Goal: Transaction & Acquisition: Purchase product/service

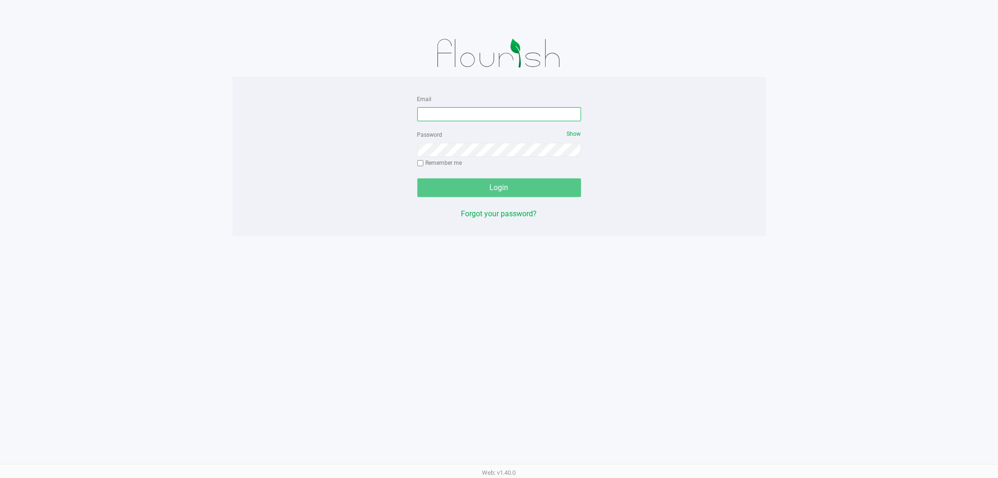
click at [451, 111] on input "Email" at bounding box center [499, 114] width 164 height 14
type input "[EMAIL_ADDRESS][DOMAIN_NAME]"
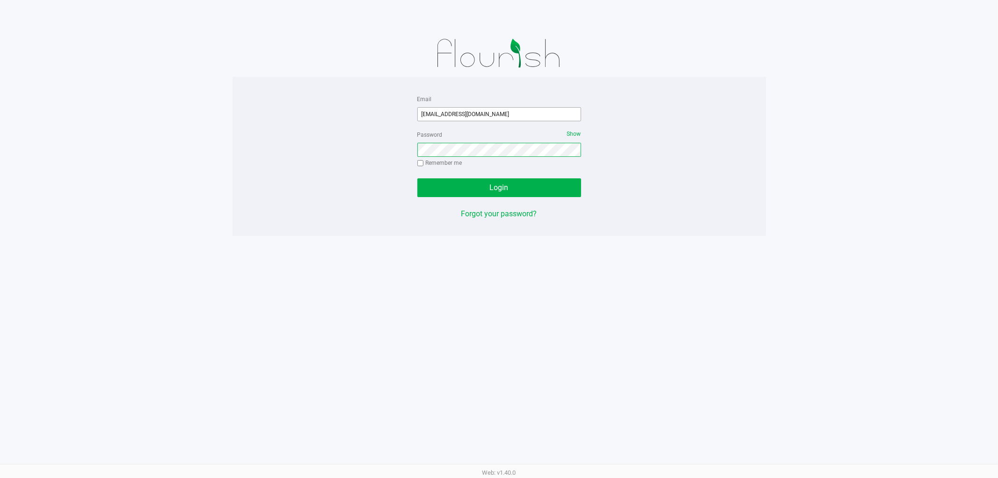
click at [417, 178] on button "Login" at bounding box center [499, 187] width 164 height 19
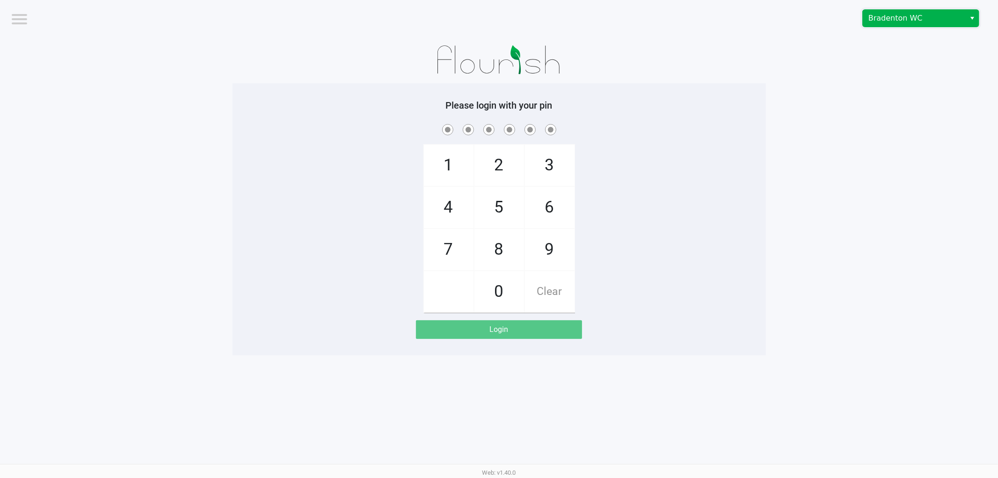
click at [894, 21] on span "Bradenton WC" at bounding box center [913, 18] width 91 height 11
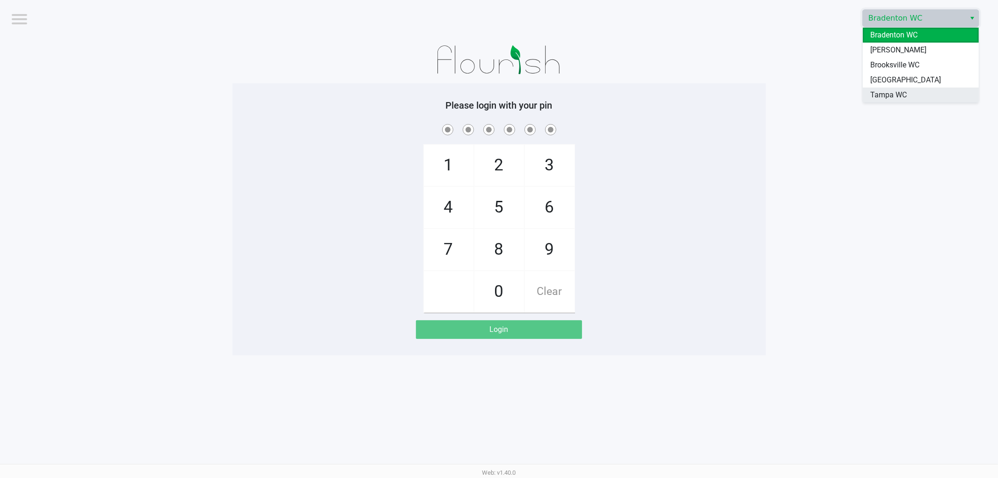
click at [887, 97] on span "Tampa WC" at bounding box center [888, 94] width 36 height 11
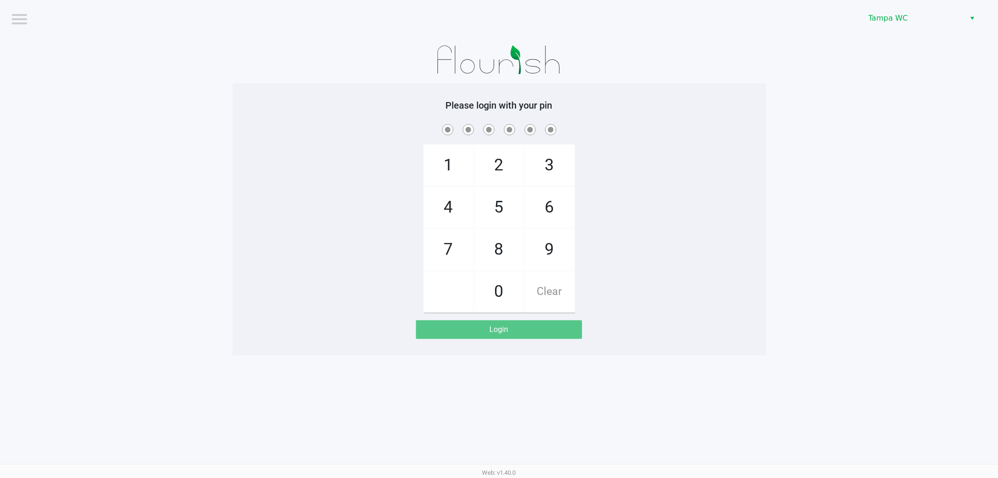
click at [809, 108] on app-pos-login-wrapper "Logout Tampa WC Please login with your pin 1 4 7 2 5 8 0 3 6 9 Clear Login" at bounding box center [499, 177] width 998 height 355
checkbox input "true"
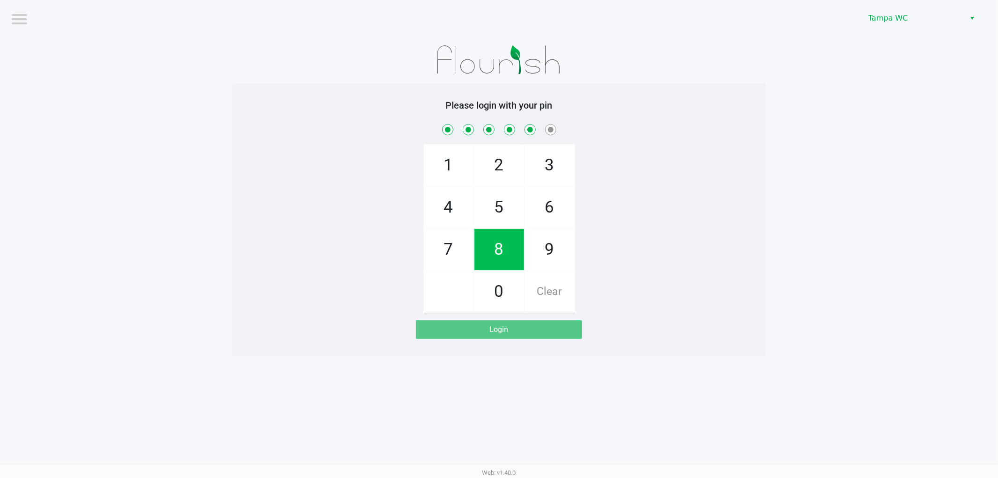
checkbox input "true"
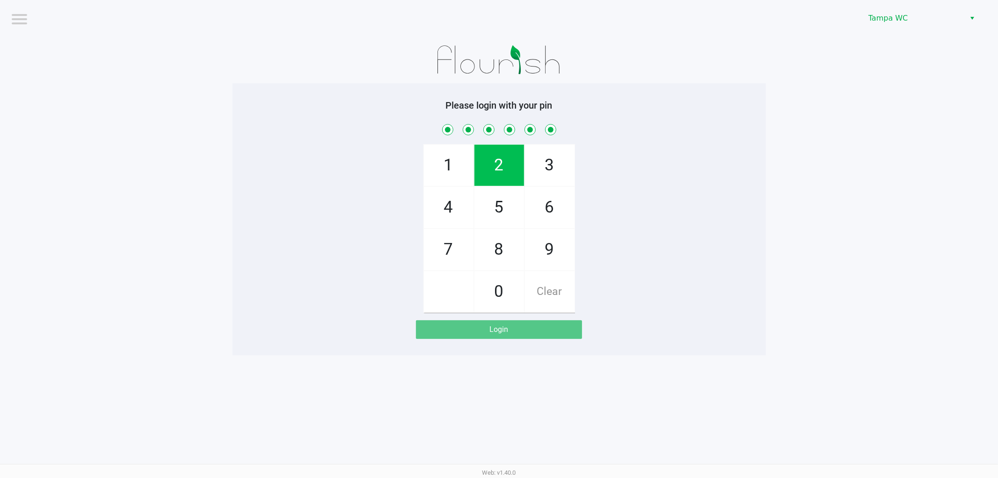
checkbox input "true"
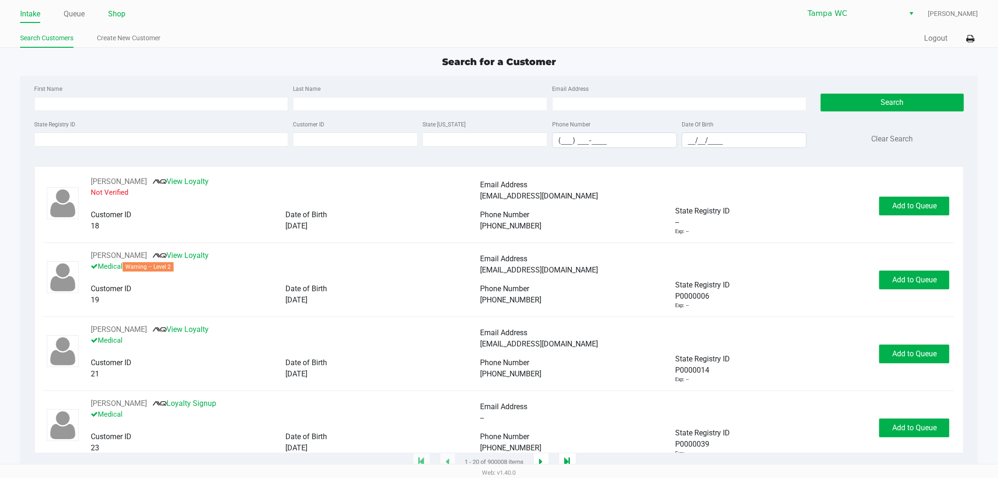
click at [122, 15] on link "Shop" at bounding box center [116, 13] width 17 height 13
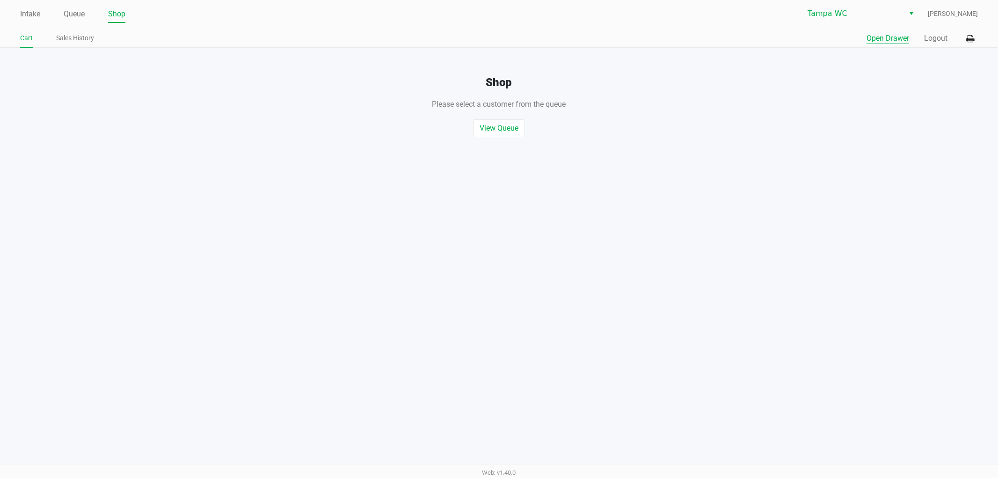
click at [881, 44] on button "Open Drawer" at bounding box center [887, 38] width 43 height 11
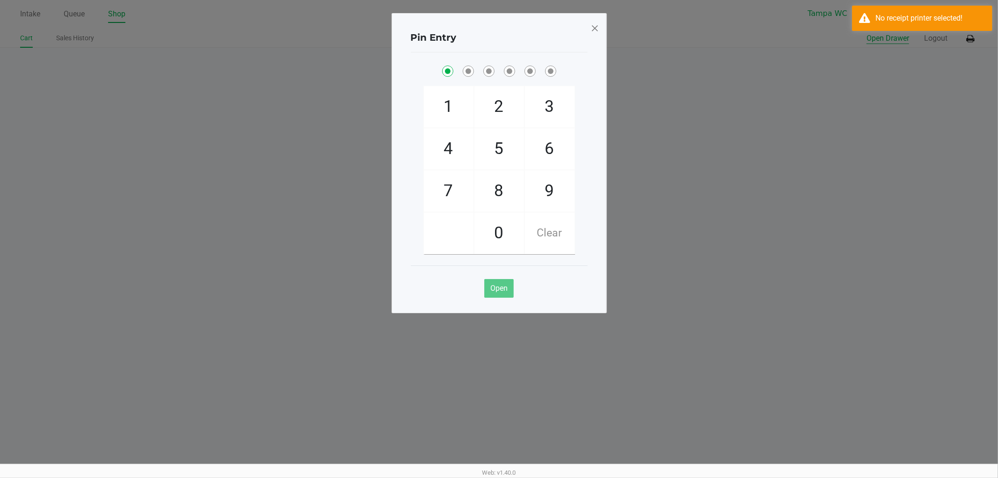
checkbox input "true"
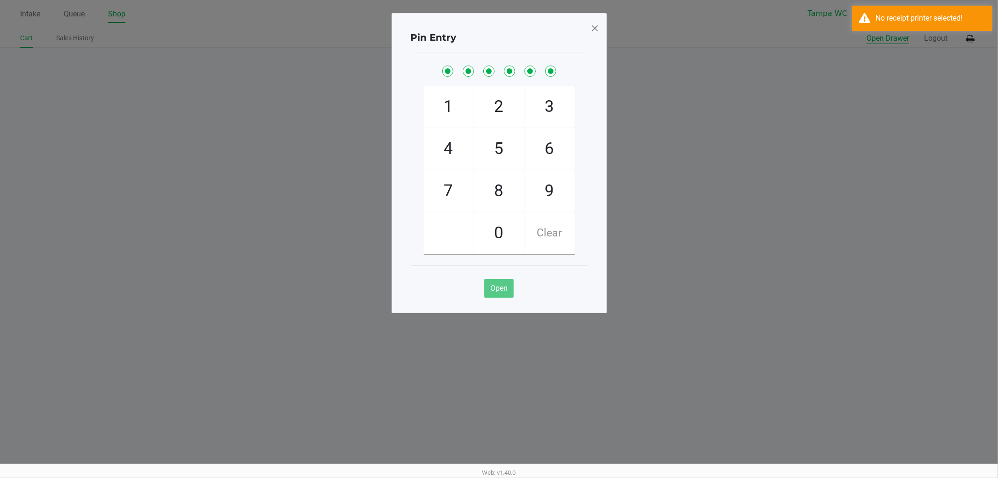
checkbox input "true"
click at [866, 33] on button "Open Drawer" at bounding box center [887, 38] width 43 height 11
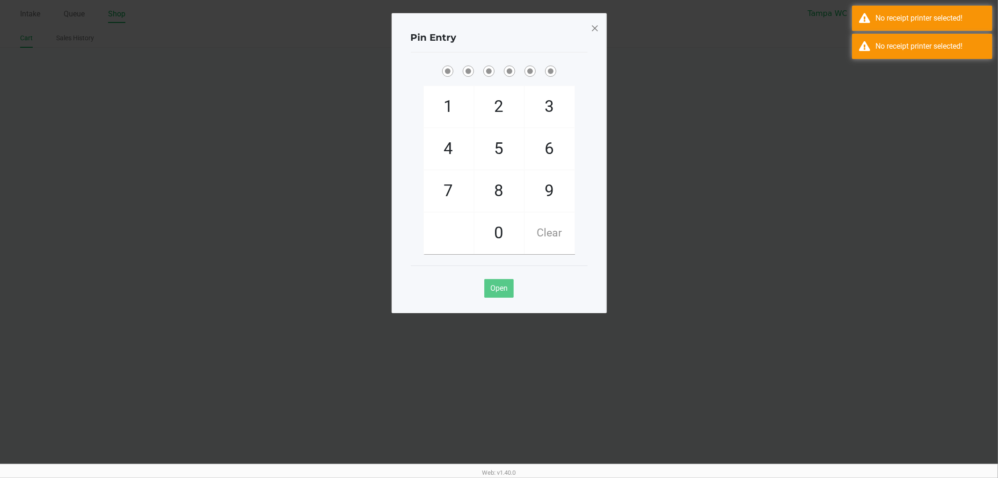
click at [587, 67] on div at bounding box center [499, 71] width 177 height 15
click at [936, 10] on div "No receipt printer selected!" at bounding box center [922, 18] width 140 height 25
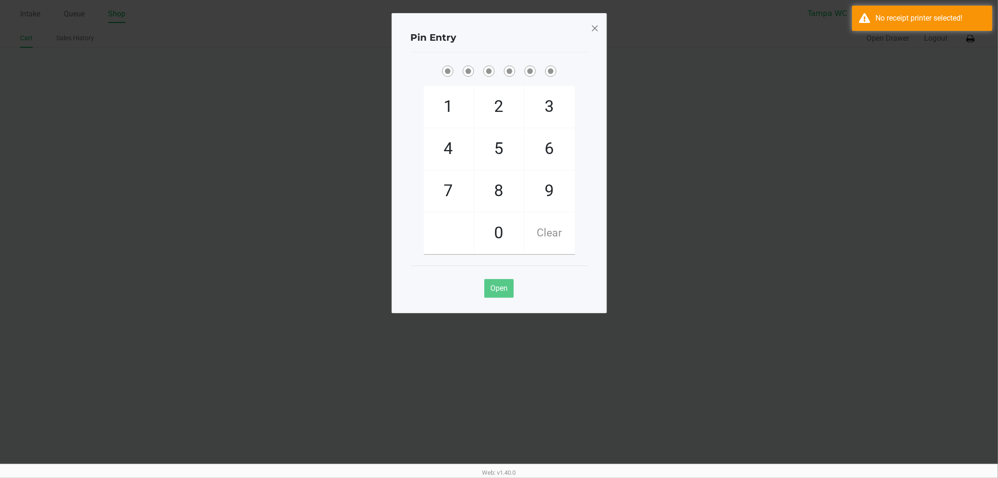
click at [930, 34] on ngb-modal-window "Pin Entry 1 4 7 2 5 8 0 3 6 9 Clear Open" at bounding box center [499, 239] width 998 height 478
click at [938, 3] on ngb-modal-window "Pin Entry 1 4 7 2 5 8 0 3 6 9 Clear Open" at bounding box center [499, 239] width 998 height 478
click at [938, 10] on div "No receipt printer selected!" at bounding box center [922, 18] width 140 height 25
click at [595, 27] on span at bounding box center [594, 28] width 8 height 15
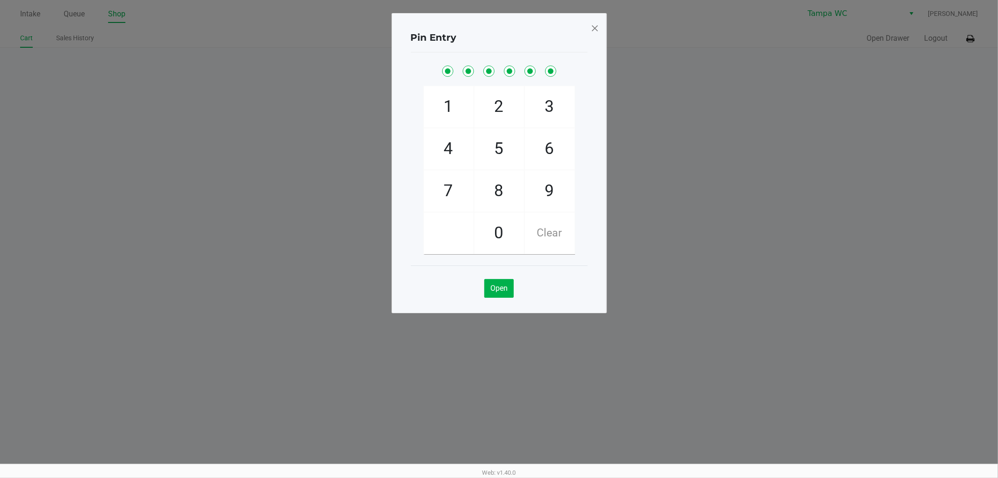
click at [596, 29] on span at bounding box center [594, 28] width 8 height 15
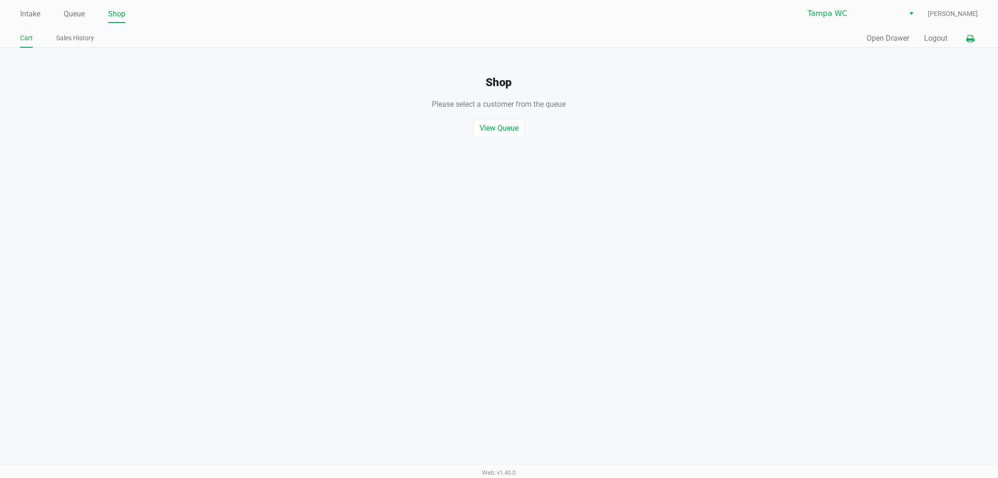
click at [966, 44] on button at bounding box center [969, 38] width 15 height 17
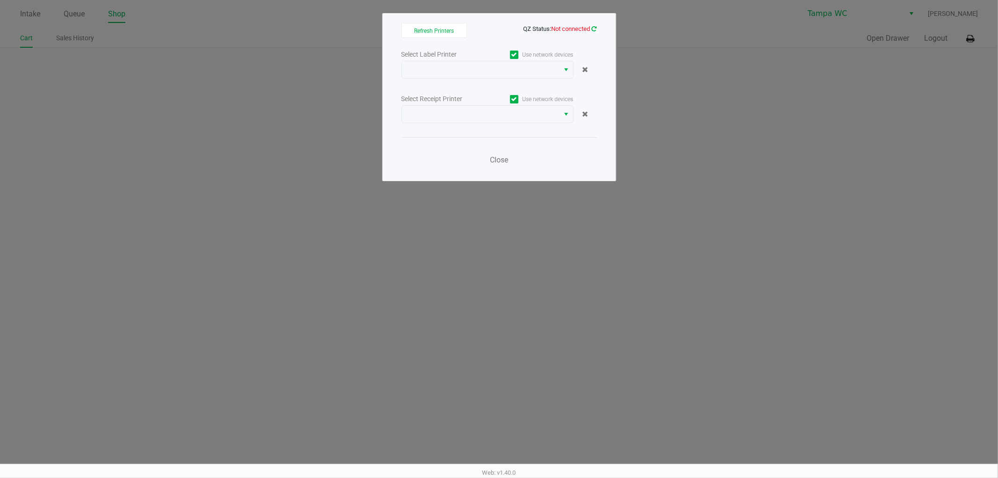
click at [595, 30] on icon at bounding box center [594, 29] width 5 height 6
click at [541, 73] on span at bounding box center [480, 69] width 146 height 11
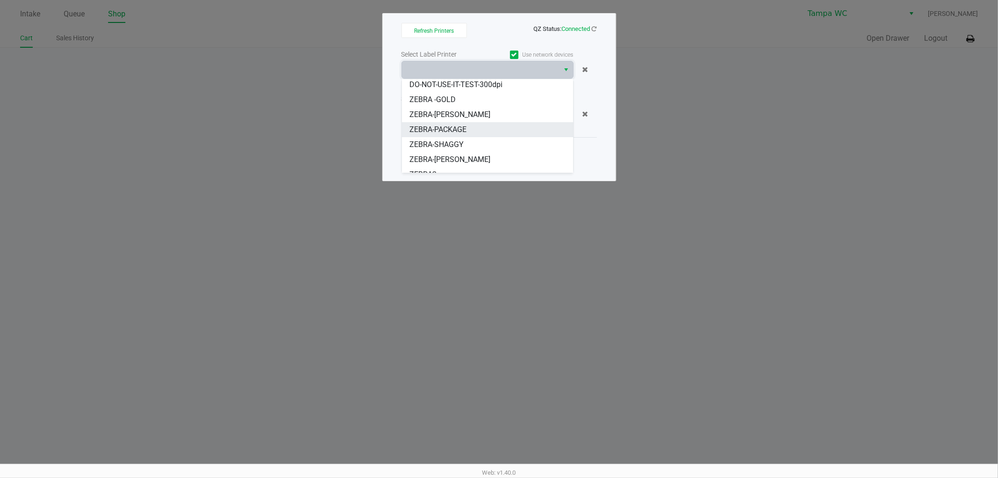
scroll to position [26, 0]
click at [469, 146] on span "ZEBRA-[PERSON_NAME]" at bounding box center [449, 150] width 81 height 11
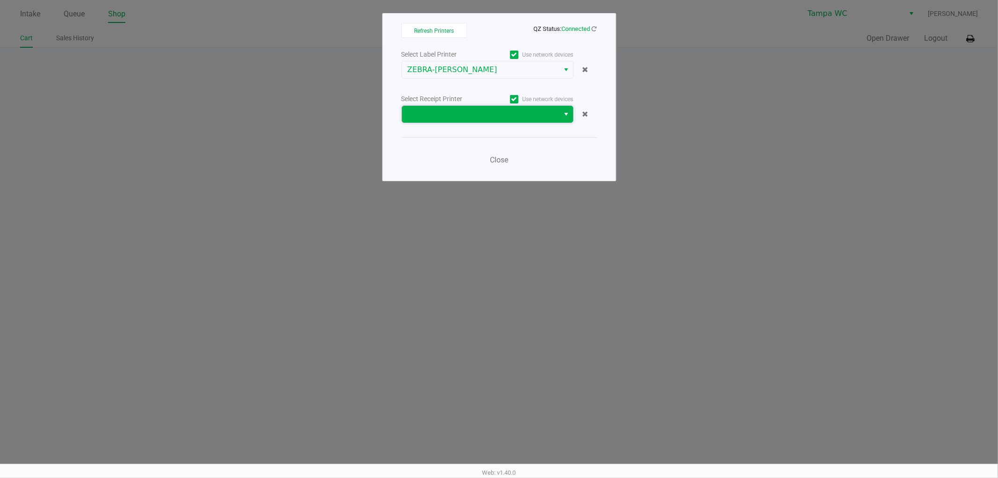
click at [480, 108] on span at bounding box center [481, 114] width 158 height 17
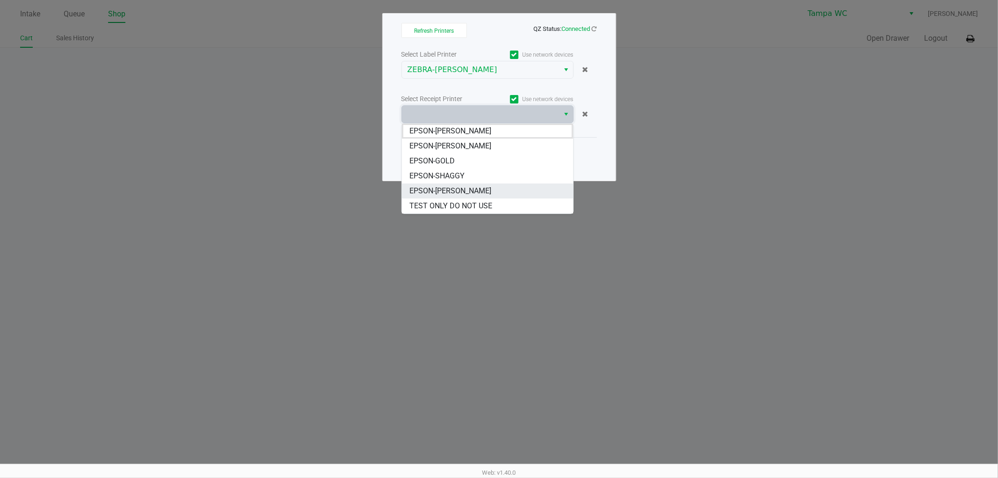
click at [437, 193] on span "EPSON-[PERSON_NAME]" at bounding box center [450, 190] width 82 height 11
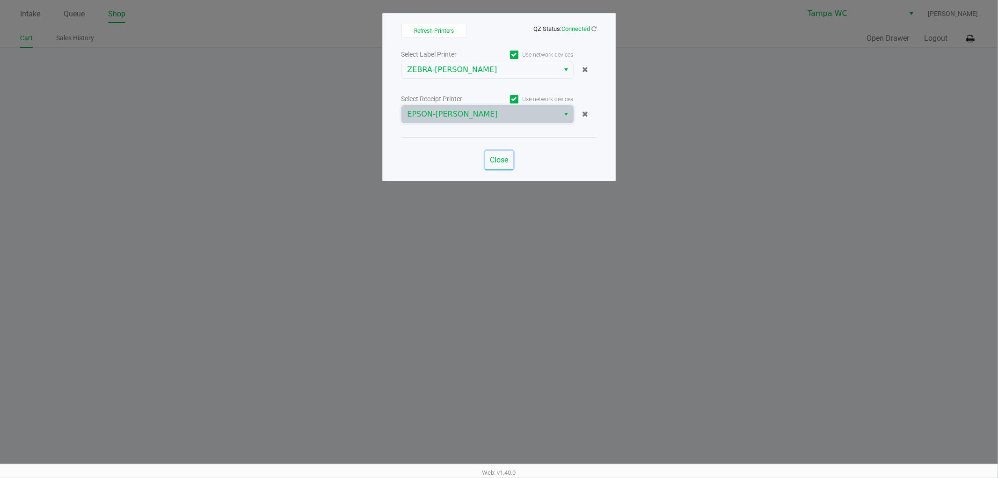
click at [491, 158] on span "Close" at bounding box center [499, 159] width 18 height 9
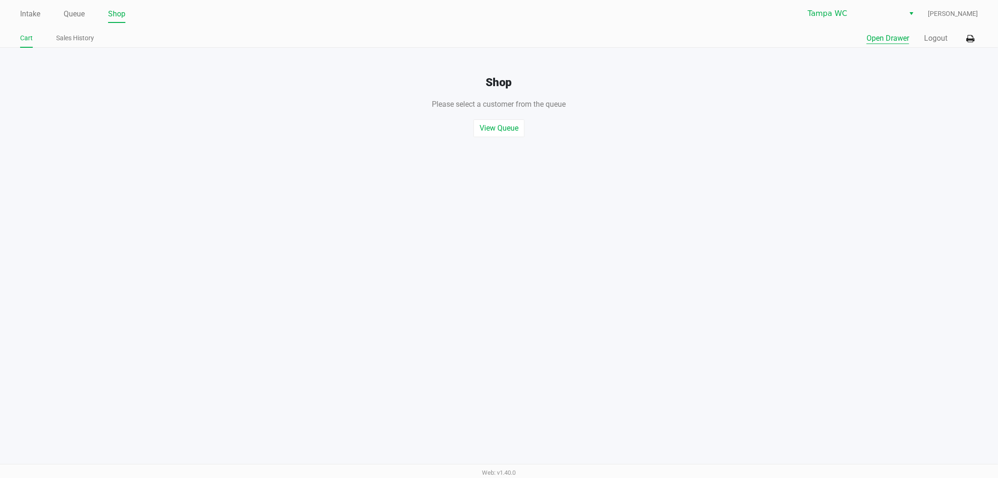
click at [890, 40] on button "Open Drawer" at bounding box center [887, 38] width 43 height 11
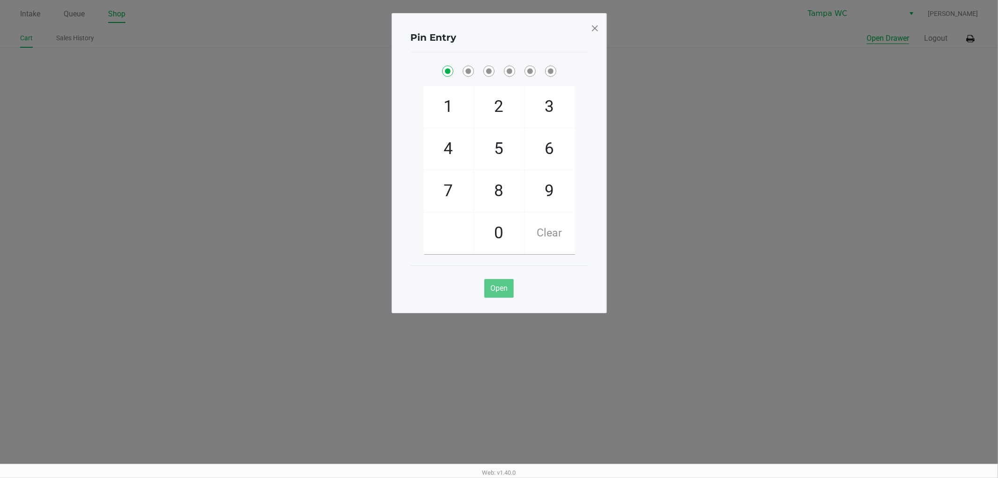
checkbox input "true"
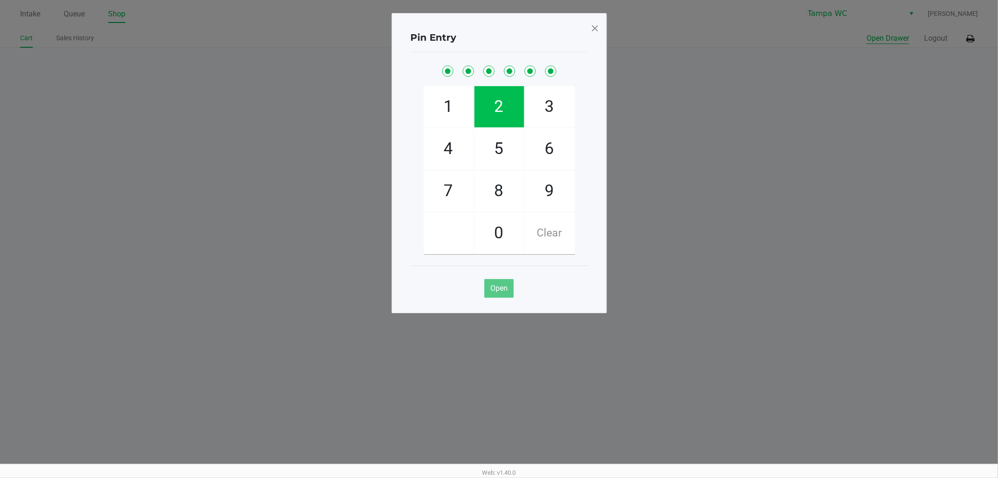
checkbox input "true"
click at [866, 33] on button "Open Drawer" at bounding box center [887, 38] width 43 height 11
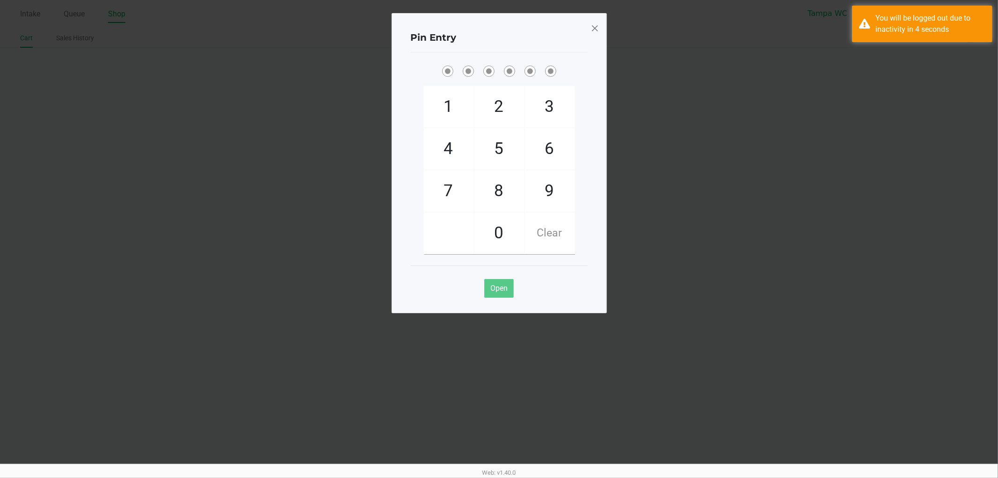
click at [598, 27] on div "Pin Entry 1 4 7 2 5 8 0 3 6 9 Clear Open" at bounding box center [499, 163] width 215 height 300
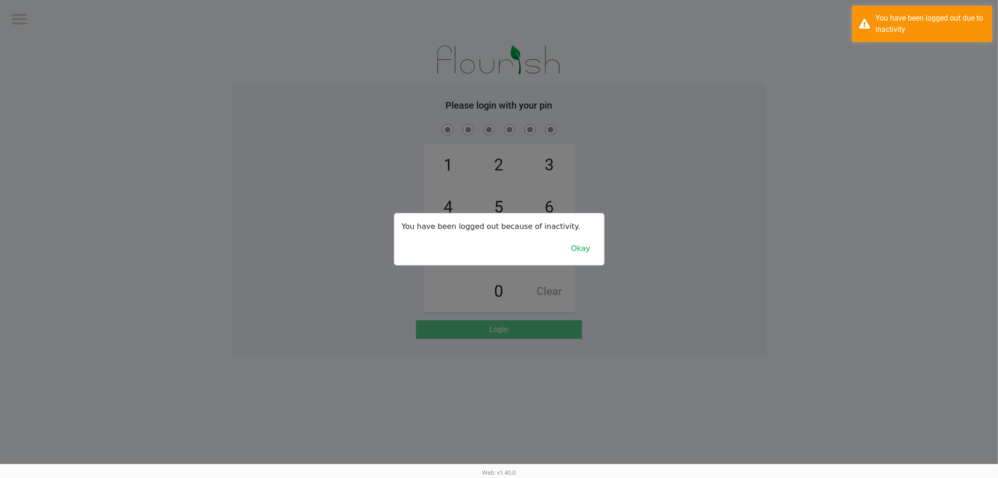
drag, startPoint x: 618, startPoint y: 147, endPoint x: 553, endPoint y: 221, distance: 97.8
click at [618, 147] on div at bounding box center [499, 239] width 998 height 478
click at [573, 258] on div "You have been logged out because of inactivity. Okay" at bounding box center [499, 238] width 210 height 51
click at [573, 250] on button "Okay" at bounding box center [580, 249] width 31 height 18
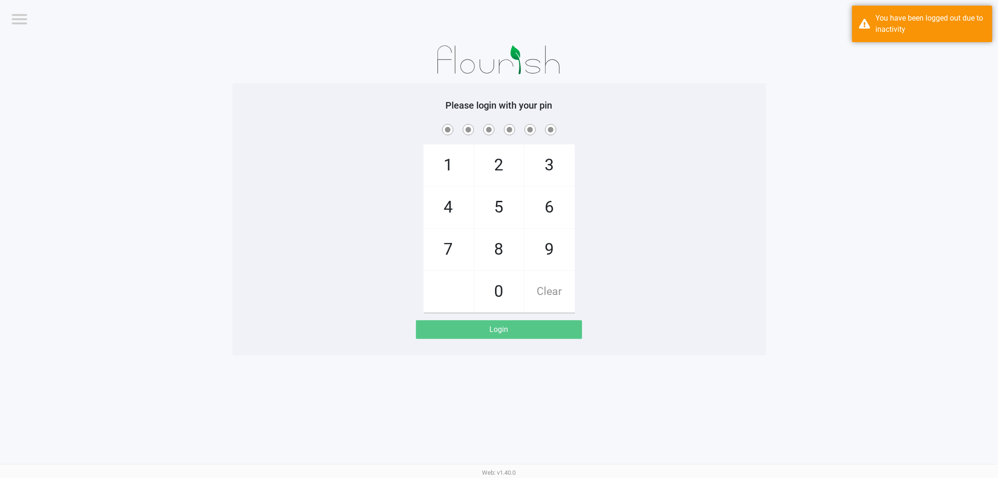
drag, startPoint x: 624, startPoint y: 170, endPoint x: 624, endPoint y: 162, distance: 8.4
click at [624, 167] on div "1 4 7 2 5 8 0 3 6 9 Clear" at bounding box center [499, 217] width 533 height 190
click at [664, 179] on div "1 4 7 2 5 8 0 3 6 9 Clear" at bounding box center [499, 217] width 533 height 190
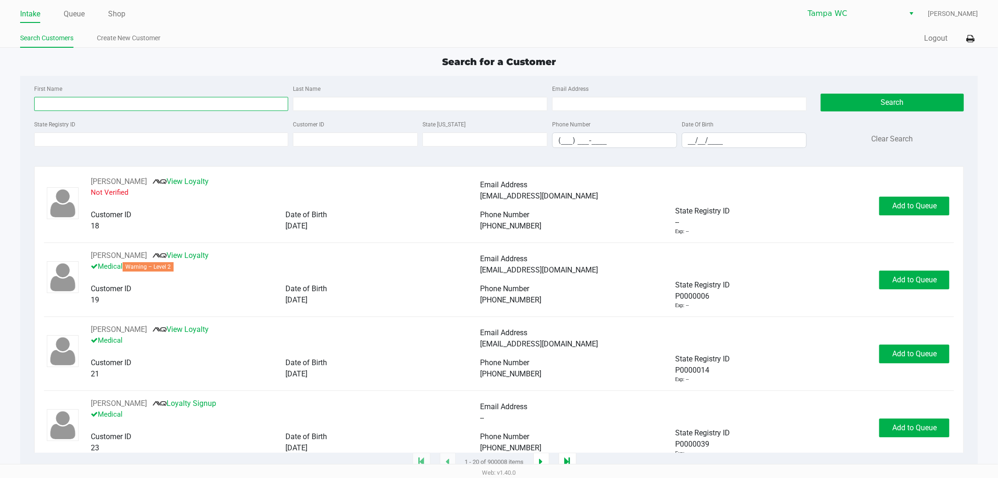
click at [109, 102] on input "First Name" at bounding box center [161, 104] width 254 height 14
type input "[PERSON_NAME]"
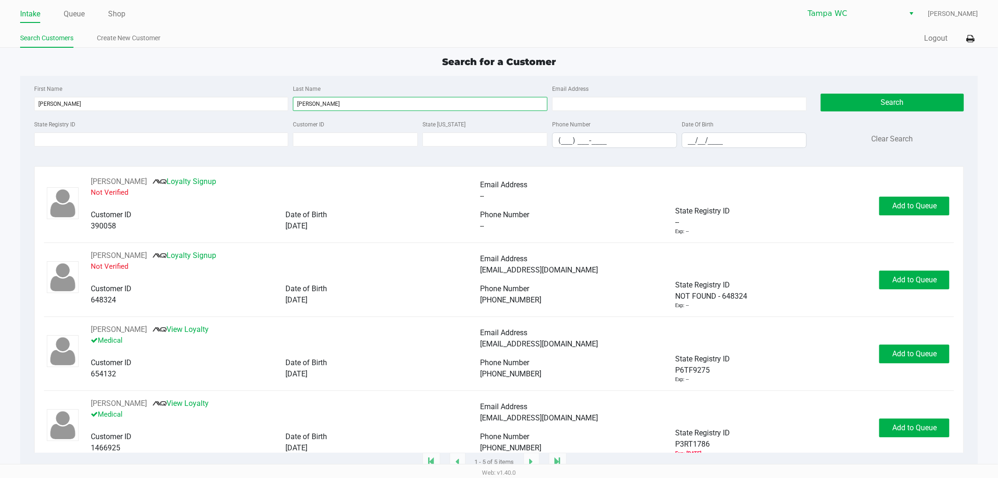
type input "[PERSON_NAME]"
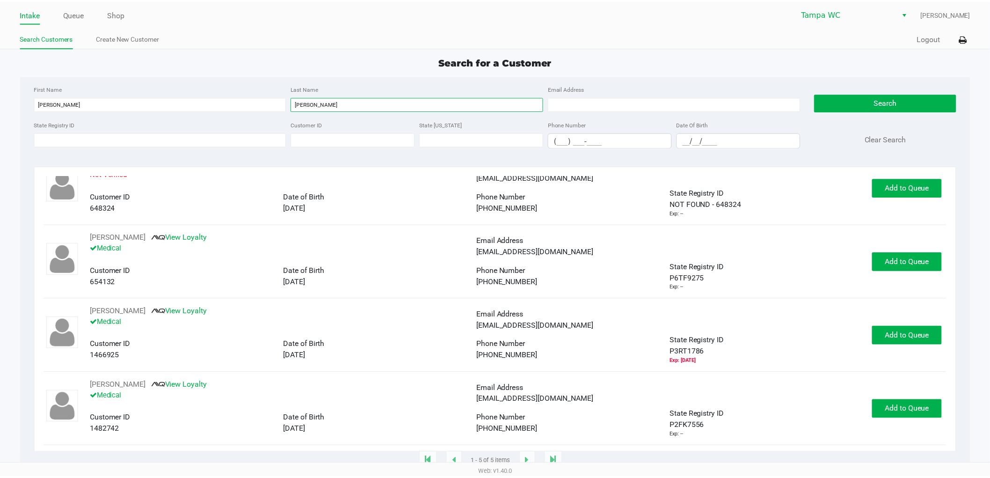
scroll to position [94, 0]
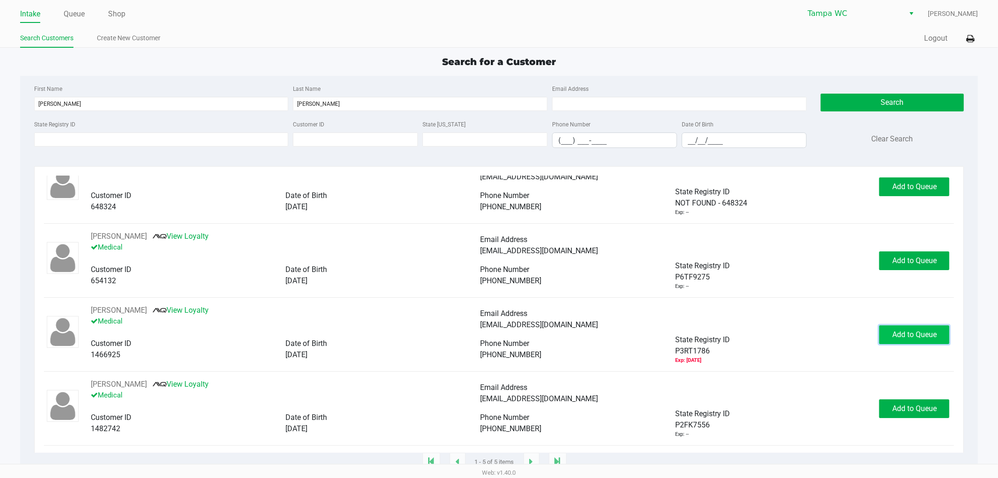
click at [917, 331] on span "Add to Queue" at bounding box center [914, 334] width 44 height 9
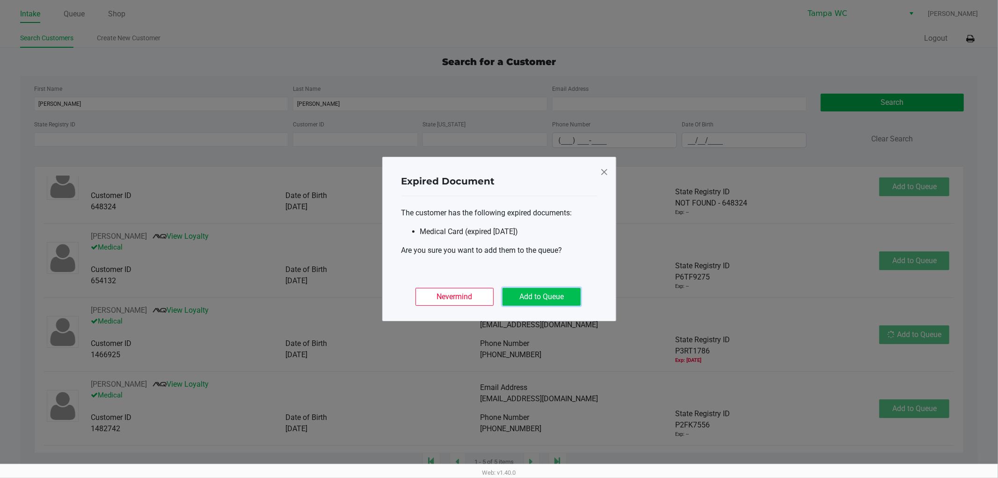
click at [526, 295] on button "Add to Queue" at bounding box center [541, 297] width 78 height 18
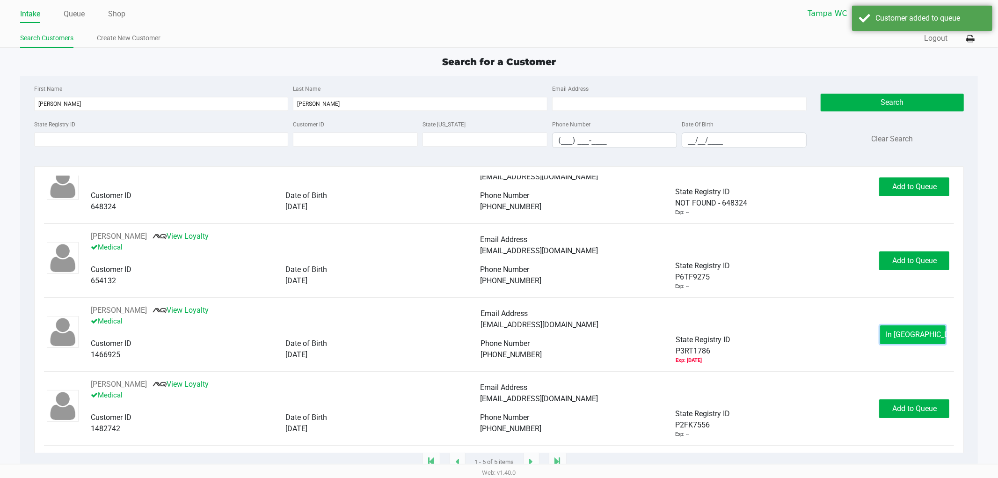
click at [897, 337] on span "In [GEOGRAPHIC_DATA]" at bounding box center [925, 334] width 79 height 9
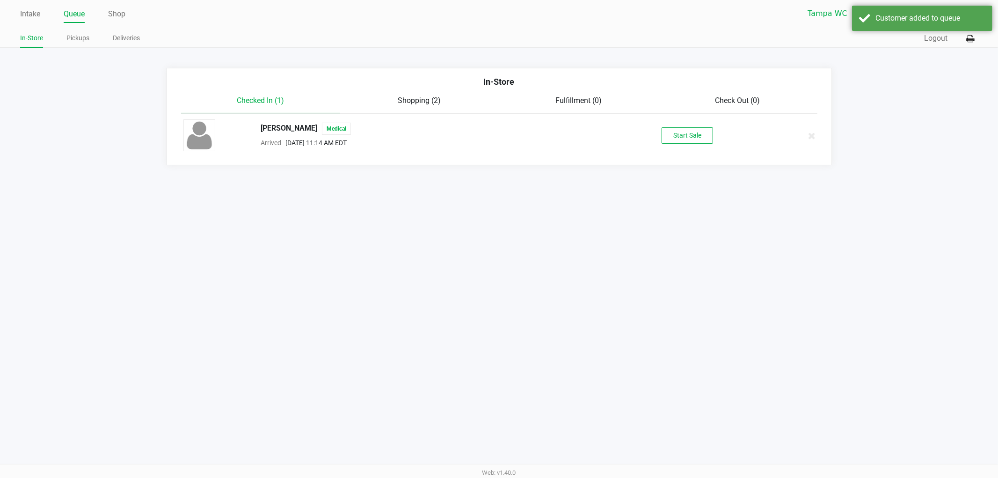
click at [684, 144] on div "[PERSON_NAME] jr Medical Arrived [DATE] 11:14 AM EDT Start Sale" at bounding box center [499, 135] width 646 height 33
click at [683, 135] on button "Start Sale" at bounding box center [686, 135] width 51 height 16
click at [658, 192] on div "Intake Queue Shop [GEOGRAPHIC_DATA] WC [PERSON_NAME] In-Store Pickups Deliverie…" at bounding box center [499, 239] width 998 height 478
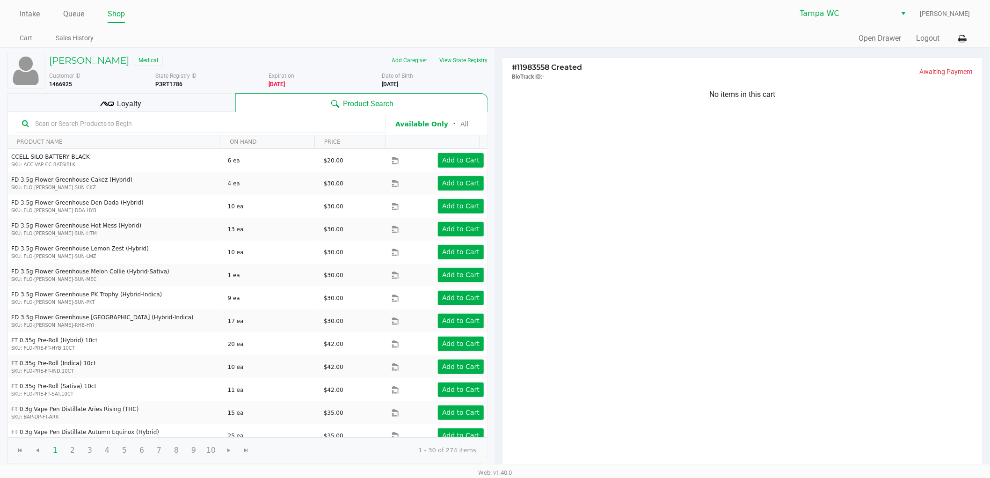
click at [72, 118] on input "text" at bounding box center [205, 123] width 349 height 14
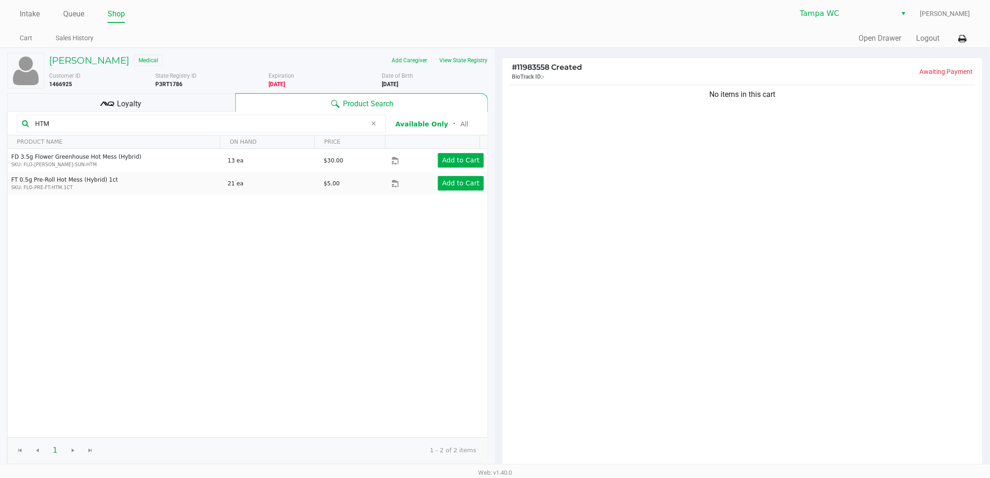
type input "HTM"
click at [609, 218] on div "No items in this cart" at bounding box center [742, 276] width 480 height 387
click at [305, 339] on div "FD 3.5g Flower Greenhouse Hot Mess (Hybrid) SKU: FLO-[PERSON_NAME]-SUN-HTM 13 e…" at bounding box center [247, 293] width 480 height 288
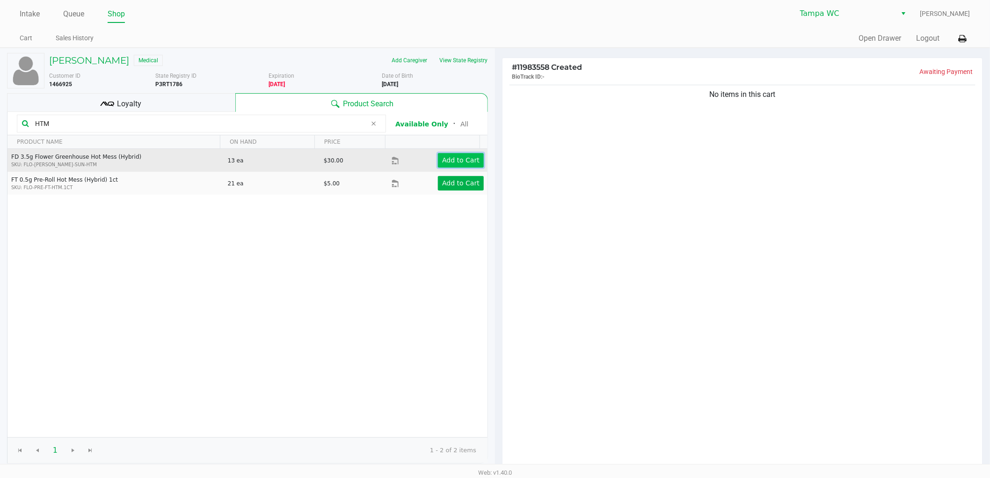
click at [443, 160] on app-button-loader "Add to Cart" at bounding box center [460, 159] width 37 height 7
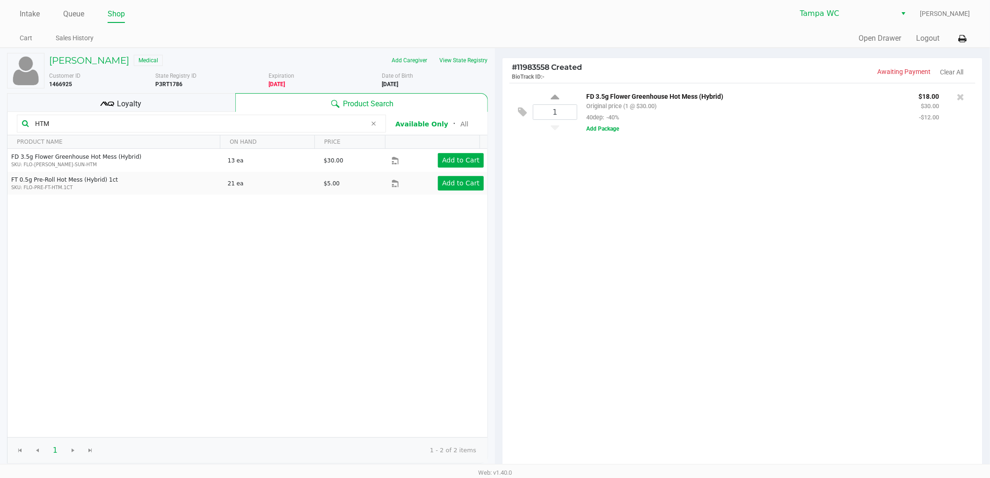
click at [663, 224] on div "1 FD 3.5g Flower Greenhouse Hot Mess (Hybrid) Original price (1 @ $30.00) 40dep…" at bounding box center [742, 276] width 480 height 387
click at [604, 158] on div "1 FD 3.5g Flower Greenhouse Hot Mess (Hybrid) Original price (1 @ $30.00) 40dep…" at bounding box center [742, 276] width 480 height 387
click at [549, 104] on kendo-numerictextbox "1" at bounding box center [555, 111] width 44 height 15
click at [551, 110] on input "1" at bounding box center [555, 112] width 44 height 15
type input "5"
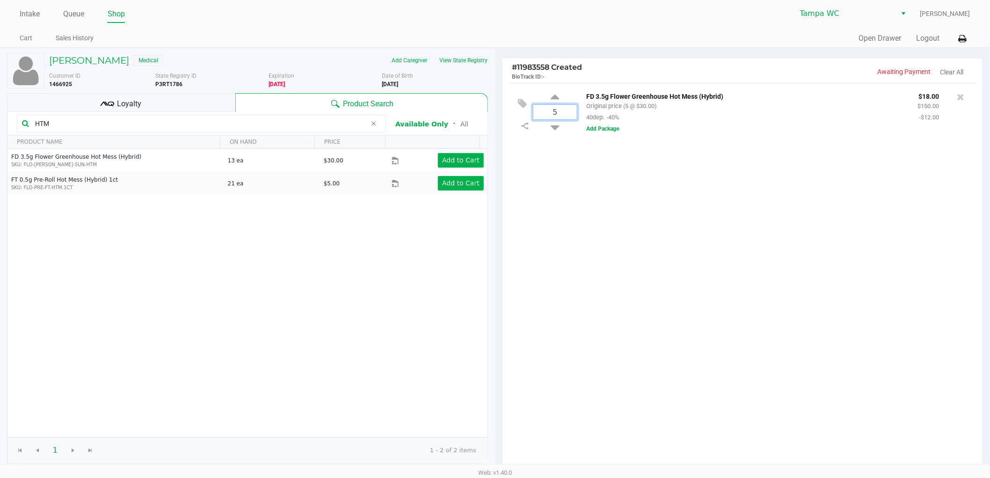
click at [634, 181] on div "[PERSON_NAME] jr Medical Add Caregiver View State Registry Customer ID 1466925 …" at bounding box center [495, 311] width 990 height 526
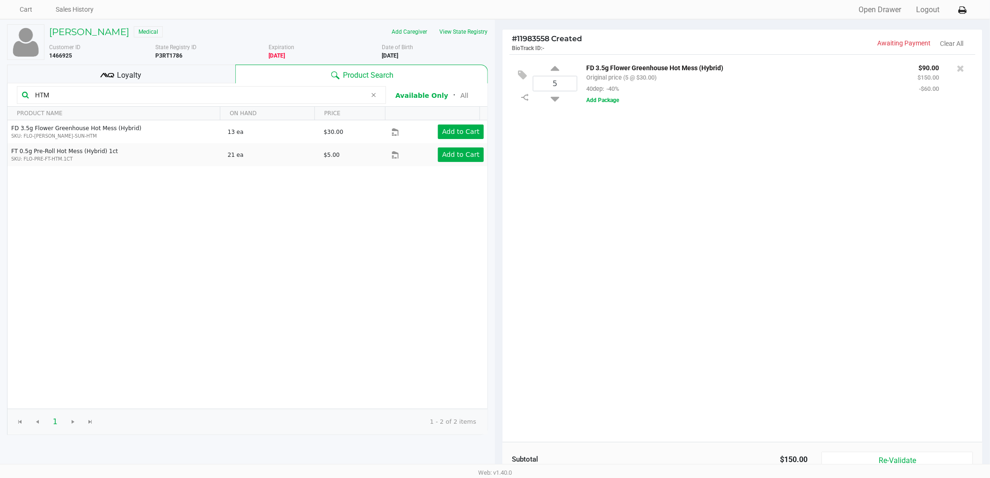
scroll to position [52, 0]
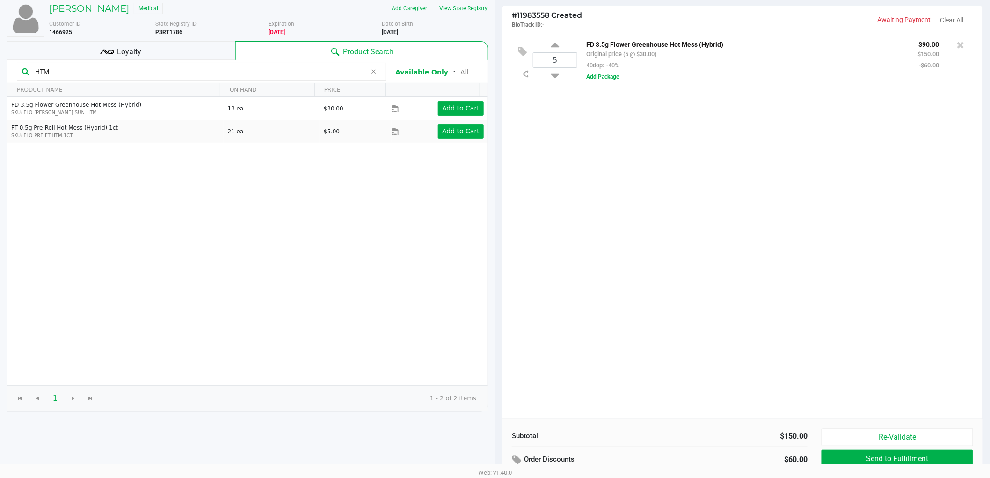
click at [730, 216] on div "5 FD 3.5g Flower Greenhouse Hot Mess (Hybrid) Original price (5 @ $30.00) 40dep…" at bounding box center [742, 224] width 480 height 387
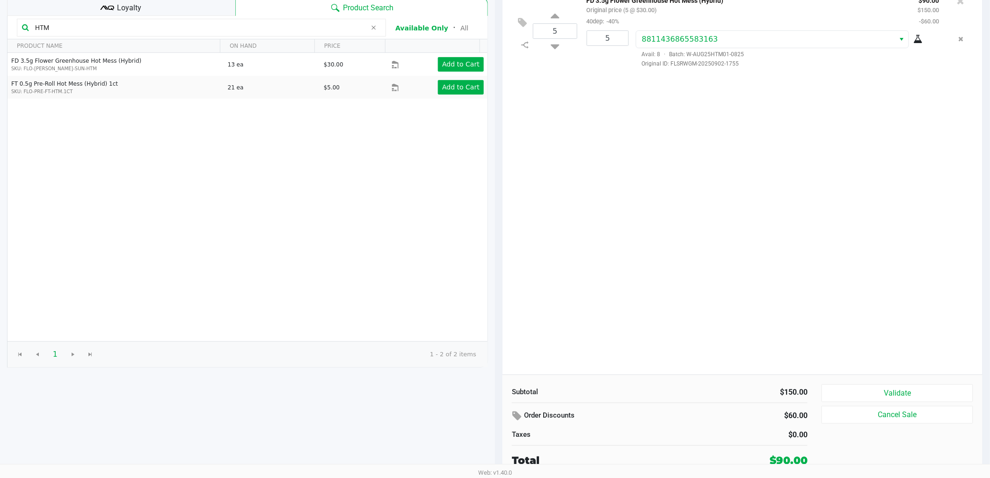
scroll to position [96, 0]
click at [867, 394] on button "Validate" at bounding box center [897, 393] width 152 height 18
click at [874, 344] on div "5 FD 3.5g Flower Greenhouse Hot Mess (Hybrid) Original price (5 @ $30.00) 40dep…" at bounding box center [742, 180] width 480 height 387
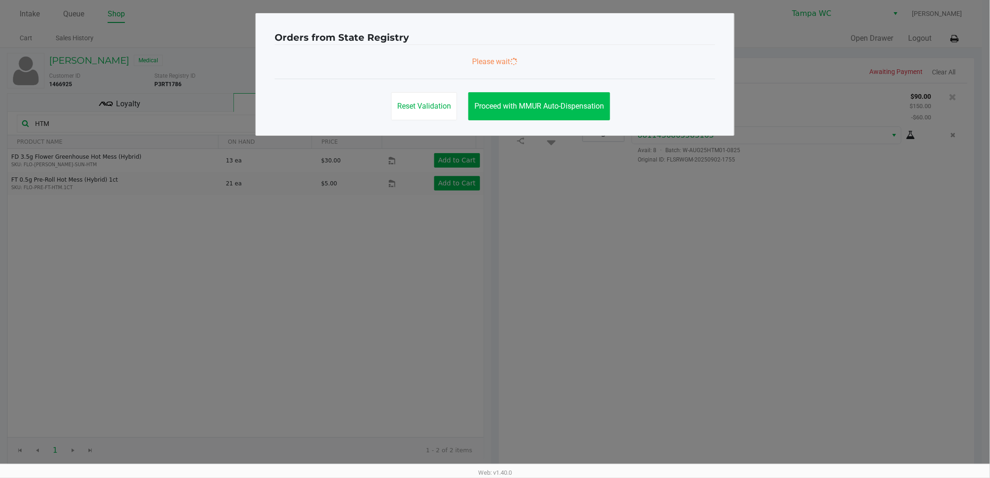
scroll to position [0, 0]
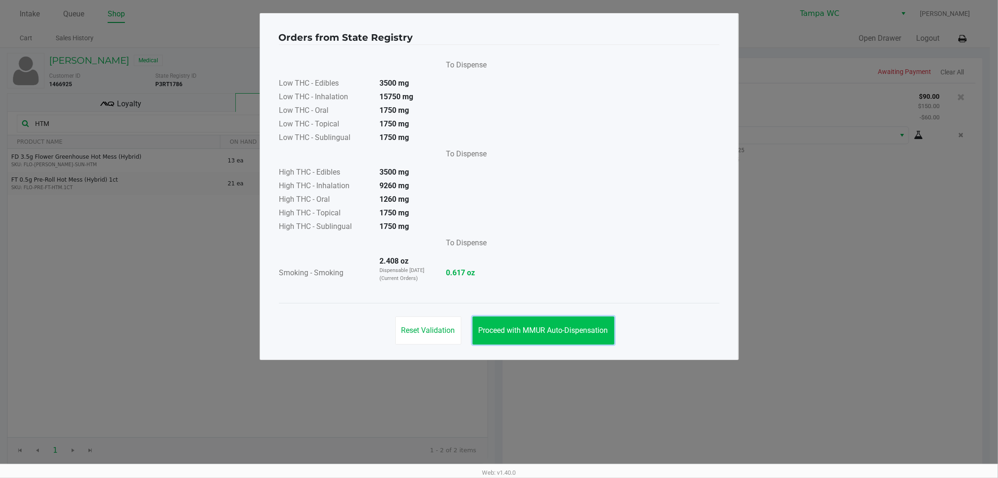
drag, startPoint x: 518, startPoint y: 323, endPoint x: 527, endPoint y: 286, distance: 38.1
click at [516, 326] on button "Proceed with MMUR Auto-Dispensation" at bounding box center [543, 330] width 142 height 28
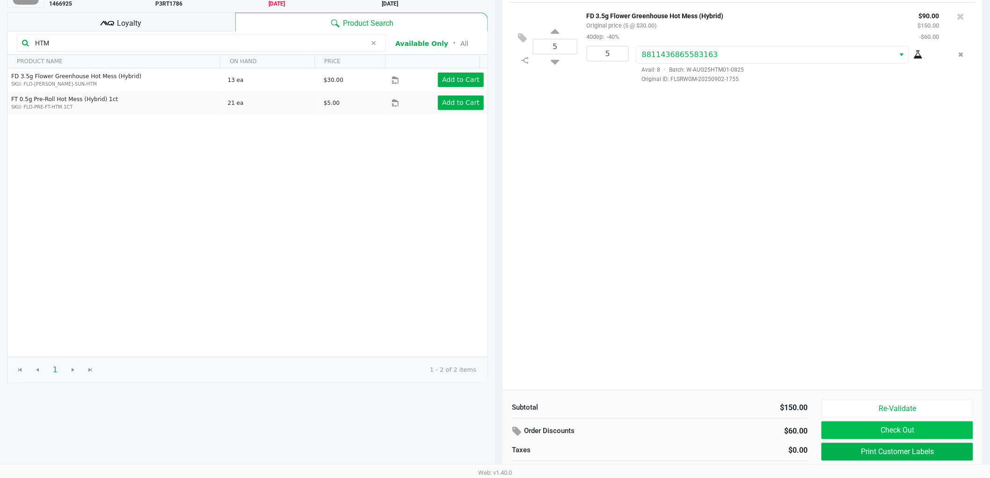
scroll to position [96, 0]
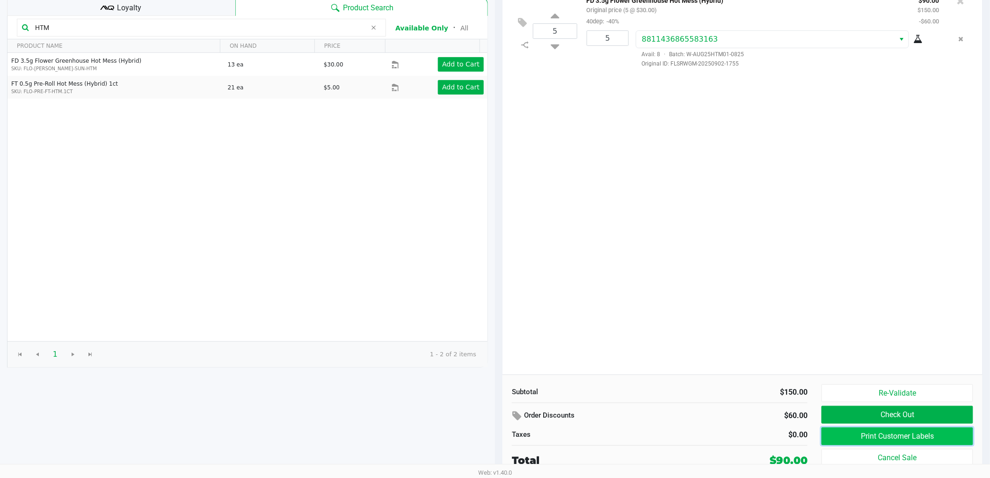
click at [889, 428] on button "Print Customer Labels" at bounding box center [897, 436] width 152 height 18
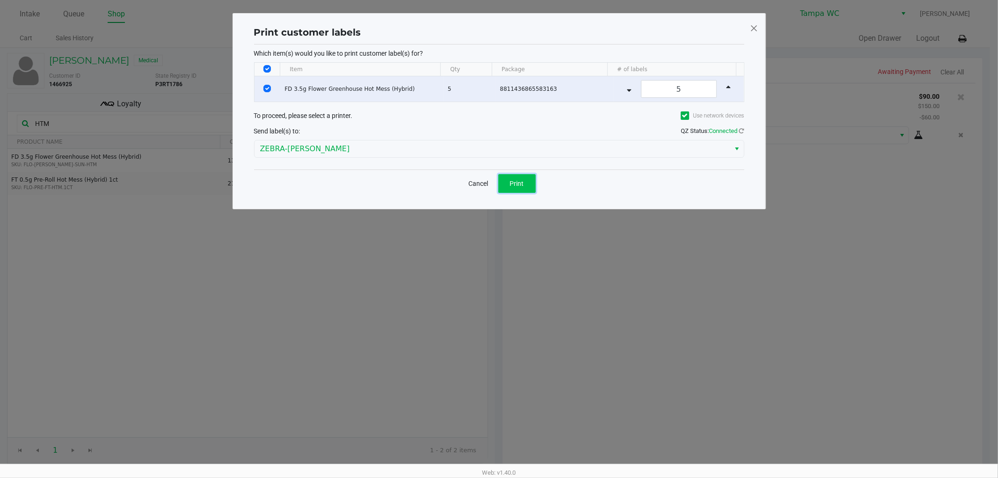
click at [527, 190] on button "Print" at bounding box center [516, 183] width 37 height 19
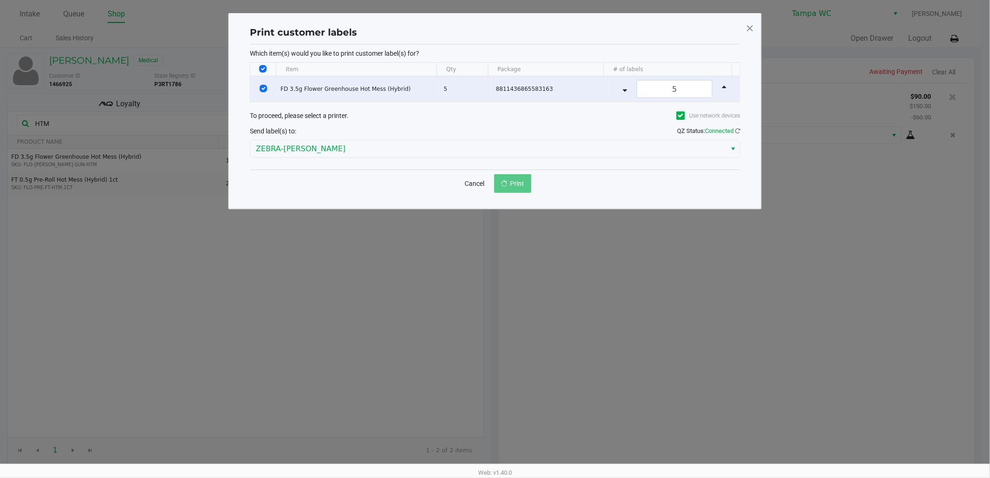
click at [648, 277] on ngb-modal-window "Print customer labels Which item(s) would you like to print customer label(s) f…" at bounding box center [495, 239] width 990 height 478
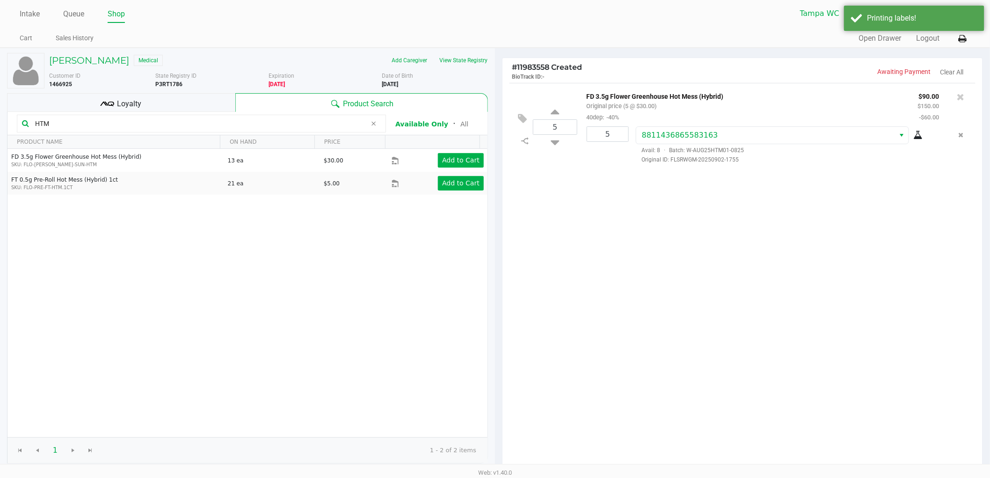
click at [72, 113] on kendo-grid-toolbar "HTM Available Only ᛫ All" at bounding box center [247, 123] width 480 height 23
drag, startPoint x: 96, startPoint y: 91, endPoint x: 66, endPoint y: 99, distance: 31.0
click at [66, 99] on div "Loyalty" at bounding box center [121, 102] width 228 height 19
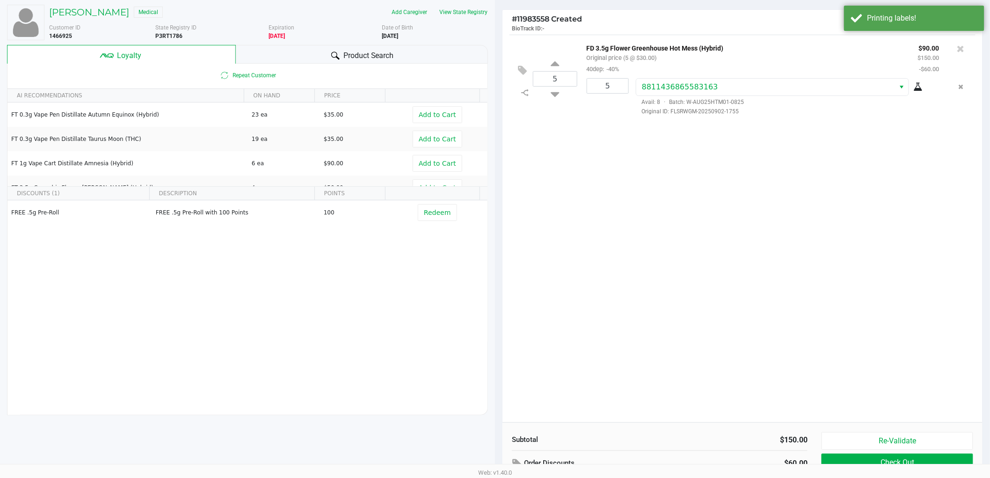
scroll to position [108, 0]
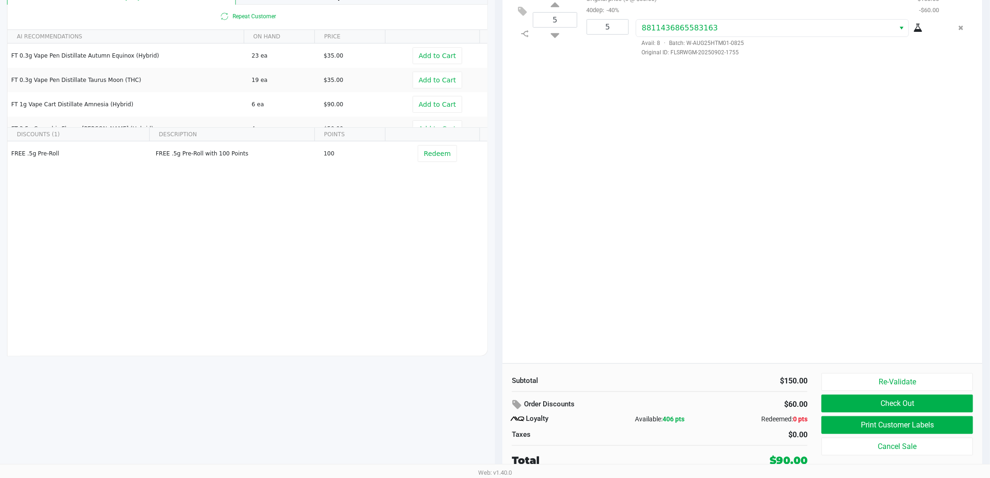
click at [883, 405] on button "Check Out" at bounding box center [897, 403] width 152 height 18
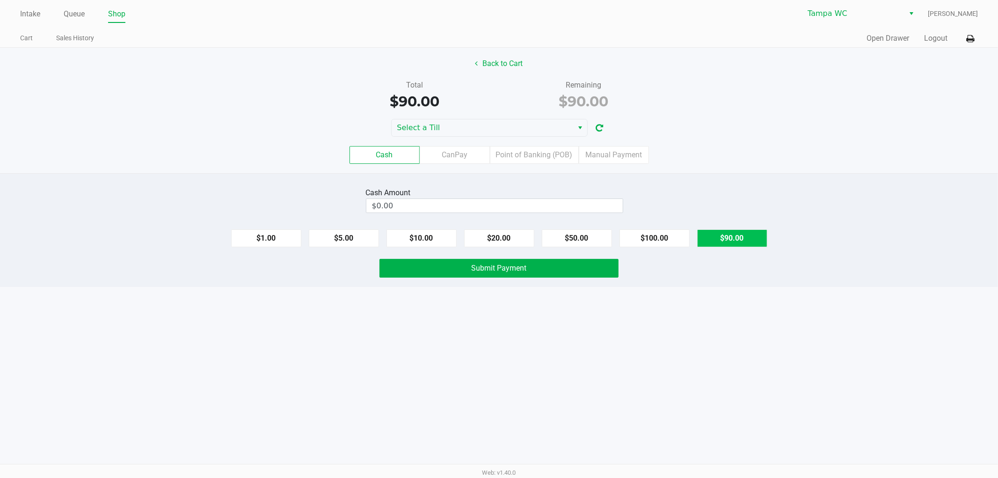
click at [740, 235] on button "$90.00" at bounding box center [732, 238] width 70 height 18
type input "$90.00"
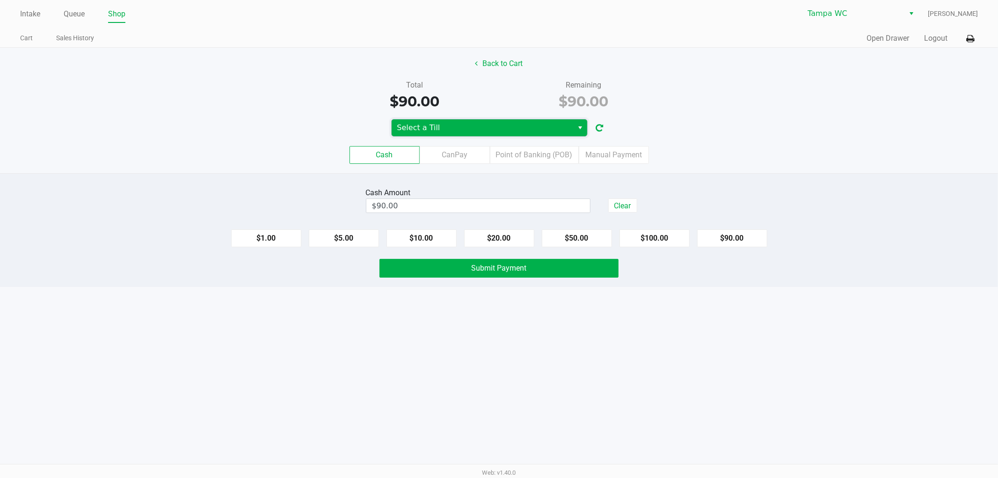
click at [501, 128] on span "Select a Till" at bounding box center [482, 127] width 171 height 11
click at [597, 128] on icon "button" at bounding box center [599, 128] width 7 height 7
click at [577, 138] on div "Cash CanPay Point of Banking (POB) Manual Payment" at bounding box center [499, 155] width 1012 height 36
click at [577, 128] on span "Select" at bounding box center [580, 127] width 7 height 11
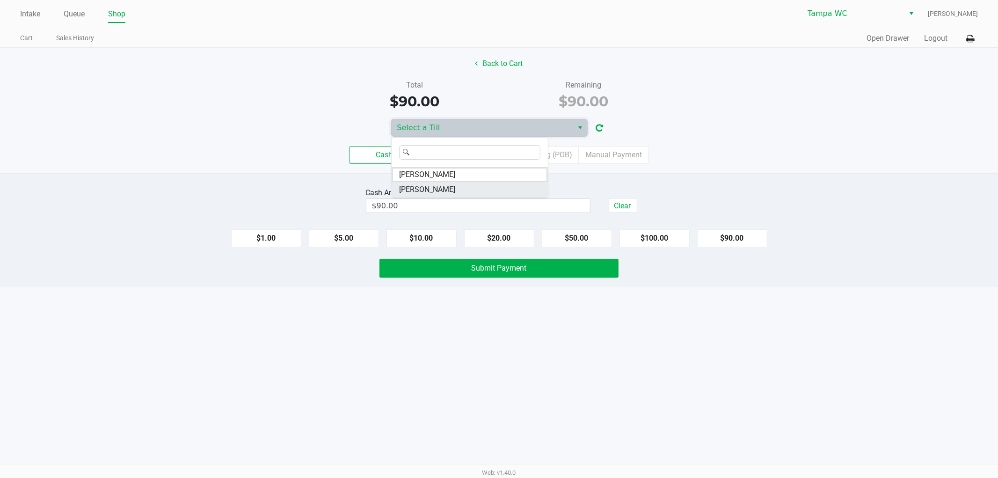
click at [450, 189] on span "[PERSON_NAME]" at bounding box center [427, 189] width 56 height 11
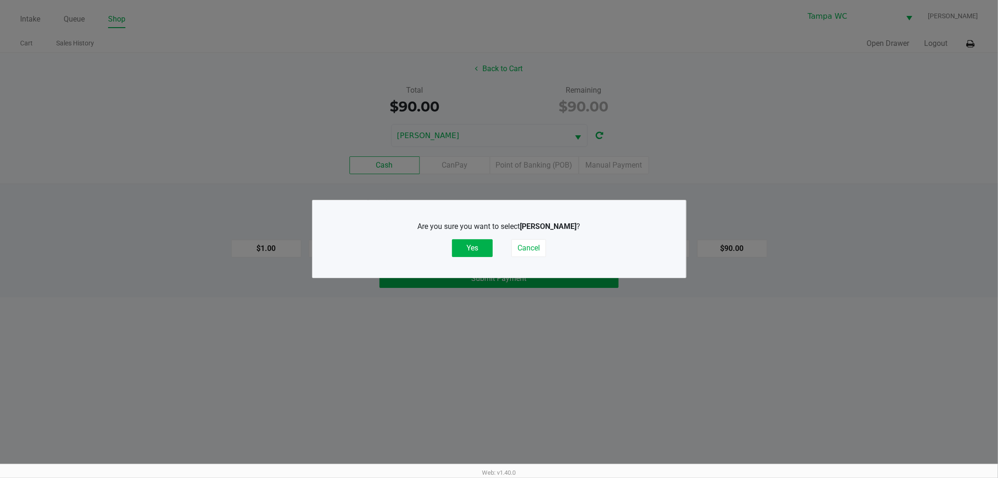
click at [693, 104] on ngb-modal-window "Are you sure you want to select [PERSON_NAME] ? Yes Cancel" at bounding box center [499, 239] width 998 height 478
click at [459, 245] on button "Yes" at bounding box center [472, 248] width 41 height 18
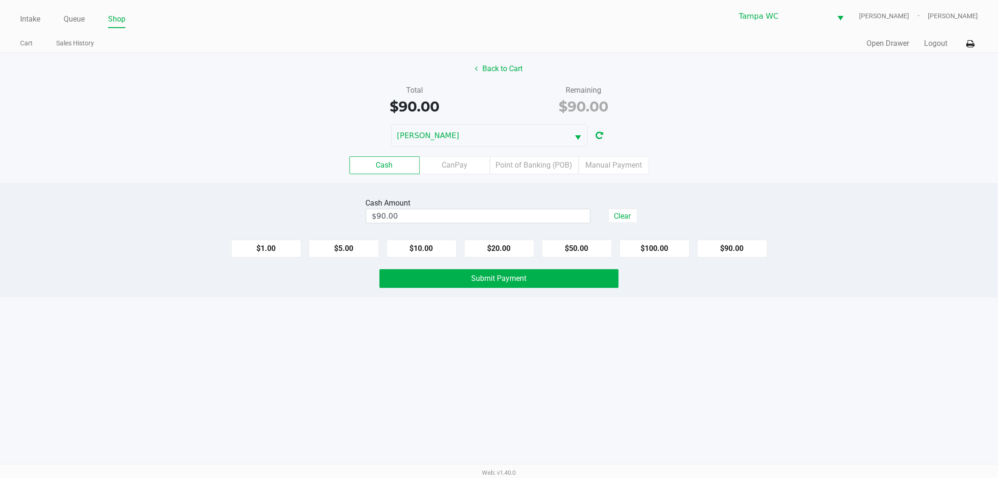
click at [794, 313] on div "Intake Queue Shop Tampa WC WILLOW-[PERSON_NAME] [PERSON_NAME] Cart Sales Histor…" at bounding box center [499, 239] width 998 height 478
click at [712, 243] on button "$90.00" at bounding box center [732, 249] width 70 height 18
click at [564, 282] on button "Submit Payment" at bounding box center [498, 278] width 239 height 19
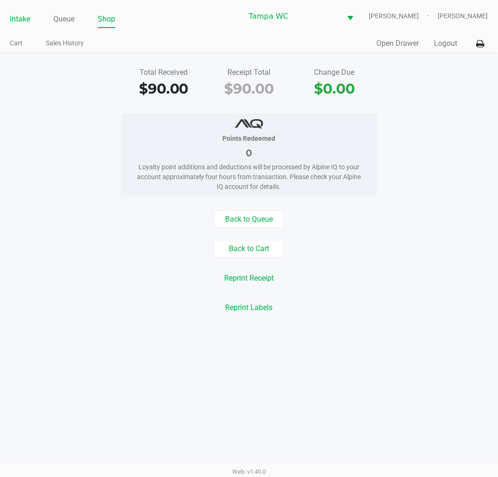
click at [25, 15] on link "Intake" at bounding box center [20, 19] width 20 height 13
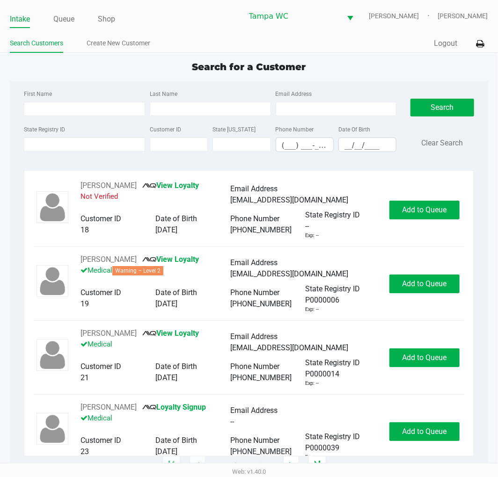
click at [66, 86] on div "First Name Last Name Email Address State Registry ID Customer ID State [US_STAT…" at bounding box center [249, 124] width 464 height 86
click at [47, 114] on input "First Name" at bounding box center [84, 109] width 121 height 14
type input "[PERSON_NAME]"
type input "[DATE]"
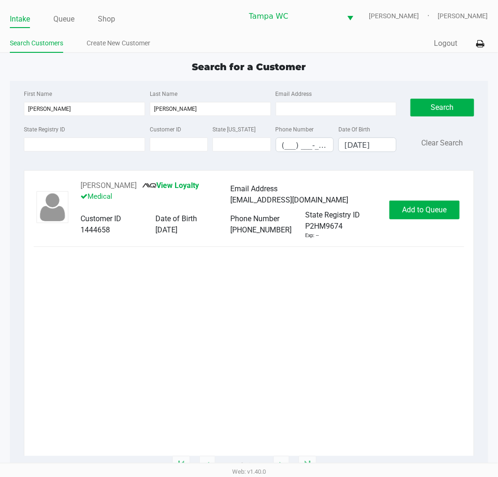
click at [421, 199] on div "[PERSON_NAME] View Loyalty Medical Email Address [EMAIL_ADDRESS][DOMAIN_NAME] C…" at bounding box center [249, 209] width 430 height 59
click at [419, 204] on button "Add to Queue" at bounding box center [424, 210] width 70 height 19
click at [419, 204] on div "Add to Queue" at bounding box center [424, 210] width 70 height 19
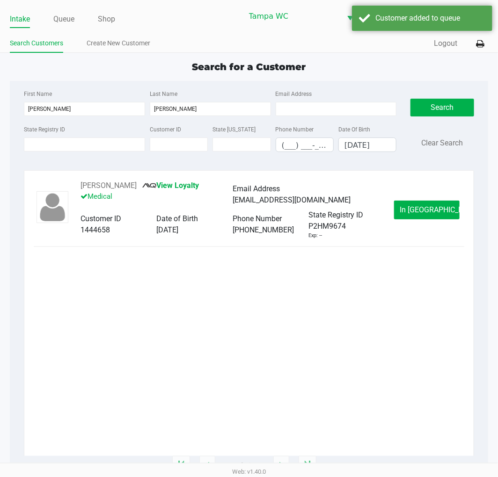
click at [419, 204] on button "In [GEOGRAPHIC_DATA]" at bounding box center [426, 210] width 65 height 19
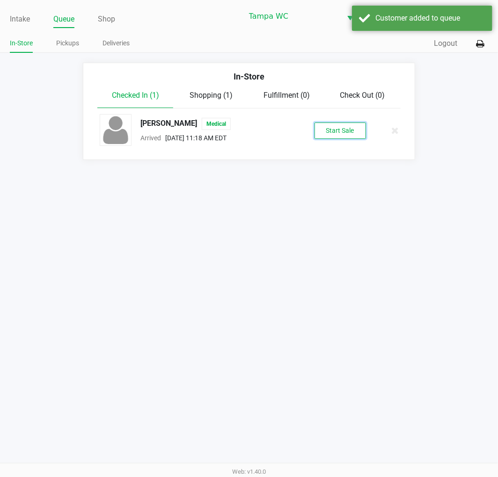
click at [335, 129] on button "Start Sale" at bounding box center [339, 131] width 51 height 16
click at [321, 203] on div "Intake Queue Shop Tampa WC WILLOW-[PERSON_NAME] [PERSON_NAME] In-Store Pickups …" at bounding box center [249, 238] width 498 height 477
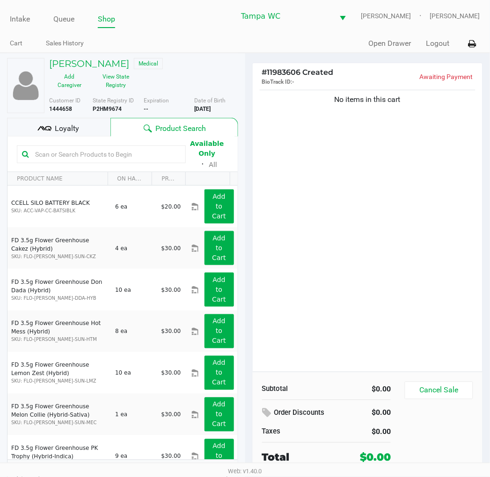
click at [434, 182] on div "No items in this cart" at bounding box center [368, 230] width 230 height 284
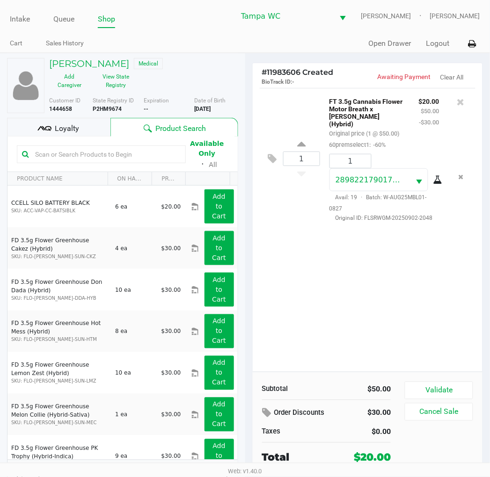
click at [414, 363] on div "1 FT 3.5g Cannabis Flower Motor Breath x [PERSON_NAME] (Hybrid) Original price …" at bounding box center [368, 230] width 230 height 284
click at [435, 379] on div "Subtotal $50.00 Order Discounts $30.00 Taxes $0.00 Total $20.00 Validate Cancel…" at bounding box center [368, 423] width 230 height 103
click at [435, 386] on button "Validate" at bounding box center [439, 391] width 68 height 18
click at [435, 340] on div "1 FT 3.5g Cannabis Flower Motor Breath x [PERSON_NAME] (Hybrid) Original price …" at bounding box center [368, 230] width 230 height 284
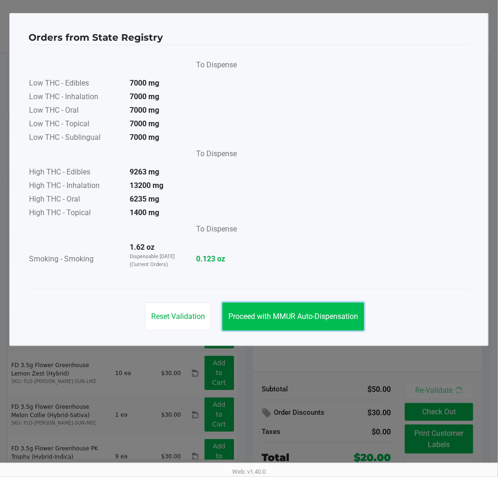
click at [306, 314] on span "Proceed with MMUR Auto-Dispensation" at bounding box center [293, 316] width 130 height 9
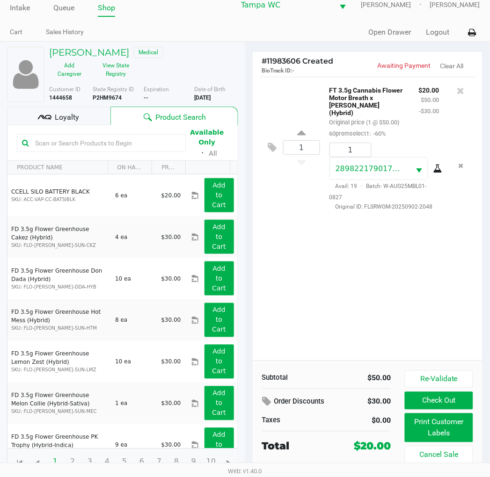
scroll to position [15, 0]
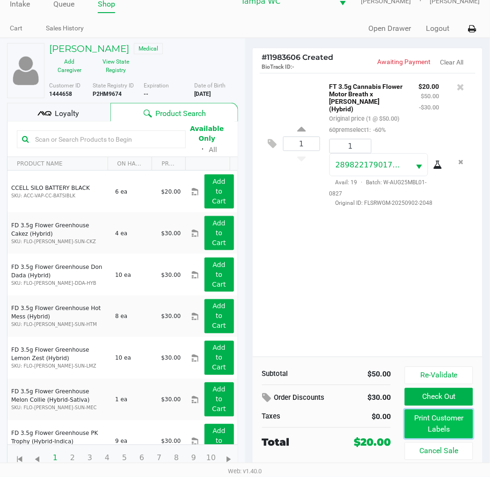
click at [452, 422] on button "Print Customer Labels" at bounding box center [439, 424] width 68 height 29
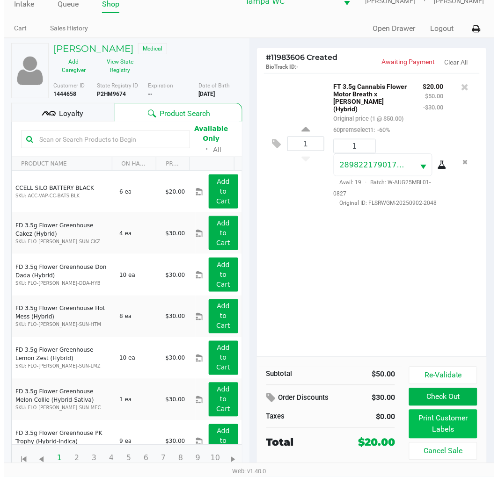
scroll to position [0, 0]
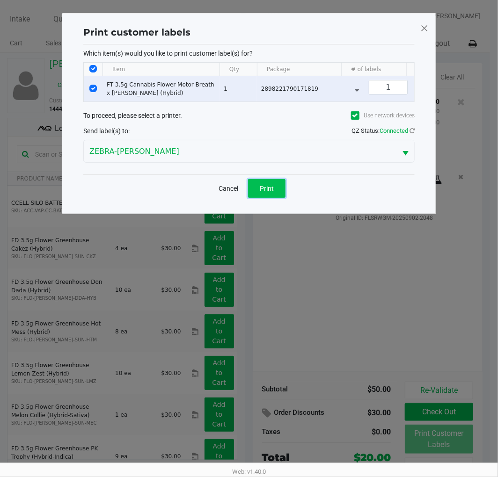
click at [261, 192] on span "Print" at bounding box center [267, 188] width 14 height 7
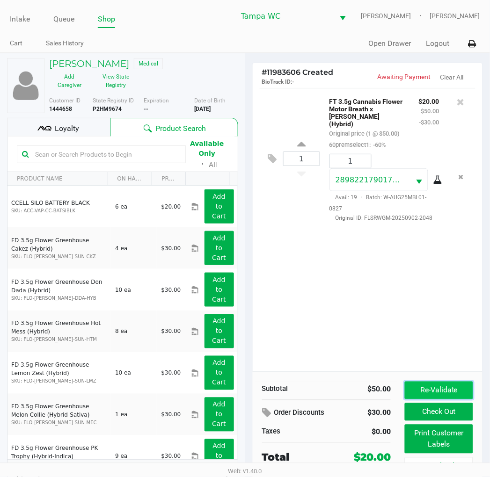
click at [442, 384] on button "Re-Validate" at bounding box center [439, 391] width 68 height 18
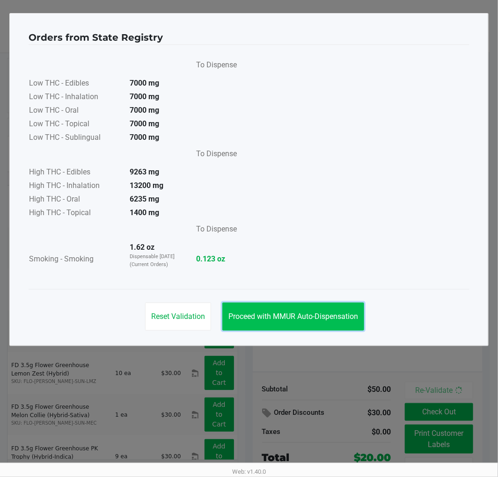
click at [277, 314] on span "Proceed with MMUR Auto-Dispensation" at bounding box center [293, 316] width 130 height 9
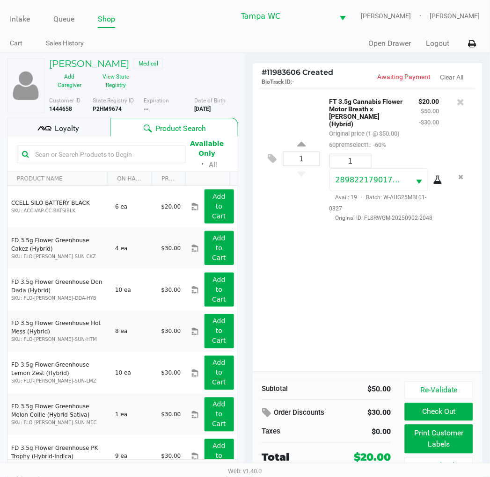
click at [69, 153] on input "text" at bounding box center [105, 154] width 149 height 14
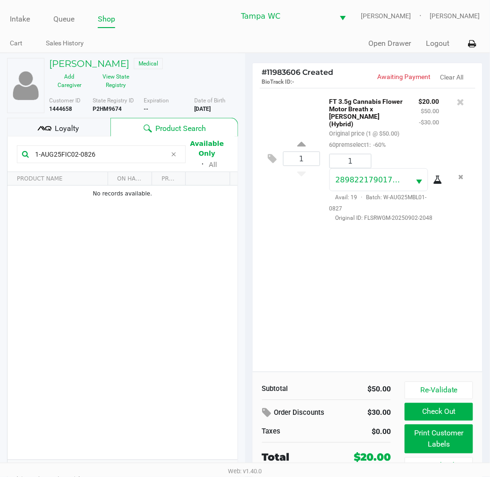
type input "1-AUG25FIC02-0826"
click at [373, 274] on div "1 FT 3.5g Cannabis Flower Motor Breath x [PERSON_NAME] (Hybrid) Original price …" at bounding box center [368, 230] width 230 height 284
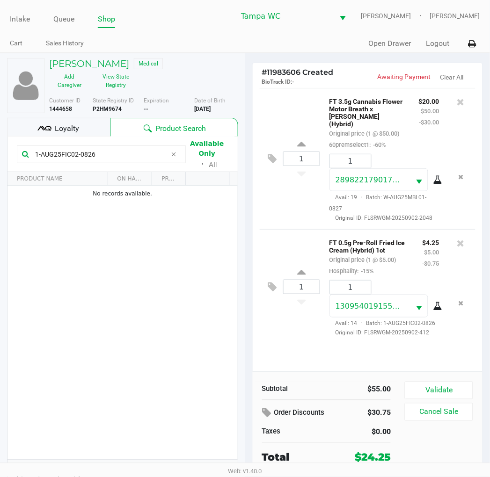
click at [66, 130] on span "Loyalty" at bounding box center [67, 128] width 24 height 11
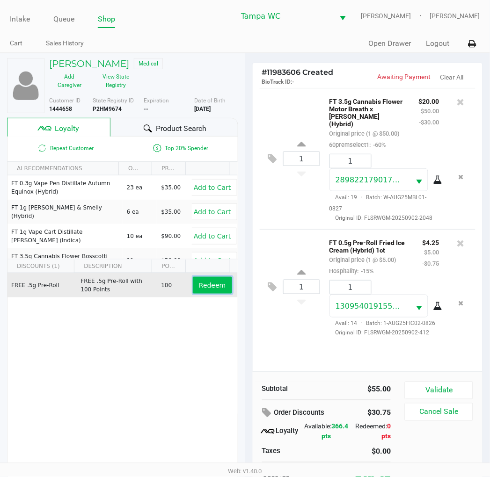
click at [209, 289] on span "Redeem" at bounding box center [212, 285] width 27 height 7
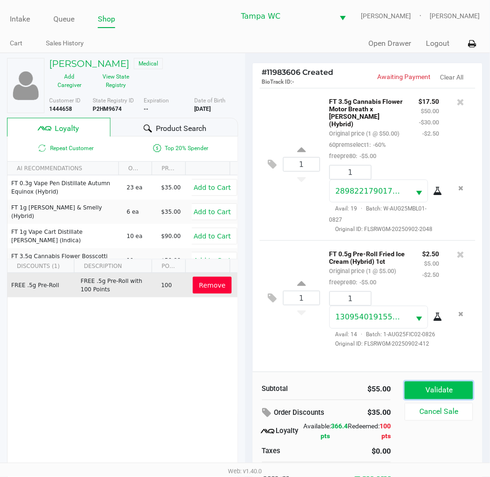
click at [448, 398] on button "Validate" at bounding box center [439, 391] width 68 height 18
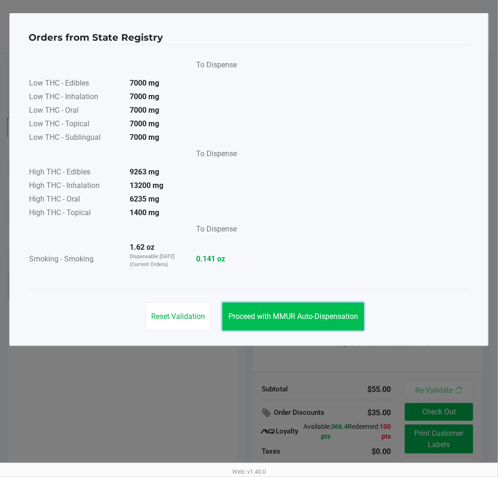
click at [269, 324] on button "Proceed with MMUR Auto-Dispensation" at bounding box center [293, 317] width 142 height 28
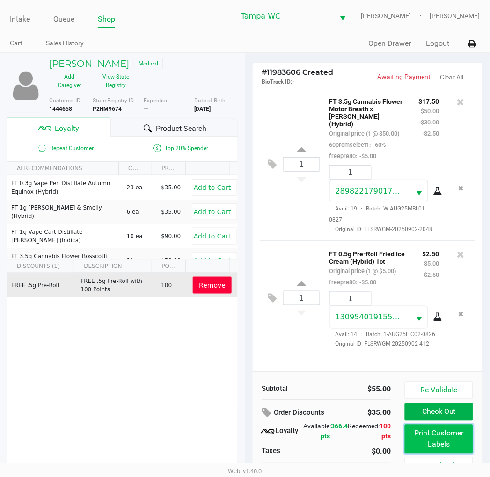
click at [458, 442] on button "Print Customer Labels" at bounding box center [439, 439] width 68 height 29
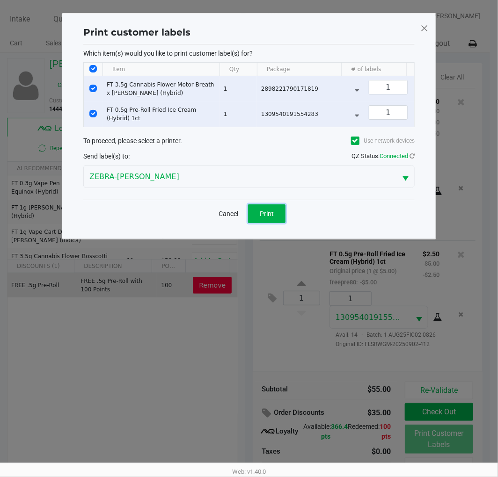
drag, startPoint x: 264, startPoint y: 219, endPoint x: 266, endPoint y: 213, distance: 6.2
click at [265, 218] on span "Print" at bounding box center [267, 213] width 14 height 7
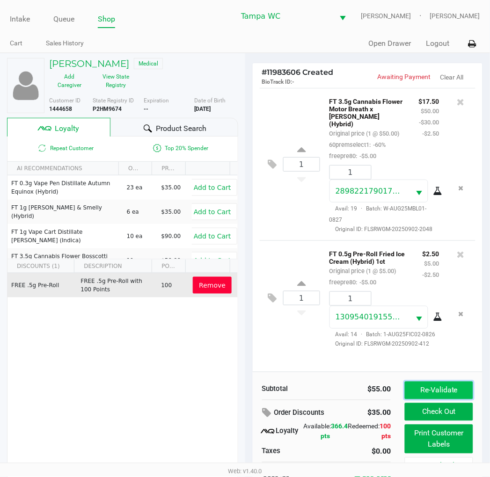
click at [426, 395] on button "Re-Validate" at bounding box center [439, 391] width 68 height 18
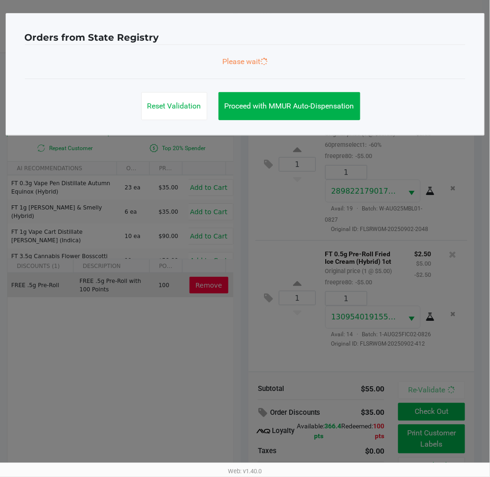
scroll to position [0, 0]
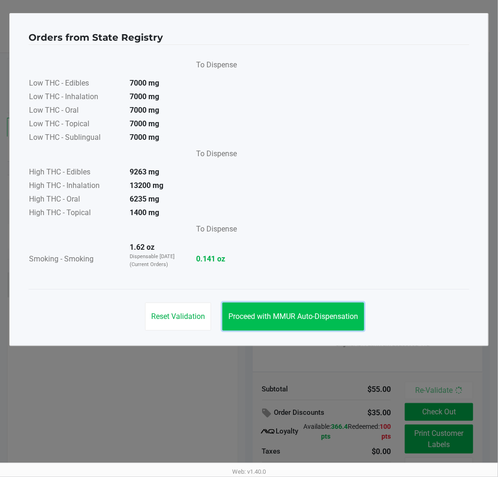
click at [303, 318] on span "Proceed with MMUR Auto-Dispensation" at bounding box center [293, 316] width 130 height 9
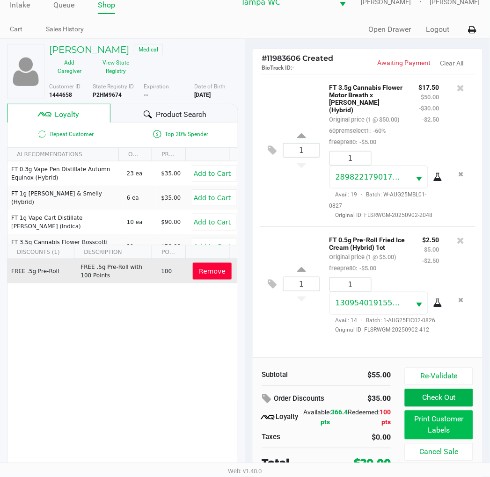
scroll to position [18, 0]
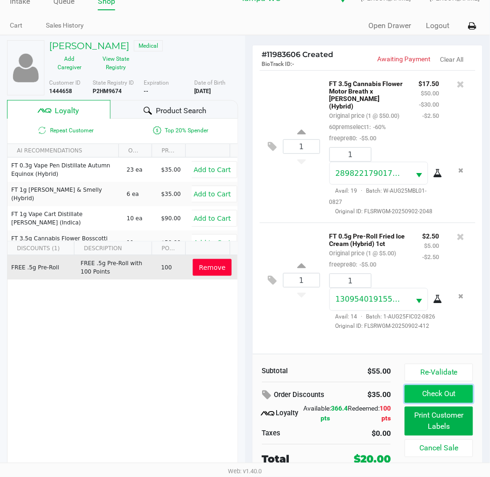
click at [445, 400] on button "Check Out" at bounding box center [439, 394] width 68 height 18
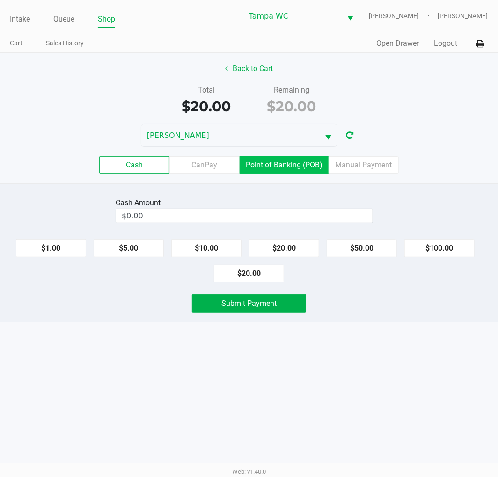
click at [322, 172] on label "Point of Banking (POB)" at bounding box center [284, 165] width 89 height 18
click at [0, 0] on 7 "Point of Banking (POB)" at bounding box center [0, 0] width 0 height 0
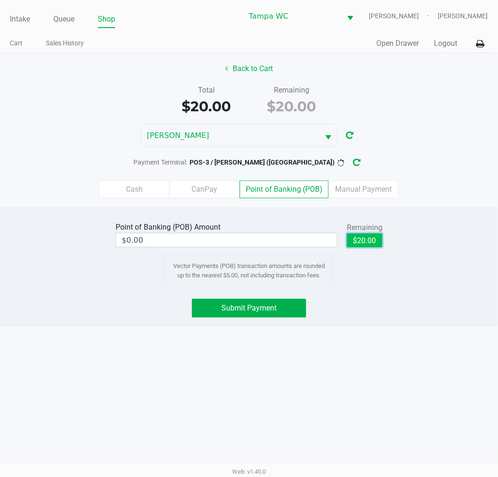
click at [371, 242] on button "$20.00" at bounding box center [365, 240] width 36 height 14
type input "$20.00"
drag, startPoint x: 389, startPoint y: 305, endPoint x: 319, endPoint y: 301, distance: 69.8
click at [385, 305] on div "Submit Payment" at bounding box center [249, 308] width 512 height 19
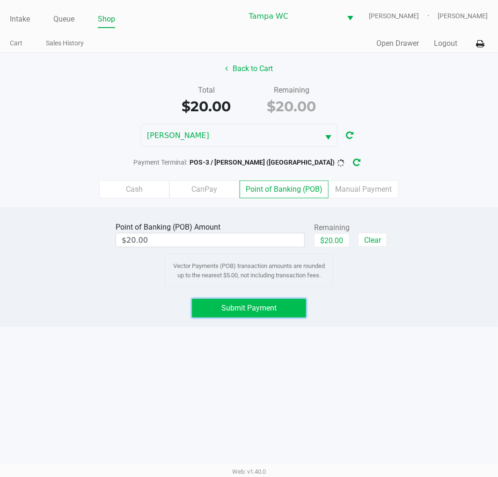
click at [282, 306] on button "Submit Payment" at bounding box center [249, 308] width 114 height 19
click at [386, 292] on div "Point of Banking (POB) Amount $20.00 Remaining $20.00 Clear Vector Payments (PO…" at bounding box center [249, 267] width 498 height 119
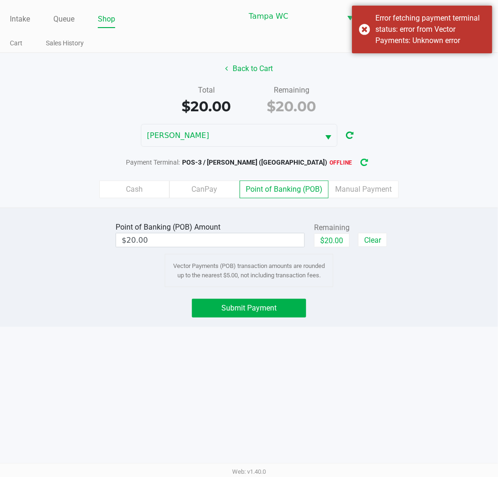
click at [361, 161] on icon "button" at bounding box center [364, 163] width 7 height 7
click at [455, 119] on div "Back to Cart Total $20.00 Remaining $20.00 WILLOW-[PERSON_NAME] Payment Termina…" at bounding box center [249, 130] width 498 height 155
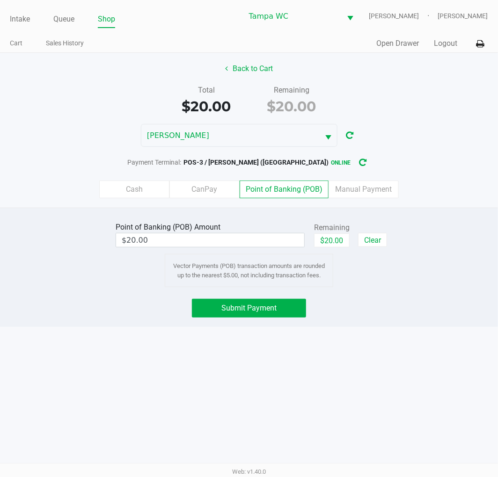
click at [373, 387] on div "Intake Queue Shop Tampa WC WILLOW-[PERSON_NAME] [PERSON_NAME] Cart Sales Histor…" at bounding box center [249, 238] width 498 height 477
click at [265, 307] on span "Submit Payment" at bounding box center [248, 308] width 55 height 9
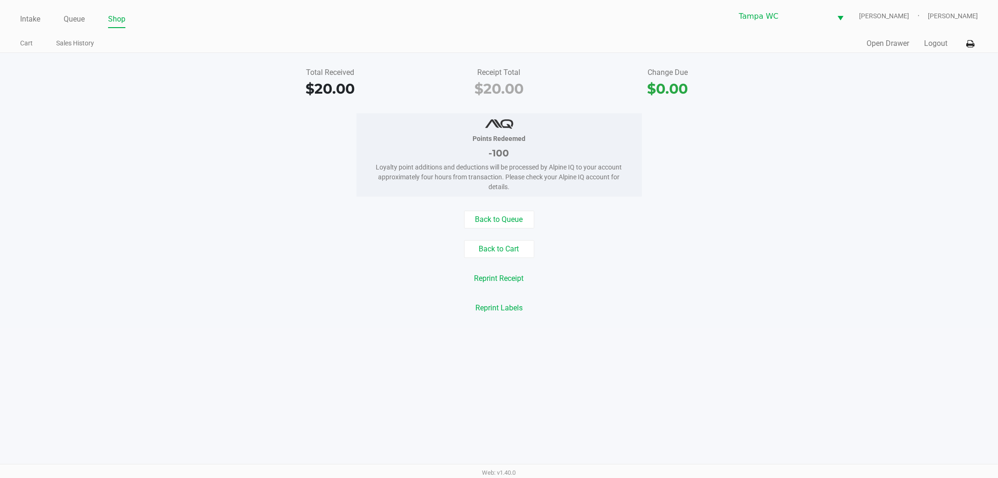
click at [699, 175] on div "Points Redeemed -100 Loyalty point additions and deductions will be processed b…" at bounding box center [499, 154] width 1012 height 83
click at [69, 19] on link "Queue" at bounding box center [74, 19] width 21 height 13
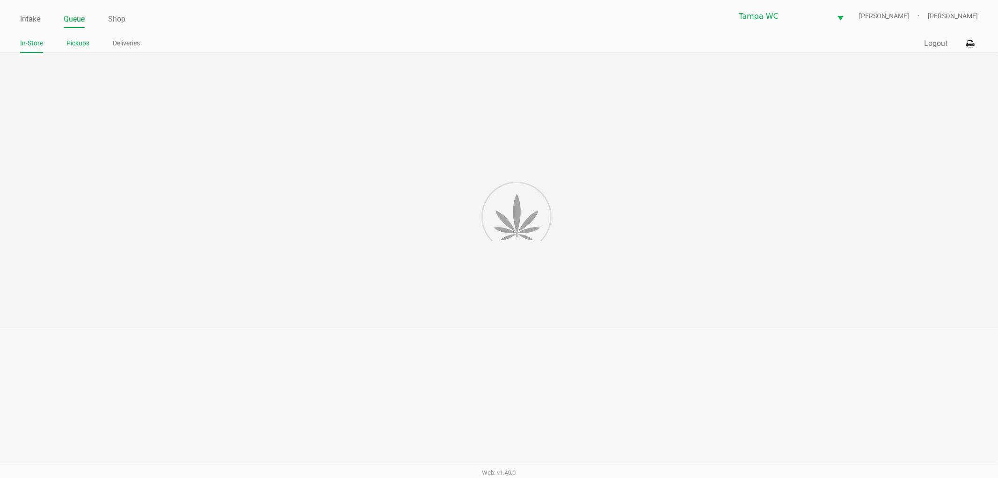
drag, startPoint x: 73, startPoint y: 45, endPoint x: 84, endPoint y: 43, distance: 10.9
click at [74, 45] on link "Pickups" at bounding box center [77, 43] width 23 height 12
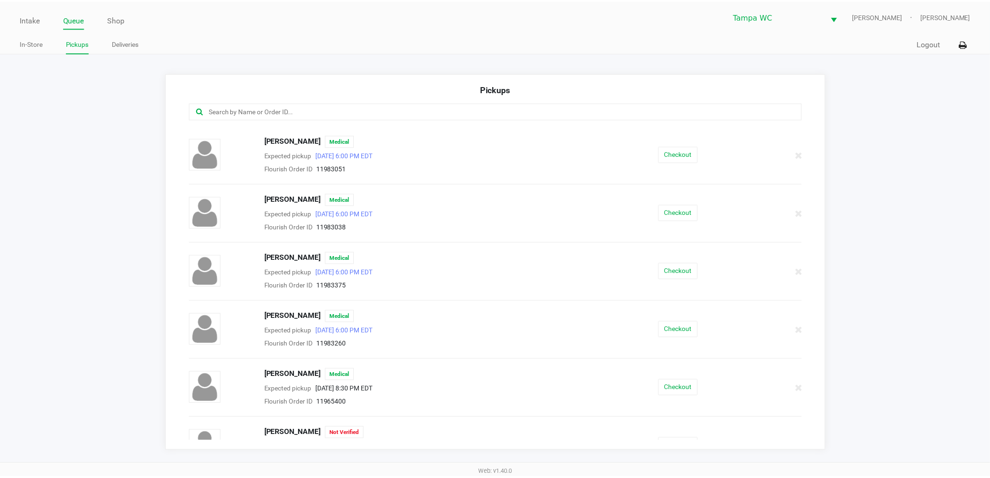
scroll to position [139, 0]
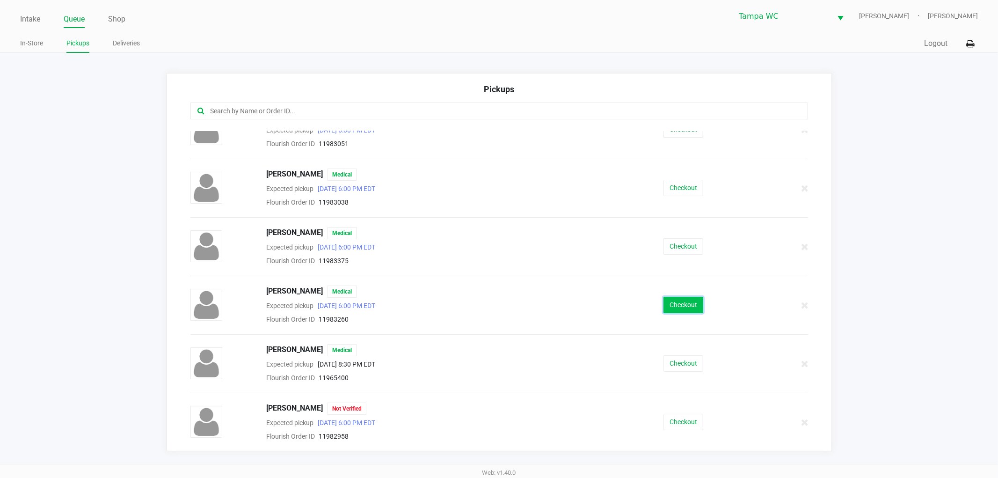
click at [677, 302] on button "Checkout" at bounding box center [683, 305] width 40 height 16
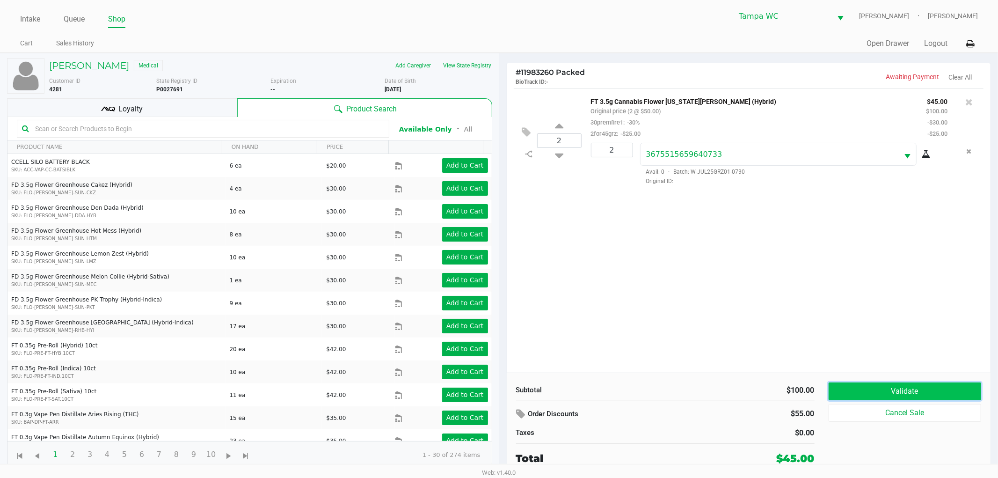
click at [903, 397] on button "Validate" at bounding box center [904, 391] width 153 height 18
click at [904, 336] on div "2 FT 3.5g Cannabis Flower [US_STATE][PERSON_NAME] (Hybrid) Original price (2 @ …" at bounding box center [749, 230] width 484 height 284
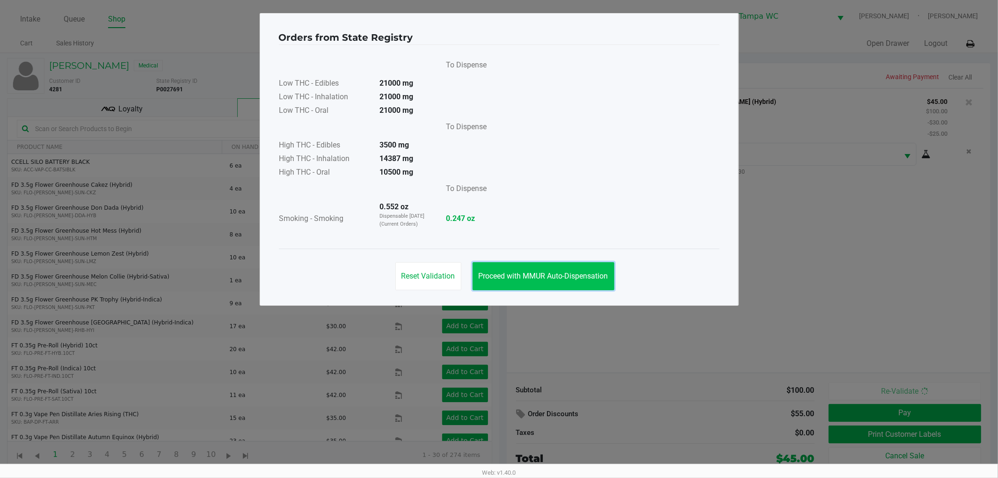
click at [600, 279] on span "Proceed with MMUR Auto-Dispensation" at bounding box center [544, 275] width 130 height 9
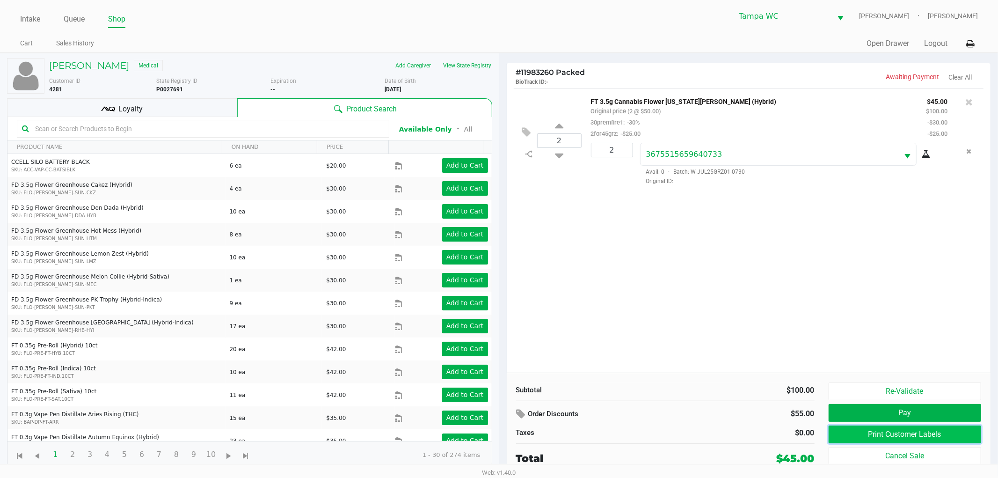
click at [875, 438] on button "Print Customer Labels" at bounding box center [904, 434] width 153 height 18
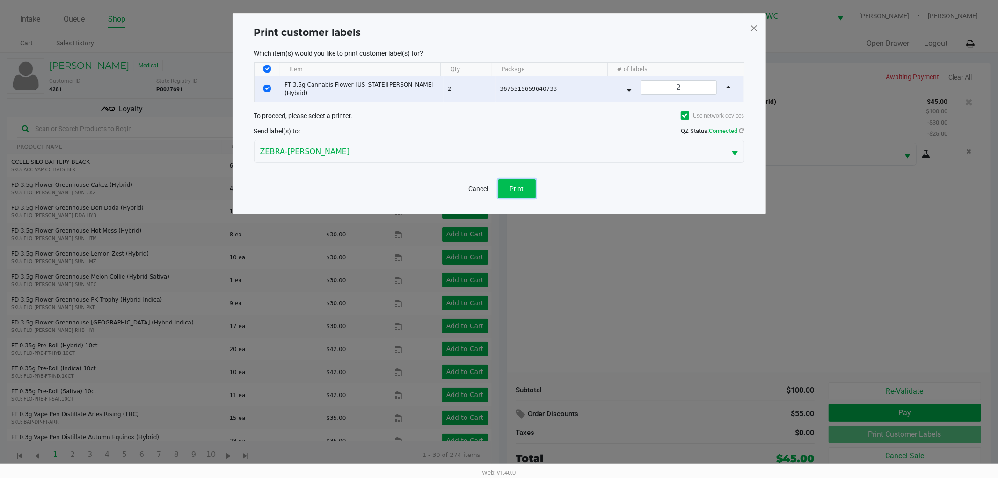
click at [527, 184] on button "Print" at bounding box center [516, 188] width 37 height 19
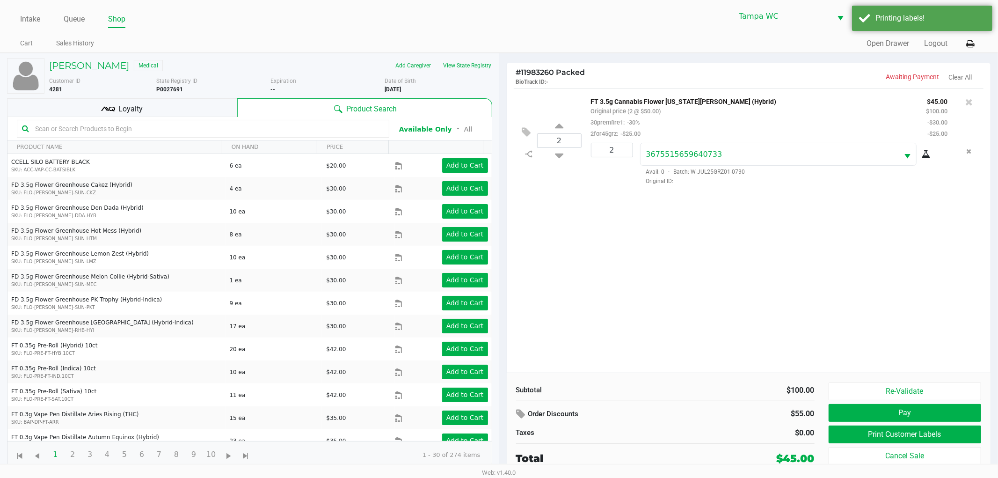
click at [623, 284] on div "2 FT 3.5g Cannabis Flower [US_STATE][PERSON_NAME] (Hybrid) Original price (2 @ …" at bounding box center [749, 230] width 484 height 284
drag, startPoint x: 920, startPoint y: 387, endPoint x: 925, endPoint y: 375, distance: 13.2
click at [920, 387] on button "Re-Validate" at bounding box center [904, 391] width 153 height 18
click at [928, 352] on body "Intake Queue Shop [GEOGRAPHIC_DATA] WC WILLOW-[PERSON_NAME] [PERSON_NAME] Cart …" at bounding box center [499, 232] width 998 height 464
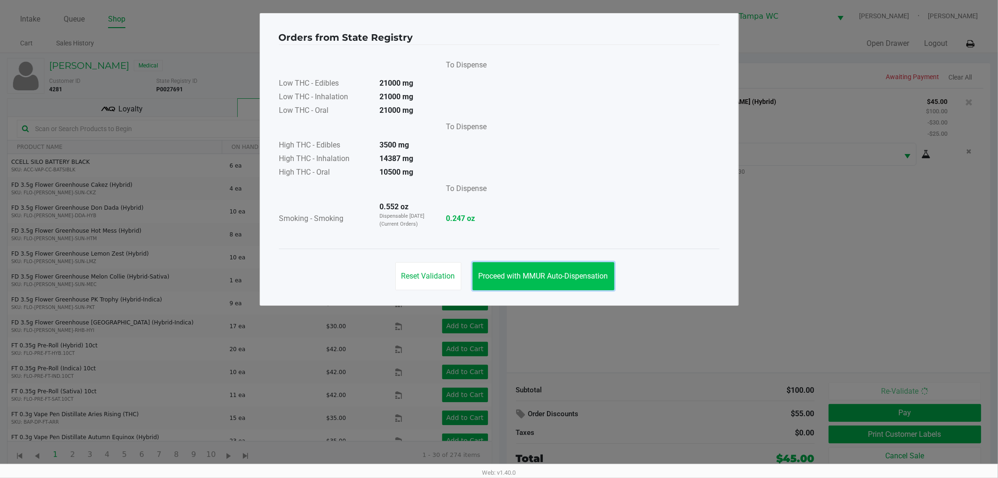
click at [569, 265] on button "Proceed with MMUR Auto-Dispensation" at bounding box center [543, 276] width 142 height 28
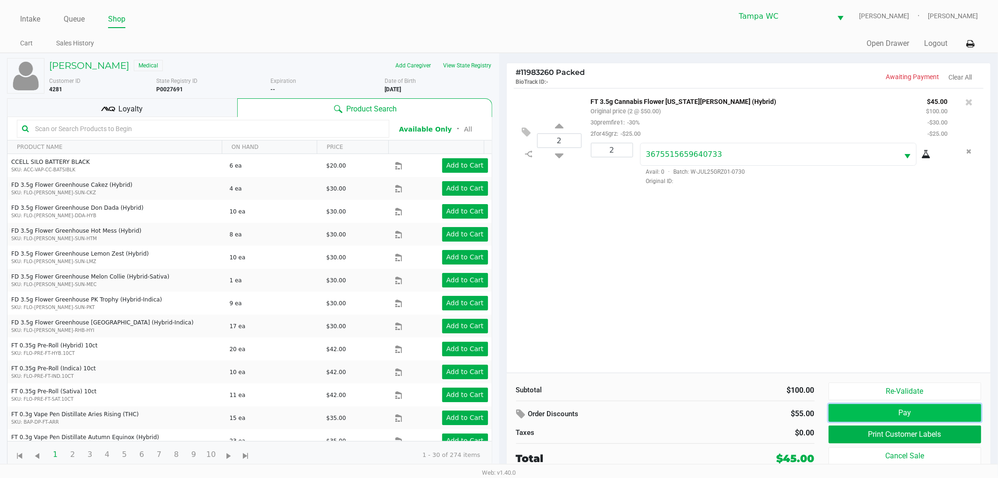
click at [886, 408] on button "Pay" at bounding box center [904, 413] width 153 height 18
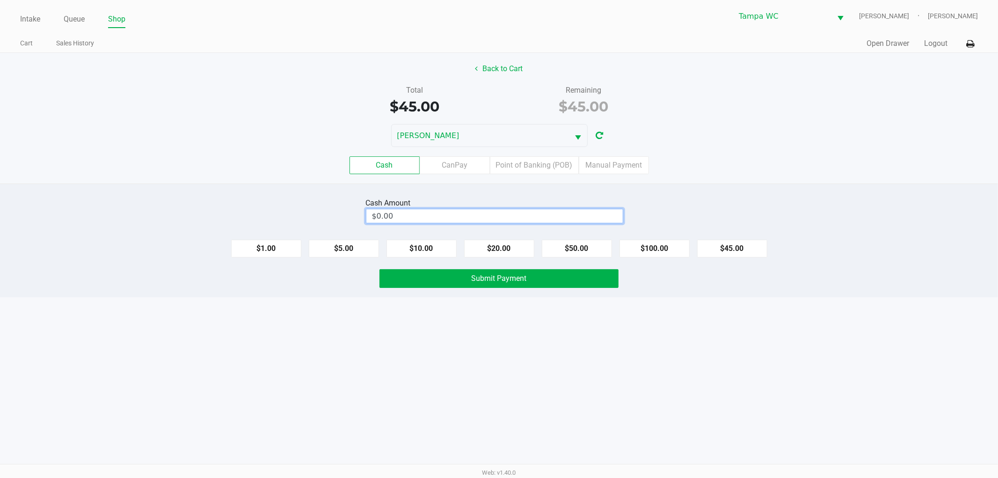
click at [418, 214] on input "$0.00" at bounding box center [494, 216] width 256 height 14
type input "$60.00"
drag, startPoint x: 742, startPoint y: 143, endPoint x: 702, endPoint y: 274, distance: 137.2
click at [742, 142] on div "[PERSON_NAME]" at bounding box center [499, 135] width 998 height 23
drag, startPoint x: 665, startPoint y: 382, endPoint x: 624, endPoint y: 343, distance: 55.9
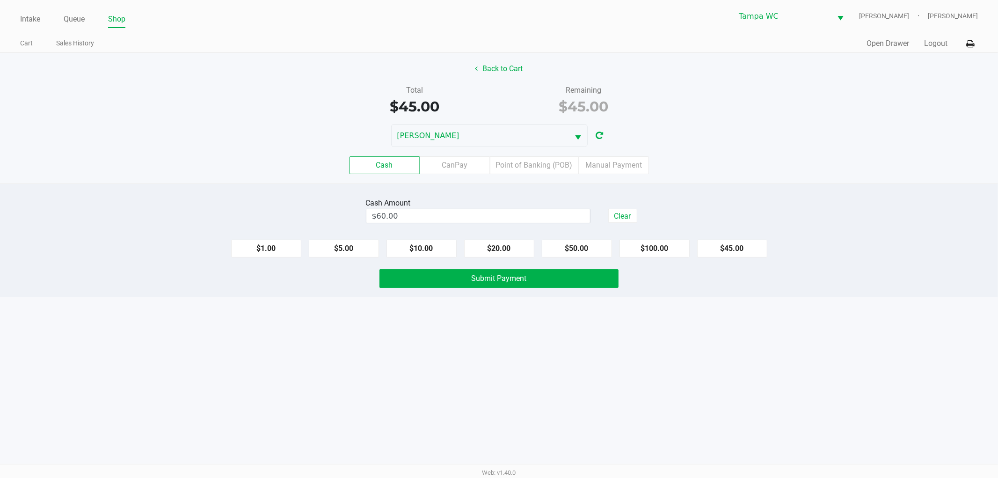
click at [663, 382] on div "Intake Queue Shop Tampa WC WILLOW-[PERSON_NAME] [PERSON_NAME] Cart Sales Histor…" at bounding box center [499, 239] width 998 height 478
click at [559, 283] on button "Submit Payment" at bounding box center [498, 278] width 239 height 19
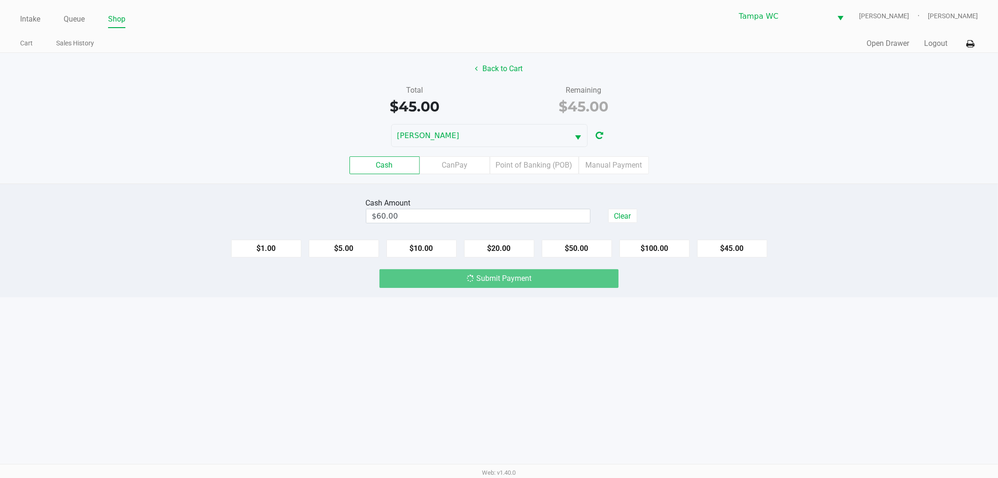
drag, startPoint x: 723, startPoint y: 169, endPoint x: 730, endPoint y: 168, distance: 7.1
click at [723, 169] on div "Cash CanPay Point of Banking (POB) Manual Payment" at bounding box center [499, 165] width 998 height 18
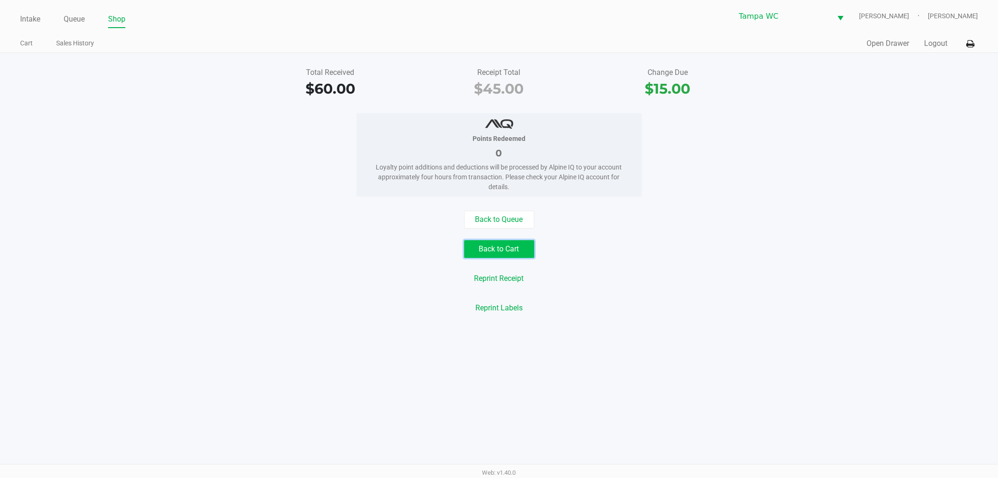
click at [514, 256] on button "Back to Cart" at bounding box center [499, 249] width 70 height 18
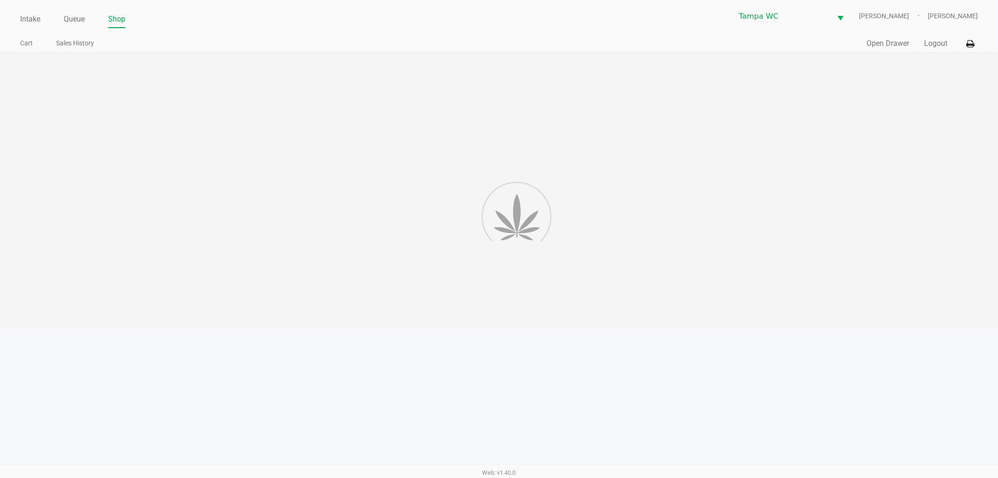
click at [718, 272] on div at bounding box center [499, 190] width 998 height 275
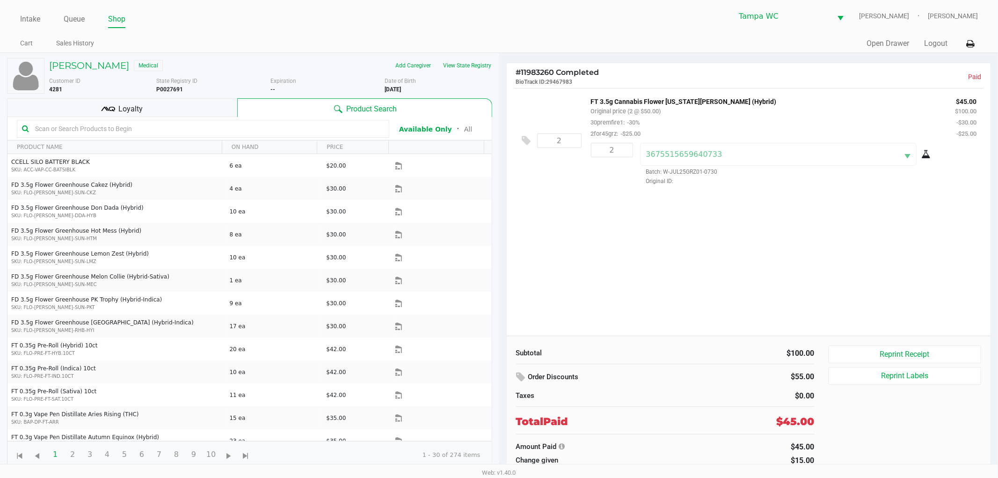
click at [722, 247] on div "2 FT 3.5g Cannabis Flower [US_STATE][PERSON_NAME] (Hybrid) Original price (2 @ …" at bounding box center [749, 211] width 484 height 247
click at [122, 60] on h5 "[PERSON_NAME]" at bounding box center [89, 65] width 80 height 11
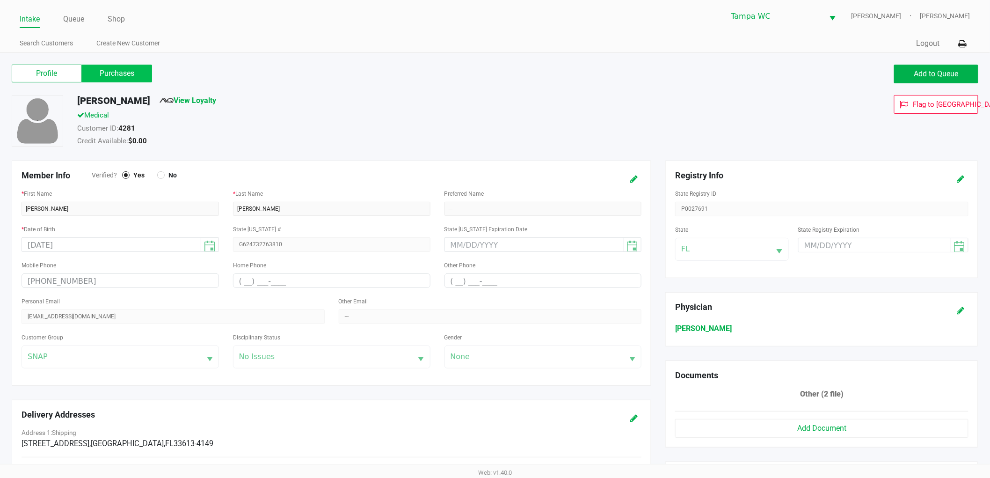
click at [122, 75] on label "Purchases" at bounding box center [117, 74] width 70 height 18
click at [0, 0] on 1 "Purchases" at bounding box center [0, 0] width 0 height 0
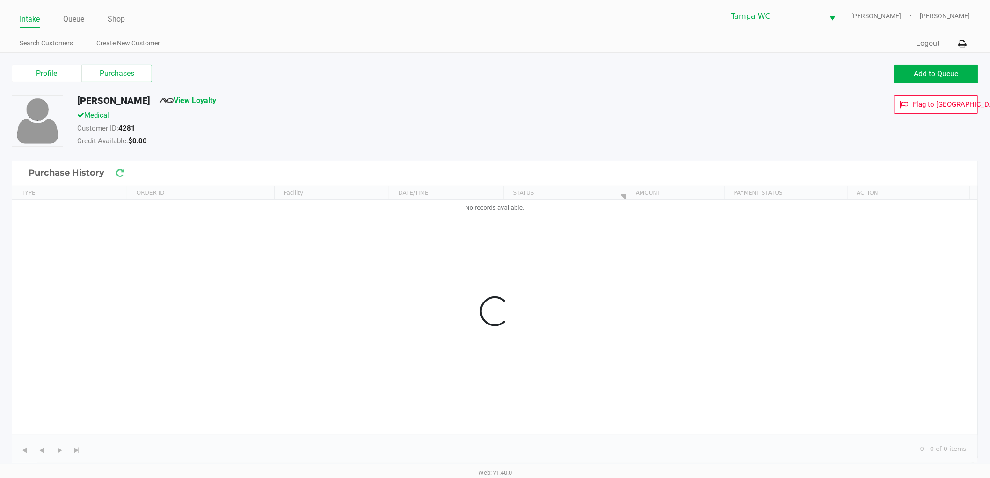
click at [443, 97] on div "[PERSON_NAME] View Loyalty" at bounding box center [375, 102] width 610 height 15
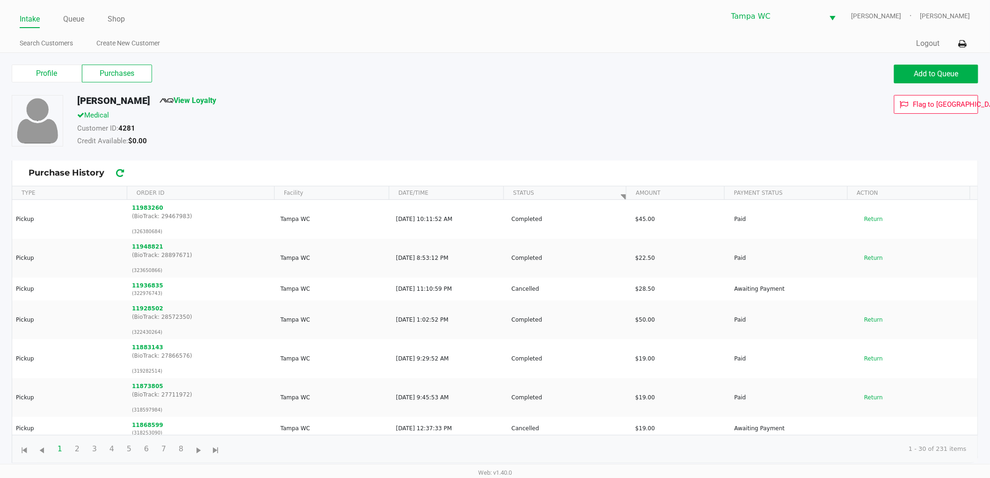
click at [493, 105] on div "[PERSON_NAME] View Loyalty" at bounding box center [375, 102] width 610 height 15
click at [688, 117] on div "Flag to [GEOGRAPHIC_DATA]" at bounding box center [832, 122] width 305 height 54
click at [689, 118] on div "Flag to [GEOGRAPHIC_DATA]" at bounding box center [832, 122] width 305 height 54
click at [635, 141] on div "Credit Available: $0.00" at bounding box center [375, 142] width 610 height 13
click at [926, 68] on button "Add to Queue" at bounding box center [936, 74] width 84 height 19
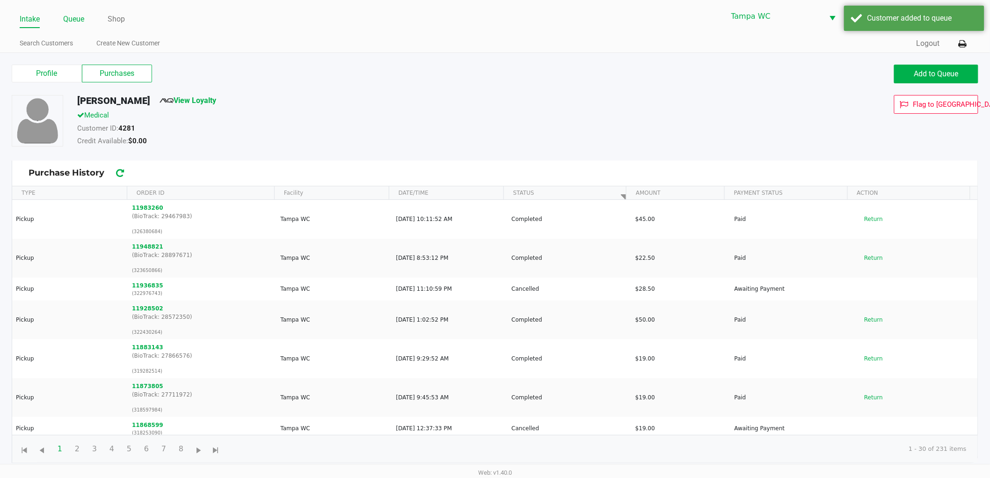
click at [82, 15] on link "Queue" at bounding box center [73, 19] width 21 height 13
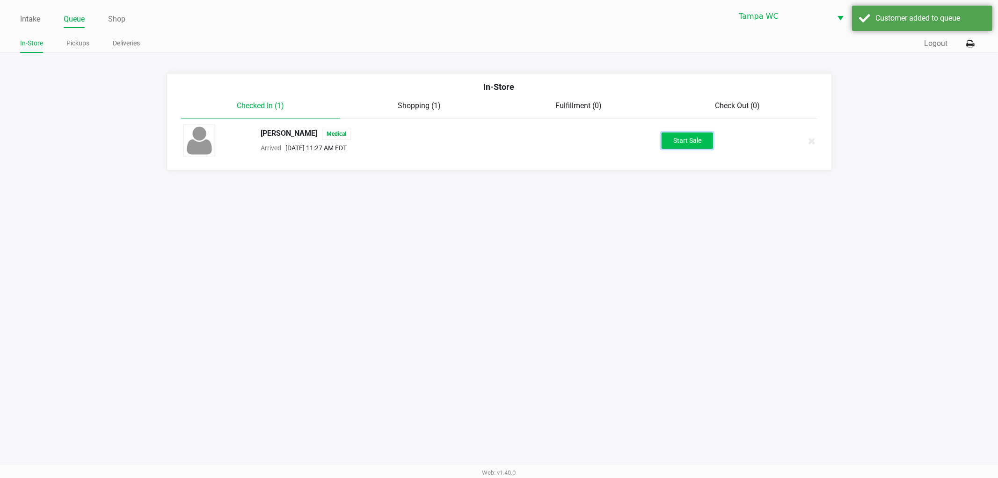
click at [684, 141] on button "Start Sale" at bounding box center [686, 140] width 51 height 16
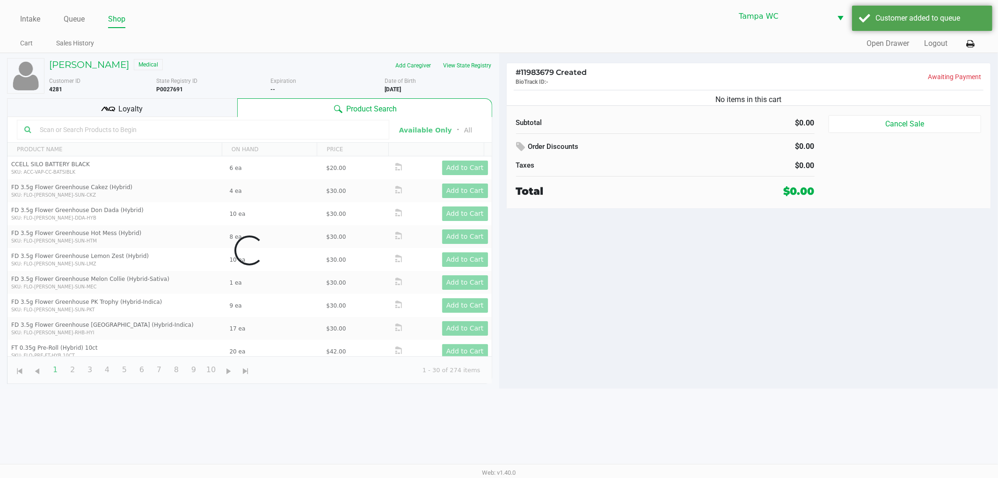
click at [601, 105] on div "No items in this cart" at bounding box center [749, 96] width 484 height 17
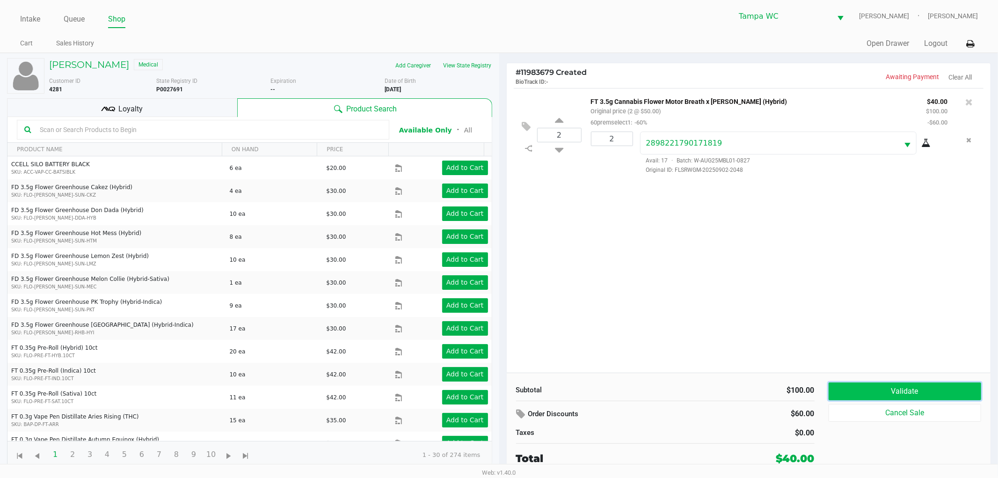
click at [950, 388] on button "Validate" at bounding box center [904, 391] width 153 height 18
drag, startPoint x: 923, startPoint y: 339, endPoint x: 915, endPoint y: 335, distance: 9.6
click at [923, 339] on div "2 FT 3.5g Cannabis Flower Motor Breath x [PERSON_NAME] (Hybrid) Original price …" at bounding box center [749, 230] width 484 height 284
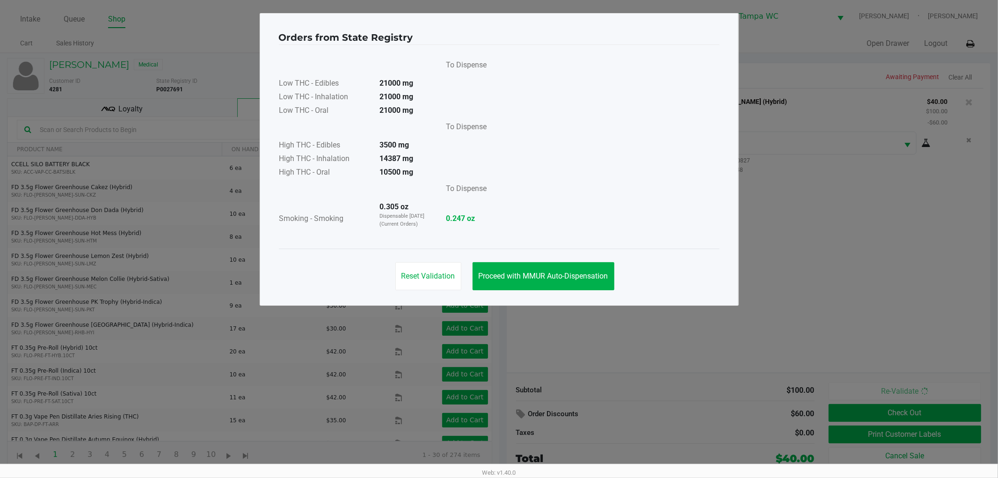
click at [517, 259] on div "Reset Validation Proceed with MMUR Auto-Dispensation" at bounding box center [499, 271] width 441 height 47
click at [532, 279] on span "Proceed with MMUR Auto-Dispensation" at bounding box center [544, 275] width 130 height 9
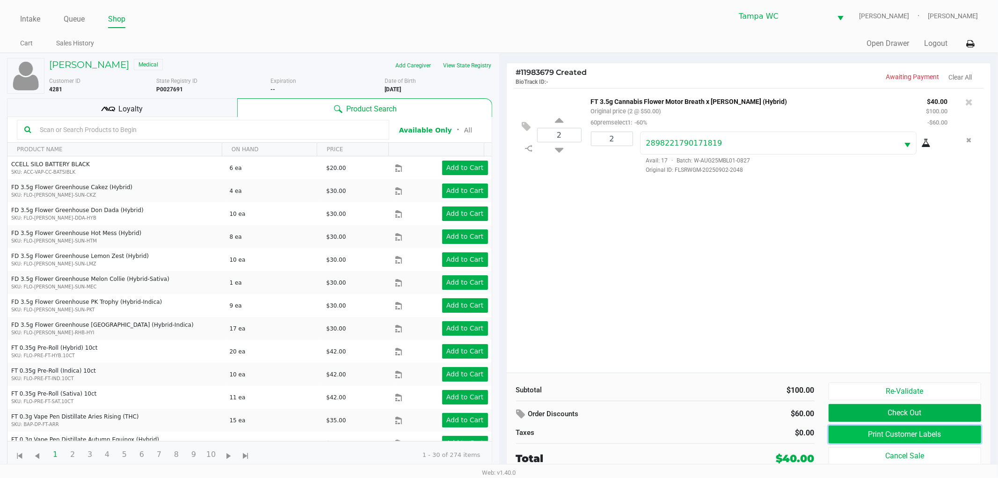
click at [848, 428] on button "Print Customer Labels" at bounding box center [904, 434] width 153 height 18
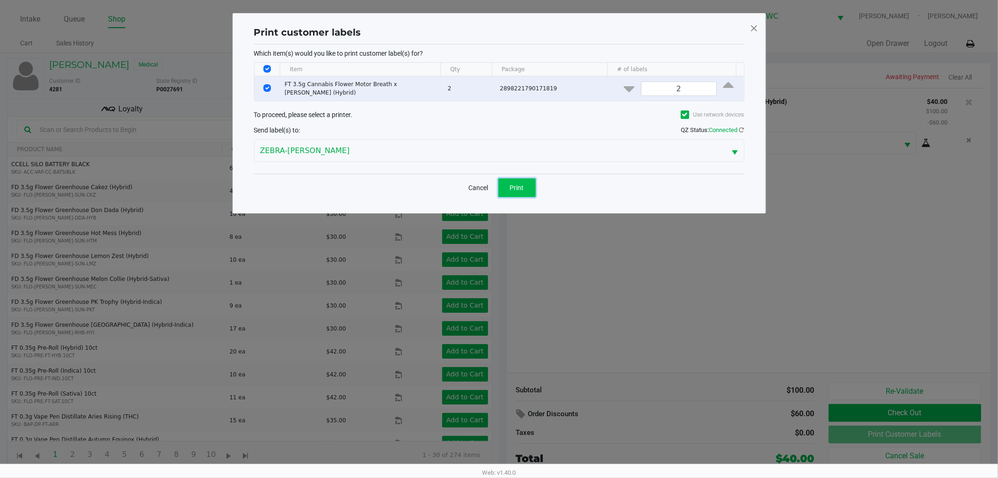
click at [512, 189] on button "Print" at bounding box center [516, 187] width 37 height 19
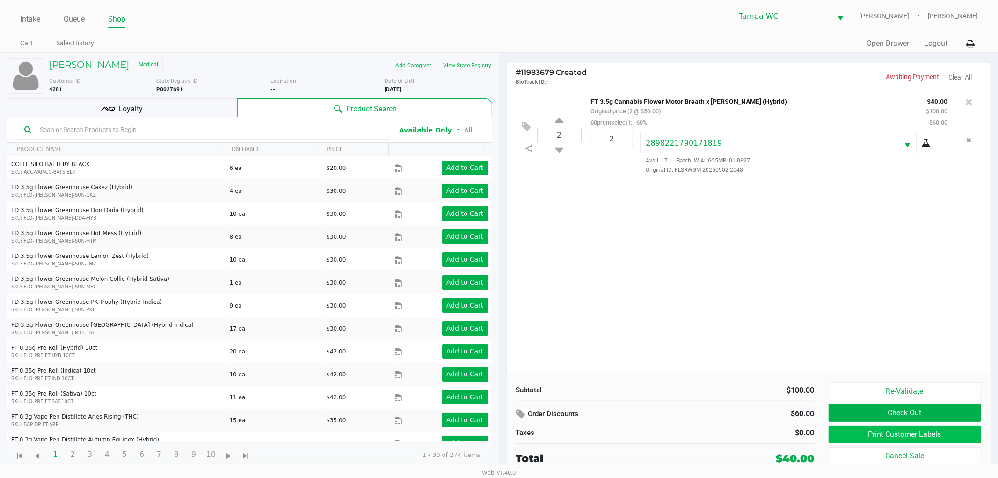
click at [942, 428] on button "Print Customer Labels" at bounding box center [904, 434] width 153 height 18
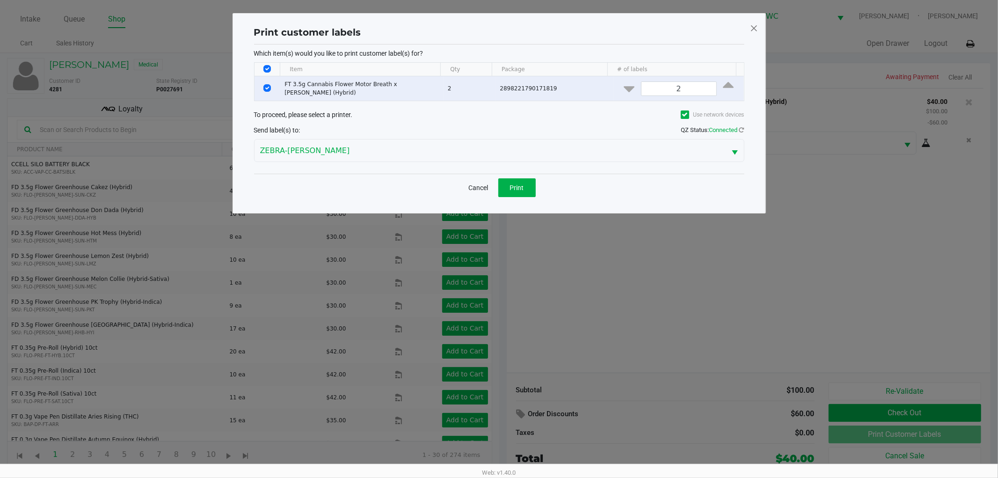
click at [753, 29] on span at bounding box center [753, 28] width 8 height 15
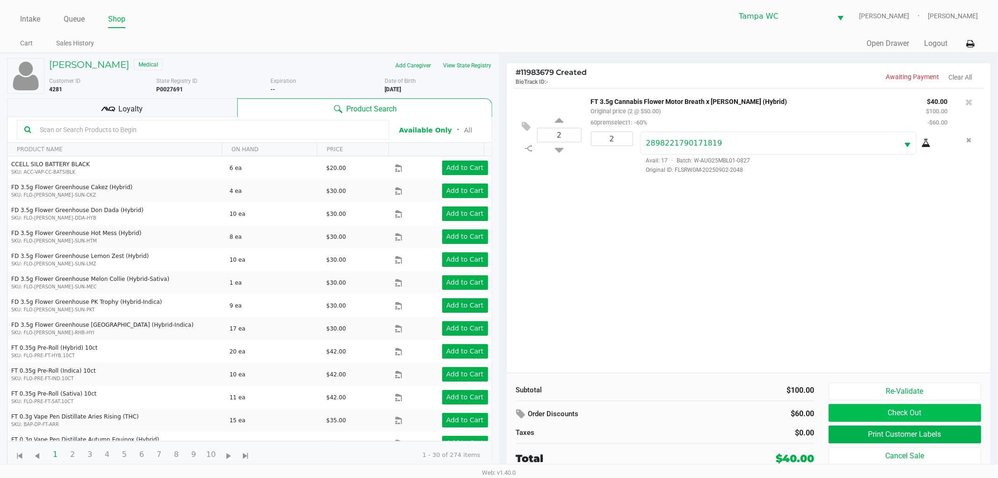
click at [904, 410] on button "Check Out" at bounding box center [904, 413] width 153 height 18
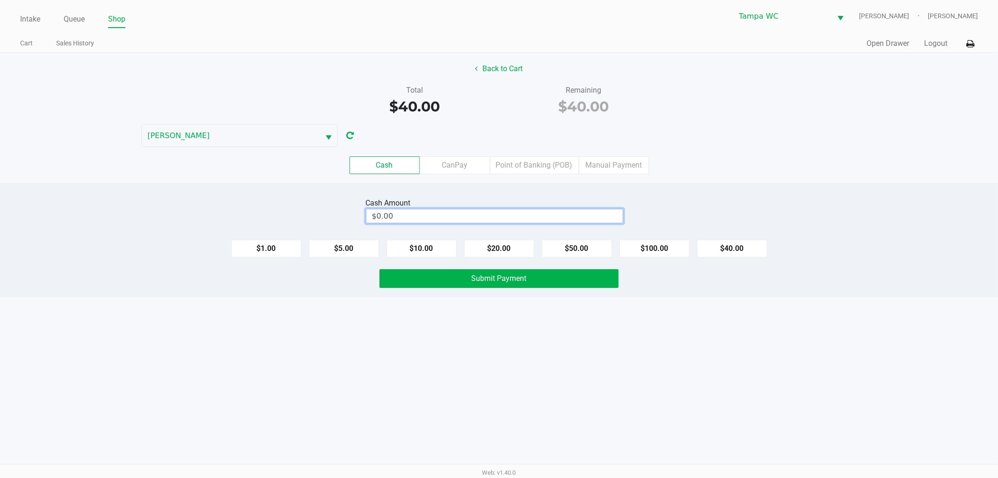
click at [493, 211] on input "$0.00" at bounding box center [494, 216] width 256 height 14
click at [753, 102] on div "Total $40.00 Remaining $40.00" at bounding box center [499, 101] width 1012 height 32
type input "$40.00"
click at [587, 361] on div "Intake Queue Shop Tampa WC WILLOW-[PERSON_NAME] [PERSON_NAME] Cart Sales Histor…" at bounding box center [499, 239] width 998 height 478
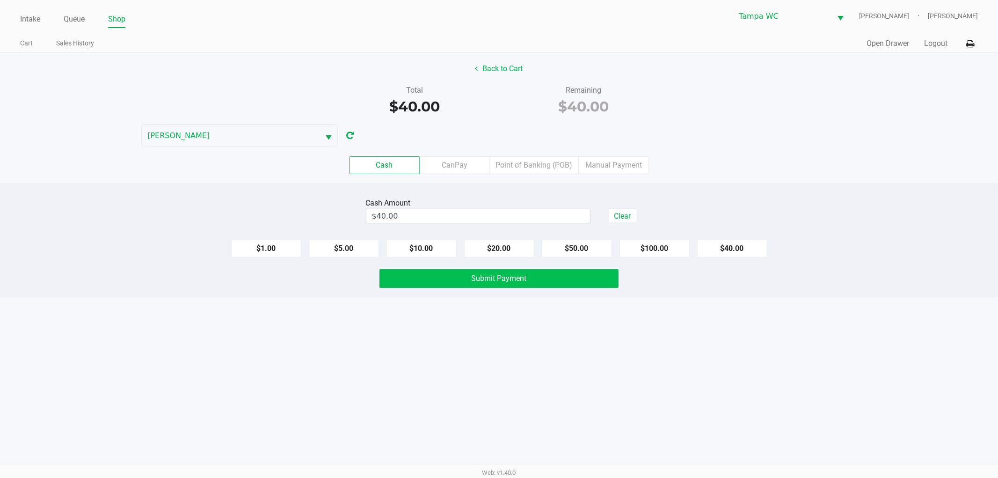
click at [541, 284] on button "Submit Payment" at bounding box center [498, 278] width 239 height 19
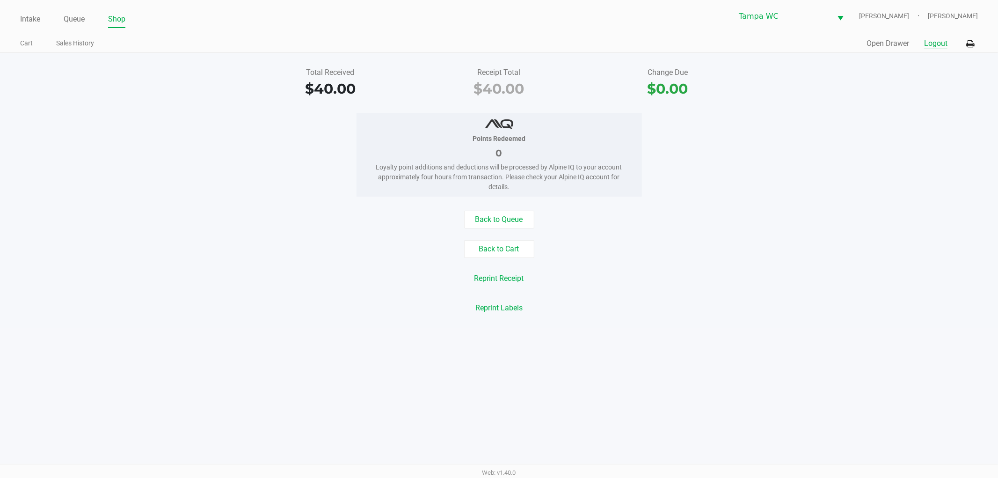
click at [940, 41] on button "Logout" at bounding box center [935, 43] width 23 height 11
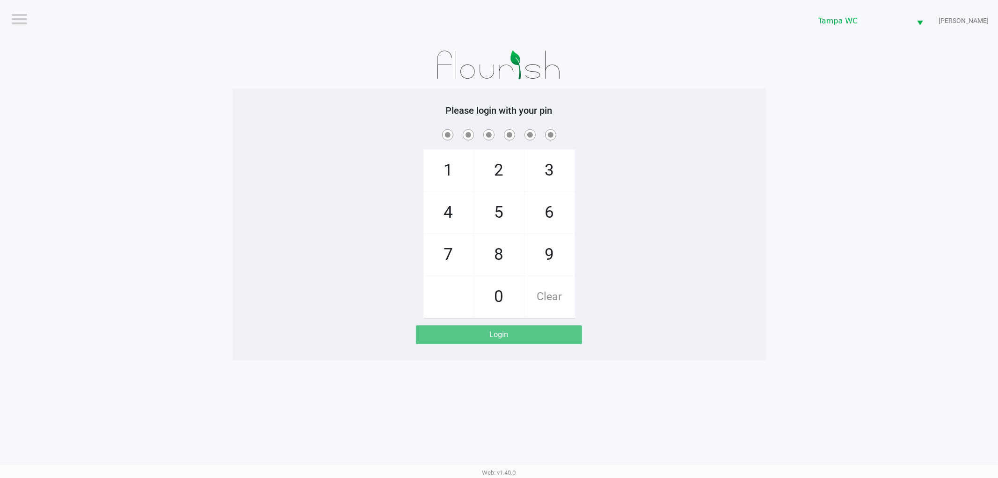
click at [950, 162] on app-pos-login-wrapper "Logout Tampa WC [PERSON_NAME] Please login with your pin 1 4 7 2 5 8 0 3 6 9 Cl…" at bounding box center [499, 180] width 998 height 360
click at [861, 311] on app-pos-login-wrapper "Logout Tampa WC [PERSON_NAME] Please login with your pin 1 4 7 2 5 8 0 3 6 9 Cl…" at bounding box center [499, 180] width 998 height 360
click at [854, 319] on app-pos-login-wrapper "Logout Tampa WC [PERSON_NAME] Please login with your pin 1 4 7 2 5 8 0 3 6 9 Cl…" at bounding box center [499, 180] width 998 height 360
click at [763, 145] on div "1 4 7 2 5 8 0 3 6 9 Clear" at bounding box center [499, 222] width 533 height 190
checkbox input "true"
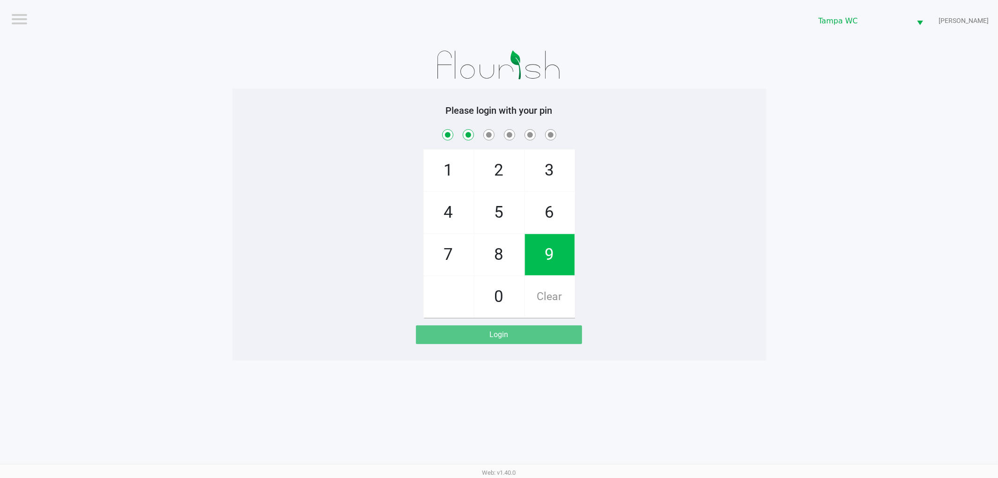
checkbox input "true"
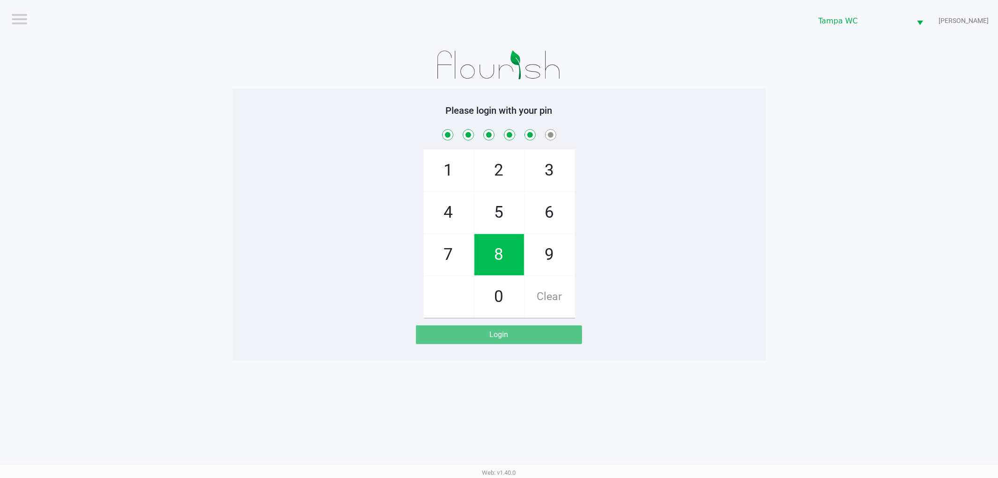
checkbox input "true"
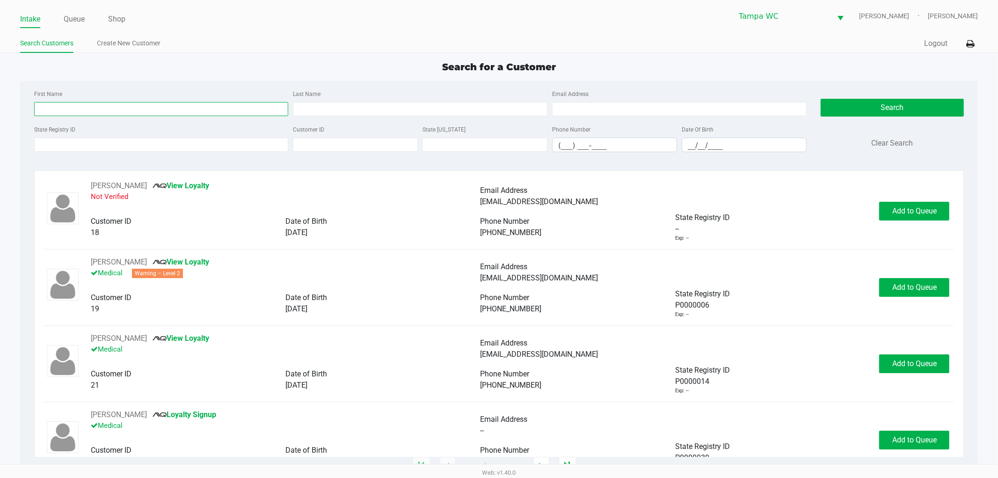
click at [129, 109] on input "First Name" at bounding box center [161, 109] width 254 height 14
type input "[PERSON_NAME]"
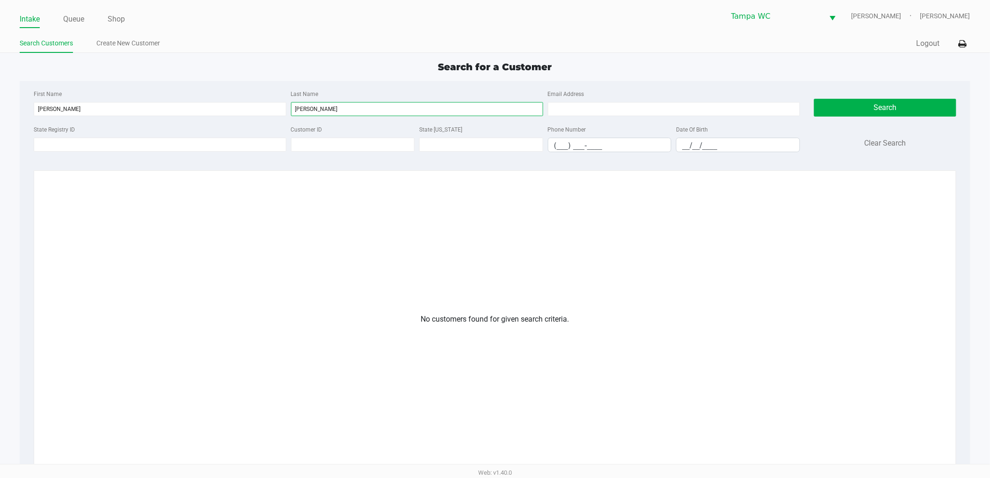
type input "[PERSON_NAME]"
click at [302, 269] on app-customers-list "No customers found for given search criteria." at bounding box center [495, 385] width 902 height 410
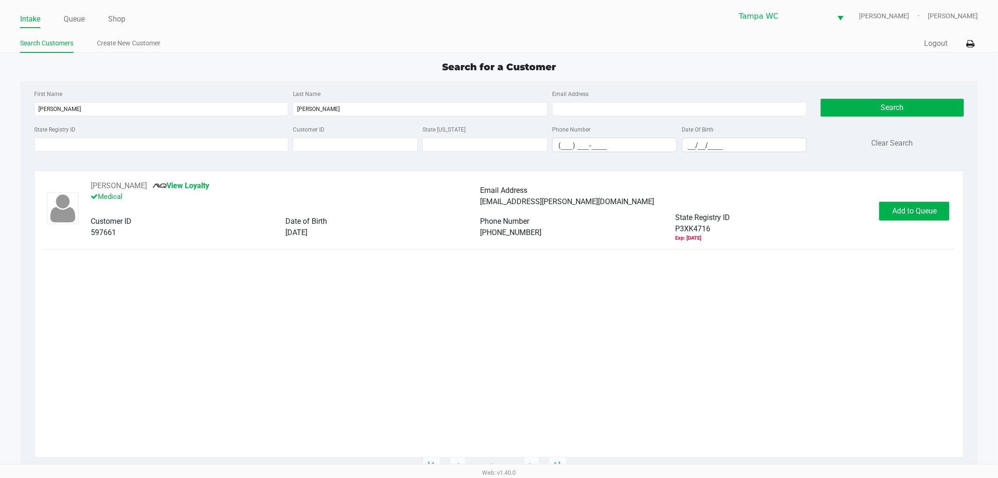
drag, startPoint x: 406, startPoint y: 270, endPoint x: 422, endPoint y: 270, distance: 15.9
click at [409, 270] on div "[PERSON_NAME][GEOGRAPHIC_DATA] Loyalty Medical Email Address [EMAIL_ADDRESS][PE…" at bounding box center [499, 318] width 910 height 276
click at [900, 207] on span "Add to Queue" at bounding box center [914, 210] width 44 height 9
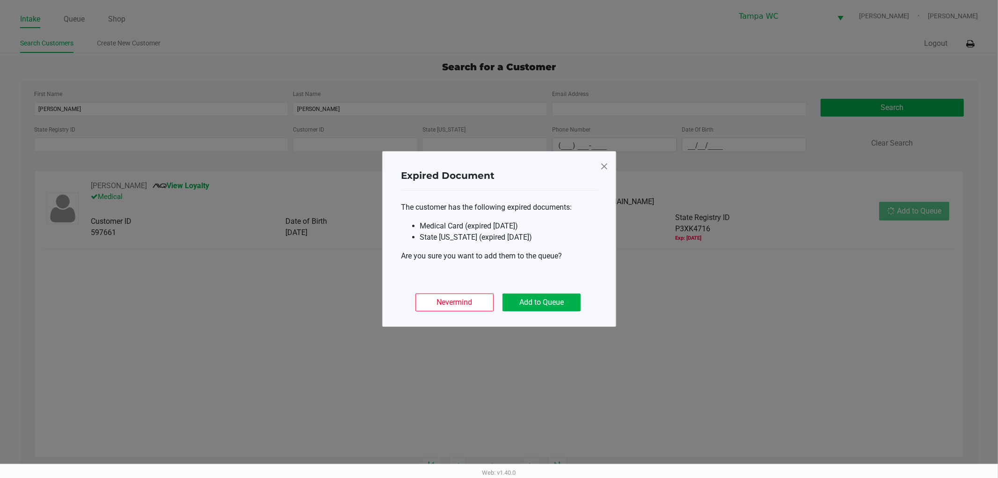
click at [895, 249] on ngb-modal-window "Expired Document The customer has the following expired documents: Medical Card…" at bounding box center [499, 239] width 998 height 478
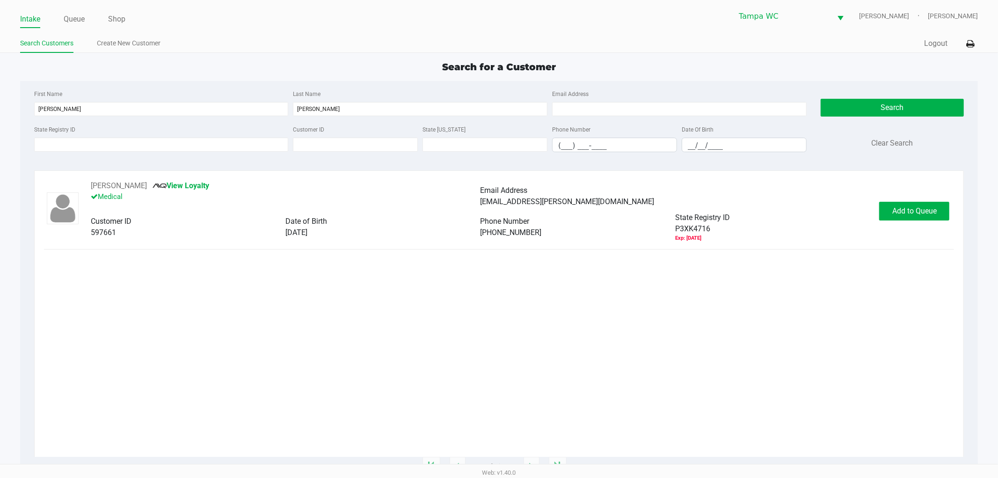
click at [897, 190] on div "[PERSON_NAME][GEOGRAPHIC_DATA] Loyalty Medical Email Address [EMAIL_ADDRESS][PE…" at bounding box center [499, 211] width 910 height 62
click at [901, 202] on button "Add to Queue" at bounding box center [914, 211] width 70 height 19
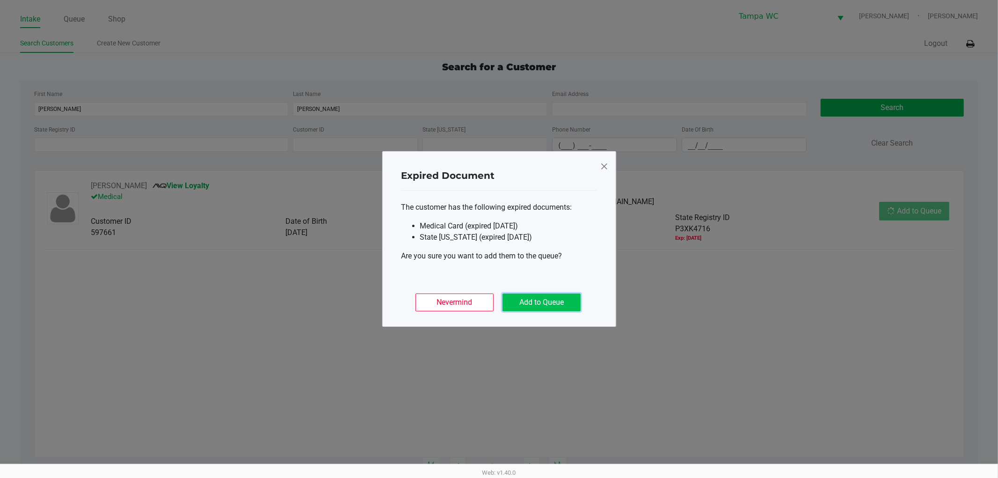
click at [557, 307] on button "Add to Queue" at bounding box center [541, 302] width 78 height 18
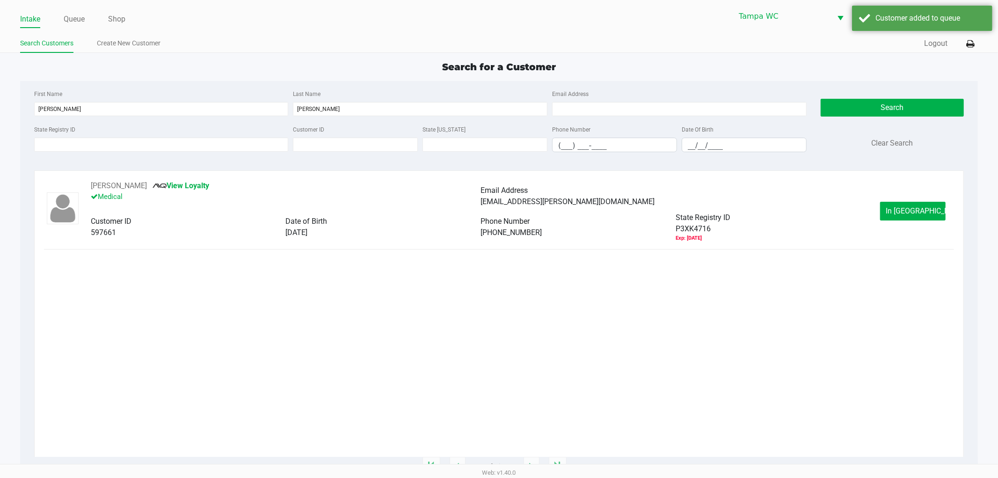
click at [630, 321] on ngb-modal-window "Expired Document The customer has the following expired documents: Medical Card…" at bounding box center [499, 239] width 998 height 478
click at [930, 208] on button "In [GEOGRAPHIC_DATA]" at bounding box center [912, 211] width 65 height 19
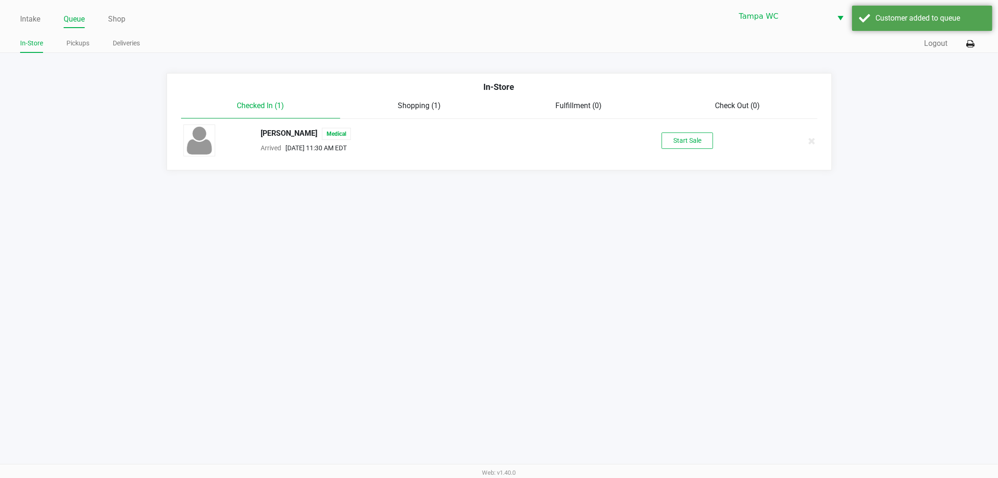
drag, startPoint x: 859, startPoint y: 287, endPoint x: 838, endPoint y: 287, distance: 21.1
click at [838, 287] on div "Intake Queue Shop Tampa WC WILLOW-[PERSON_NAME] [PERSON_NAME] In-Store Pickups …" at bounding box center [499, 239] width 998 height 478
click at [681, 139] on button "Start Sale" at bounding box center [686, 140] width 51 height 16
click at [649, 275] on div "Intake Queue Shop Tampa WC WILLOW-[PERSON_NAME] [PERSON_NAME] In-Store Pickups …" at bounding box center [499, 239] width 998 height 478
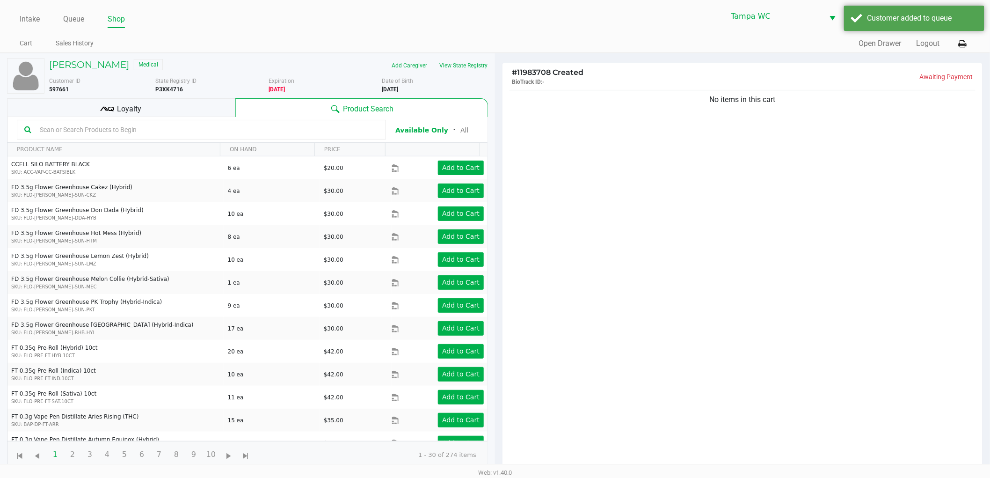
click at [630, 294] on div "No items in this cart" at bounding box center [742, 281] width 480 height 387
click at [473, 66] on button "View State Registry" at bounding box center [460, 65] width 55 height 15
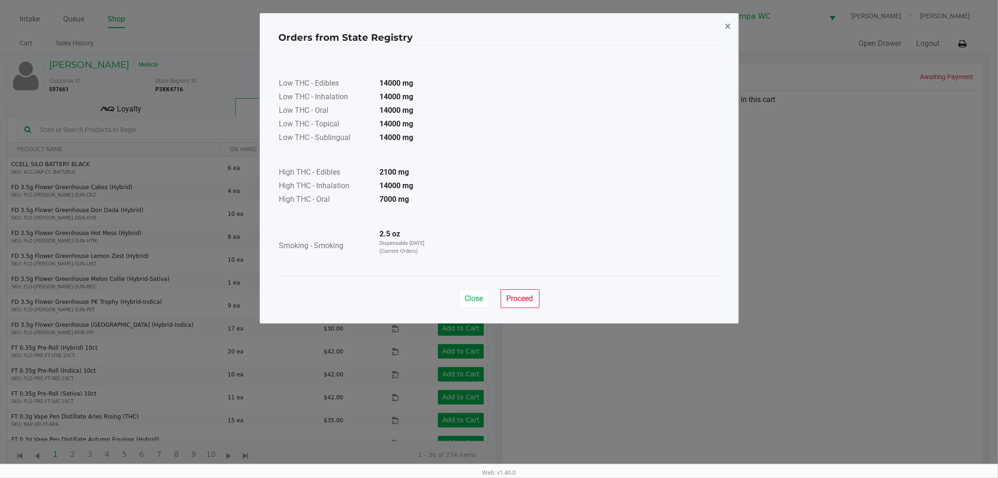
click at [727, 27] on span "×" at bounding box center [728, 26] width 6 height 13
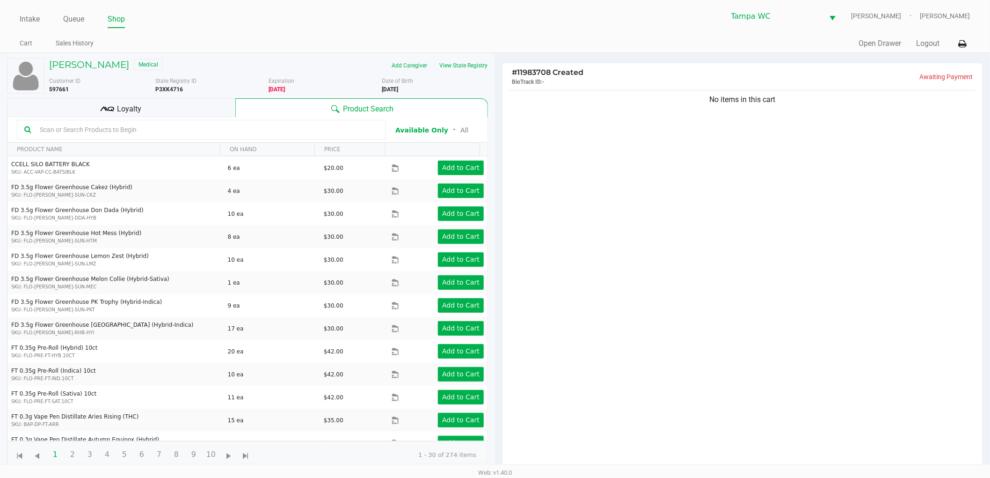
click at [711, 194] on div "No items in this cart" at bounding box center [742, 281] width 480 height 387
click at [517, 141] on div "No items in this cart" at bounding box center [742, 281] width 480 height 387
click at [204, 117] on kendo-grid-toolbar "Available Only ᛫ All" at bounding box center [247, 130] width 480 height 26
click at [204, 115] on div "Loyalty" at bounding box center [121, 107] width 228 height 19
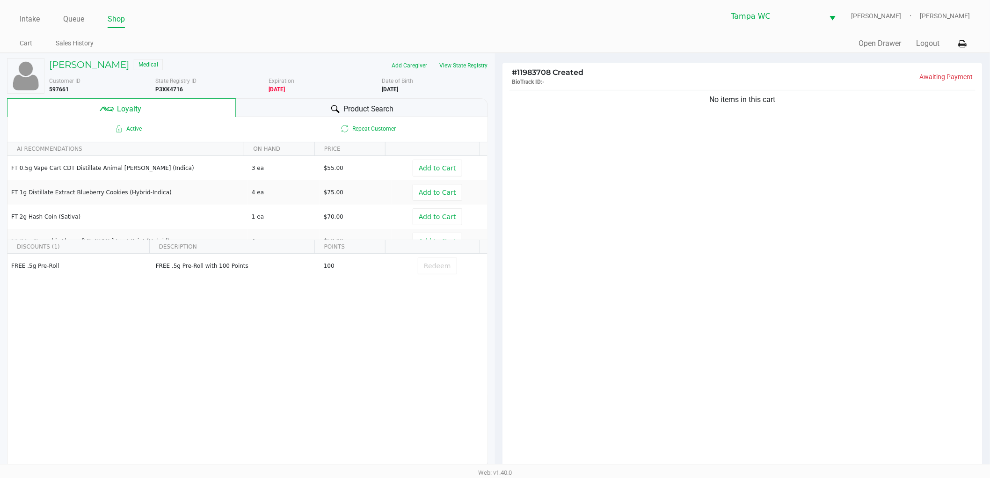
click at [343, 108] on span "Product Search" at bounding box center [368, 108] width 51 height 11
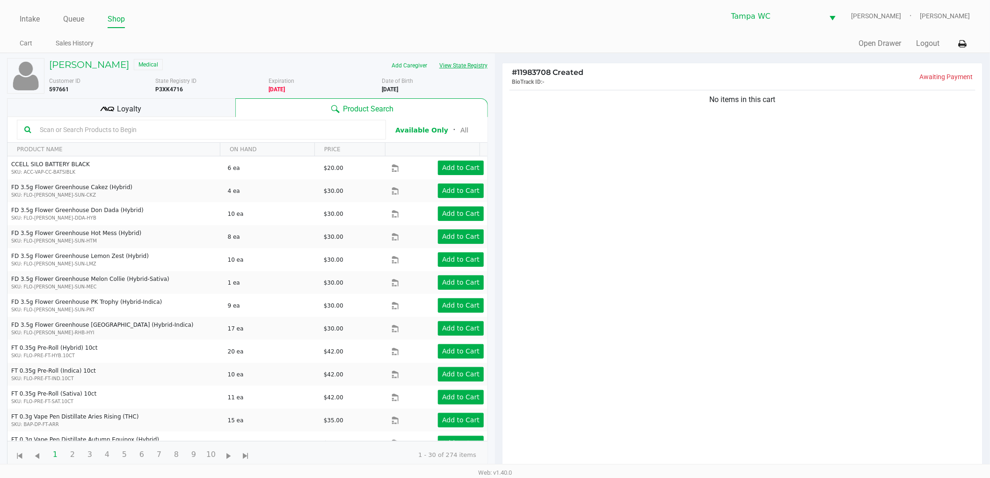
click at [464, 65] on button "View State Registry" at bounding box center [460, 65] width 55 height 15
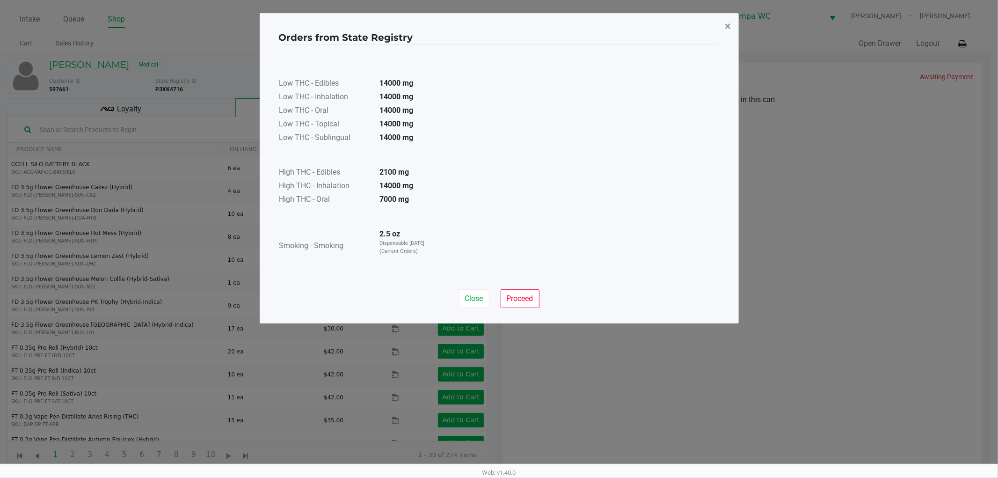
click at [723, 29] on button "×" at bounding box center [728, 26] width 21 height 26
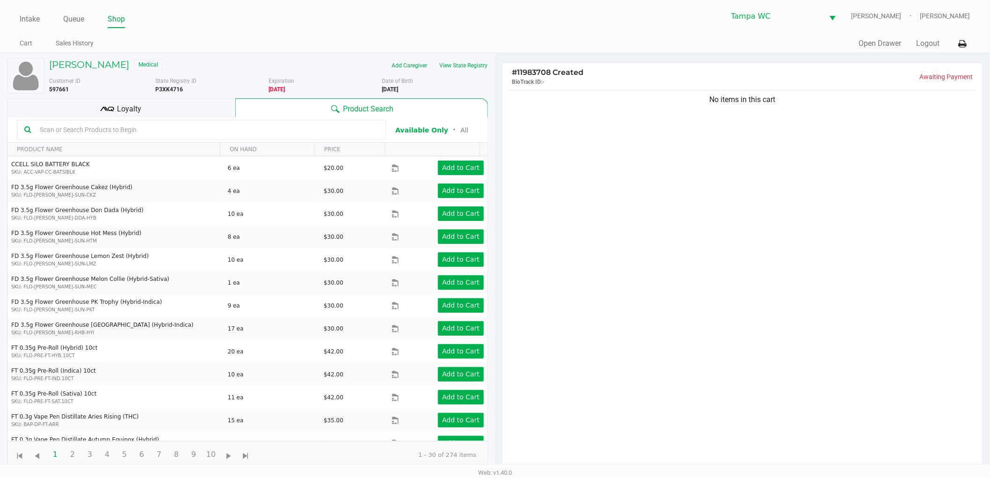
click at [723, 97] on div "No items in this cart" at bounding box center [742, 99] width 466 height 11
click at [704, 151] on div "No items in this cart" at bounding box center [742, 281] width 480 height 387
click at [99, 131] on input "text" at bounding box center [207, 130] width 342 height 14
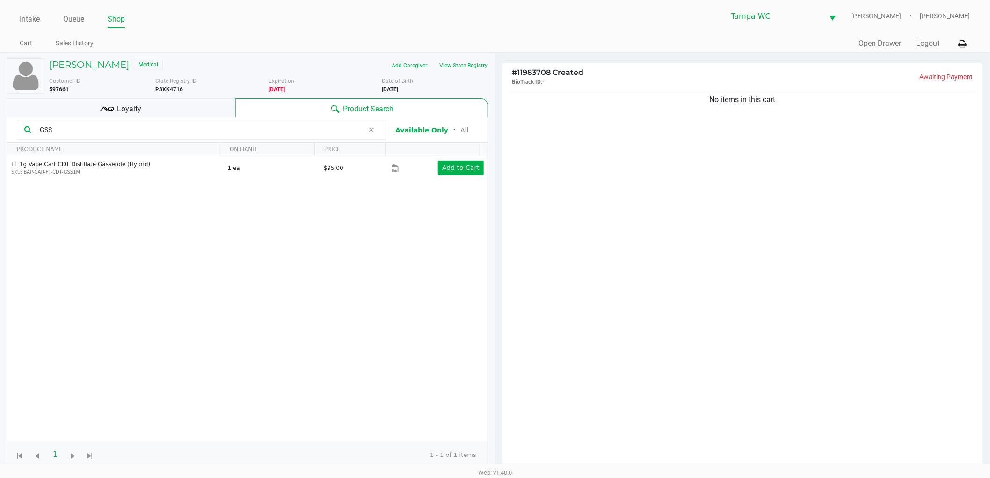
click at [194, 220] on div "FT 1g Vape Cart CDT Distillate Gasserole (Hybrid) SKU: BAP-CAR-FT-CDT-GSS1M 1 e…" at bounding box center [247, 298] width 480 height 284
click at [224, 193] on div "FT 1g Vape Cart CDT Distillate Gasserole (Hybrid) SKU: BAP-CAR-FT-CDT-GSS1M 1 e…" at bounding box center [247, 298] width 480 height 284
click at [68, 127] on input "GSS" at bounding box center [200, 130] width 328 height 14
type input "G"
click at [274, 198] on div "FT 1g Vape Cart CDT Distillate Animal Z (Hybrid) SKU: BAP-CAR-FT-CDT-AZK1M 6 ea…" at bounding box center [247, 298] width 480 height 284
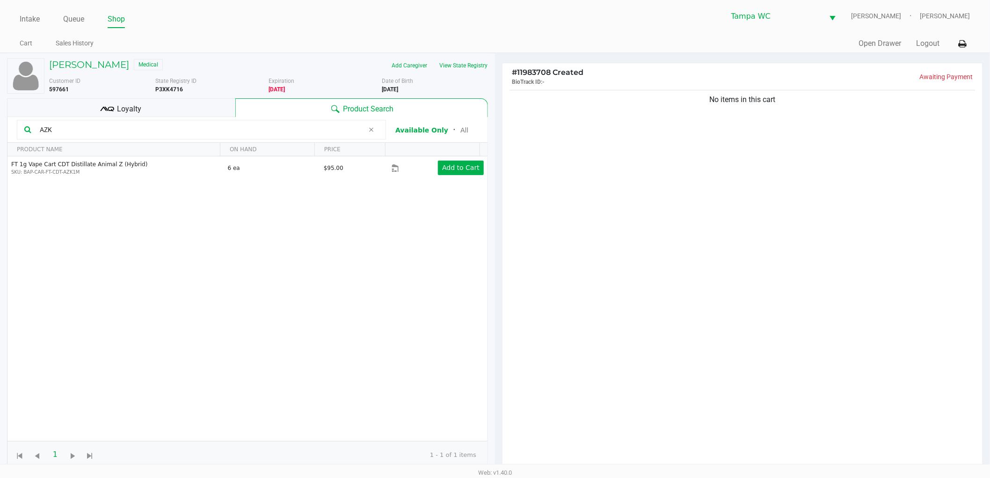
drag, startPoint x: 310, startPoint y: 277, endPoint x: 376, endPoint y: 200, distance: 101.5
click at [346, 225] on div "FT 1g Vape Cart CDT Distillate Animal Z (Hybrid) SKU: BAP-CAR-FT-CDT-AZK1M 6 ea…" at bounding box center [247, 298] width 480 height 284
click at [455, 151] on th "Data table" at bounding box center [432, 150] width 94 height 14
drag, startPoint x: 444, startPoint y: 160, endPoint x: 673, endPoint y: 160, distance: 228.3
click at [444, 160] on td "Add to Cart" at bounding box center [440, 167] width 96 height 23
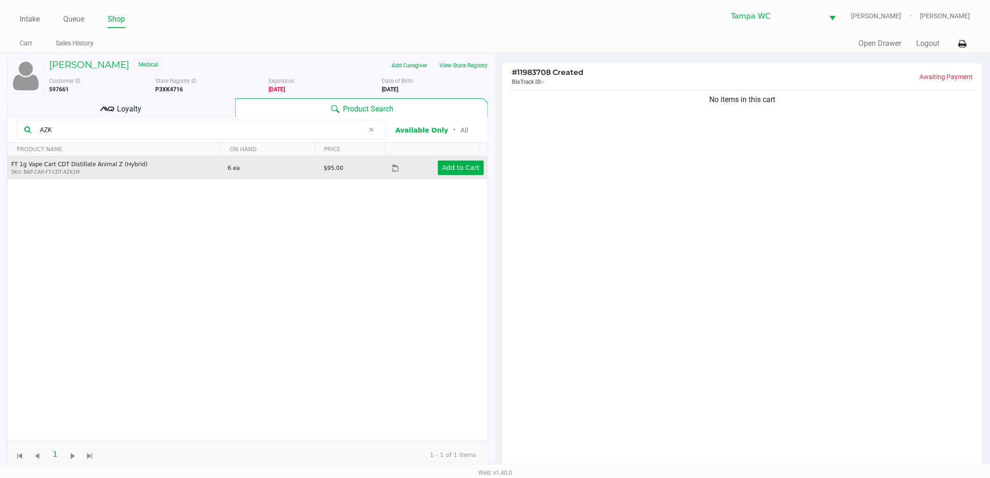
drag, startPoint x: 673, startPoint y: 160, endPoint x: 478, endPoint y: 159, distance: 195.1
click at [673, 160] on div "No items in this cart" at bounding box center [742, 281] width 480 height 387
click at [438, 168] on button "Add to Cart" at bounding box center [461, 167] width 46 height 15
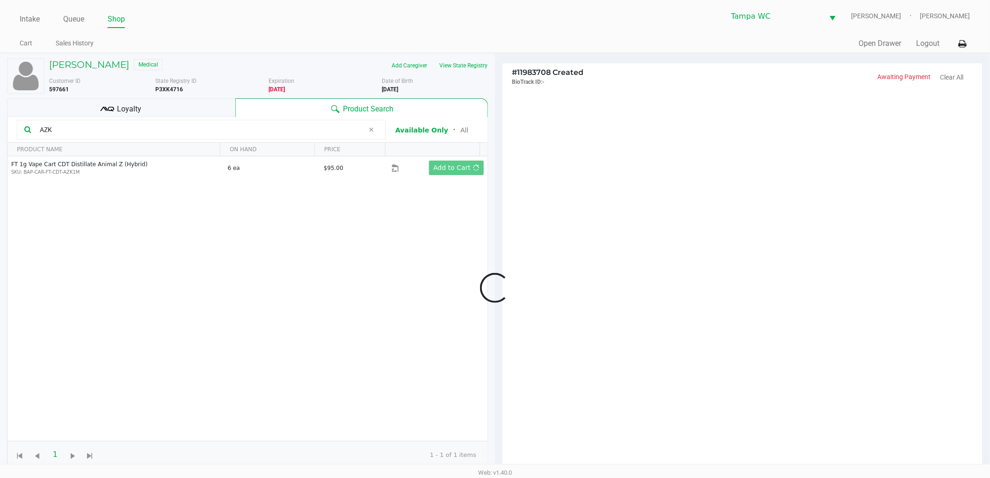
click at [639, 182] on div at bounding box center [495, 288] width 990 height 376
click at [48, 136] on input "AZK" at bounding box center [200, 130] width 328 height 14
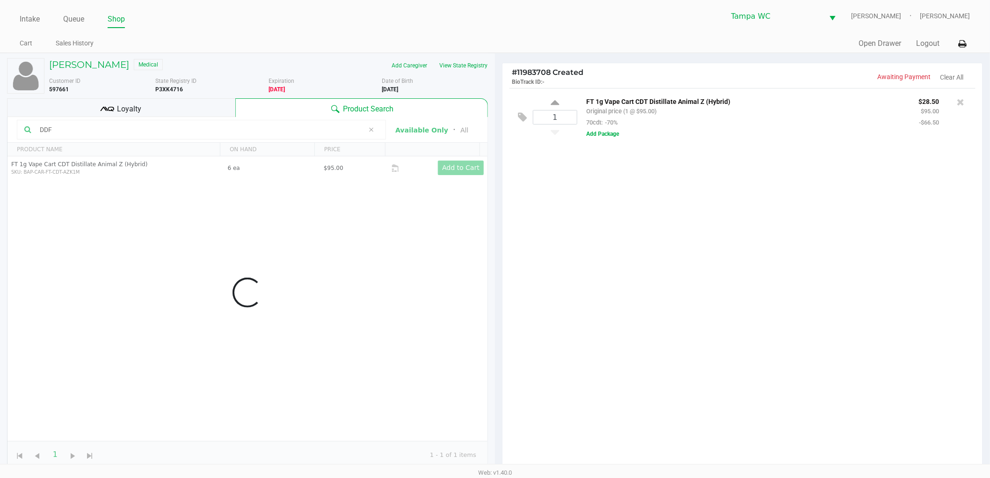
type input "DDF"
click at [833, 282] on div "1 FT 1g Vape Cart CDT Distillate Animal Z (Hybrid) Original price (1 @ $95.00) …" at bounding box center [742, 281] width 480 height 387
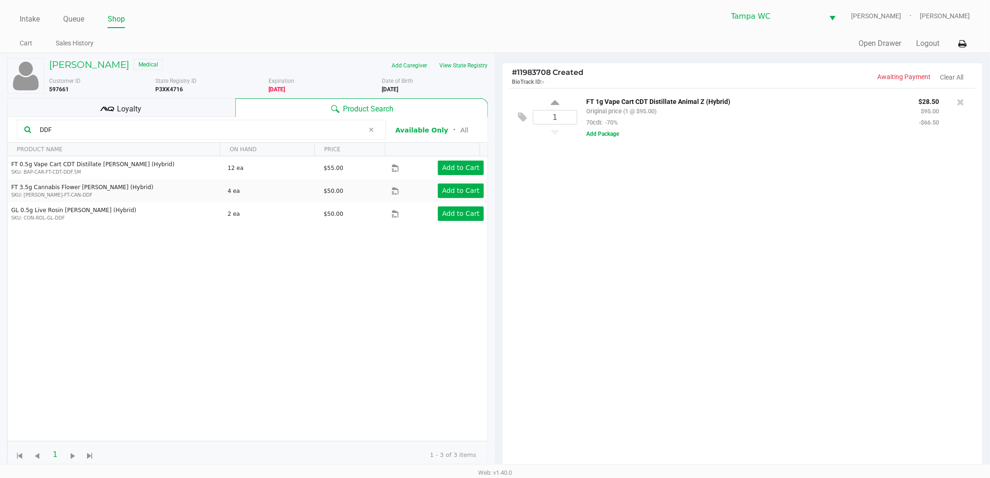
drag, startPoint x: 291, startPoint y: 347, endPoint x: 300, endPoint y: 342, distance: 10.7
click at [291, 347] on div "FT 0.5g Vape Cart CDT Distillate [PERSON_NAME] (Hybrid) SKU: BAP-CAR-FT-CDT-DDF…" at bounding box center [247, 298] width 480 height 284
click at [288, 343] on div "FT 0.5g Vape Cart CDT Distillate [PERSON_NAME] (Hybrid) SKU: BAP-CAR-FT-CDT-DDF…" at bounding box center [247, 298] width 480 height 284
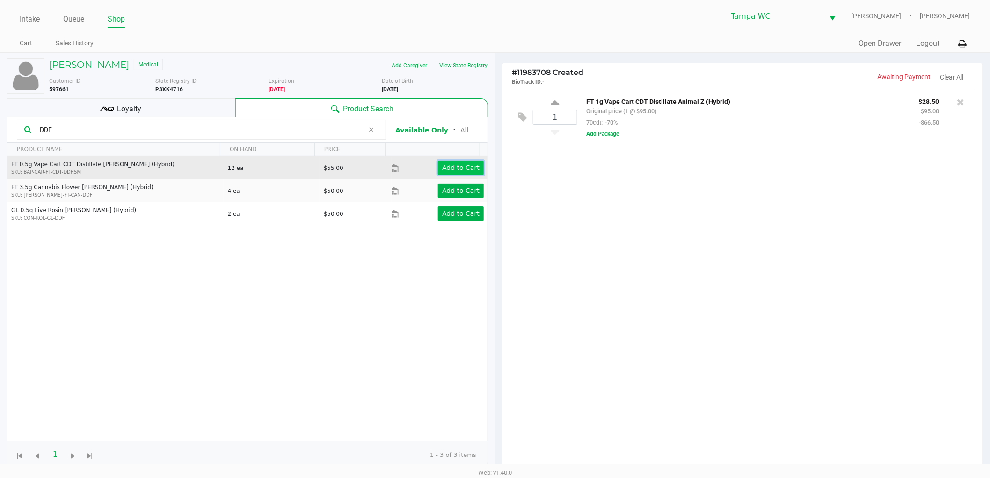
click at [444, 162] on button "Add to Cart" at bounding box center [461, 167] width 46 height 15
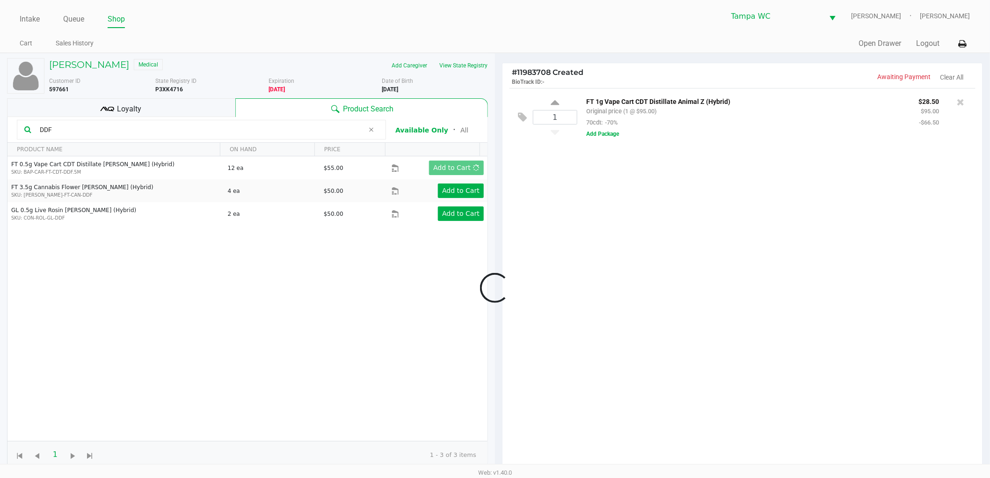
click at [647, 174] on div at bounding box center [495, 288] width 990 height 376
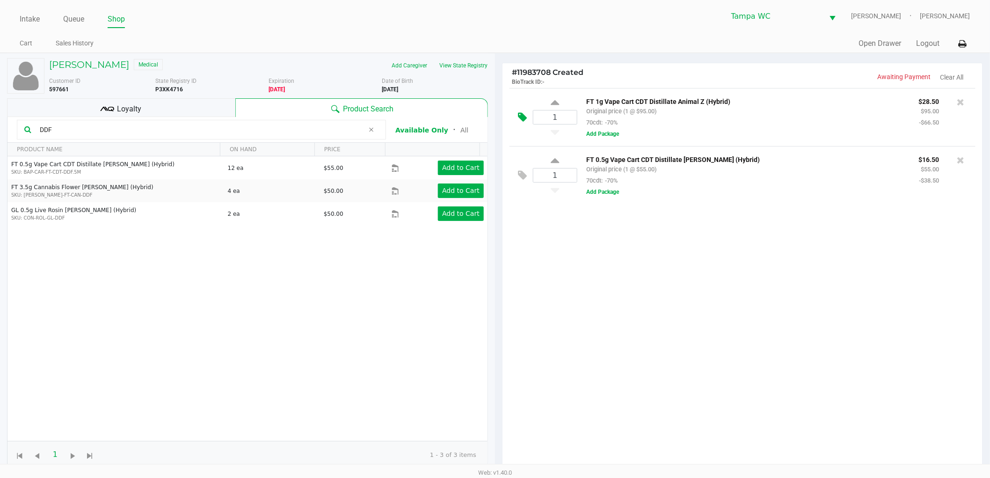
click at [521, 111] on button at bounding box center [524, 117] width 16 height 22
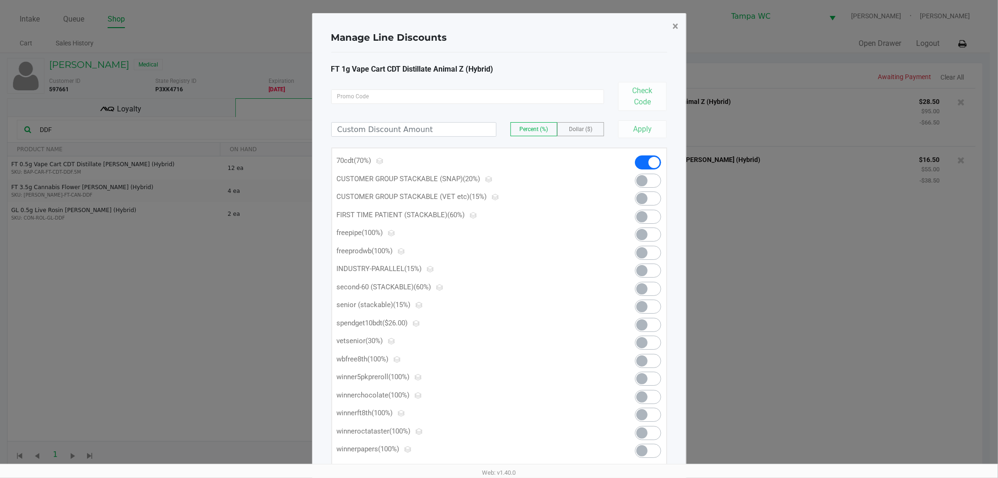
click at [680, 24] on button "×" at bounding box center [675, 26] width 21 height 26
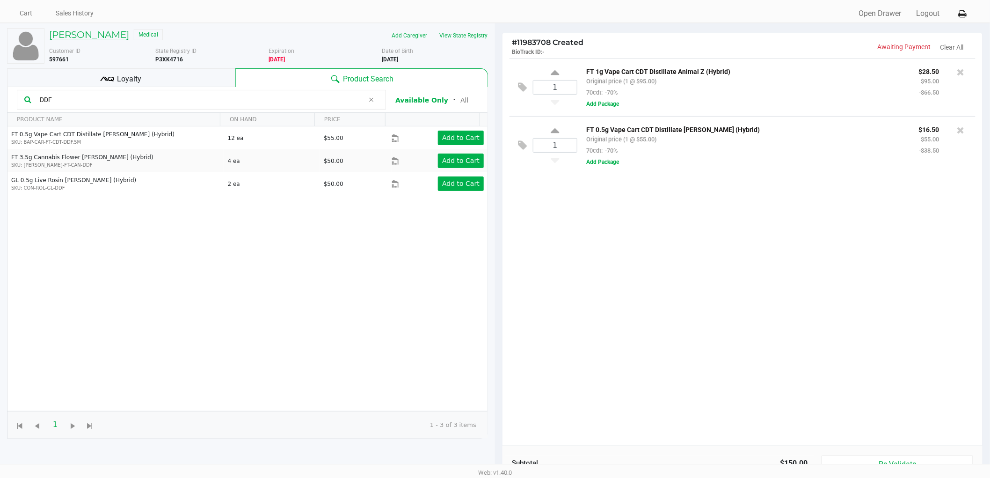
scroll to position [8, 0]
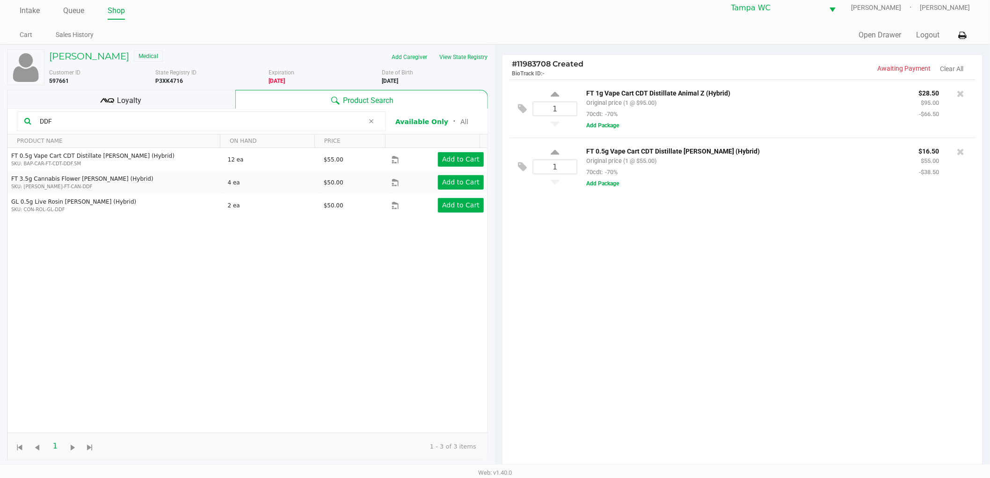
click at [124, 90] on div "Loyalty" at bounding box center [121, 99] width 228 height 19
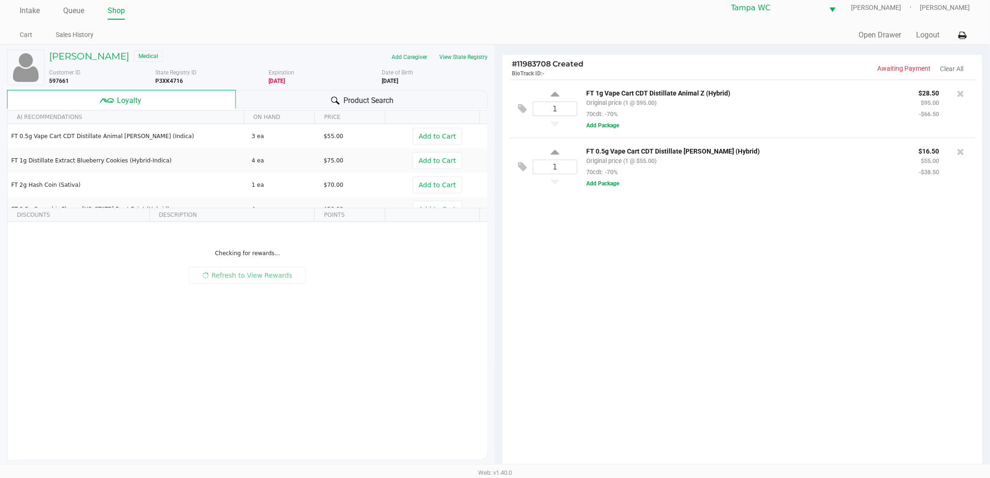
click at [124, 92] on div "Loyalty" at bounding box center [121, 99] width 229 height 19
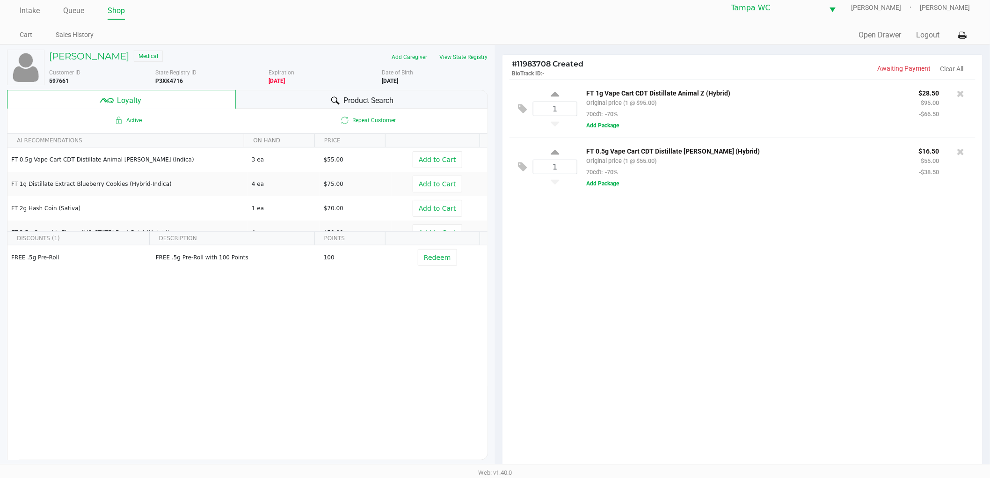
drag, startPoint x: 623, startPoint y: 197, endPoint x: 632, endPoint y: 202, distance: 9.8
click at [624, 198] on div "1 FT 1g Vape Cart CDT Distillate Animal Z (Hybrid) Original price (1 @ $95.00) …" at bounding box center [742, 273] width 480 height 387
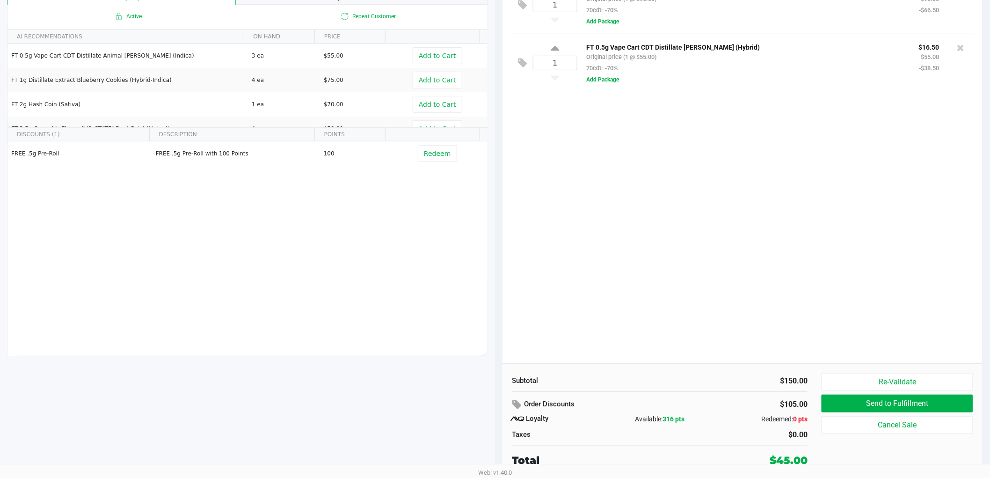
click at [684, 297] on div "1 FT 1g Vape Cart CDT Distillate Animal Z (Hybrid) Original price (1 @ $95.00) …" at bounding box center [742, 169] width 480 height 387
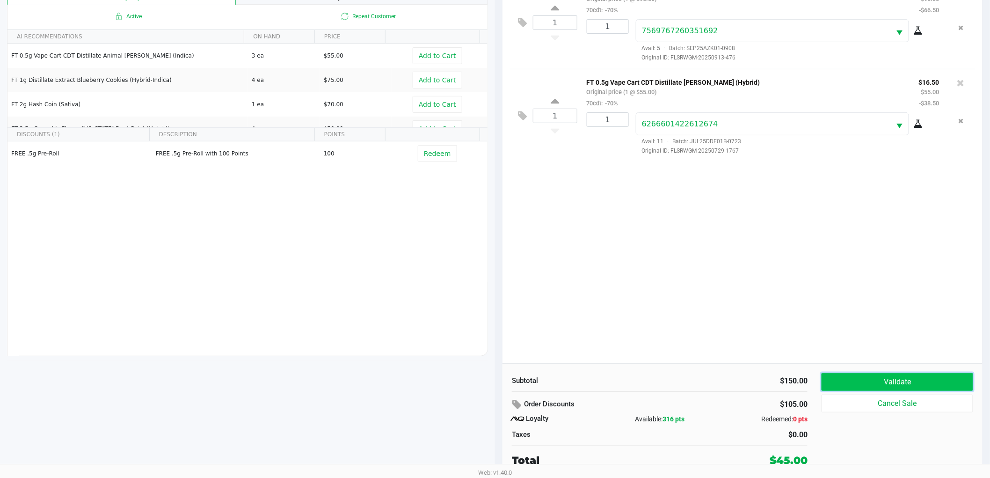
click at [929, 380] on button "Validate" at bounding box center [897, 382] width 152 height 18
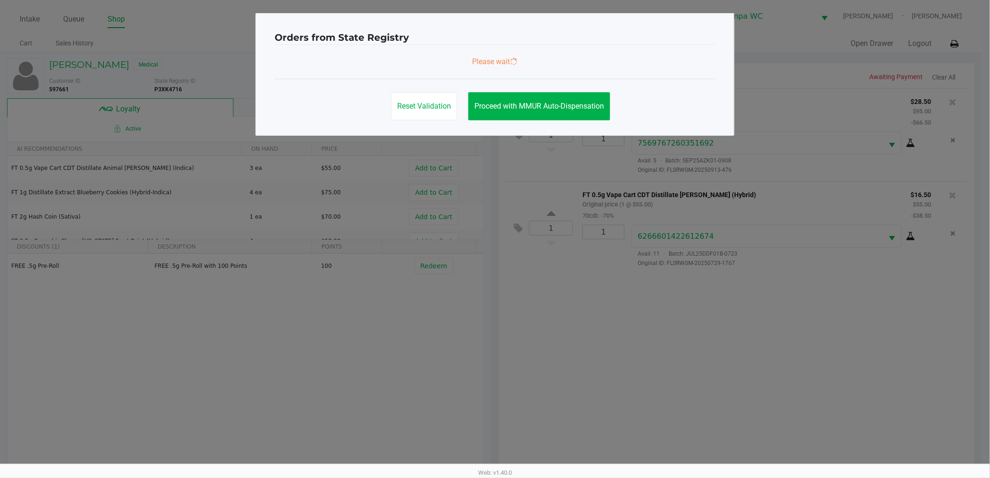
scroll to position [0, 0]
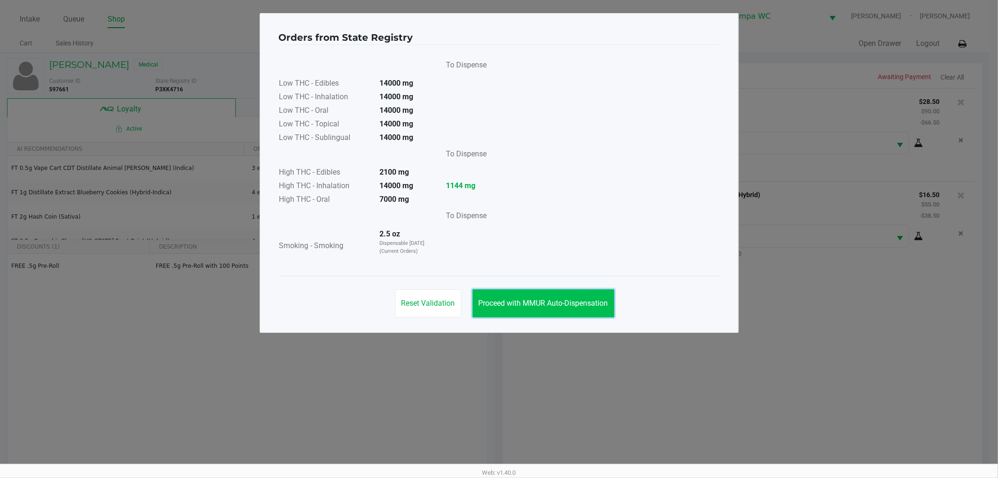
click at [533, 306] on span "Proceed with MMUR Auto-Dispensation" at bounding box center [544, 302] width 130 height 9
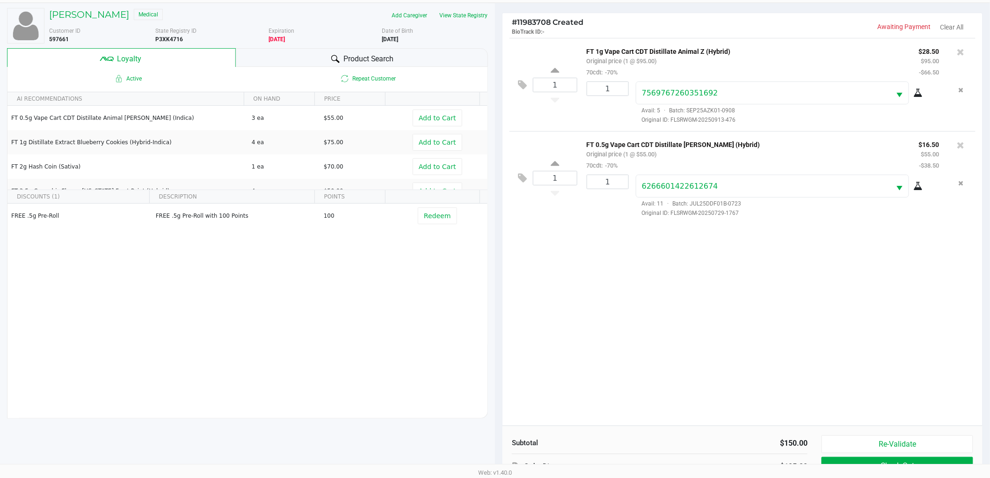
scroll to position [113, 0]
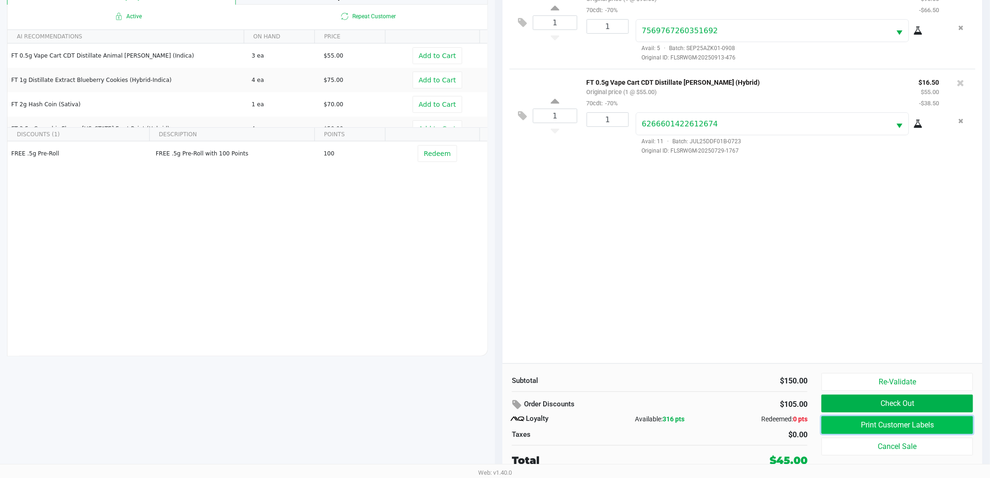
click at [896, 425] on button "Print Customer Labels" at bounding box center [897, 425] width 152 height 18
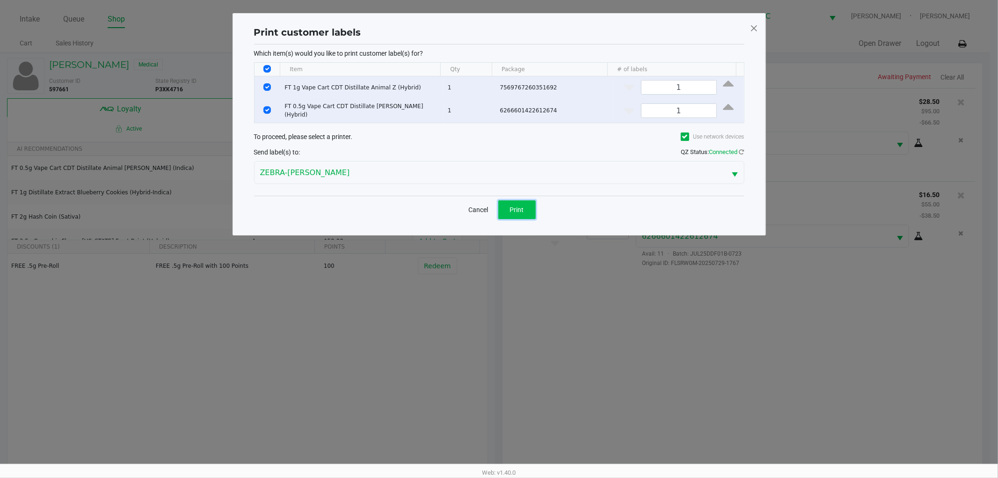
click at [522, 211] on span "Print" at bounding box center [517, 209] width 14 height 7
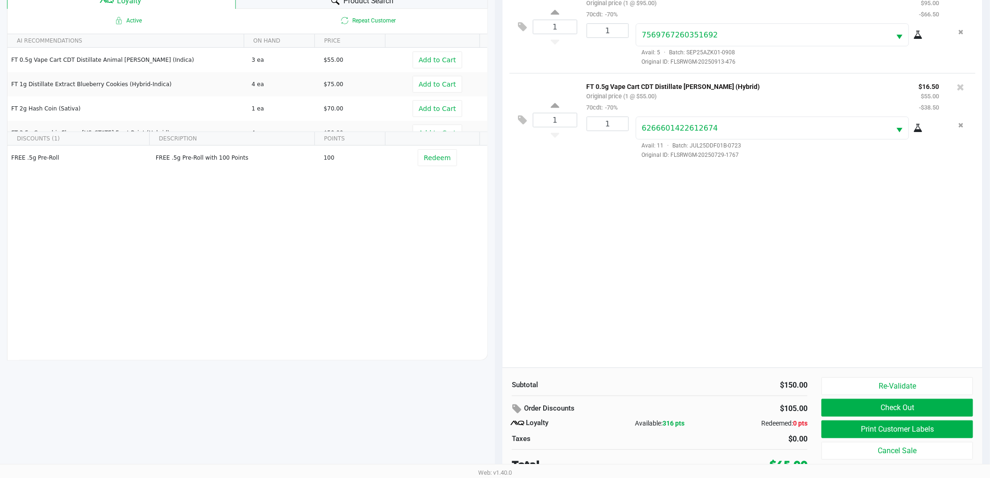
scroll to position [113, 0]
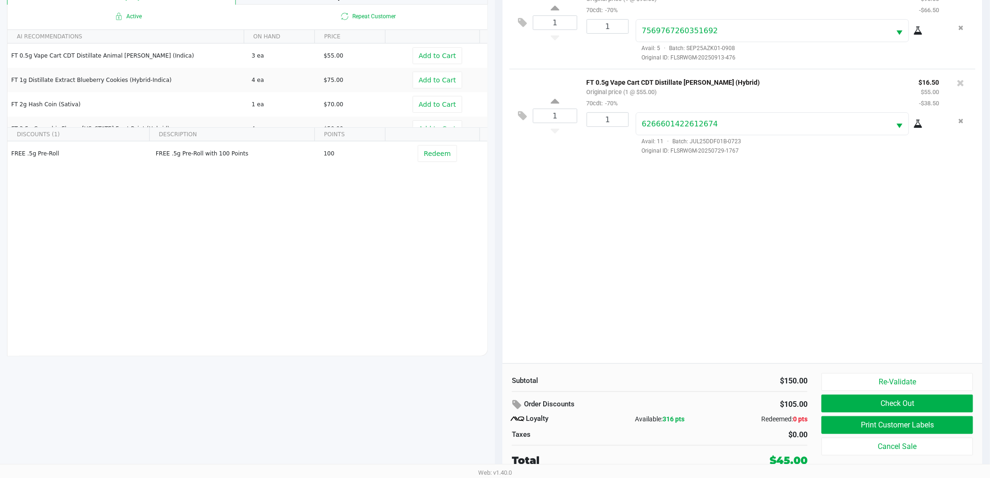
click at [928, 406] on button "Check Out" at bounding box center [897, 403] width 152 height 18
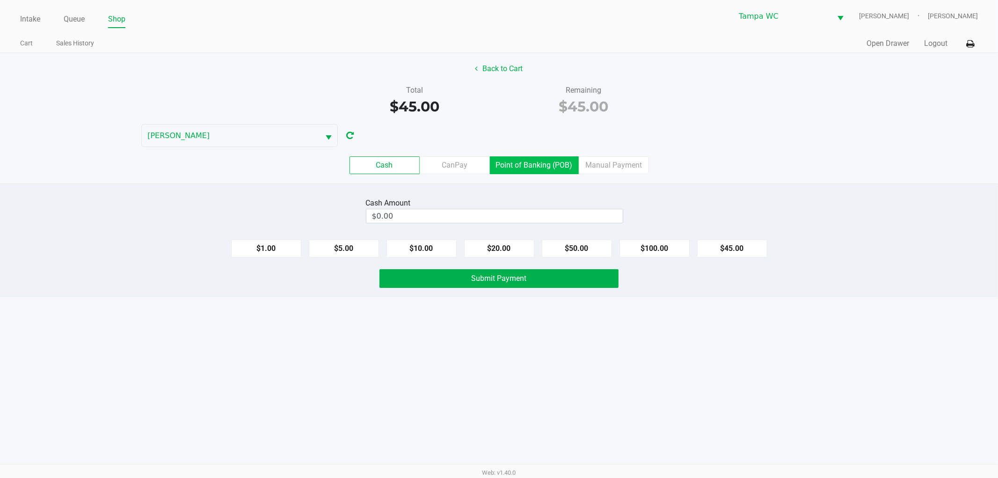
click at [557, 166] on label "Point of Banking (POB)" at bounding box center [534, 165] width 89 height 18
click at [0, 0] on 7 "Point of Banking (POB)" at bounding box center [0, 0] width 0 height 0
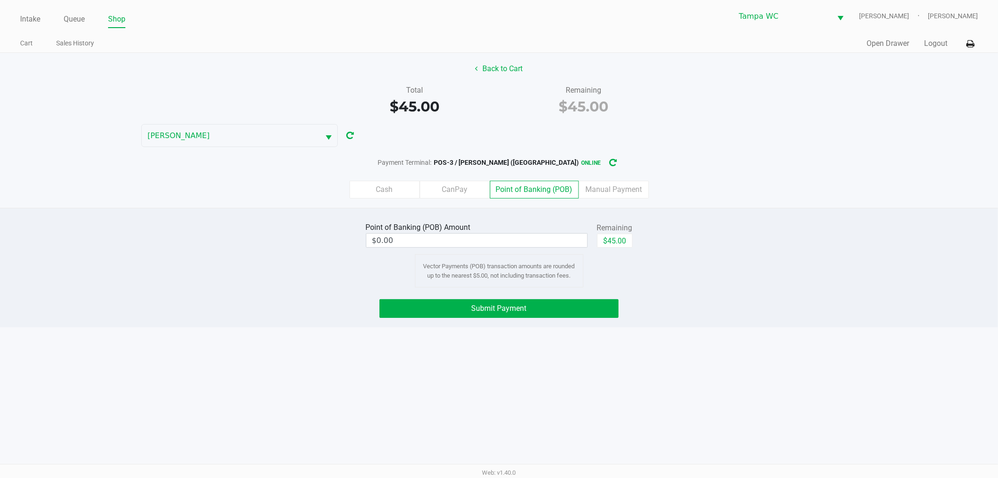
click at [711, 124] on div "Back to Cart Total $45.00 Remaining $45.00 WILLOW-[PERSON_NAME] Payment Termina…" at bounding box center [499, 130] width 998 height 155
click at [618, 242] on button "$45.00" at bounding box center [615, 240] width 36 height 14
type input "$45.00"
click at [723, 224] on div "Point of Banking (POB) Amount $45.00 Remaining $45.00 Clear Vector Payments (PO…" at bounding box center [499, 253] width 1012 height 67
click at [565, 312] on button "Submit Payment" at bounding box center [498, 308] width 239 height 19
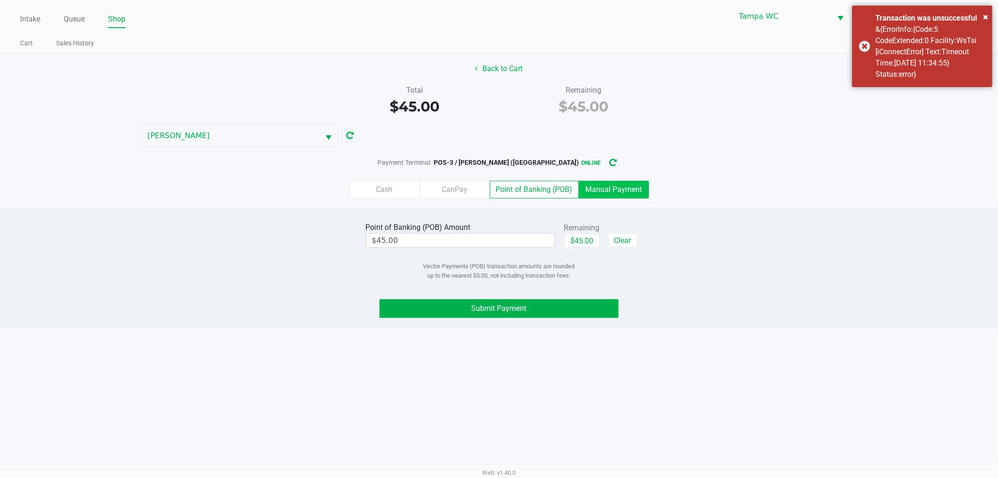
click at [618, 190] on label "Manual Payment" at bounding box center [614, 190] width 70 height 18
click at [0, 0] on 8 "Manual Payment" at bounding box center [0, 0] width 0 height 0
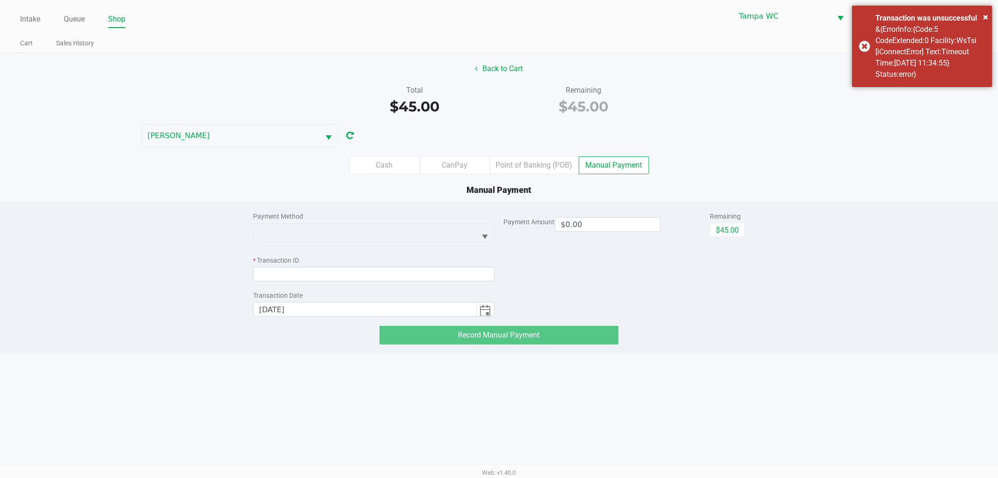
click at [648, 164] on div "Cash CanPay Point of Banking (POB) Manual Payment" at bounding box center [499, 165] width 998 height 18
click at [737, 229] on button "$45.00" at bounding box center [727, 230] width 35 height 14
type input "$45.00"
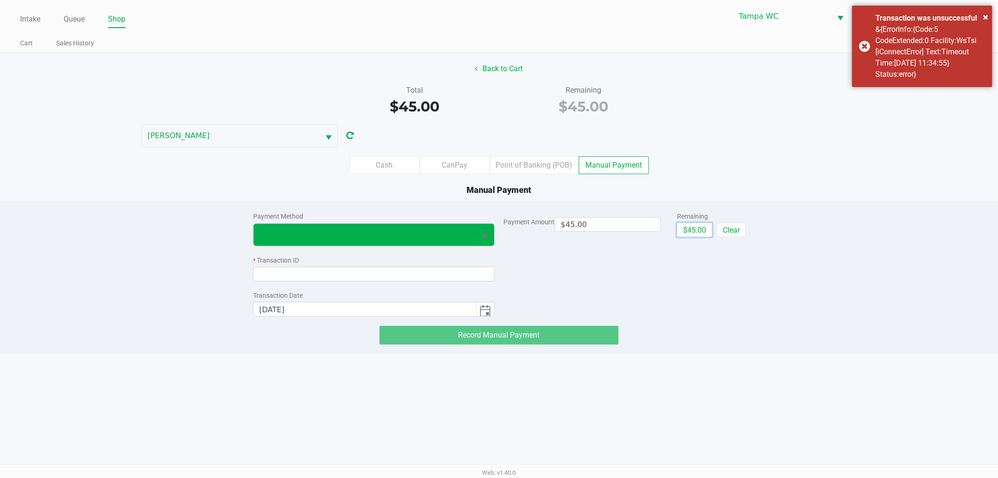
click at [476, 236] on button "Select" at bounding box center [485, 235] width 18 height 22
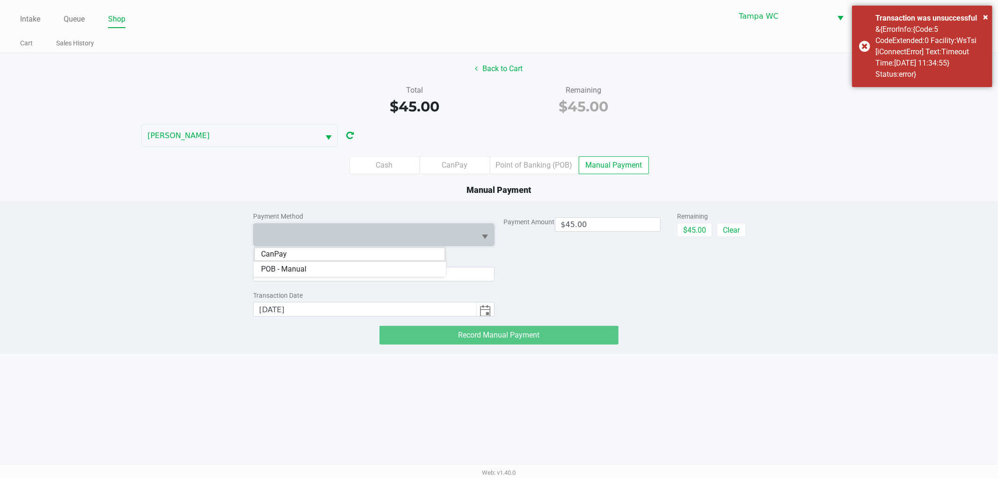
click at [709, 150] on div "Cash CanPay Point of Banking (POB) Manual Payment" at bounding box center [499, 165] width 1012 height 36
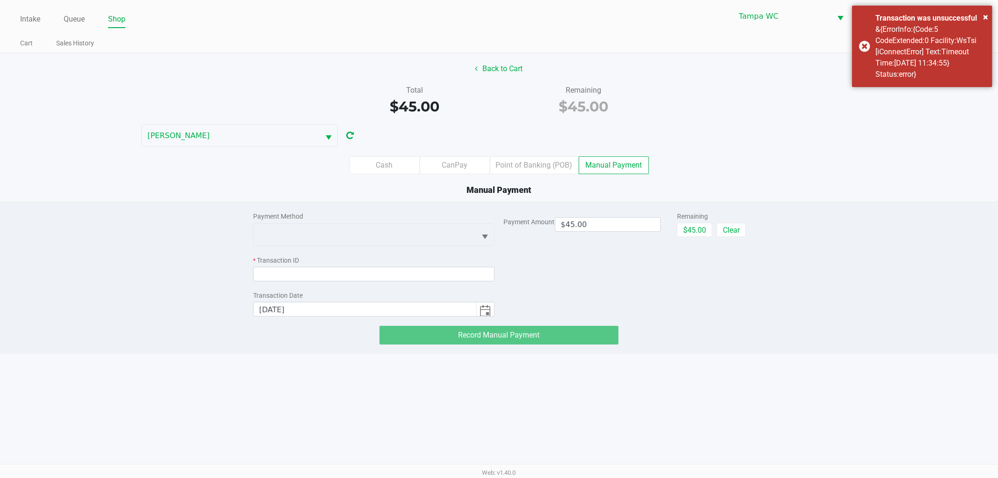
click at [454, 220] on div "Payment Method" at bounding box center [373, 216] width 241 height 10
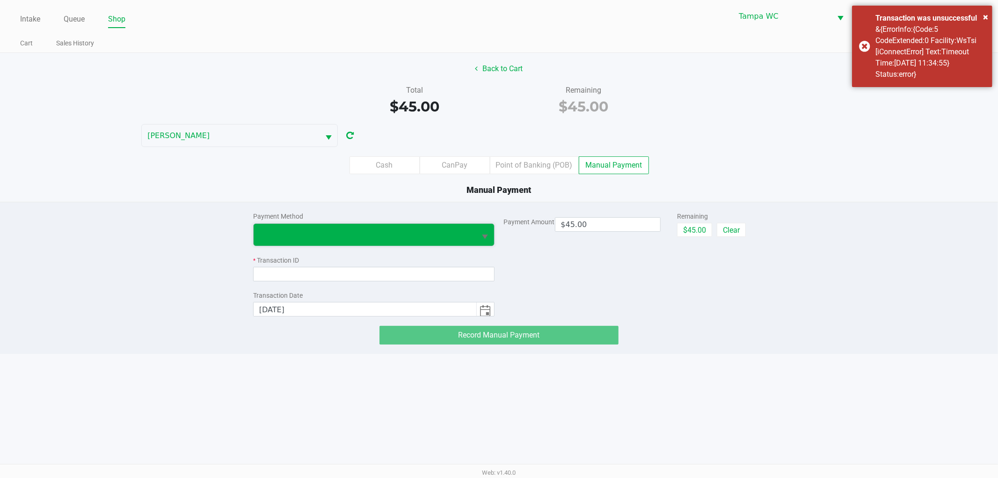
click at [428, 232] on span at bounding box center [364, 234] width 211 height 11
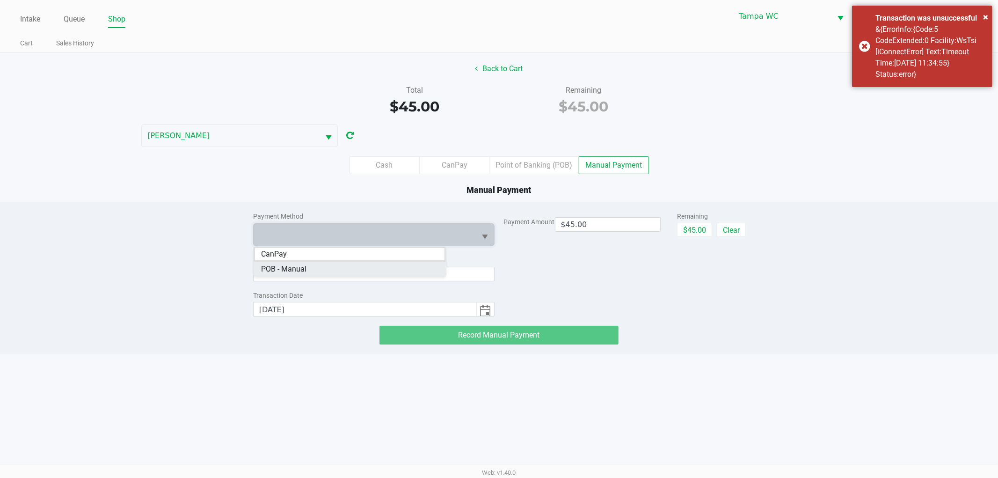
click at [301, 271] on span "POB - Manual" at bounding box center [283, 268] width 45 height 11
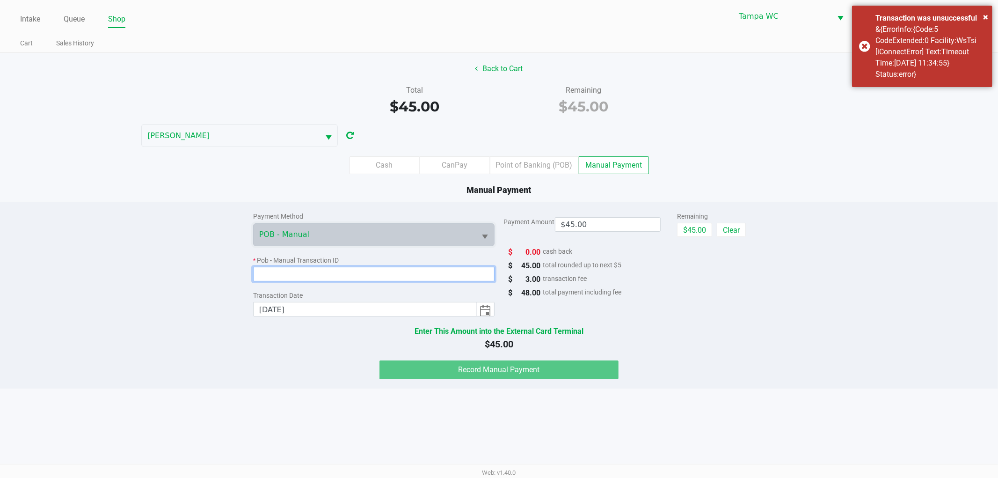
click at [302, 274] on input at bounding box center [373, 274] width 241 height 15
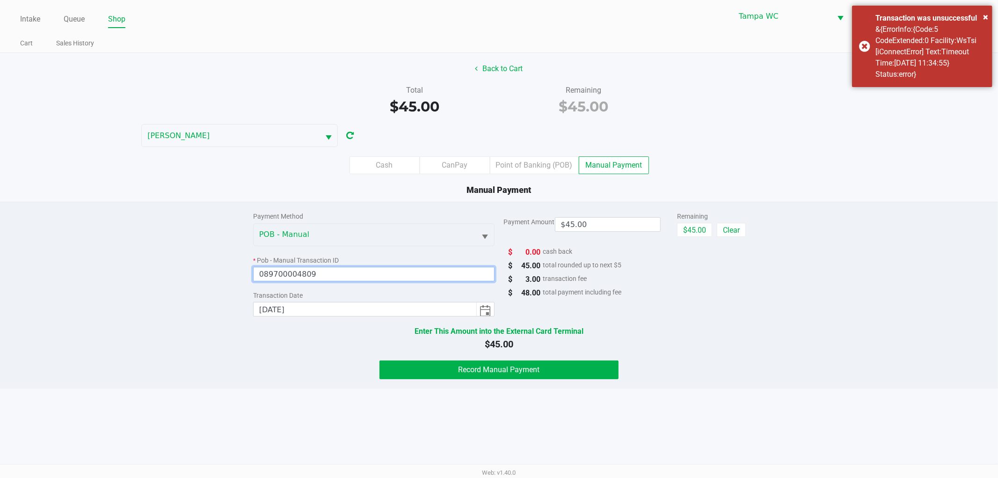
type input "089700004809"
drag, startPoint x: 903, startPoint y: 357, endPoint x: 653, endPoint y: 412, distance: 255.7
click at [903, 358] on div "Payment Method POB - Manual * Pob - Manual Transaction ID 089700004809 Transact…" at bounding box center [499, 290] width 1012 height 177
click at [579, 364] on button "Record Manual Payment" at bounding box center [498, 369] width 239 height 19
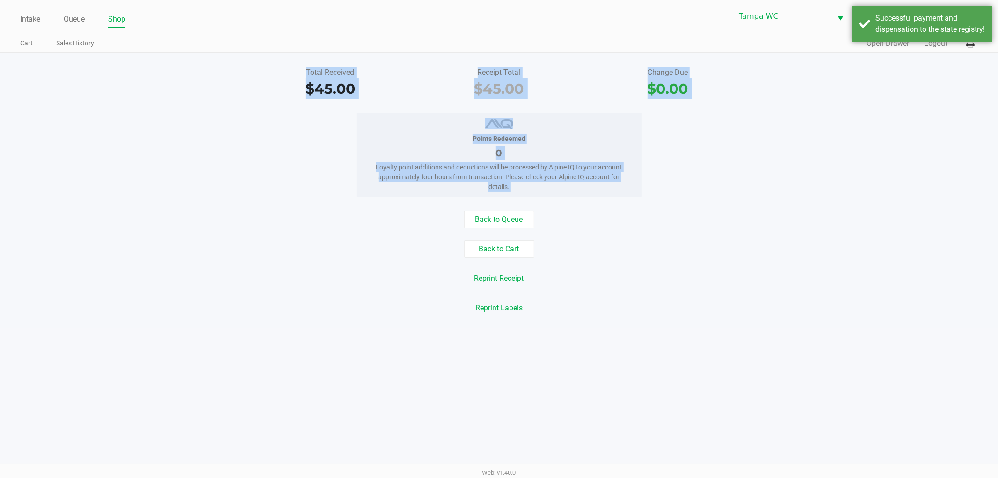
click at [893, 317] on div "Reprint Labels" at bounding box center [499, 308] width 1012 height 18
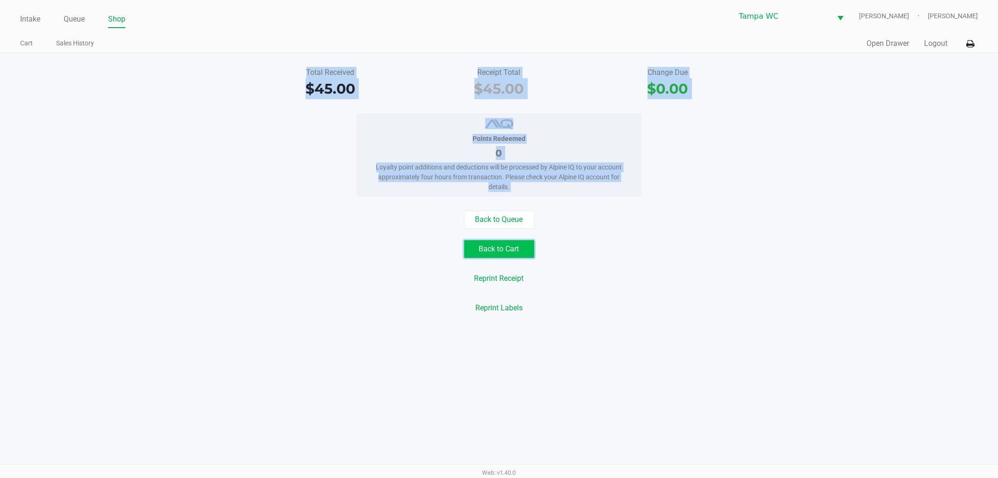
click at [478, 252] on button "Back to Cart" at bounding box center [499, 249] width 70 height 18
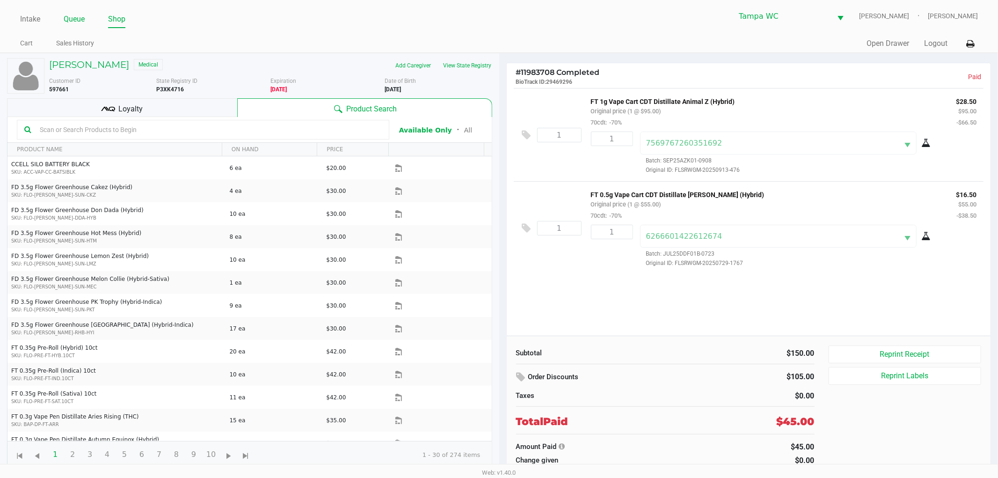
click at [78, 21] on link "Queue" at bounding box center [74, 19] width 21 height 13
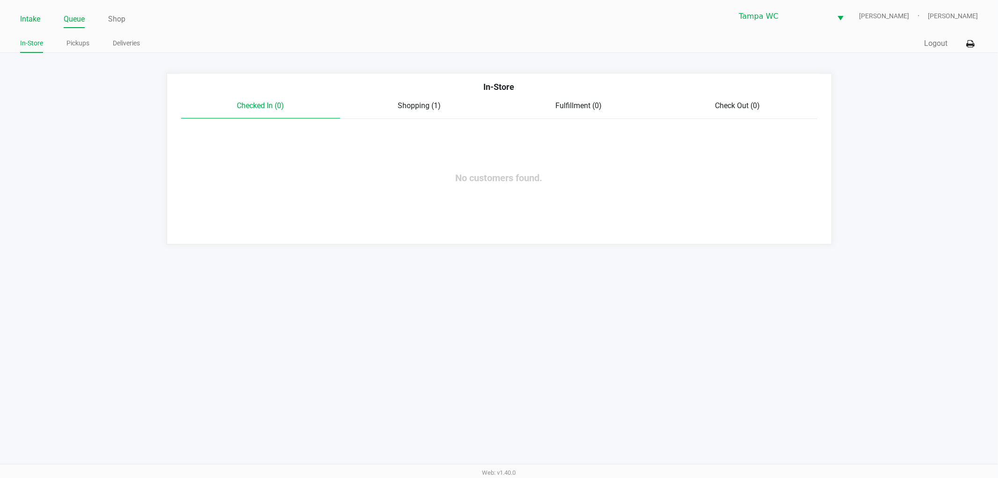
click at [35, 21] on link "Intake" at bounding box center [30, 19] width 20 height 13
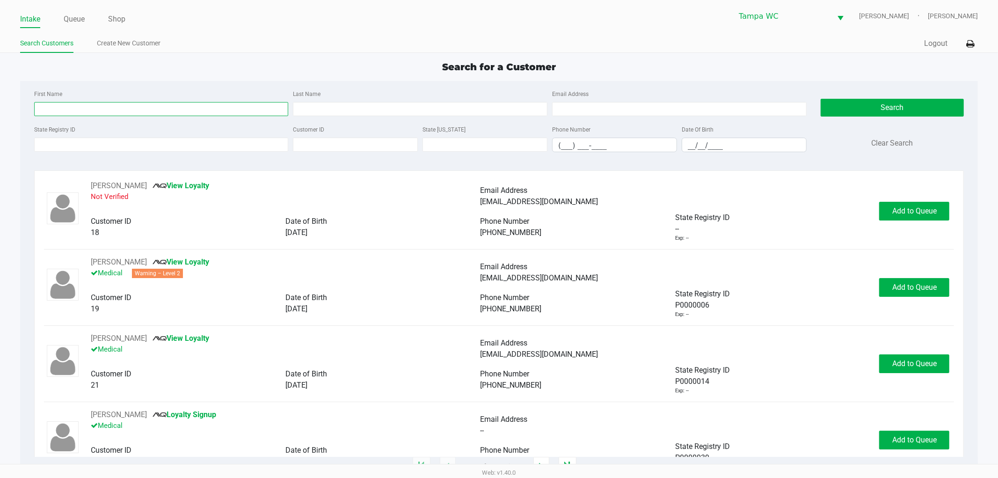
click at [151, 116] on input "First Name" at bounding box center [161, 109] width 254 height 14
click at [151, 112] on input "First Name" at bounding box center [161, 109] width 254 height 14
type input "Roblert"
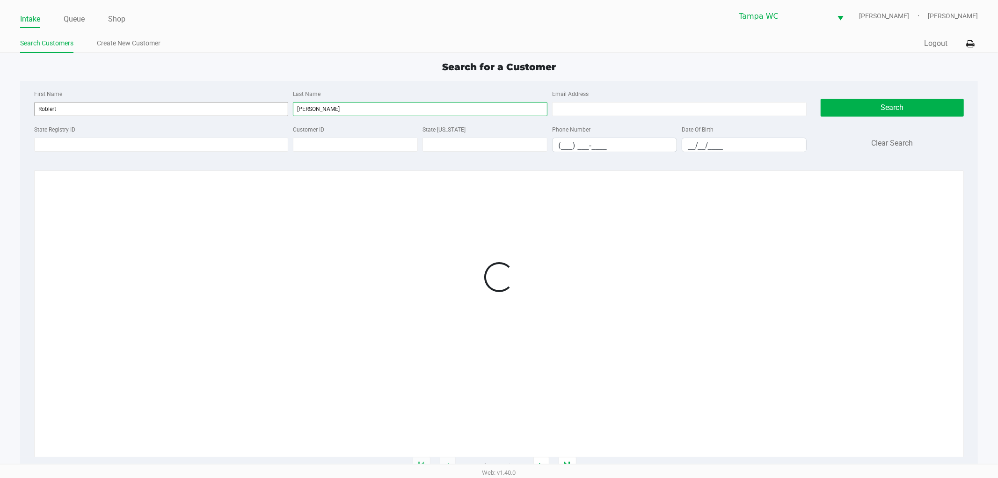
type input "[PERSON_NAME]"
click at [48, 109] on input "Roblert" at bounding box center [161, 109] width 254 height 14
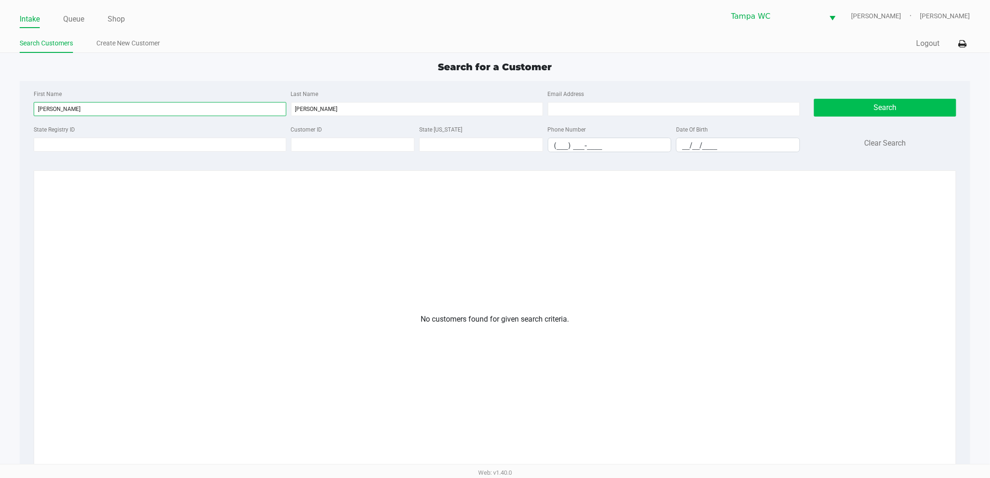
type input "[PERSON_NAME]"
click at [920, 109] on button "Search" at bounding box center [885, 108] width 142 height 18
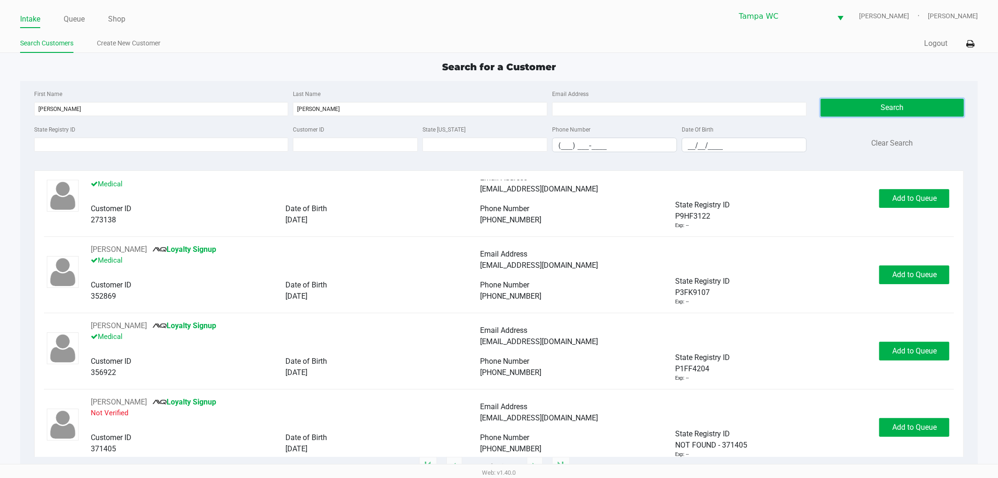
scroll to position [260, 0]
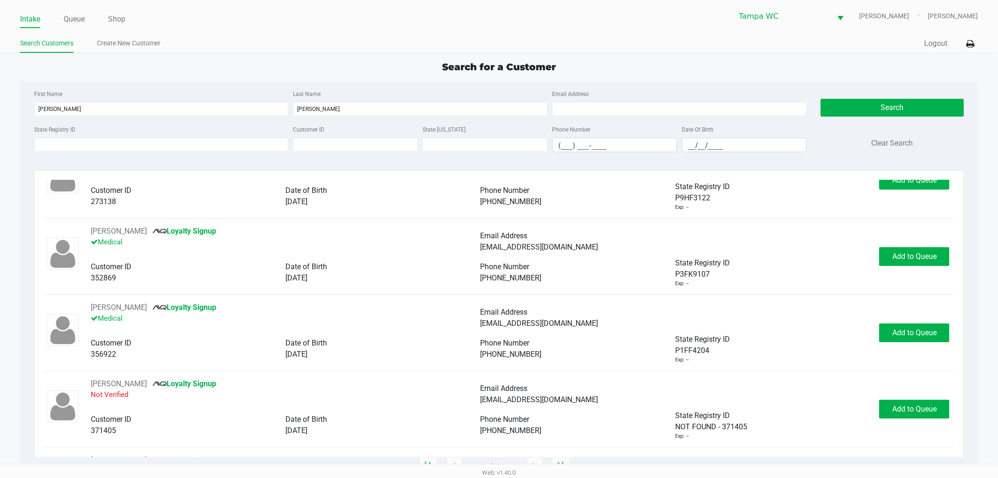
click at [460, 356] on div "[DATE]" at bounding box center [382, 354] width 195 height 11
drag, startPoint x: 460, startPoint y: 356, endPoint x: 567, endPoint y: 349, distance: 106.9
click at [463, 355] on div "[DATE]" at bounding box center [382, 354] width 195 height 11
click at [916, 337] on span "Add to Queue" at bounding box center [914, 332] width 44 height 9
click at [914, 334] on span "In [GEOGRAPHIC_DATA]" at bounding box center [925, 332] width 79 height 9
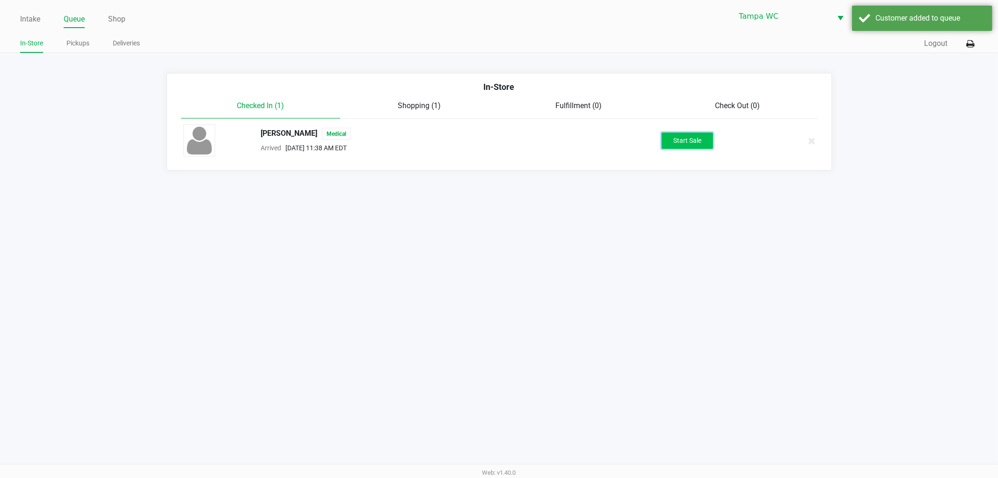
click at [685, 145] on button "Start Sale" at bounding box center [686, 140] width 51 height 16
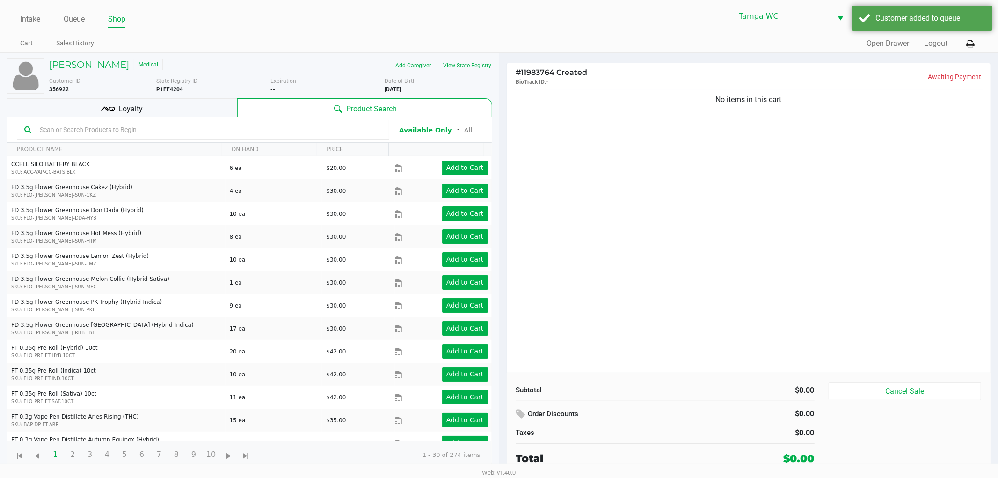
click at [682, 132] on div "No items in this cart" at bounding box center [749, 230] width 484 height 284
click at [752, 200] on div "No items in this cart" at bounding box center [749, 230] width 484 height 284
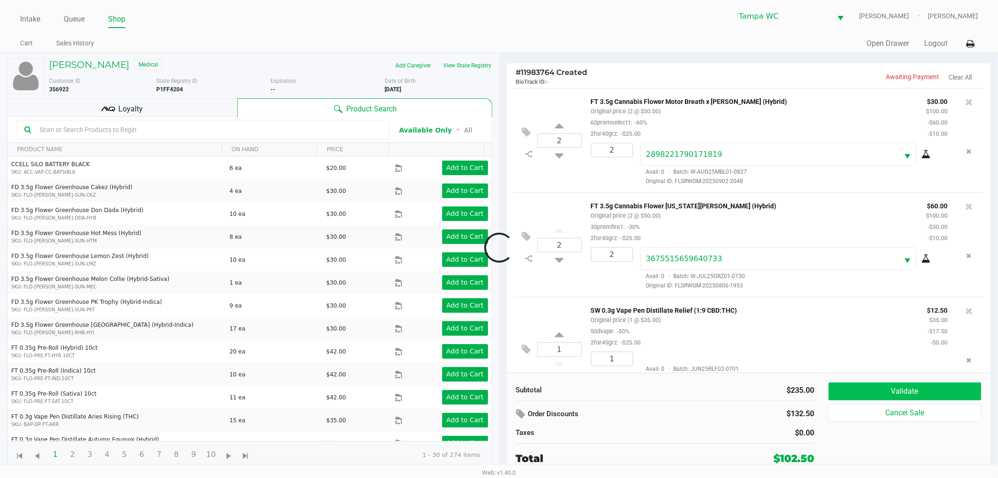
scroll to position [30, 0]
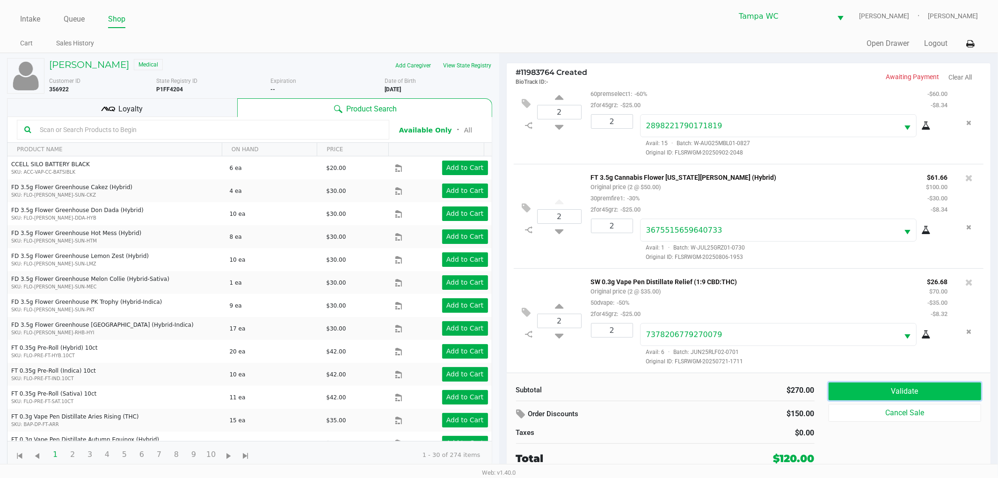
click at [873, 382] on button "Validate" at bounding box center [904, 391] width 153 height 18
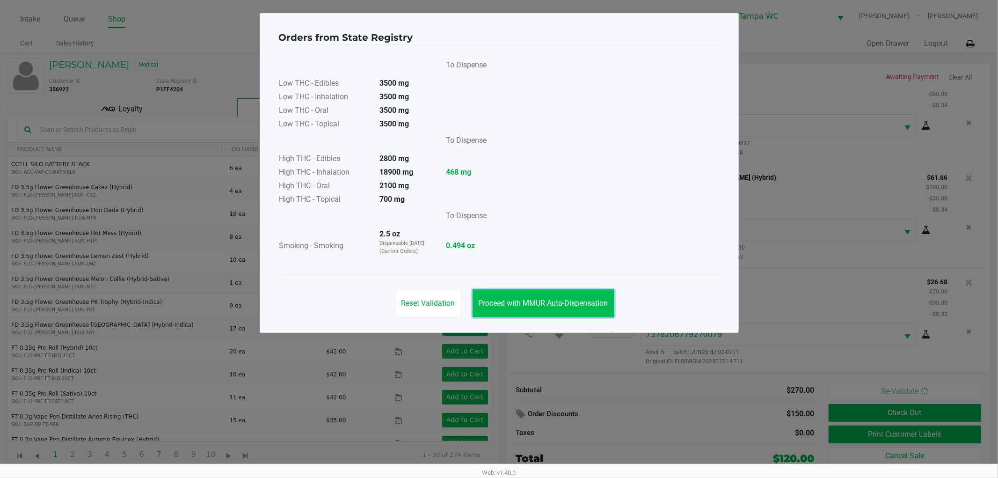
click at [587, 301] on span "Proceed with MMUR Auto-Dispensation" at bounding box center [544, 302] width 130 height 9
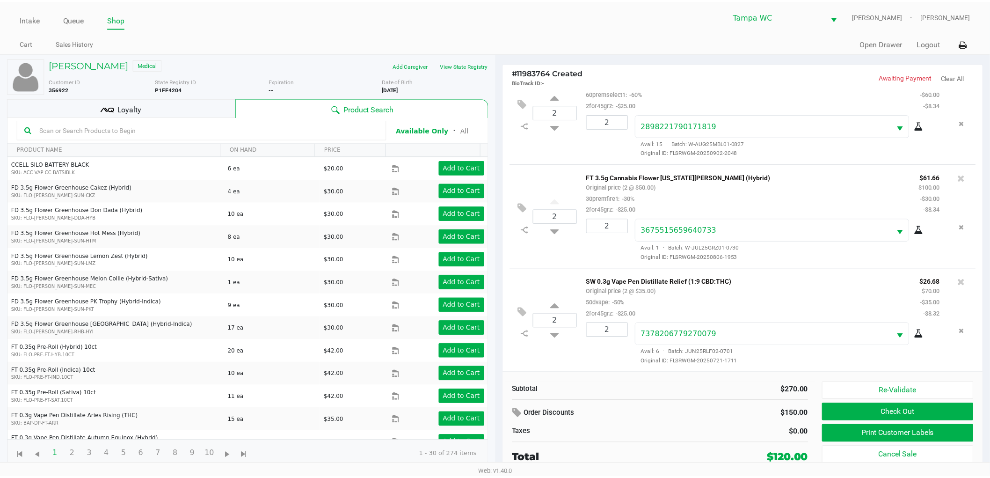
scroll to position [0, 0]
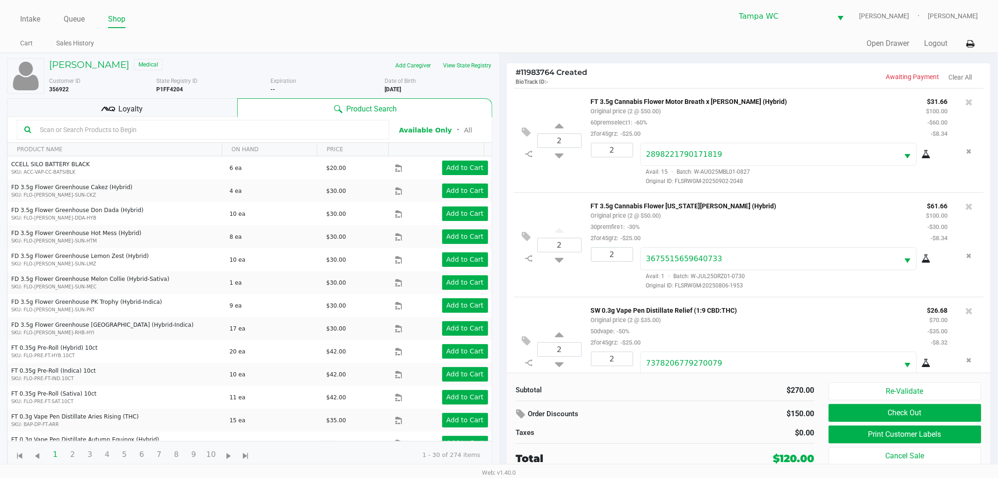
click at [96, 106] on div "Loyalty" at bounding box center [122, 107] width 230 height 19
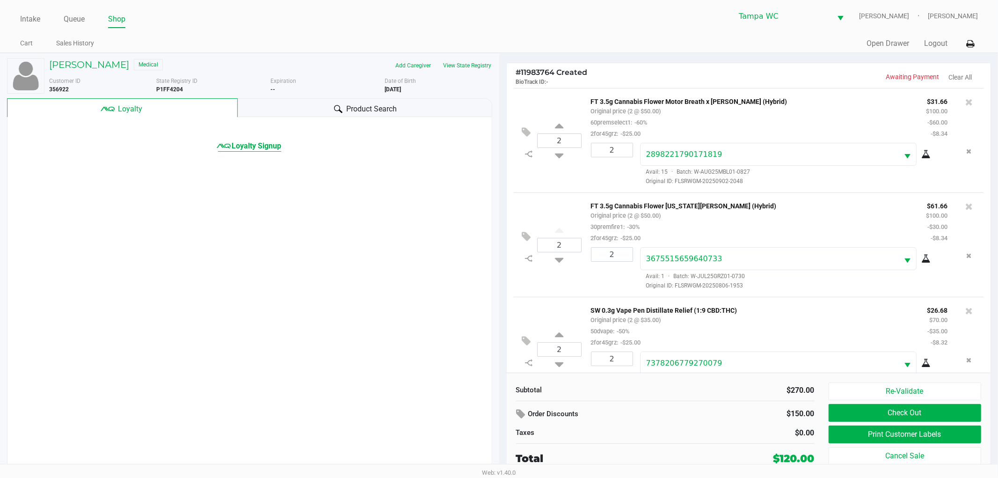
click at [216, 149] on div "Loyalty Signup" at bounding box center [249, 134] width 484 height 35
click at [221, 148] on icon at bounding box center [224, 146] width 14 height 14
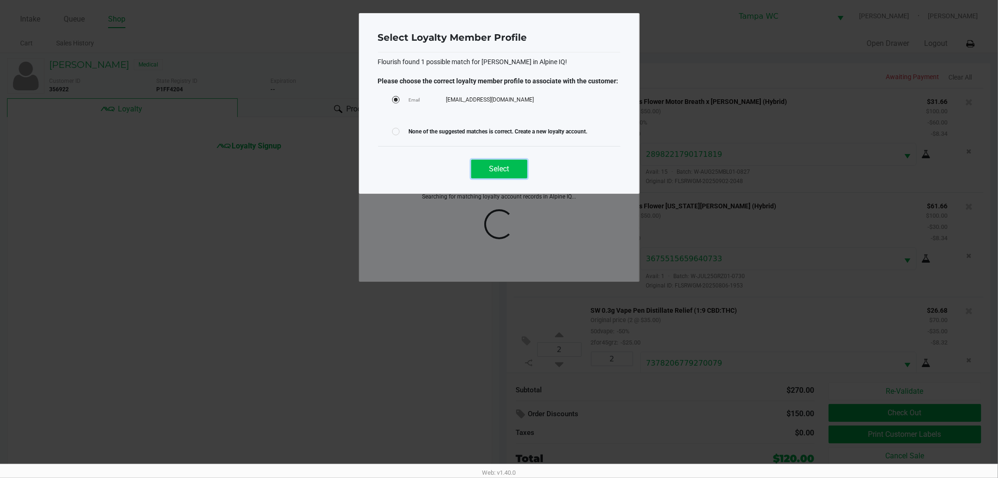
click at [498, 173] on span "Select" at bounding box center [499, 168] width 20 height 9
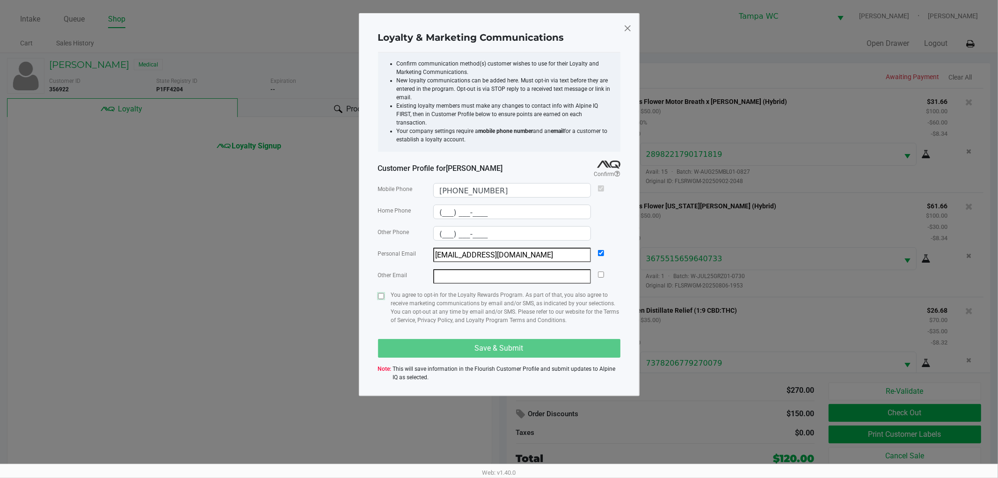
click at [379, 293] on input "checkbox" at bounding box center [381, 296] width 6 height 6
checkbox input "true"
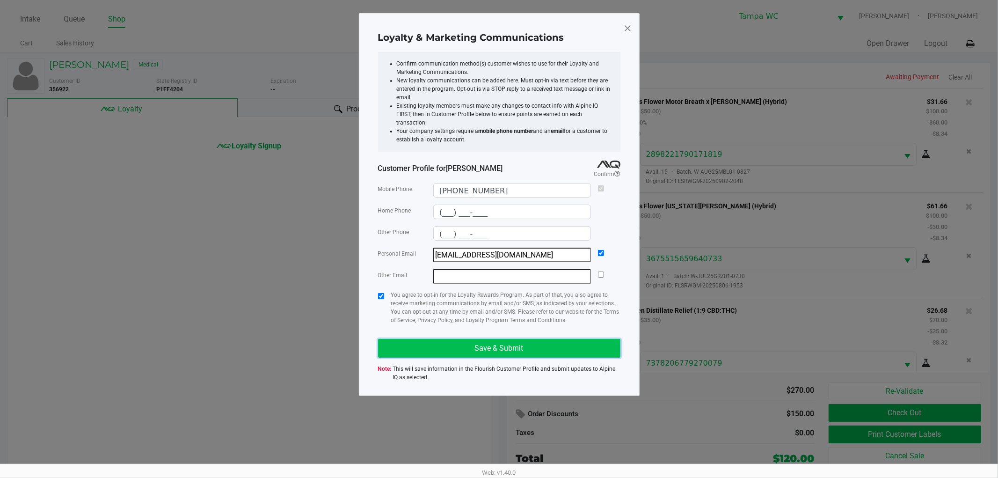
click at [448, 339] on button "Save & Submit" at bounding box center [499, 348] width 242 height 19
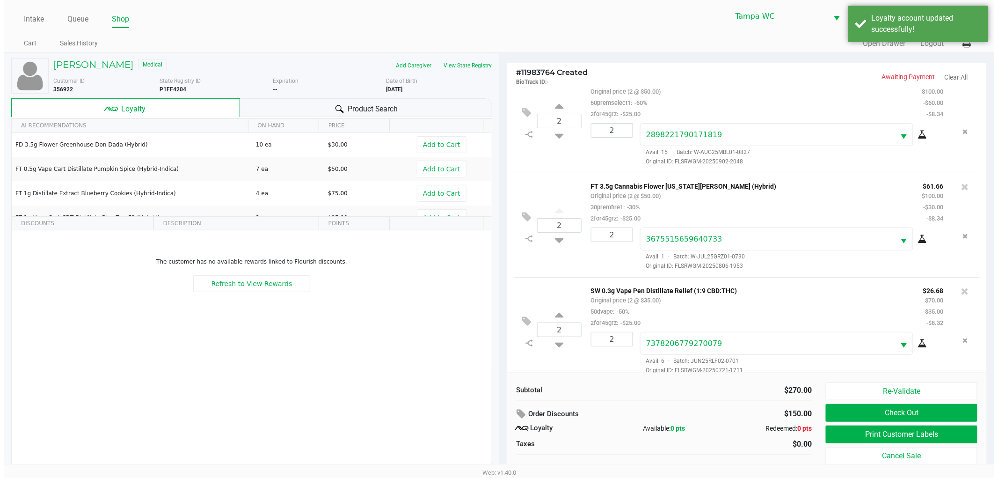
scroll to position [30, 0]
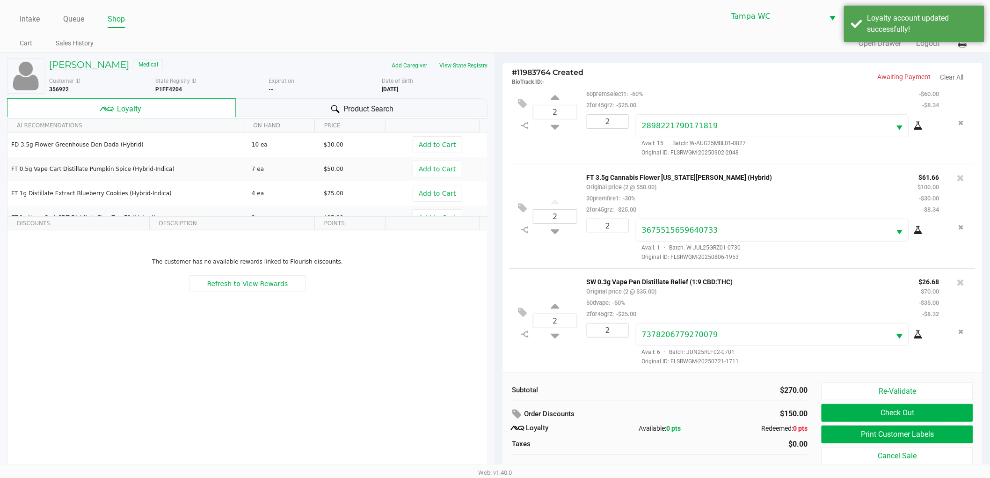
click at [88, 59] on h5 "[PERSON_NAME]" at bounding box center [89, 64] width 80 height 11
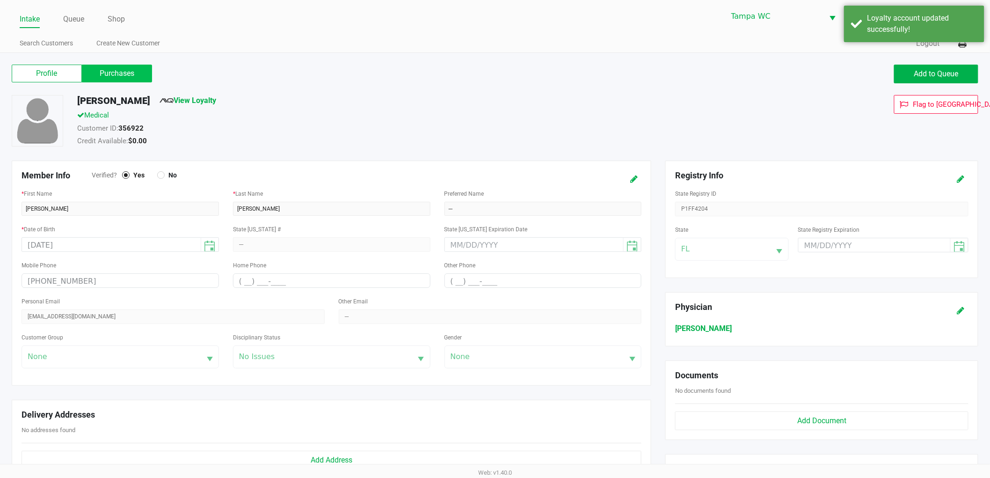
click at [132, 68] on label "Purchases" at bounding box center [117, 74] width 70 height 18
click at [0, 0] on 1 "Purchases" at bounding box center [0, 0] width 0 height 0
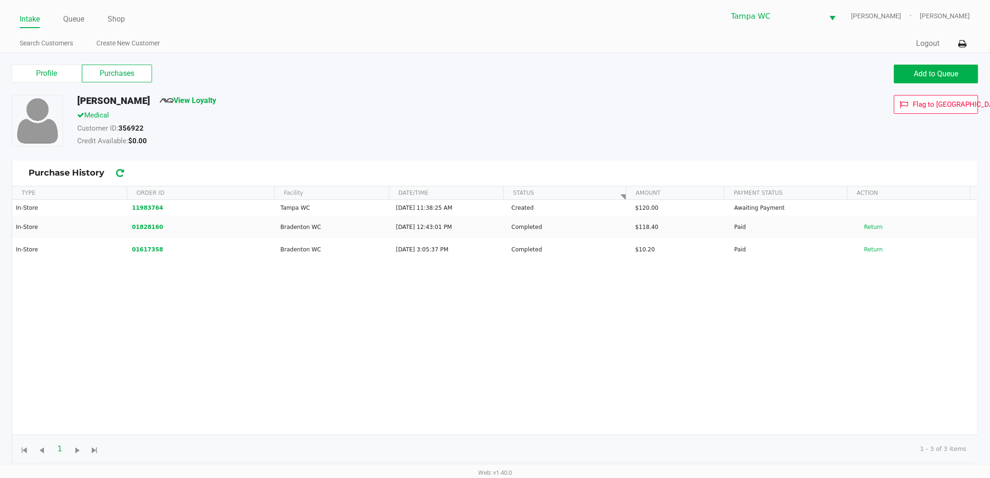
click at [359, 336] on div "In-Store 11983764 [GEOGRAPHIC_DATA] [DATE] 11:38:25 AM Created $120.00 Awaiting…" at bounding box center [495, 317] width 966 height 235
drag, startPoint x: 347, startPoint y: 293, endPoint x: 289, endPoint y: 269, distance: 63.1
click at [347, 294] on div "In-Store 11983764 [GEOGRAPHIC_DATA] [DATE] 11:38:25 AM Created $120.00 Awaiting…" at bounding box center [495, 317] width 966 height 235
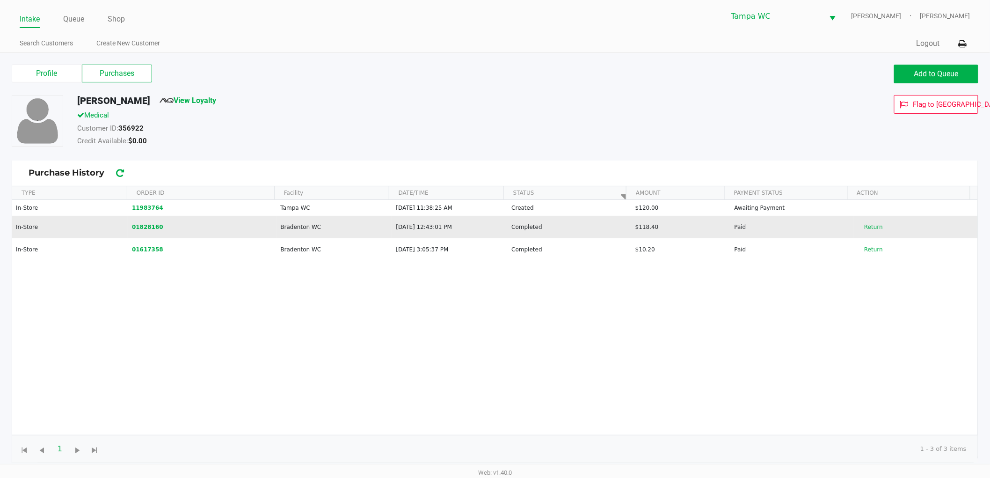
click at [142, 217] on td "01828160" at bounding box center [202, 227] width 149 height 22
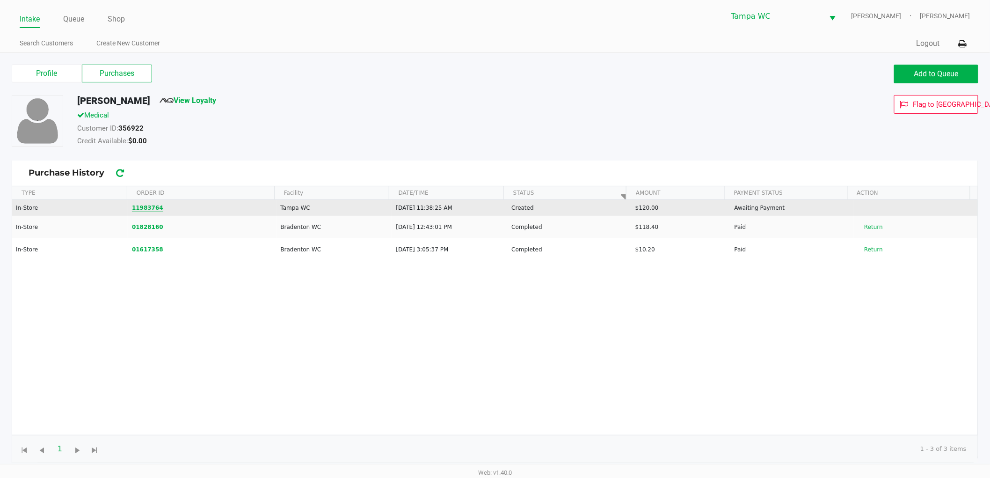
click at [146, 205] on button "11983764" at bounding box center [147, 207] width 31 height 8
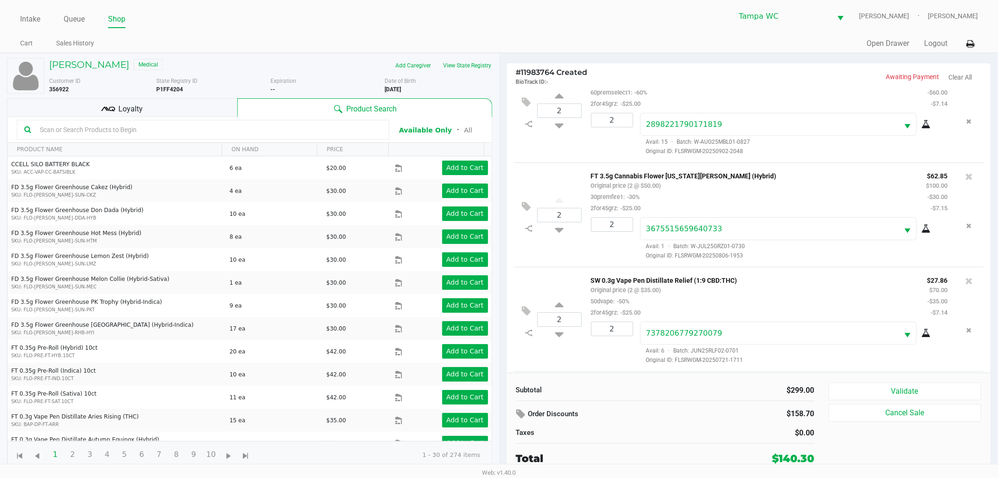
scroll to position [134, 0]
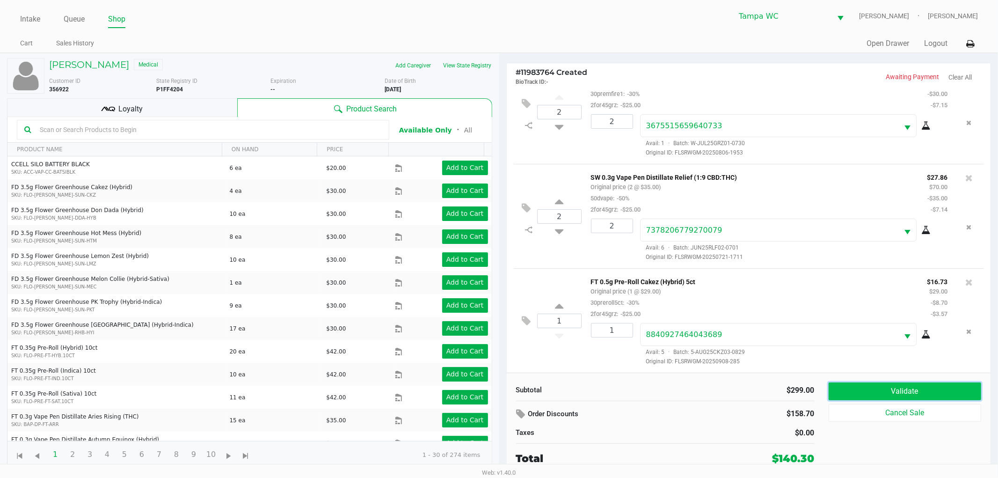
click at [896, 387] on button "Validate" at bounding box center [904, 391] width 153 height 18
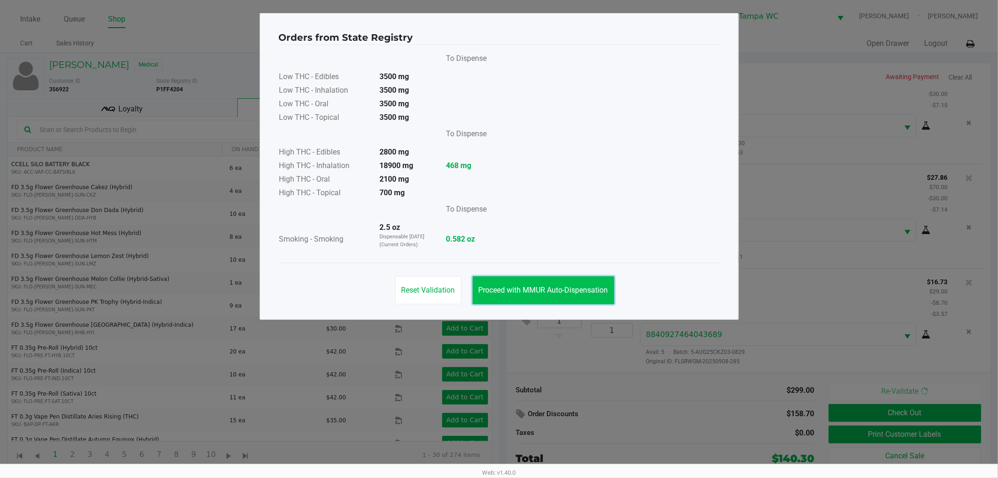
click at [561, 288] on span "Proceed with MMUR Auto-Dispensation" at bounding box center [544, 289] width 130 height 9
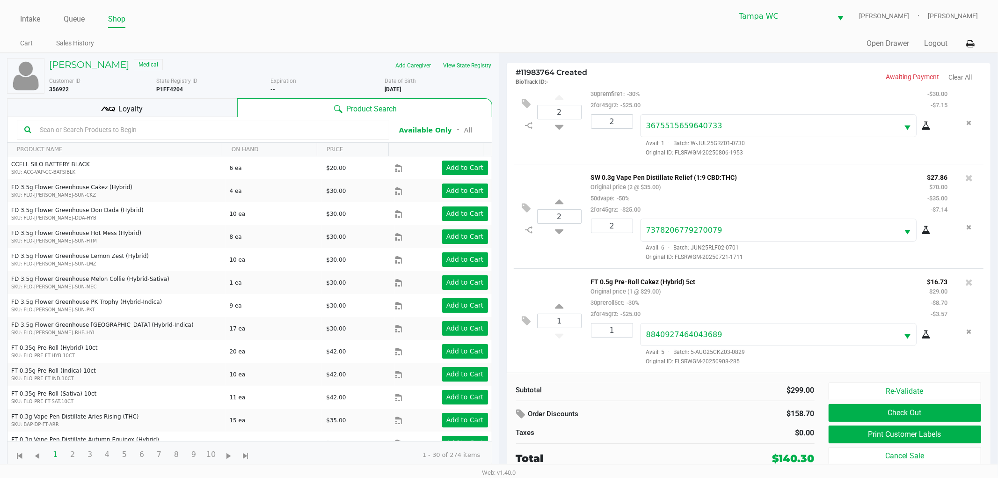
click at [518, 321] on div "1 FT 0.5g Pre-Roll Cakez (Hybrid) 5ct Original price (1 @ $29.00) 30preroll5ct:…" at bounding box center [749, 320] width 470 height 104
click at [523, 320] on icon at bounding box center [526, 320] width 9 height 11
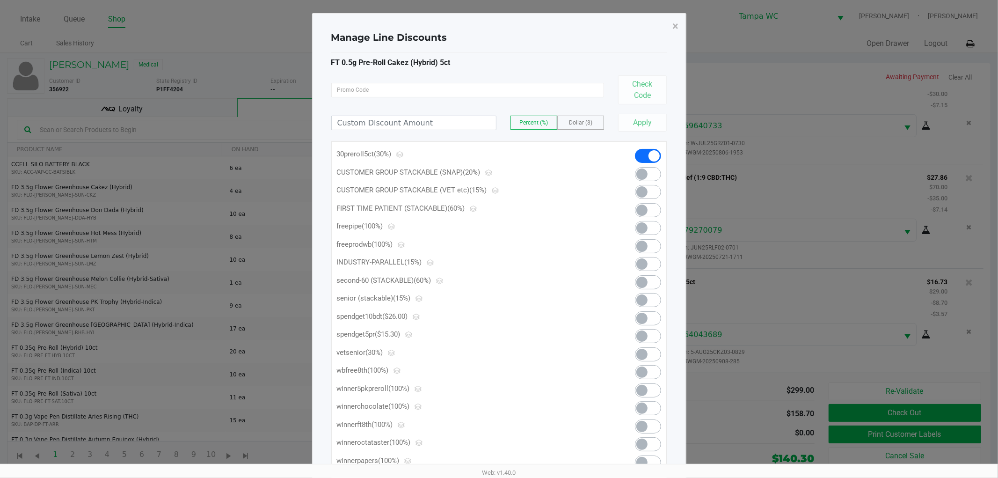
click at [636, 335] on span at bounding box center [648, 336] width 26 height 14
click at [676, 24] on span "×" at bounding box center [676, 26] width 6 height 13
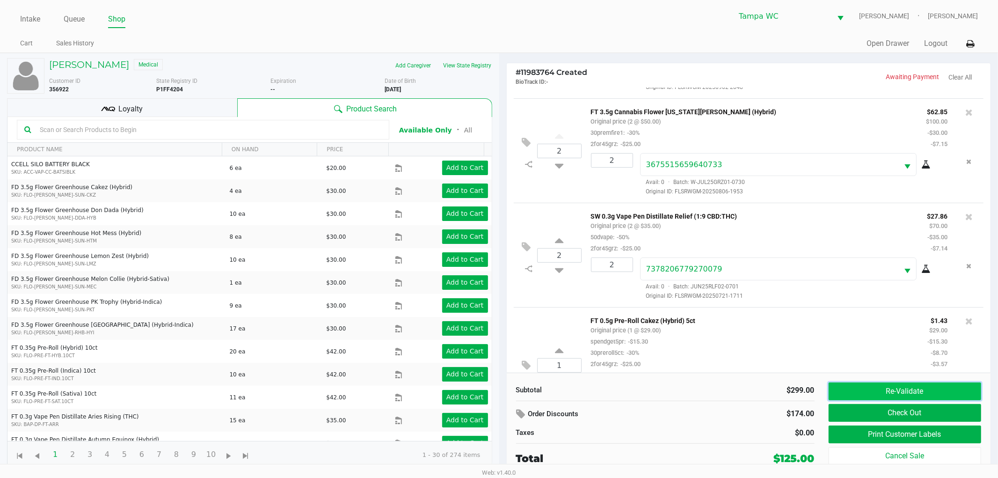
click at [933, 390] on button "Re-Validate" at bounding box center [904, 391] width 153 height 18
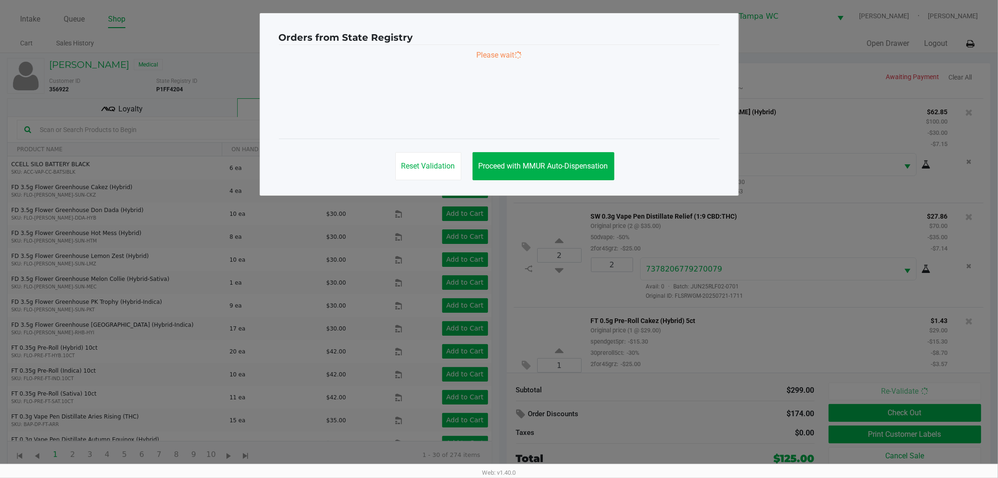
scroll to position [146, 0]
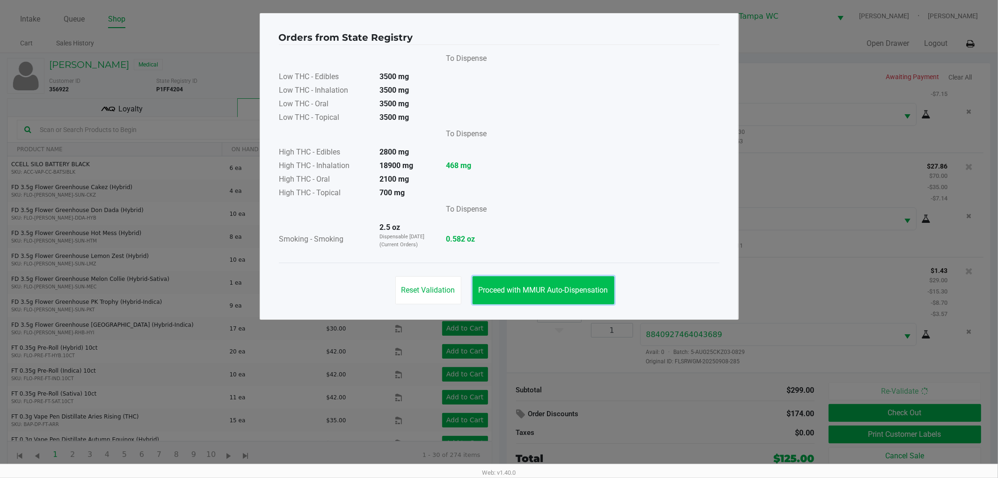
click at [534, 291] on span "Proceed with MMUR Auto-Dispensation" at bounding box center [544, 289] width 130 height 9
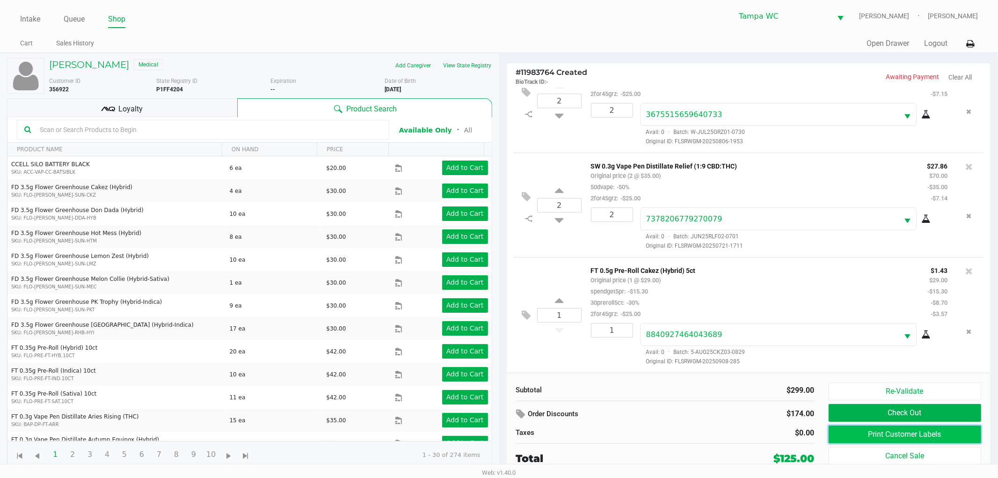
click at [894, 436] on button "Print Customer Labels" at bounding box center [904, 434] width 153 height 18
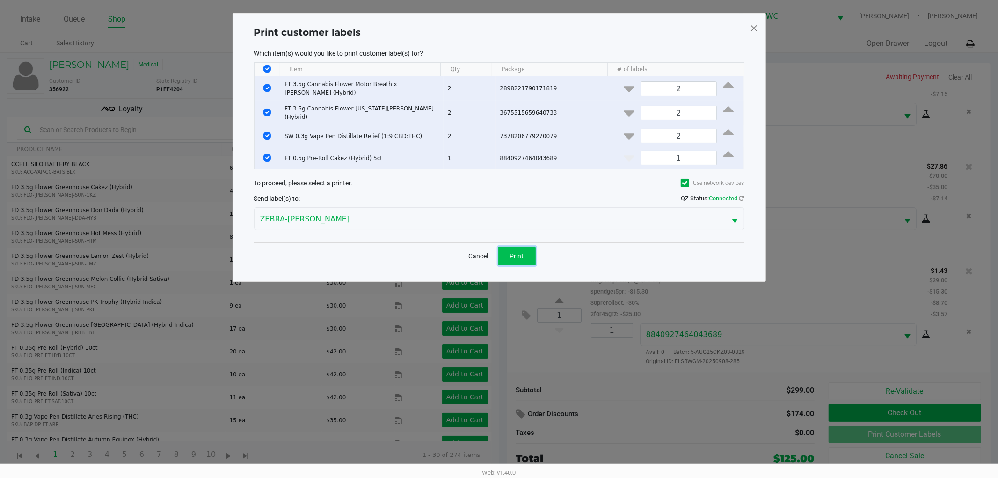
click at [511, 252] on span "Print" at bounding box center [517, 255] width 14 height 7
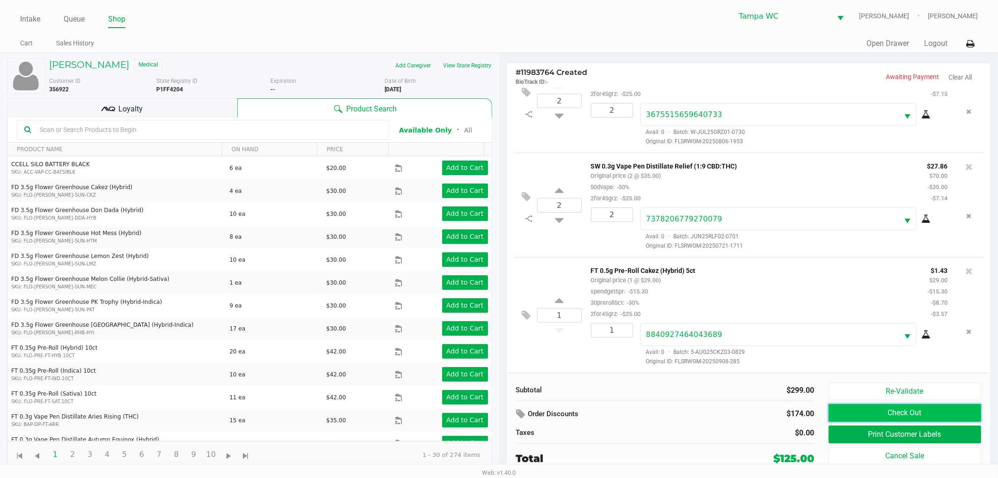
click at [911, 410] on button "Check Out" at bounding box center [904, 413] width 153 height 18
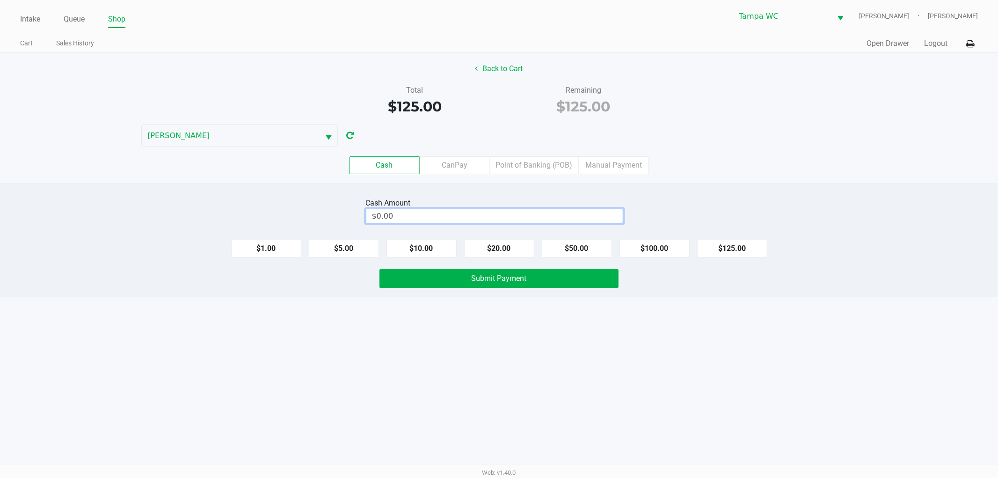
click at [406, 215] on input "$0.00" at bounding box center [494, 216] width 256 height 14
click at [768, 112] on div "Total $125.00 Remaining $125.00" at bounding box center [499, 101] width 1012 height 32
type input "$140.00"
click at [627, 358] on div "Intake Queue Shop Tampa WC WILLOW-[PERSON_NAME] [PERSON_NAME] Cart Sales Histor…" at bounding box center [499, 239] width 998 height 478
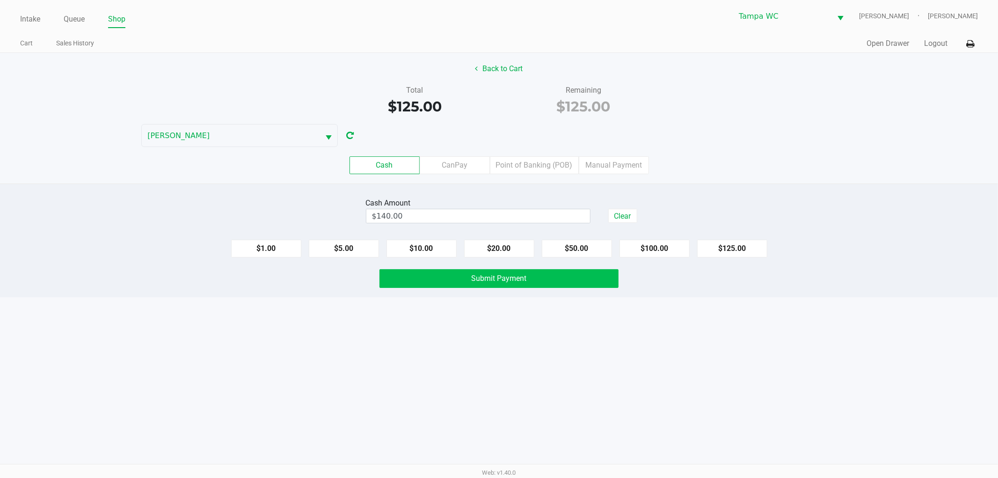
click at [529, 278] on button "Submit Payment" at bounding box center [498, 278] width 239 height 19
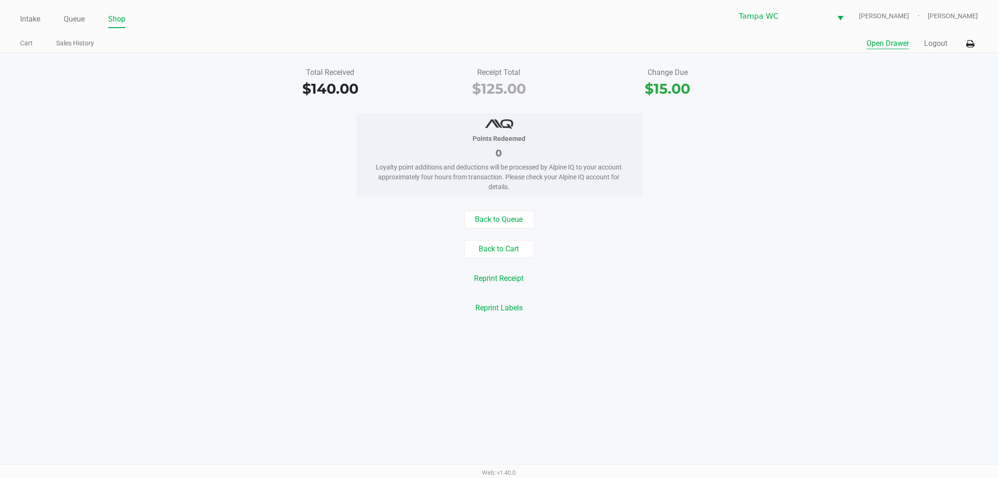
click at [873, 44] on button "Open Drawer" at bounding box center [887, 43] width 43 height 11
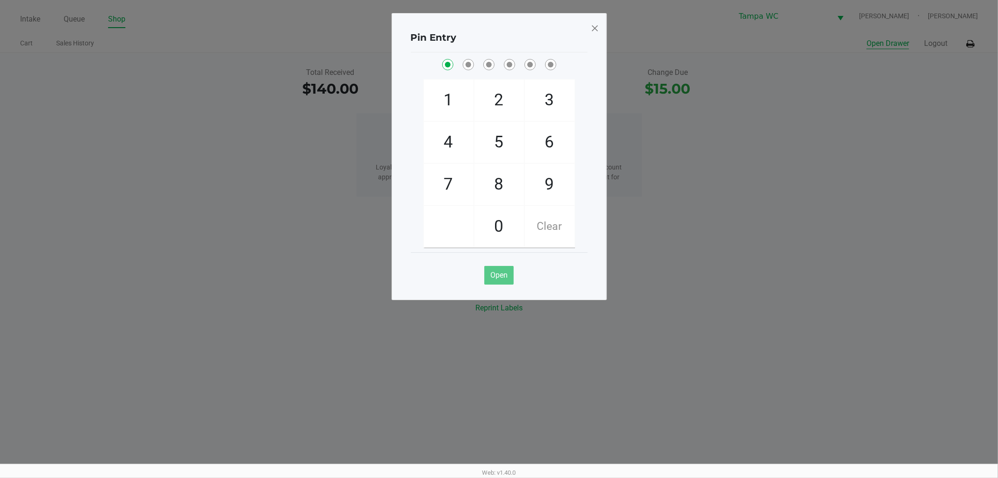
checkbox input "true"
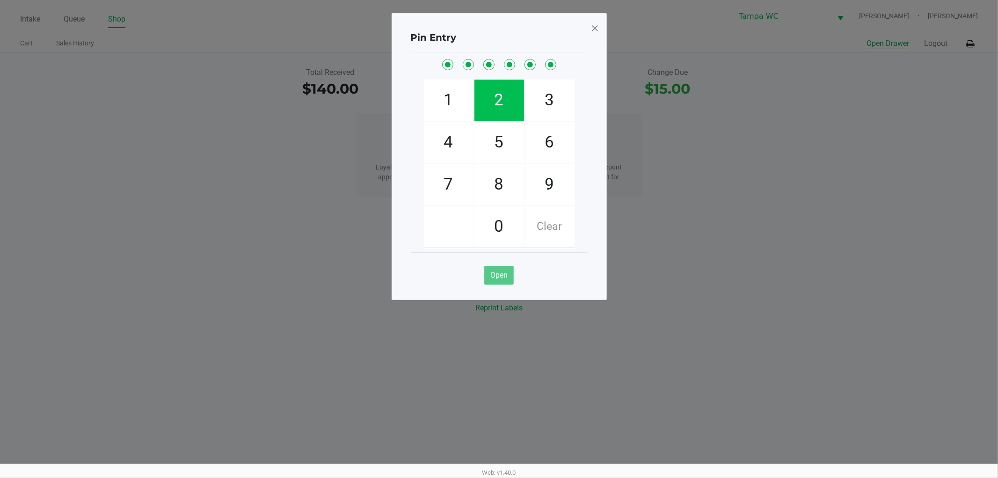
checkbox input "true"
click at [866, 38] on button "Open Drawer" at bounding box center [887, 43] width 43 height 11
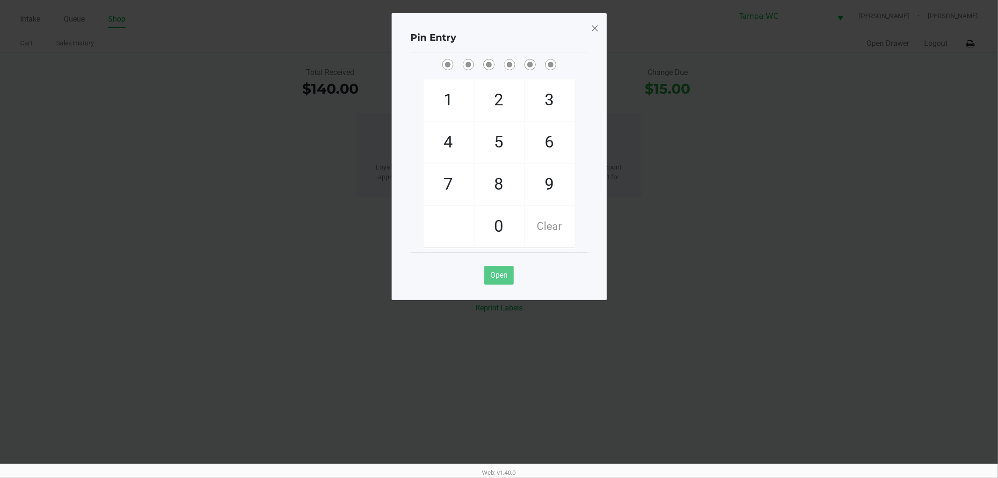
click at [593, 34] on span at bounding box center [594, 28] width 8 height 15
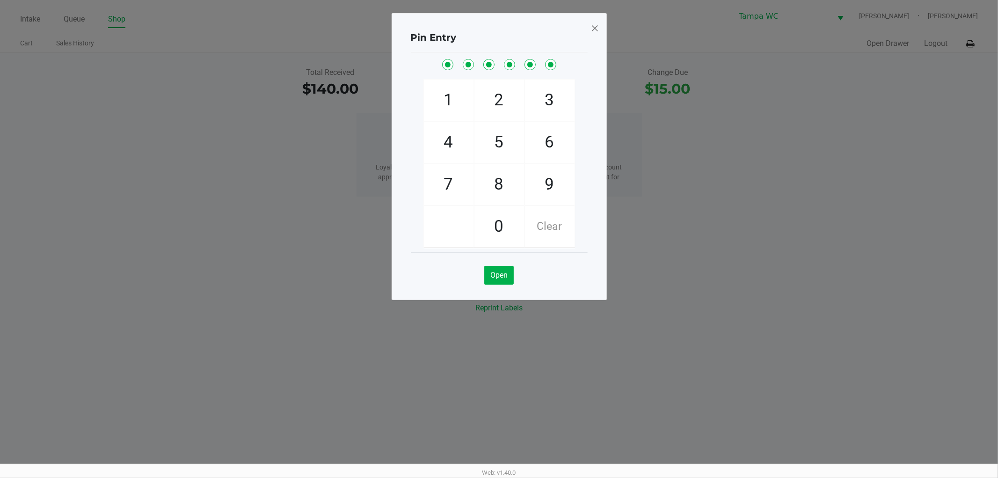
click at [599, 28] on span at bounding box center [594, 28] width 8 height 15
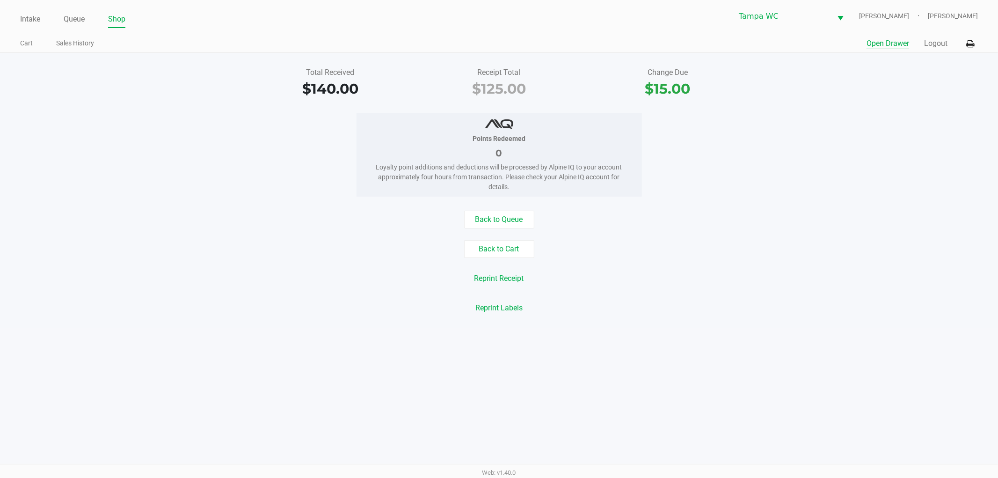
click at [712, 174] on div "Points Redeemed 0 Loyalty point additions and deductions will be processed by A…" at bounding box center [499, 154] width 1012 height 83
click at [25, 19] on link "Intake" at bounding box center [30, 19] width 20 height 13
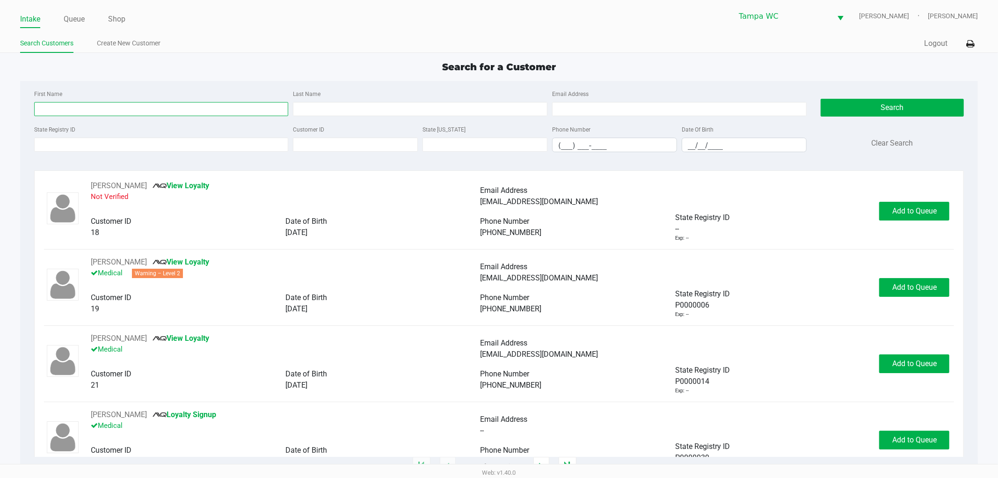
click at [220, 103] on input "First Name" at bounding box center [161, 109] width 254 height 14
type input "[PERSON_NAME]"
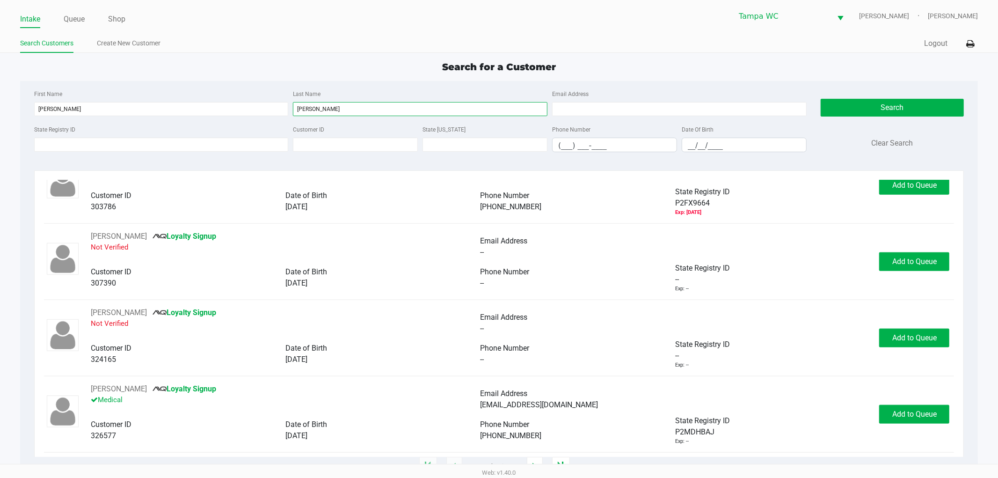
scroll to position [883, 0]
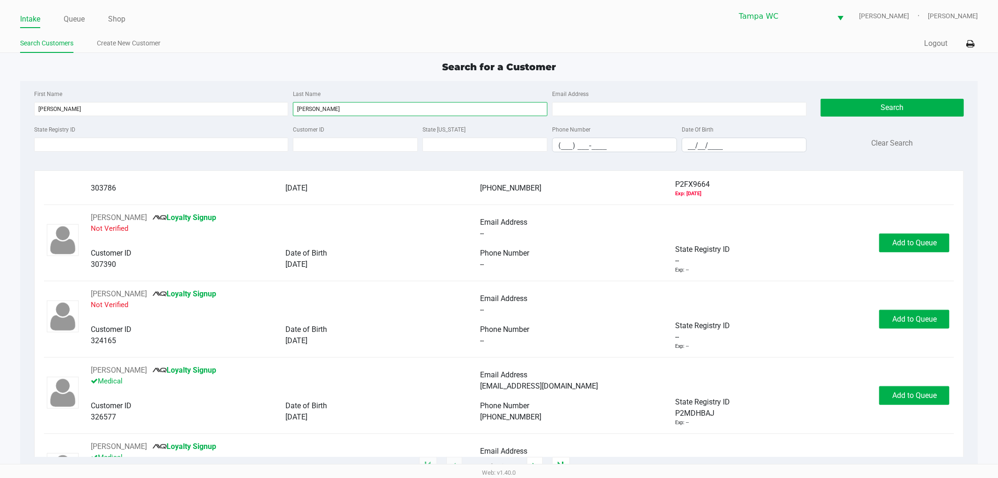
type input "[PERSON_NAME]"
click at [693, 147] on input "__/__/____" at bounding box center [744, 145] width 124 height 15
type input "[DATE]"
click at [919, 101] on button "Search" at bounding box center [892, 108] width 143 height 18
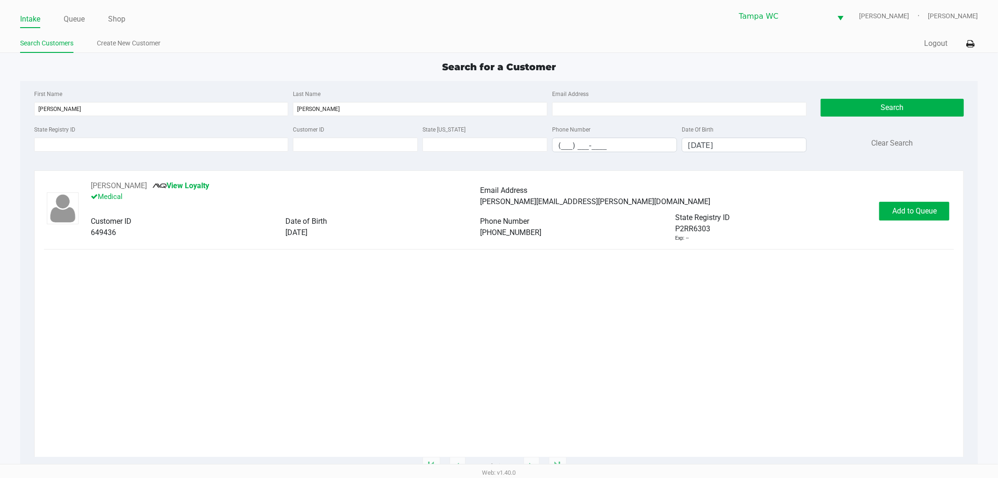
click at [733, 306] on div "[PERSON_NAME] View Loyalty Medical Email Address [PERSON_NAME][EMAIL_ADDRESS][P…" at bounding box center [499, 318] width 910 height 276
click at [929, 216] on button "Add to Queue" at bounding box center [914, 211] width 70 height 19
click at [916, 254] on div "[PERSON_NAME] View Loyalty Medical Email Address [PERSON_NAME][EMAIL_ADDRESS][P…" at bounding box center [499, 318] width 910 height 276
click at [922, 206] on button "In [GEOGRAPHIC_DATA]" at bounding box center [912, 211] width 65 height 19
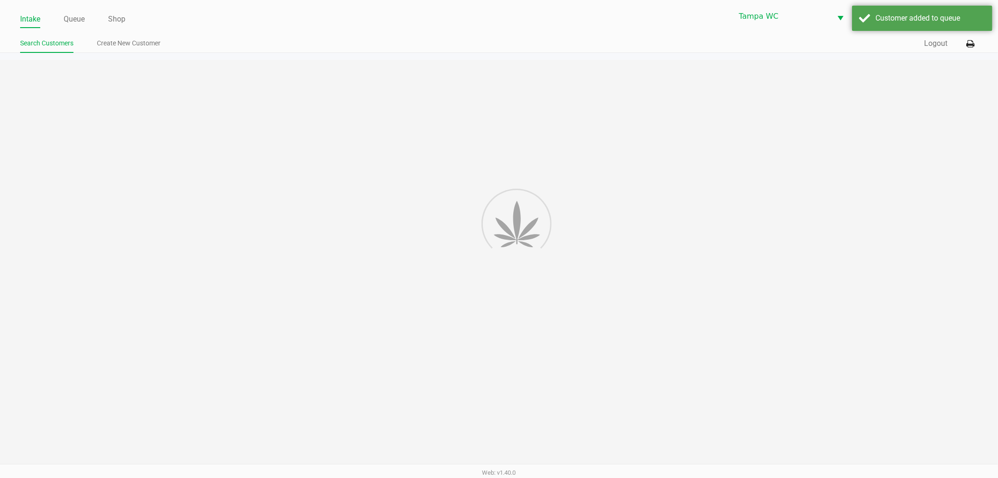
click at [917, 242] on div "Intake Queue Shop [GEOGRAPHIC_DATA] WC [PERSON_NAME] [PERSON_NAME] Search Custo…" at bounding box center [499, 239] width 998 height 478
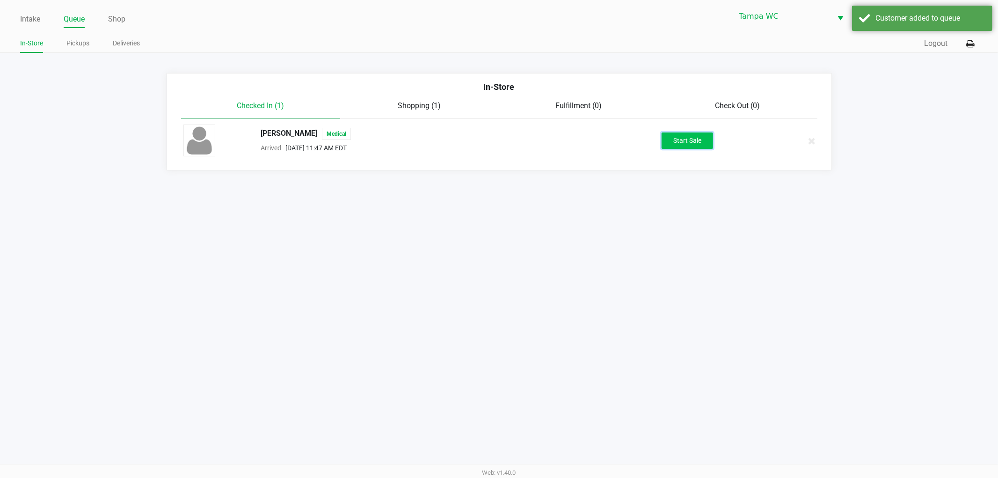
click at [693, 143] on button "Start Sale" at bounding box center [686, 140] width 51 height 16
click at [693, 263] on div "Intake Queue Shop Tampa WC WILLOW-[PERSON_NAME] [PERSON_NAME] In-Store Pickups …" at bounding box center [499, 239] width 998 height 478
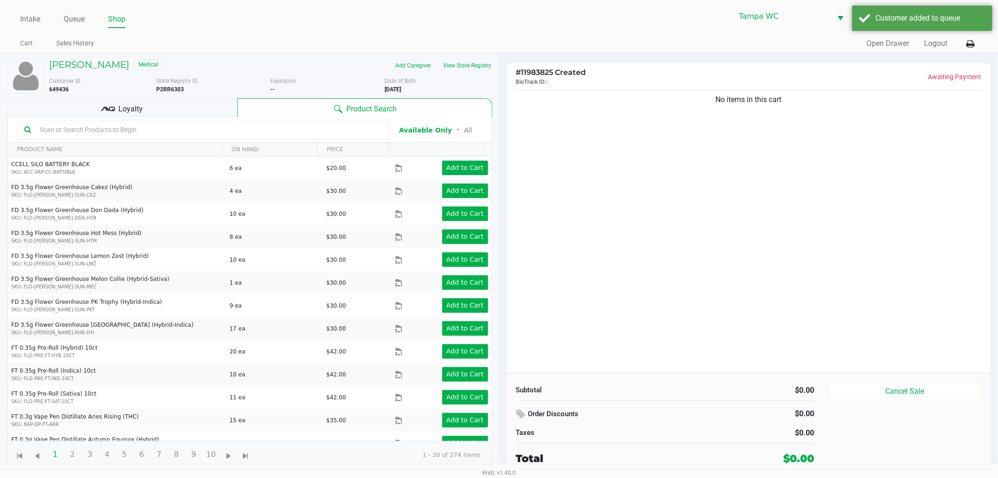
click at [693, 276] on div "No items in this cart" at bounding box center [749, 230] width 484 height 284
click at [864, 312] on div "No items in this cart" at bounding box center [749, 230] width 484 height 284
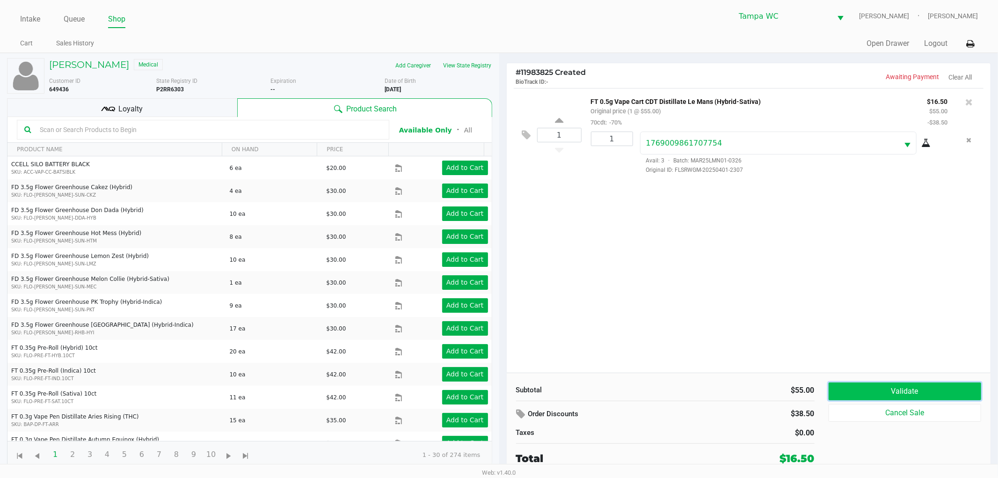
click at [909, 390] on button "Validate" at bounding box center [904, 391] width 153 height 18
drag, startPoint x: 908, startPoint y: 355, endPoint x: 822, endPoint y: 326, distance: 90.8
click at [908, 354] on div "1 FT 0.5g Vape Cart CDT Distillate Le Mans (Hybrid-Sativa) Original price (1 @ …" at bounding box center [749, 230] width 484 height 284
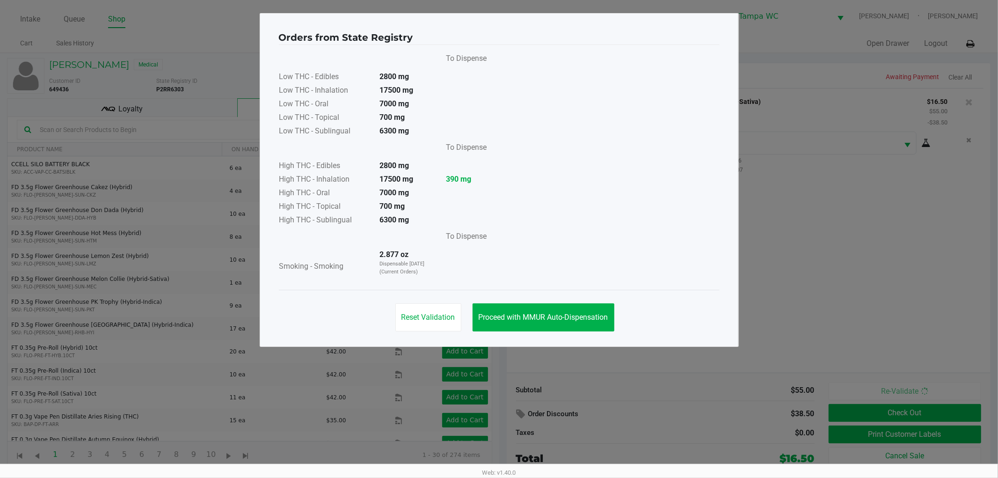
click at [504, 298] on div "Reset Validation Proceed with MMUR Auto-Dispensation" at bounding box center [499, 313] width 441 height 47
click at [540, 310] on button "Proceed with MMUR Auto-Dispensation" at bounding box center [543, 317] width 142 height 28
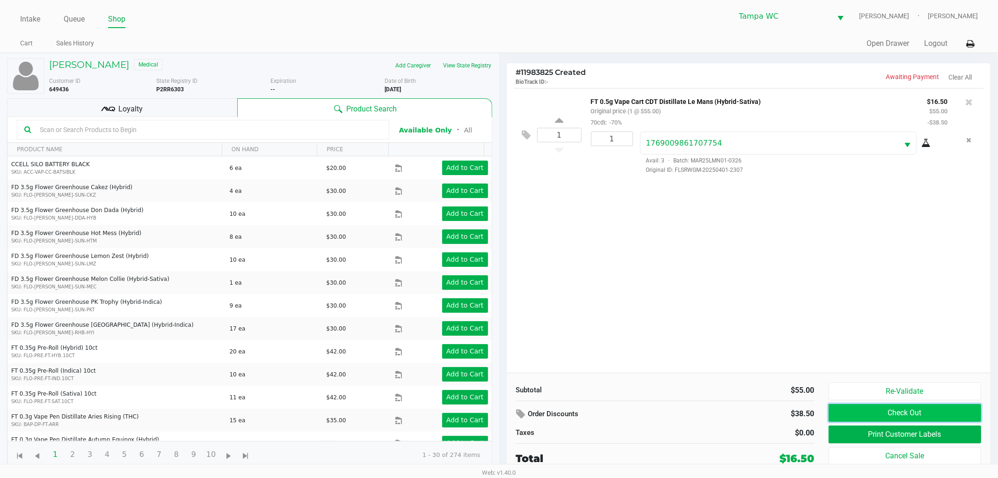
click at [936, 406] on button "Check Out" at bounding box center [904, 413] width 153 height 18
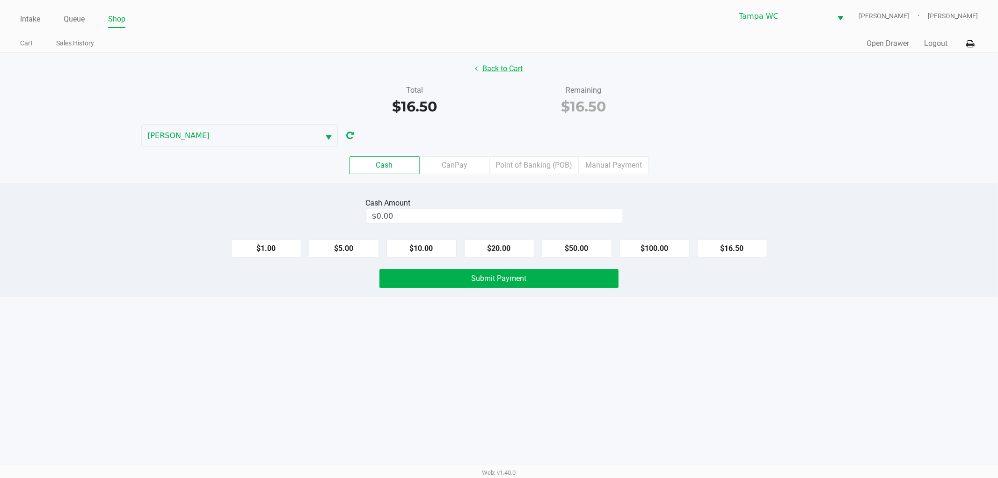
click at [502, 68] on button "Back to Cart" at bounding box center [499, 69] width 60 height 18
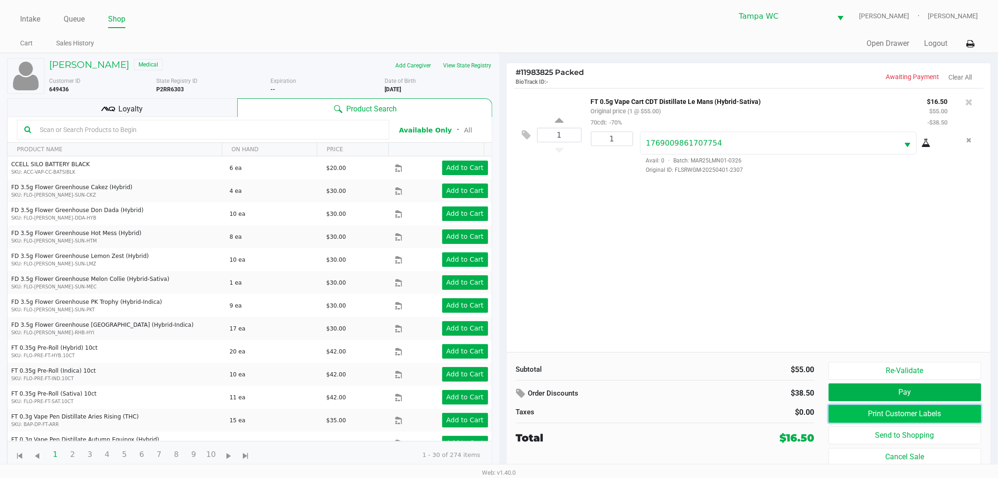
click at [923, 415] on button "Print Customer Labels" at bounding box center [904, 414] width 153 height 18
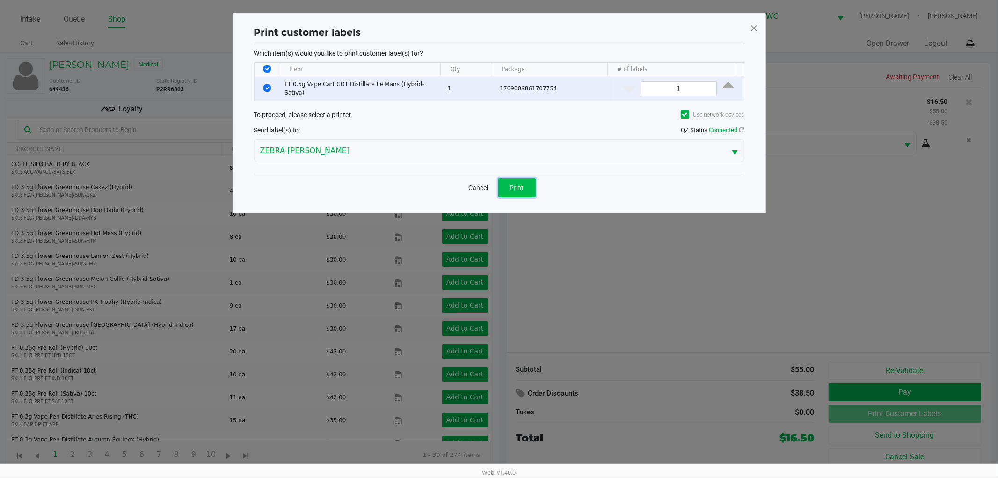
click at [531, 183] on button "Print" at bounding box center [516, 187] width 37 height 19
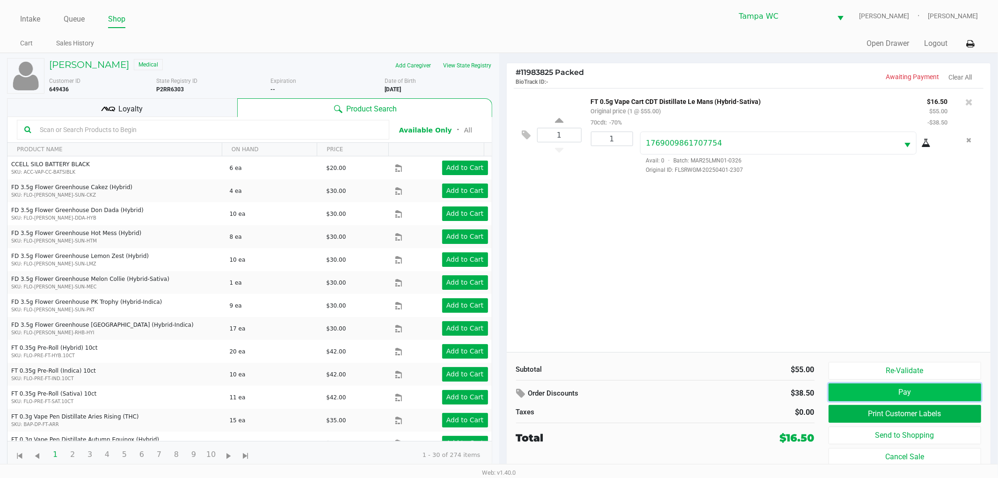
click at [926, 399] on button "Pay" at bounding box center [904, 392] width 153 height 18
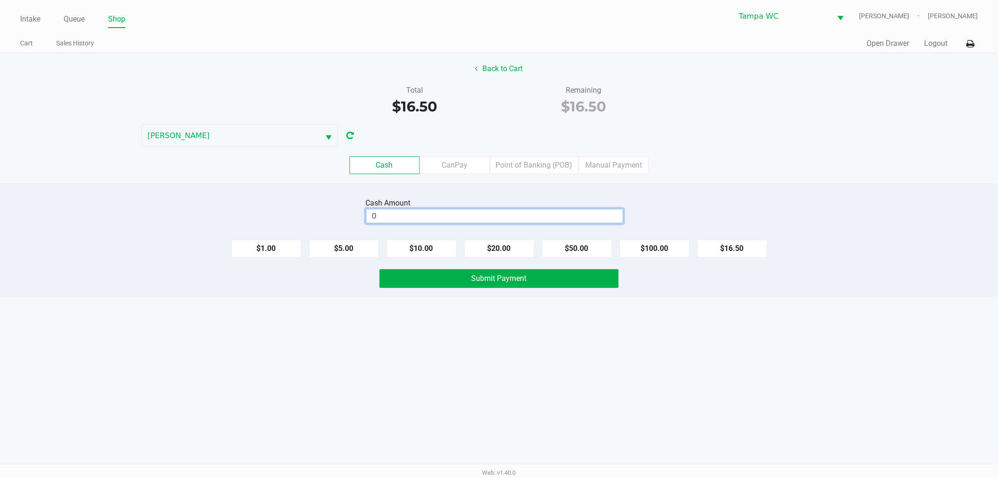
click at [412, 211] on input "0" at bounding box center [494, 216] width 256 height 14
type input "$20.00"
click at [705, 113] on div "Total $16.50 Remaining $16.50" at bounding box center [499, 101] width 1012 height 32
click at [628, 398] on div "Intake Queue Shop Tampa WC WILLOW-[PERSON_NAME] [PERSON_NAME] Cart Sales Histor…" at bounding box center [499, 239] width 998 height 478
click at [547, 281] on button "Submit Payment" at bounding box center [498, 278] width 239 height 19
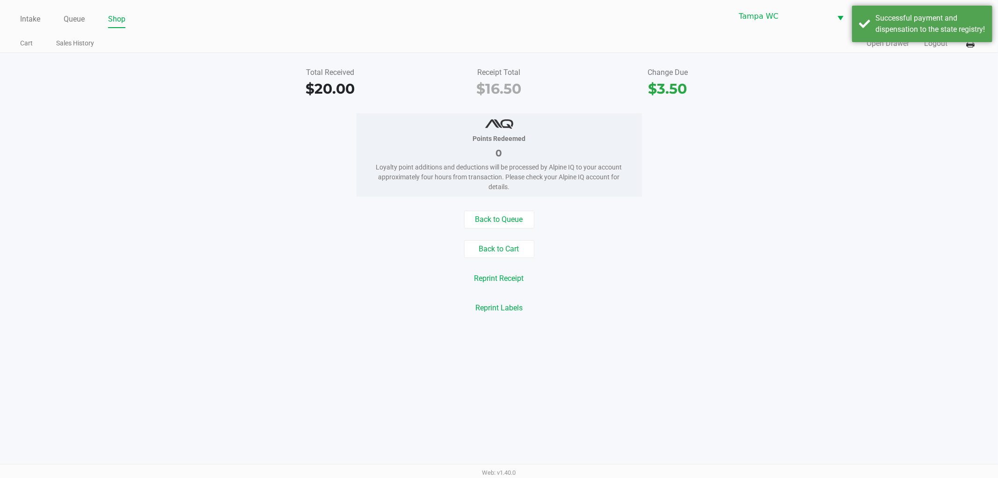
click at [768, 157] on div "Points Redeemed 0 Loyalty point additions and deductions will be processed by A…" at bounding box center [499, 154] width 1012 height 83
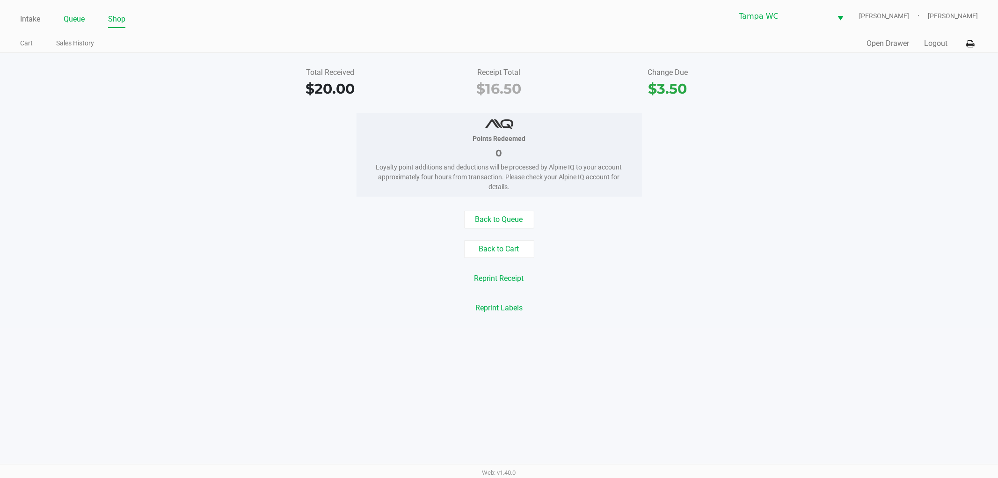
click at [70, 19] on link "Queue" at bounding box center [74, 19] width 21 height 13
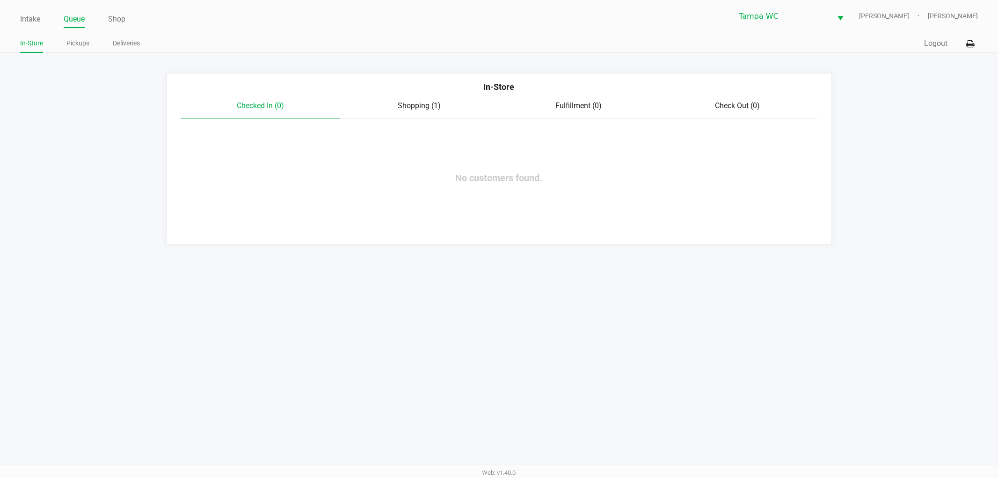
click at [64, 44] on ul "In-Store Pickups Deliveries" at bounding box center [259, 44] width 479 height 16
click at [418, 108] on span "Shopping (1)" at bounding box center [419, 105] width 43 height 9
click at [73, 39] on link "Pickups" at bounding box center [77, 43] width 23 height 12
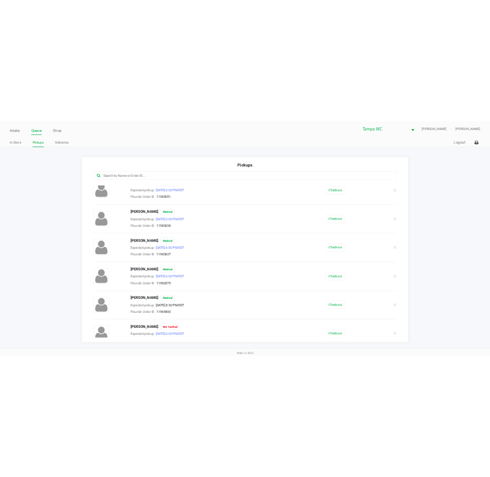
scroll to position [139, 0]
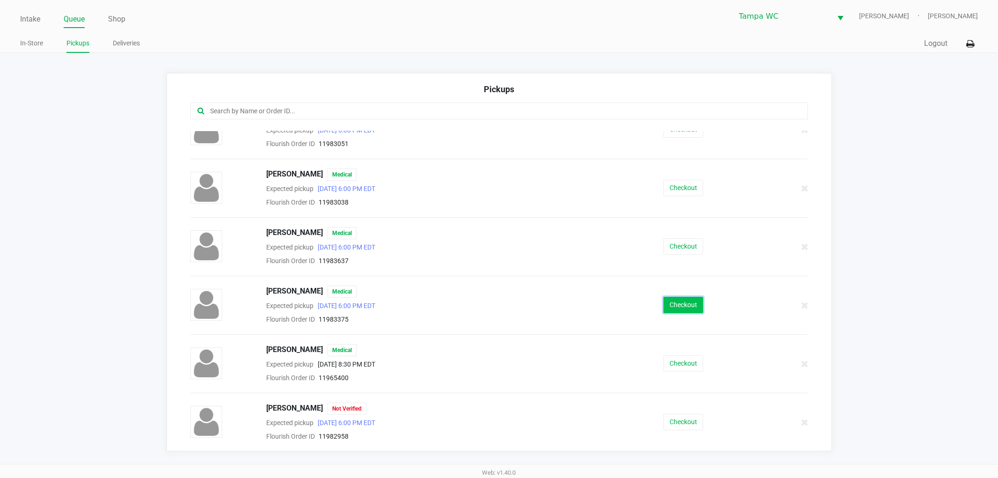
click at [674, 300] on button "Checkout" at bounding box center [683, 305] width 40 height 16
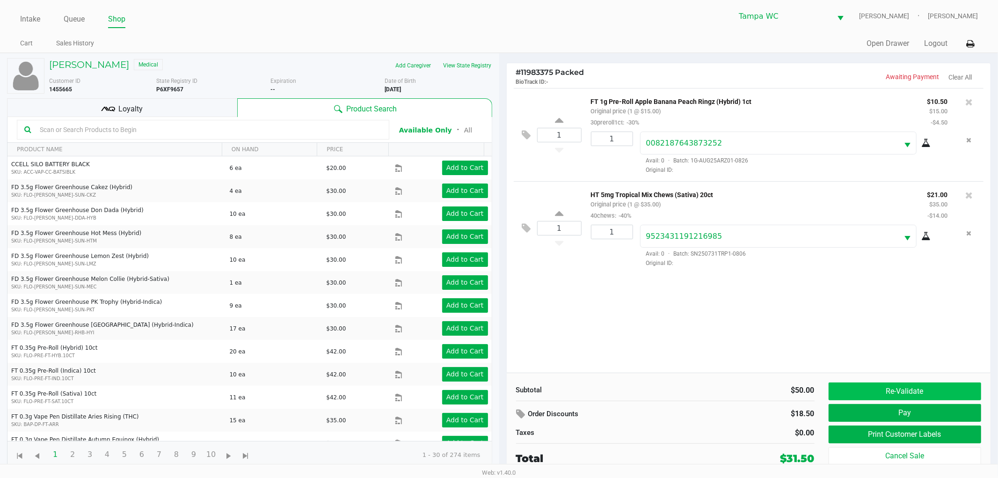
drag, startPoint x: 889, startPoint y: 382, endPoint x: 887, endPoint y: 387, distance: 6.1
click at [889, 382] on div "Subtotal $50.00 Order Discounts $18.50 Taxes $0.00 Total $31.50 Re-Validate Pay…" at bounding box center [749, 423] width 484 height 103
click at [887, 400] on button "Re-Validate" at bounding box center [904, 391] width 153 height 18
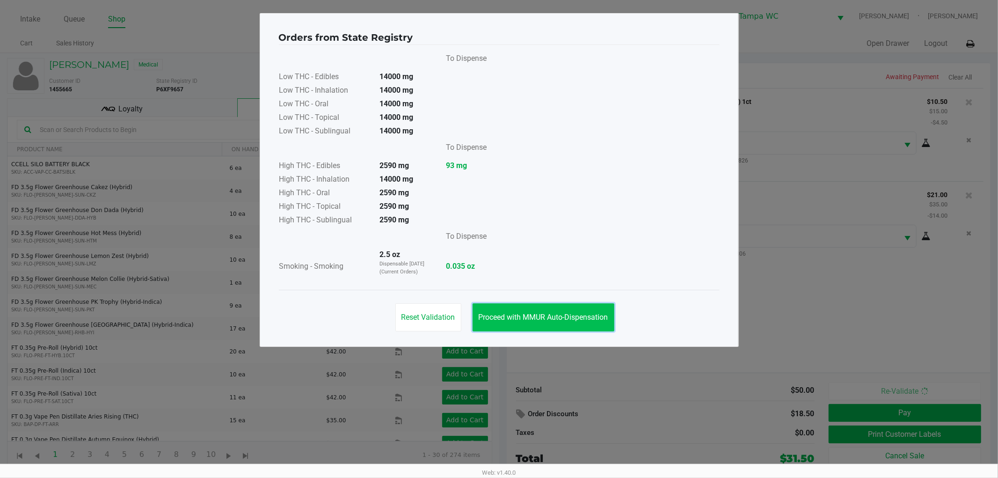
click at [530, 320] on span "Proceed with MMUR Auto-Dispensation" at bounding box center [544, 316] width 130 height 9
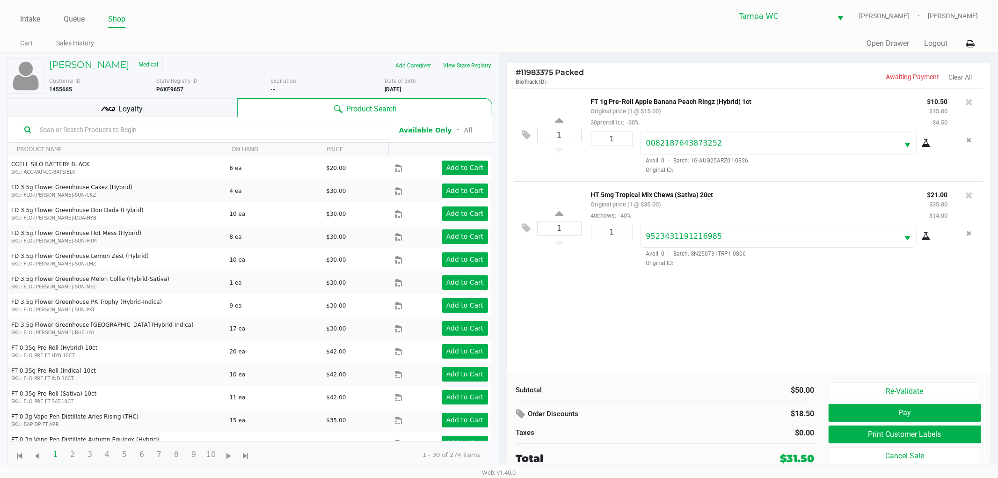
click at [808, 325] on div "1 FT 1g Pre-Roll Apple Banana Peach Ringz (Hybrid) 1ct Original price (1 @ $15.…" at bounding box center [749, 230] width 484 height 284
click at [891, 387] on button "Re-Validate" at bounding box center [904, 391] width 153 height 18
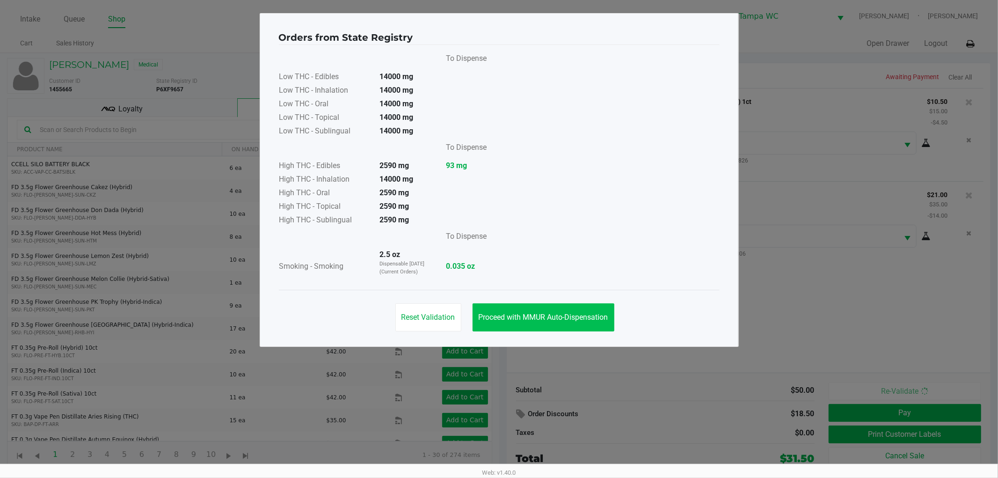
drag, startPoint x: 623, startPoint y: 345, endPoint x: 523, endPoint y: 310, distance: 106.2
click at [618, 343] on div "Orders from State Registry To Dispense Low THC - Edibles 14000 mg Low THC - Inh…" at bounding box center [499, 180] width 479 height 334
click at [523, 310] on button "Proceed with MMUR Auto-Dispensation" at bounding box center [543, 317] width 142 height 28
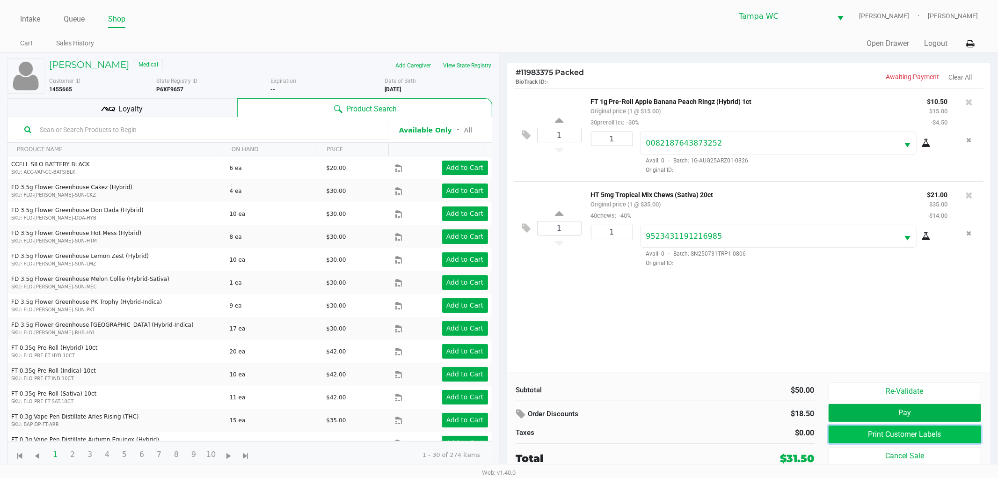
click at [886, 431] on button "Print Customer Labels" at bounding box center [904, 434] width 153 height 18
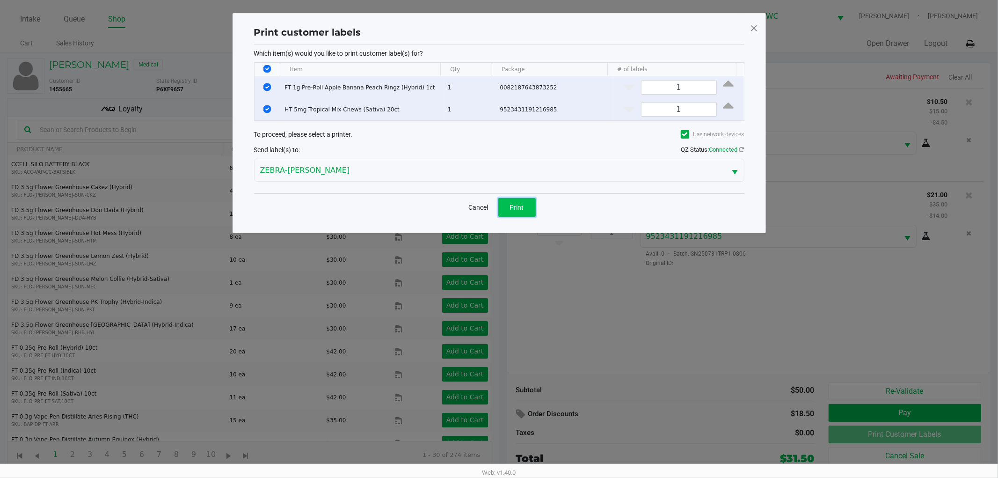
click at [516, 212] on button "Print" at bounding box center [516, 207] width 37 height 19
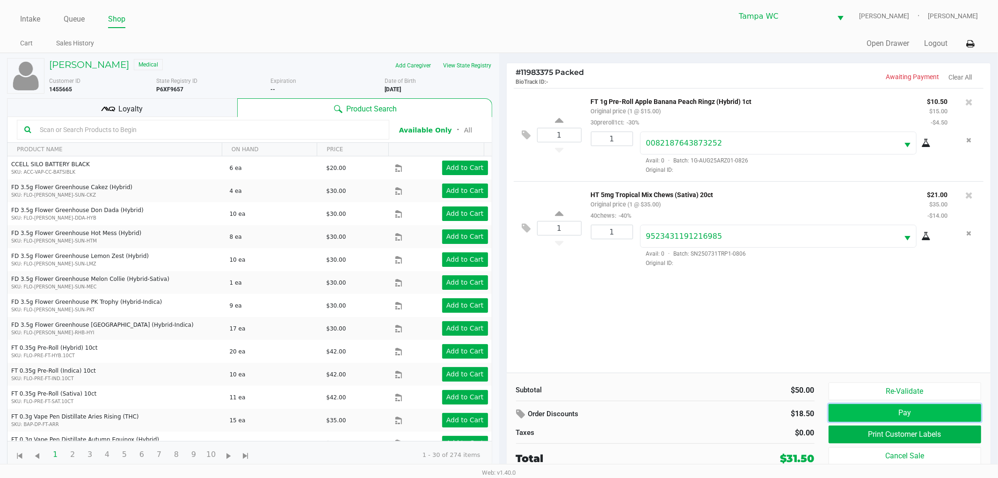
click at [918, 407] on button "Pay" at bounding box center [904, 413] width 153 height 18
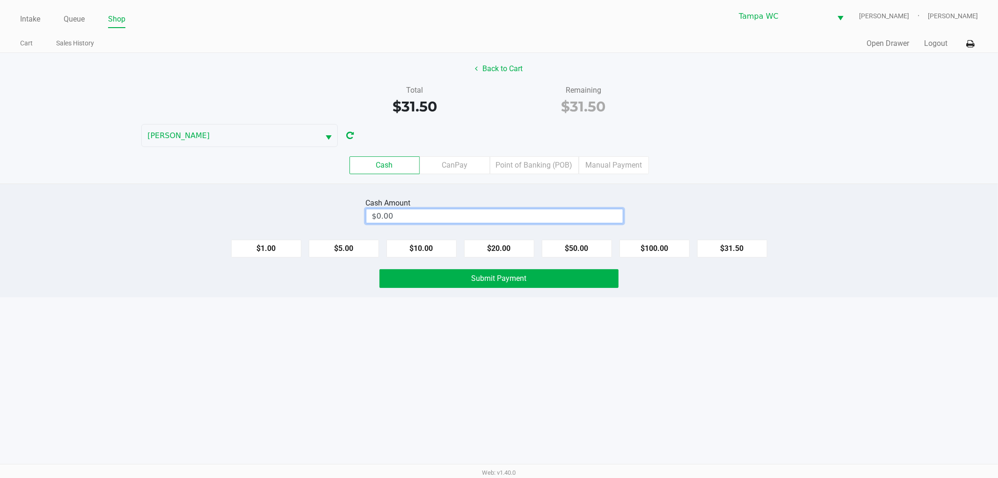
click at [529, 220] on input "$0.00" at bounding box center [494, 216] width 256 height 14
type input "3"
click at [766, 81] on div "Back to Cart Total $31.50 Remaining $31.50 WILLOW-[PERSON_NAME] Cash CanPay Poi…" at bounding box center [499, 118] width 998 height 131
type input "$32.00"
click at [561, 298] on div "Intake Queue Shop Tampa WC WILLOW-[PERSON_NAME] [PERSON_NAME] Cart Sales Histor…" at bounding box center [499, 239] width 998 height 478
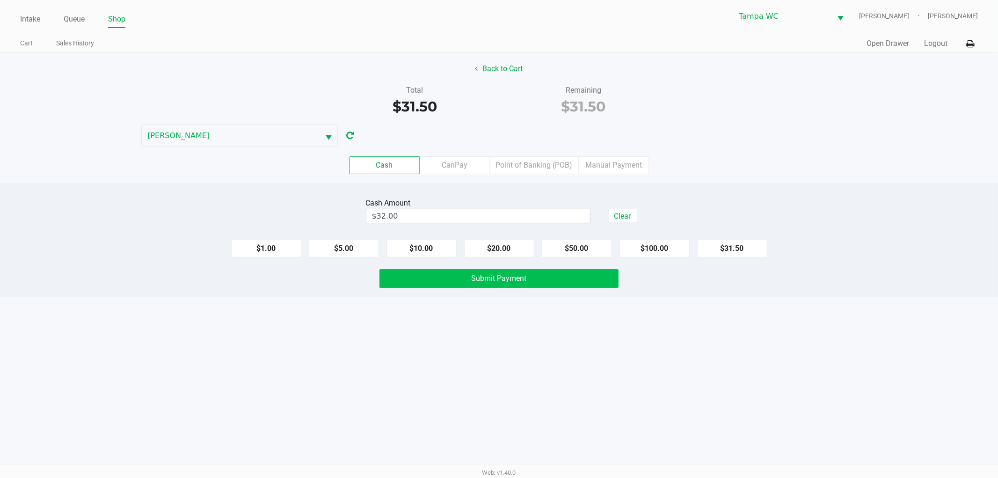
click at [574, 274] on button "Submit Payment" at bounding box center [498, 278] width 239 height 19
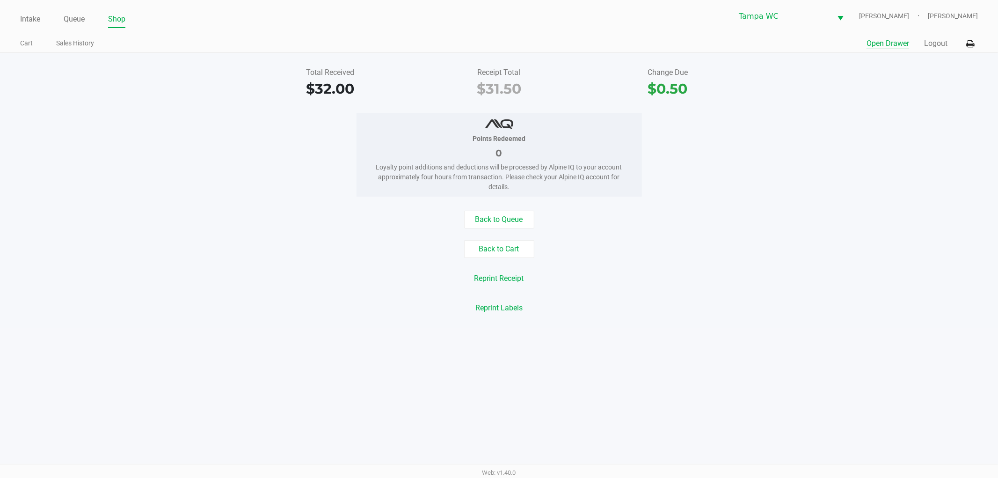
click at [897, 40] on button "Open Drawer" at bounding box center [887, 43] width 43 height 11
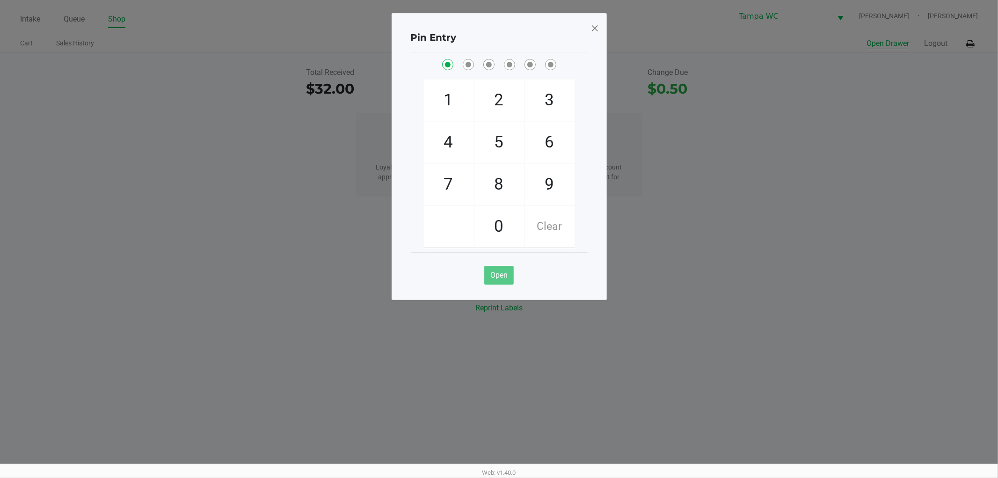
checkbox input "true"
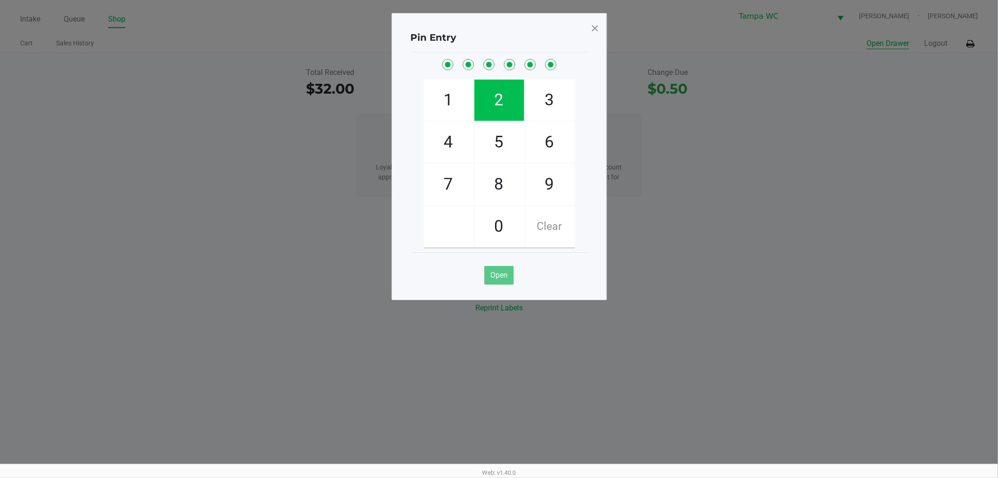
checkbox input "true"
click at [866, 38] on button "Open Drawer" at bounding box center [887, 43] width 43 height 11
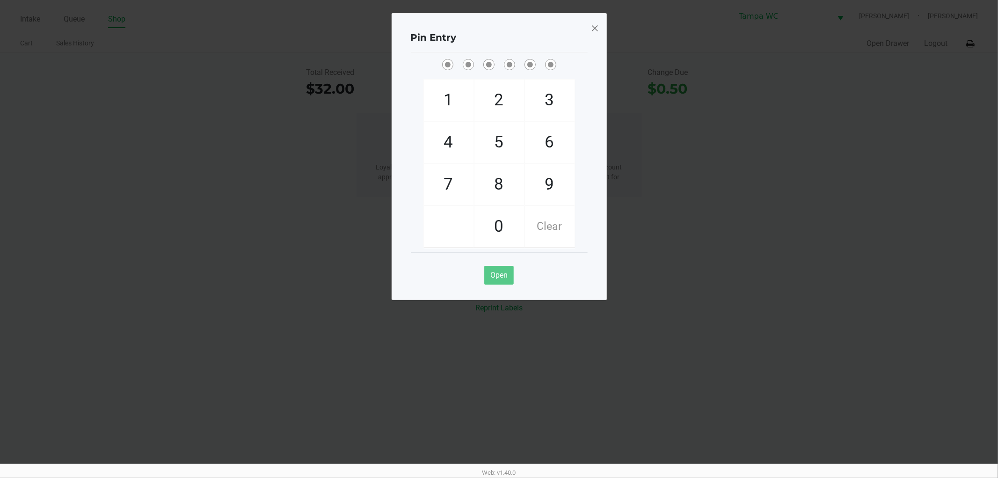
click at [597, 24] on div "Pin Entry 1 4 7 2 5 8 0 3 6 9 Clear Open" at bounding box center [499, 156] width 215 height 287
click at [593, 23] on span at bounding box center [594, 28] width 8 height 15
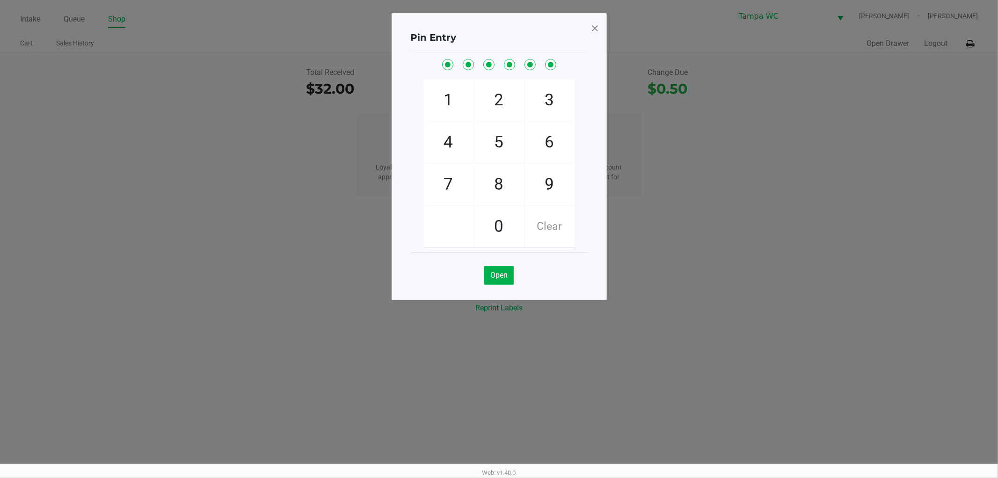
click at [596, 25] on span at bounding box center [594, 28] width 8 height 15
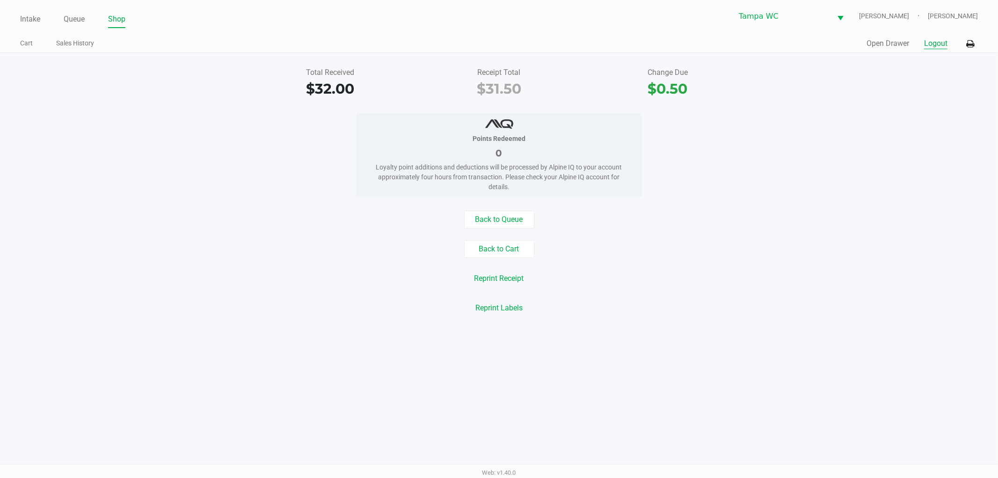
click at [938, 48] on button "Logout" at bounding box center [935, 43] width 23 height 11
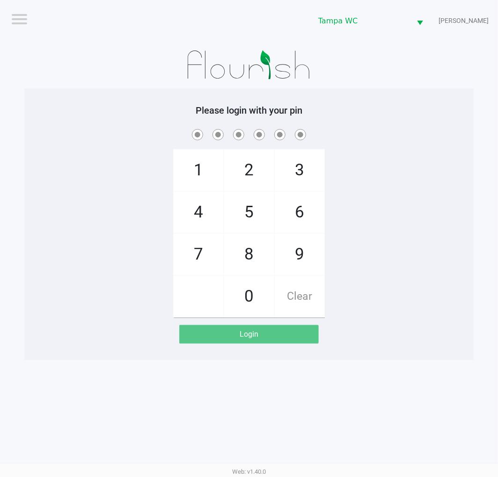
click at [350, 182] on div "1 4 7 2 5 8 0 3 6 9 Clear" at bounding box center [248, 222] width 449 height 190
checkbox input "true"
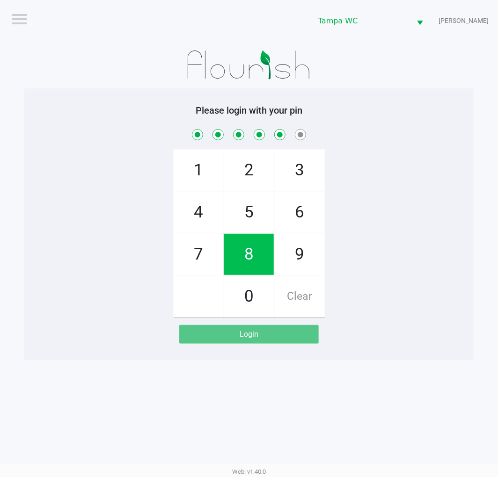
checkbox input "true"
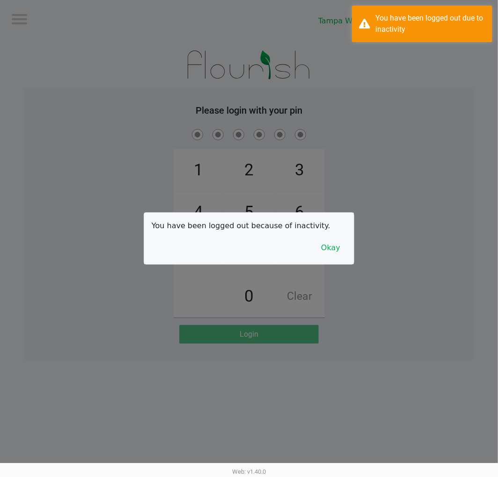
click at [78, 104] on div at bounding box center [249, 238] width 498 height 477
click at [353, 250] on div "You have been logged out because of inactivity. Okay" at bounding box center [249, 238] width 210 height 51
drag, startPoint x: 339, startPoint y: 250, endPoint x: 354, endPoint y: 238, distance: 18.9
click at [339, 249] on button "Okay" at bounding box center [330, 248] width 31 height 18
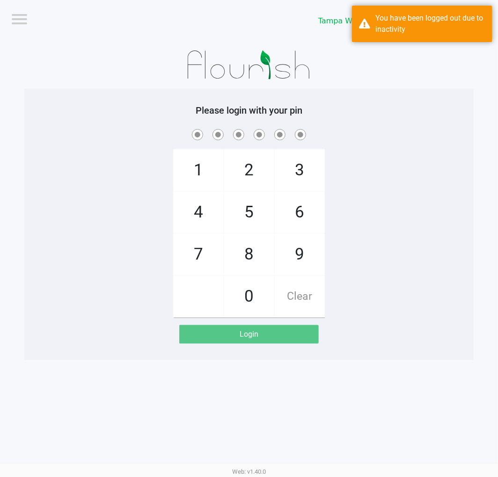
click at [384, 218] on div "1 4 7 2 5 8 0 3 6 9 Clear" at bounding box center [248, 222] width 449 height 190
checkbox input "true"
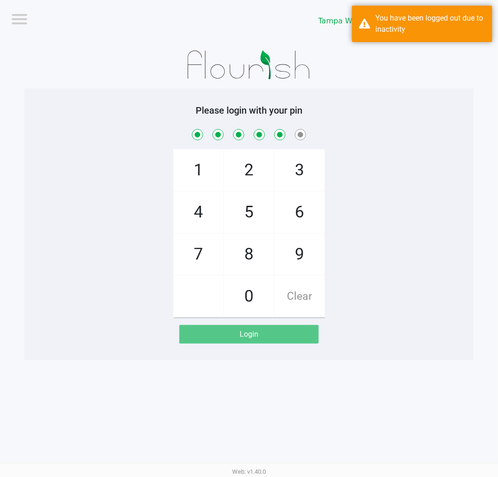
checkbox input "true"
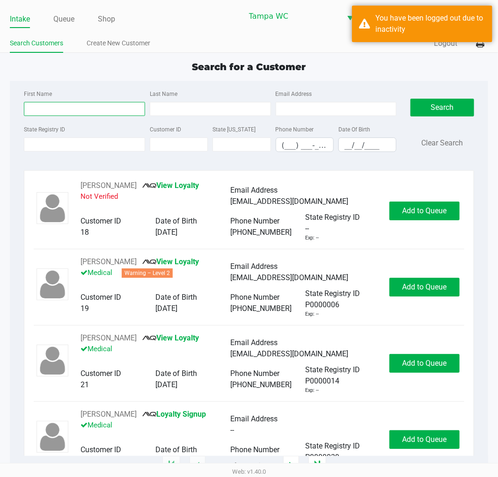
click at [87, 107] on input "First Name" at bounding box center [84, 109] width 121 height 14
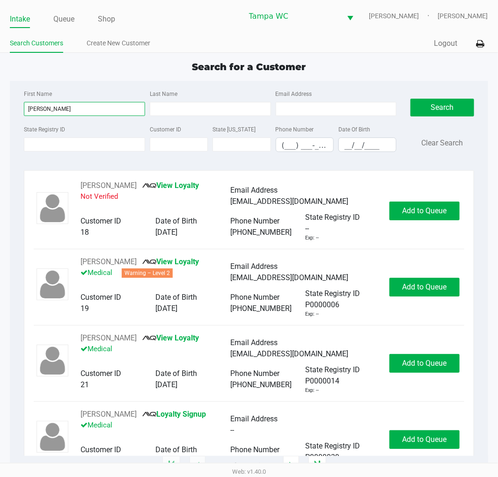
type input "[PERSON_NAME]"
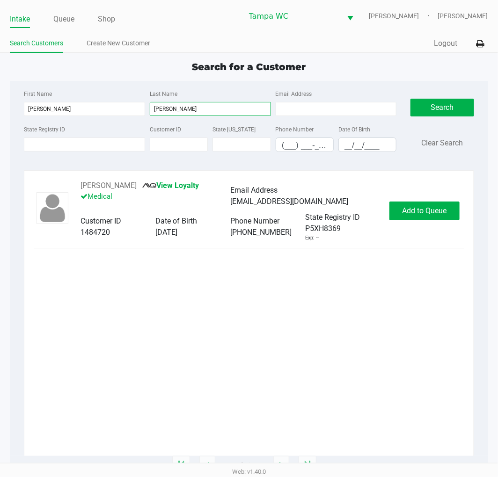
type input "[PERSON_NAME]"
click at [242, 325] on div "[PERSON_NAME] View Loyalty Medical Email Address [EMAIL_ADDRESS][DOMAIN_NAME] C…" at bounding box center [249, 318] width 430 height 276
click at [432, 204] on button "Add to Queue" at bounding box center [424, 211] width 70 height 19
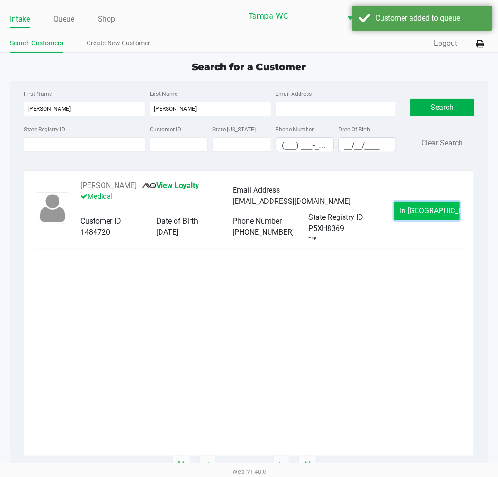
click at [406, 212] on button "In [GEOGRAPHIC_DATA]" at bounding box center [426, 211] width 65 height 19
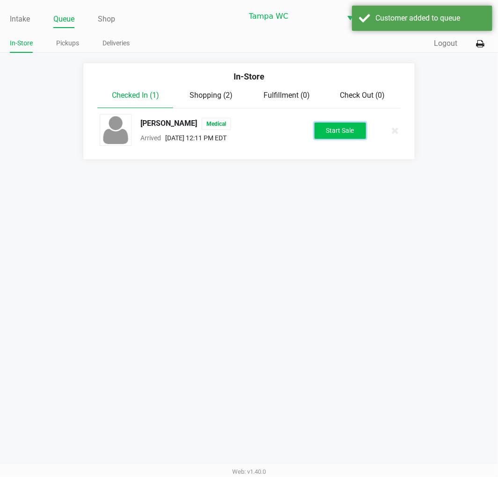
click at [320, 132] on button "Start Sale" at bounding box center [339, 131] width 51 height 16
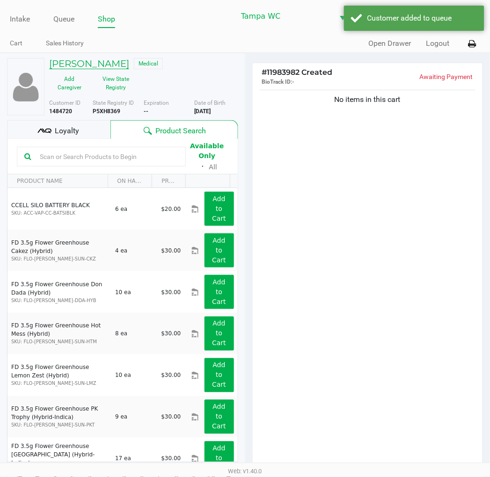
click at [69, 63] on h5 "[PERSON_NAME]" at bounding box center [89, 63] width 80 height 11
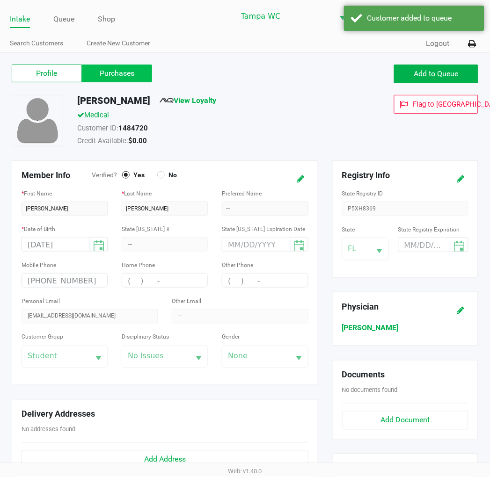
click at [109, 79] on label "Purchases" at bounding box center [117, 74] width 70 height 18
click at [0, 0] on 1 "Purchases" at bounding box center [0, 0] width 0 height 0
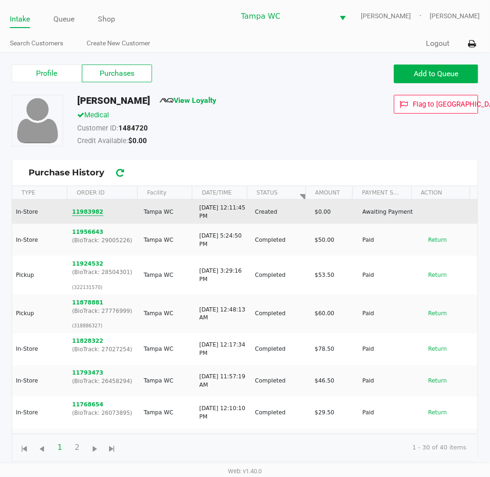
click at [81, 210] on button "11983982" at bounding box center [87, 212] width 31 height 8
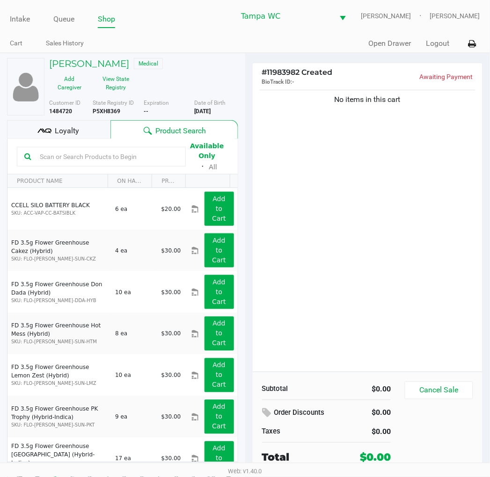
click at [97, 152] on input "text" at bounding box center [107, 157] width 142 height 14
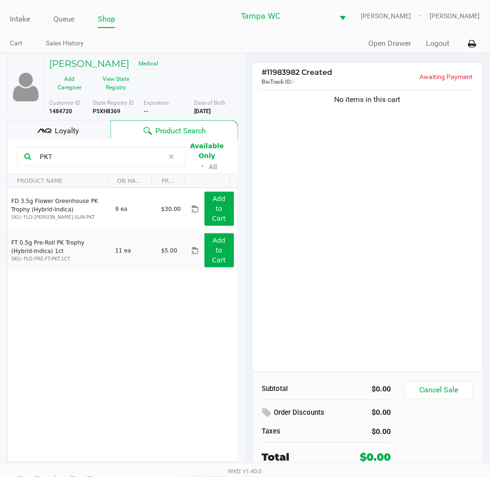
type input "PKT"
drag, startPoint x: 114, startPoint y: 323, endPoint x: 206, endPoint y: 305, distance: 93.5
click at [115, 323] on div "FD 3.5g Flower Greenhouse PK Trophy (Hybrid-Indica) SKU: FLO-[PERSON_NAME]-SUN-…" at bounding box center [122, 325] width 230 height 274
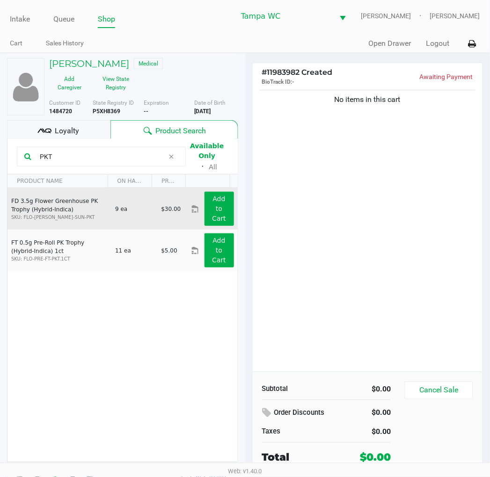
click at [205, 190] on td "Add to Cart" at bounding box center [214, 209] width 46 height 42
click at [213, 211] on app-button-loader "Add to Cart" at bounding box center [219, 208] width 14 height 27
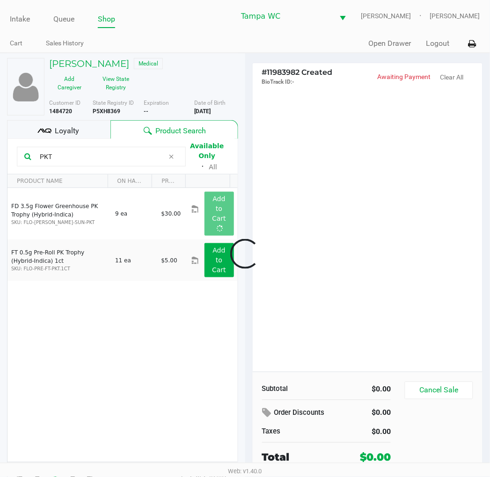
click at [442, 211] on div at bounding box center [245, 254] width 490 height 309
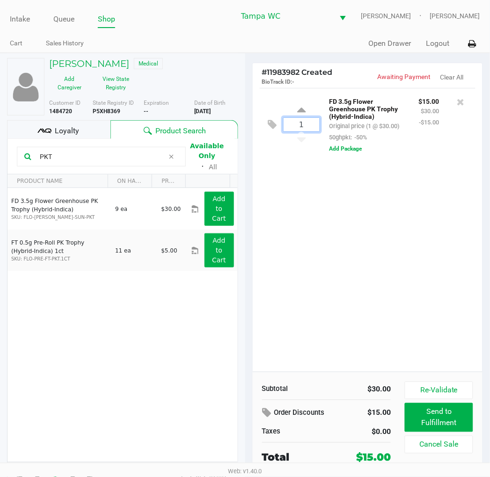
click at [312, 122] on input "1" at bounding box center [301, 125] width 36 height 14
type input "6"
type input "5"
click at [354, 233] on div "[PERSON_NAME] Medical Add Caregiver View State Registry Customer ID 1484720 Sta…" at bounding box center [245, 274] width 490 height 442
click at [101, 155] on div at bounding box center [245, 254] width 490 height 309
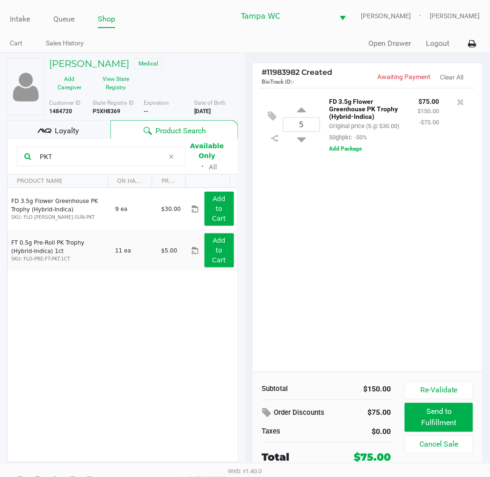
click at [101, 155] on input "PKT" at bounding box center [100, 157] width 128 height 14
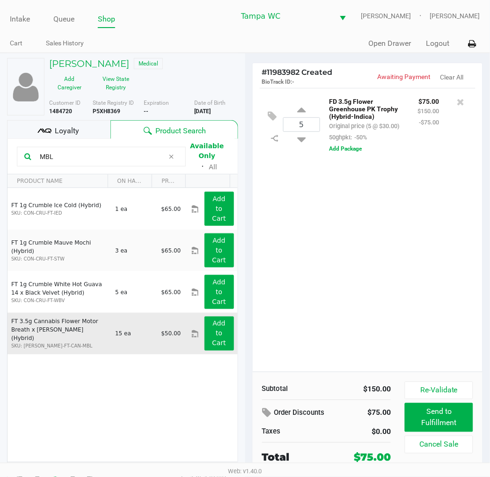
drag, startPoint x: 235, startPoint y: 281, endPoint x: 154, endPoint y: 324, distance: 91.7
click at [157, 325] on td "$50.00" at bounding box center [174, 334] width 35 height 42
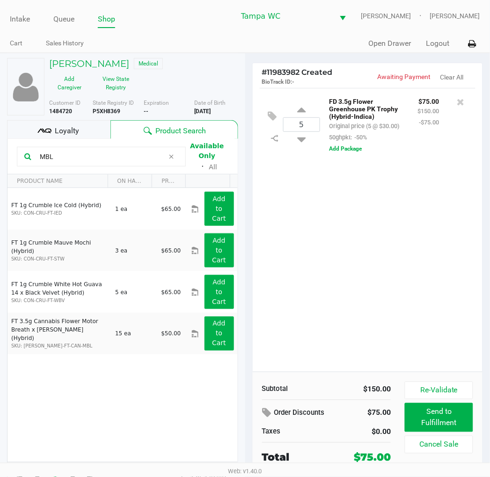
click at [131, 370] on div "FT 1g Crumble Ice Cold (Hybrid) SKU: CON-CRU-FT-IED 1 ea $65.00 Add to Cart FT …" at bounding box center [122, 325] width 230 height 274
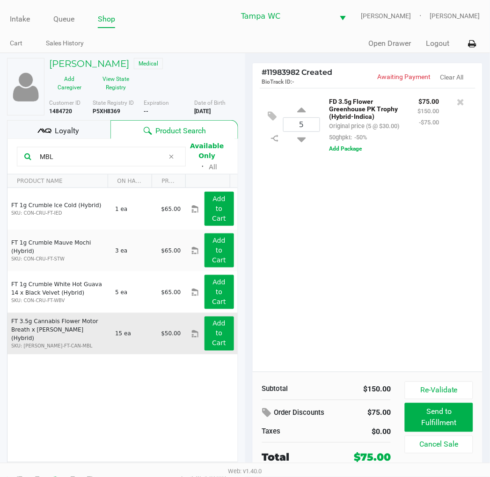
click at [203, 316] on td "Add to Cart" at bounding box center [214, 334] width 46 height 42
click at [212, 322] on app-button-loader "Add to Cart" at bounding box center [219, 333] width 14 height 27
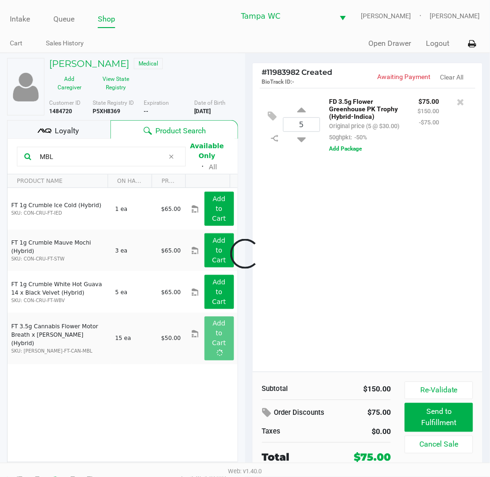
click at [345, 251] on div at bounding box center [245, 254] width 490 height 309
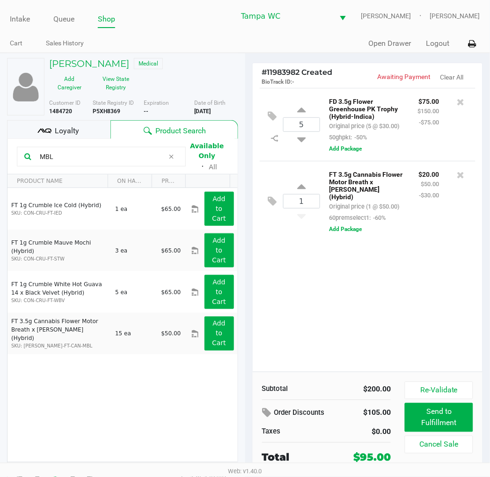
click at [310, 277] on div "5 FD 3.5g Flower Greenhouse PK Trophy (Hybrid-Indica) Original price (5 @ $30.0…" at bounding box center [368, 230] width 230 height 284
click at [319, 137] on div "5" at bounding box center [301, 125] width 37 height 38
click at [420, 235] on div "1 FT 3.5g Cannabis Flower Motor Breath x [PERSON_NAME] (Hybrid) Original price …" at bounding box center [368, 201] width 216 height 80
click at [55, 151] on input "MBL" at bounding box center [100, 157] width 128 height 14
click at [53, 150] on input "MBL" at bounding box center [100, 157] width 128 height 14
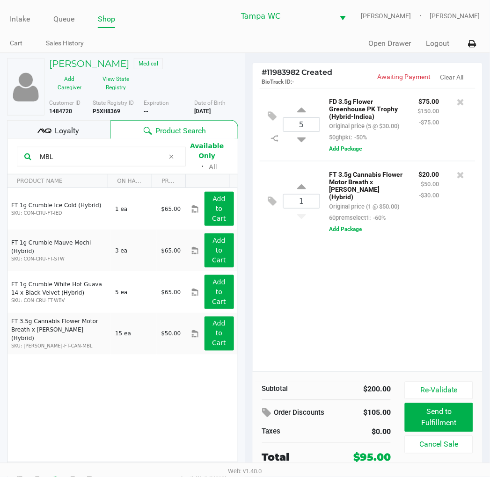
click at [53, 150] on input "MBL" at bounding box center [100, 157] width 128 height 14
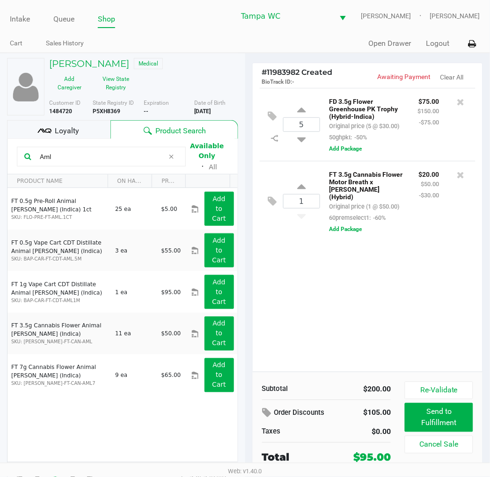
type input "Aml"
click at [357, 270] on div "5 FD 3.5g Flower Greenhouse PK Trophy (Hybrid-Indica) Original price (5 @ $30.0…" at bounding box center [368, 230] width 230 height 284
click at [351, 324] on div "5 FD 3.5g Flower Greenhouse PK Trophy (Hybrid-Indica) Original price (5 @ $30.0…" at bounding box center [368, 230] width 230 height 284
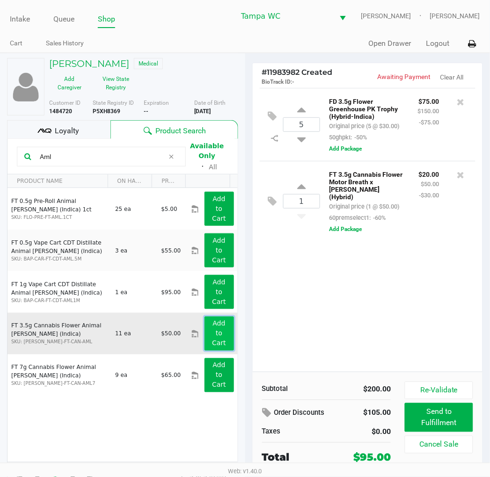
click at [221, 327] on button "Add to Cart" at bounding box center [218, 334] width 29 height 34
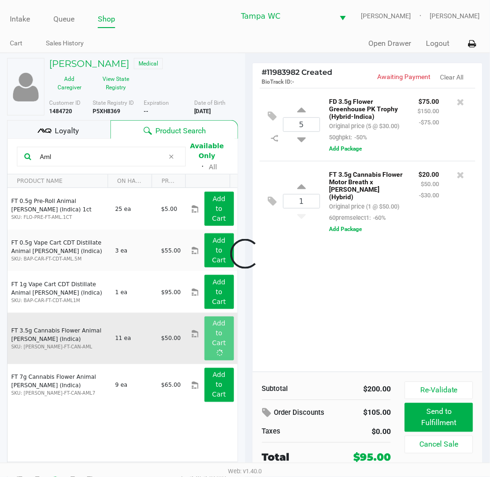
click at [330, 291] on div at bounding box center [245, 254] width 490 height 309
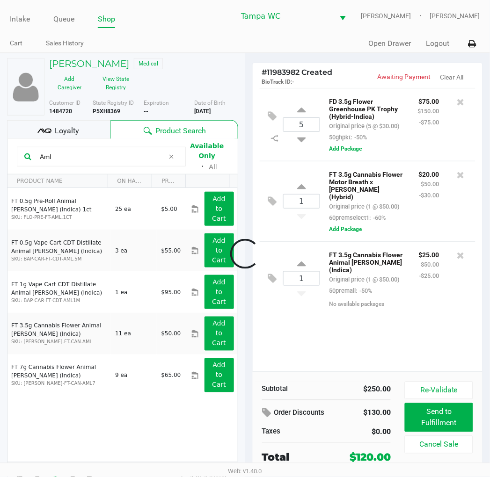
click at [357, 298] on div at bounding box center [245, 254] width 490 height 309
click at [464, 251] on icon at bounding box center [460, 255] width 7 height 9
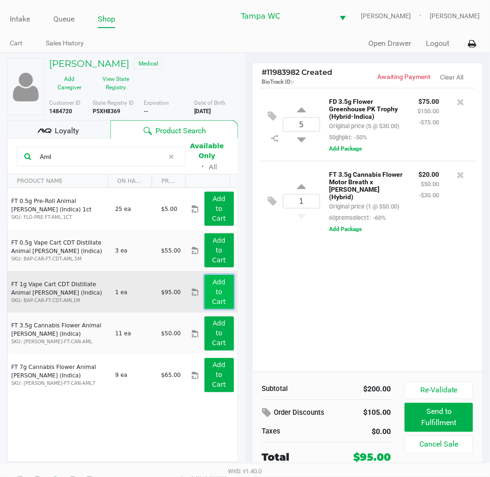
click at [213, 286] on app-button-loader "Add to Cart" at bounding box center [219, 291] width 14 height 27
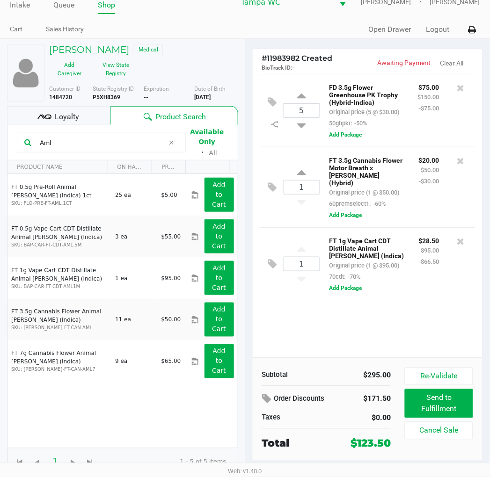
scroll to position [17, 0]
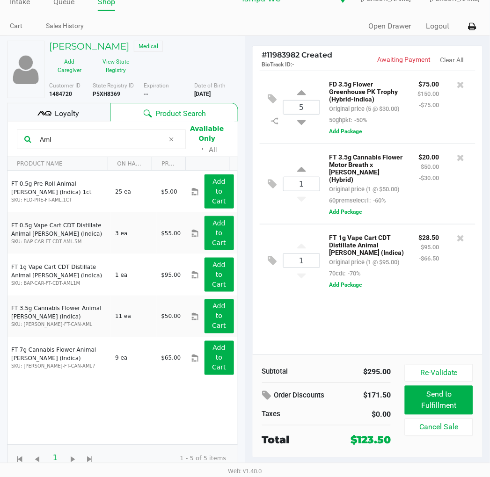
click at [63, 110] on span "Loyalty" at bounding box center [67, 113] width 24 height 11
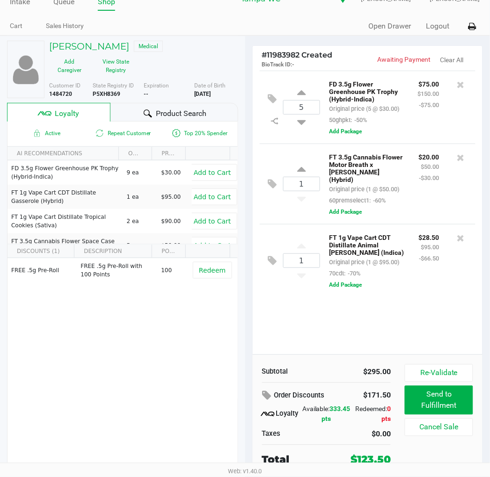
click at [352, 321] on div "5 FD 3.5g Flower Greenhouse PK Trophy (Hybrid-Indica) Original price (5 @ $30.0…" at bounding box center [368, 213] width 230 height 284
click at [404, 288] on div "1 FT 1g Vape Cart CDT Distillate Animal [PERSON_NAME] (Indica) Original price (…" at bounding box center [368, 260] width 216 height 73
click at [410, 283] on div "FT 1g Vape Cart CDT Distillate Animal [PERSON_NAME] (Indica) Original price (1 …" at bounding box center [394, 260] width 148 height 58
click at [149, 105] on div "Product Search" at bounding box center [173, 111] width 127 height 19
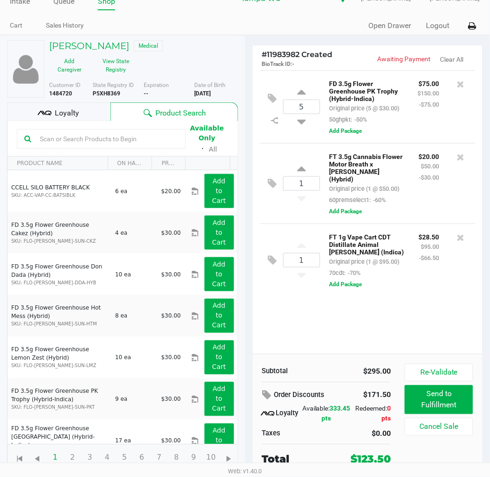
click at [61, 137] on input "text" at bounding box center [107, 139] width 142 height 14
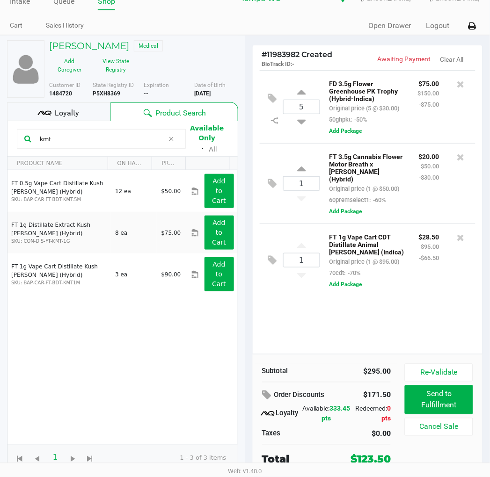
type input "kmt"
click at [78, 325] on div "FT 0.5g Vape Cart Distillate Kush [PERSON_NAME] (Hybrid) SKU: BAP-CAR-FT-BDT-KM…" at bounding box center [122, 307] width 230 height 274
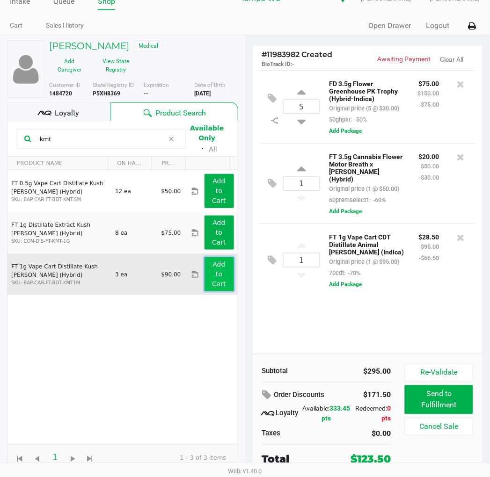
click at [212, 274] on app-button-loader "Add to Cart" at bounding box center [219, 274] width 14 height 27
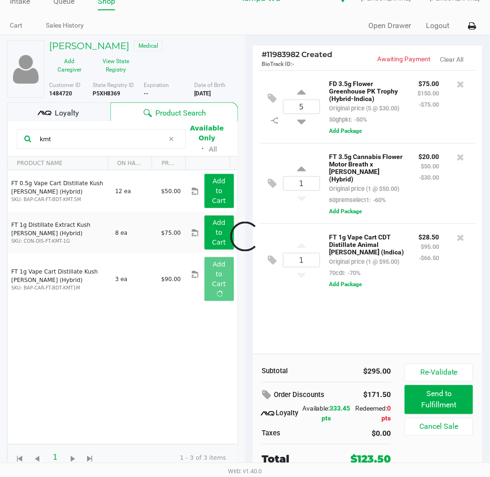
drag, startPoint x: 298, startPoint y: 307, endPoint x: 310, endPoint y: 310, distance: 12.0
click at [301, 307] on div at bounding box center [245, 237] width 490 height 310
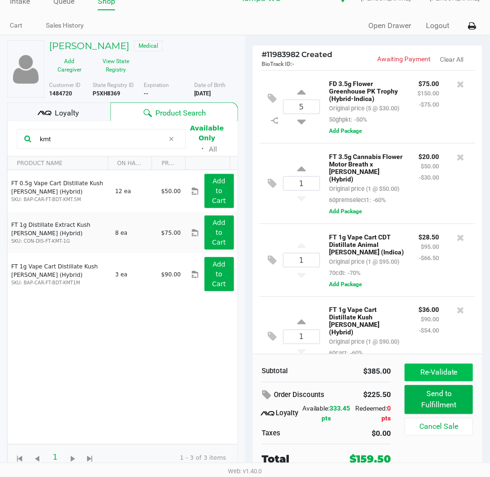
scroll to position [65, 0]
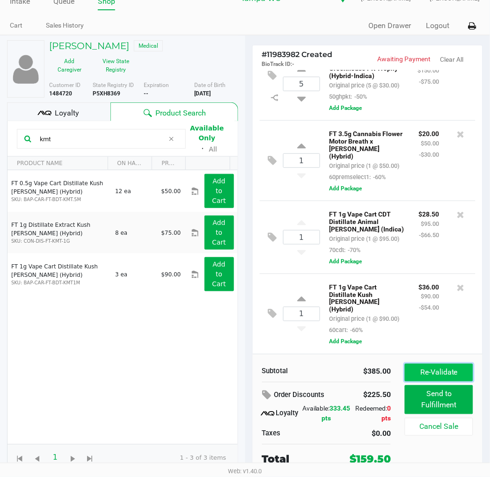
click at [462, 371] on button "Re-Validate" at bounding box center [439, 373] width 68 height 18
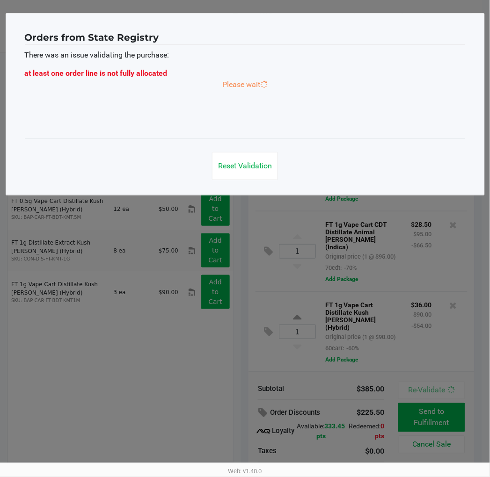
scroll to position [0, 0]
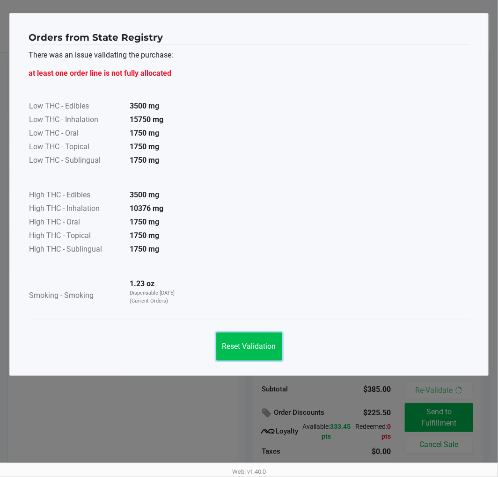
click at [252, 343] on span "Reset Validation" at bounding box center [249, 346] width 54 height 9
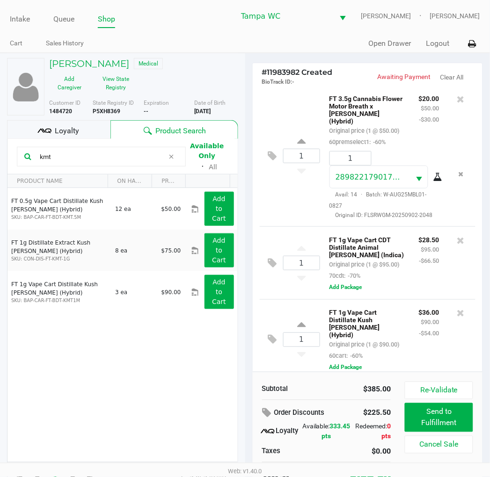
scroll to position [186, 0]
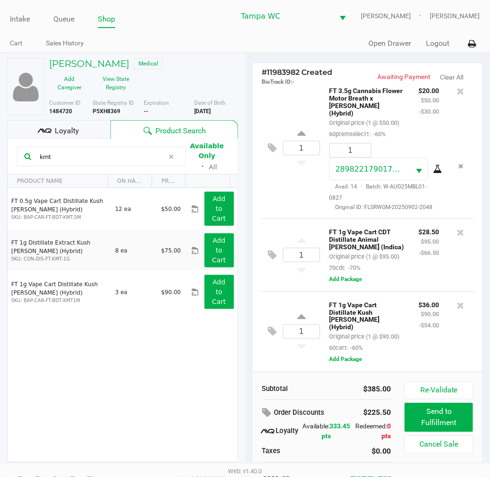
drag, startPoint x: 401, startPoint y: 263, endPoint x: 409, endPoint y: 262, distance: 8.0
click at [403, 262] on div "FT 1g Vape Cart CDT Distillate Animal [PERSON_NAME] (Indica) Original price (1 …" at bounding box center [366, 249] width 89 height 47
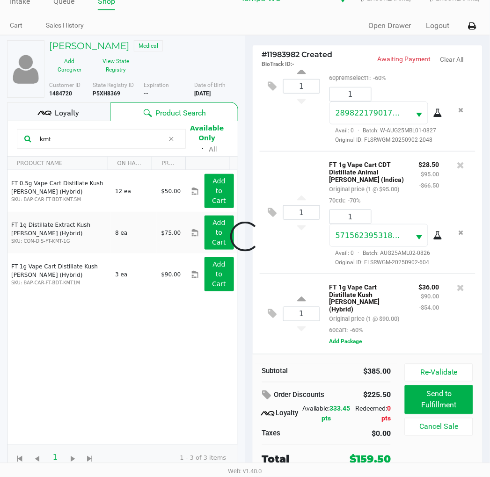
scroll to position [236, 0]
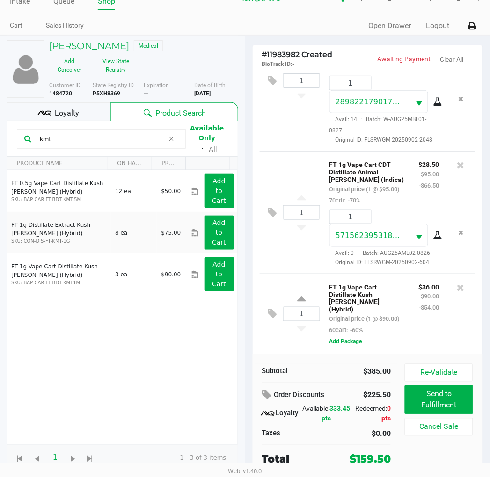
click at [394, 327] on div "FT 1g Vape Cart Distillate Kush [PERSON_NAME] (Hybrid) Original price (1 @ $90.…" at bounding box center [366, 308] width 89 height 55
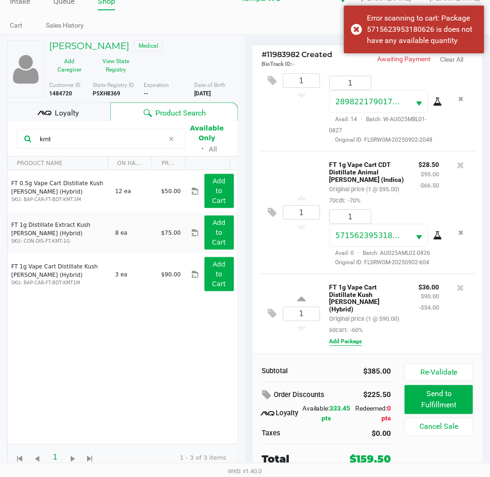
click at [352, 340] on button "Add Package" at bounding box center [345, 342] width 33 height 8
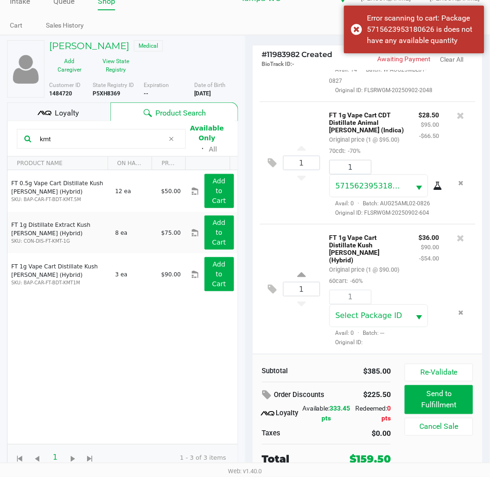
scroll to position [286, 0]
drag, startPoint x: 400, startPoint y: 318, endPoint x: 400, endPoint y: 308, distance: 10.3
click at [400, 315] on span "Select Package ID" at bounding box center [370, 316] width 80 height 22
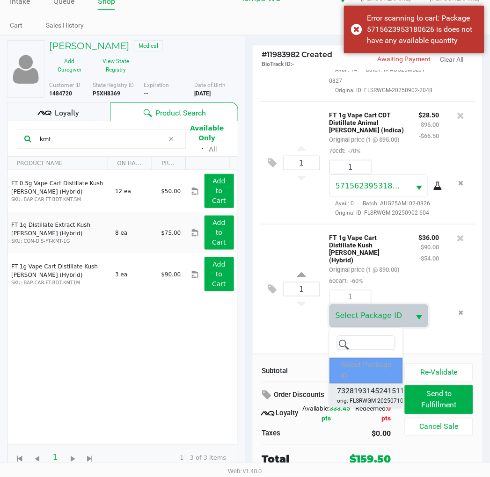
click at [361, 392] on span "7328193145241511" at bounding box center [370, 391] width 67 height 11
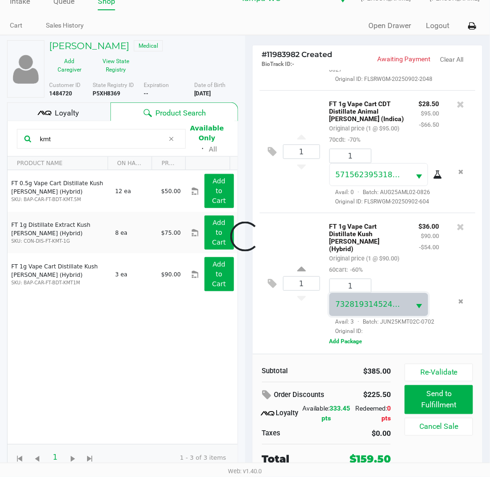
scroll to position [297, 0]
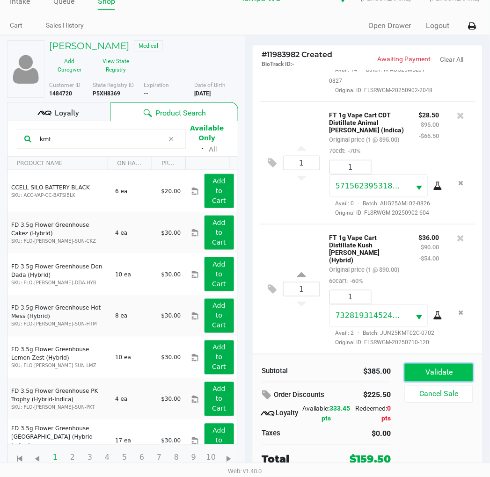
click at [441, 375] on button "Validate" at bounding box center [439, 373] width 68 height 18
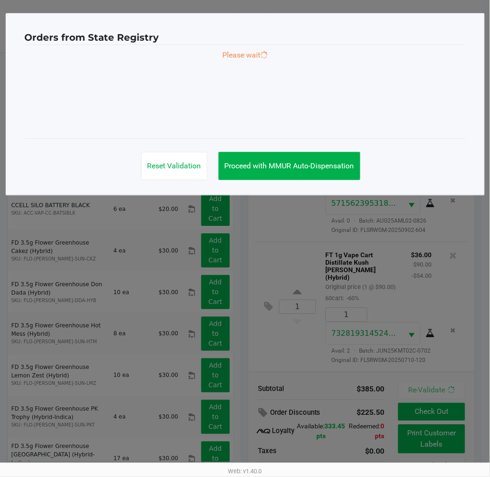
scroll to position [0, 0]
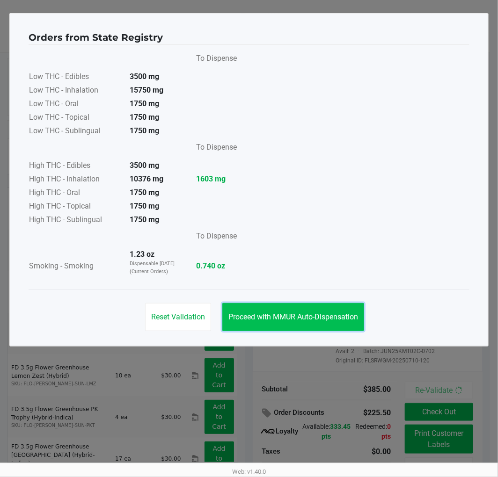
click at [334, 310] on button "Proceed with MMUR Auto-Dispensation" at bounding box center [293, 317] width 142 height 28
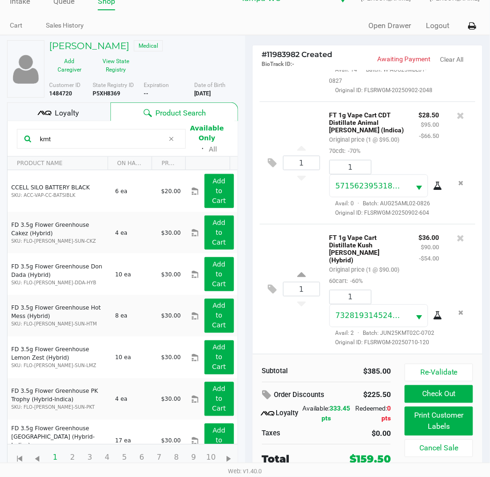
scroll to position [297, 0]
click at [271, 284] on icon at bounding box center [272, 289] width 9 height 11
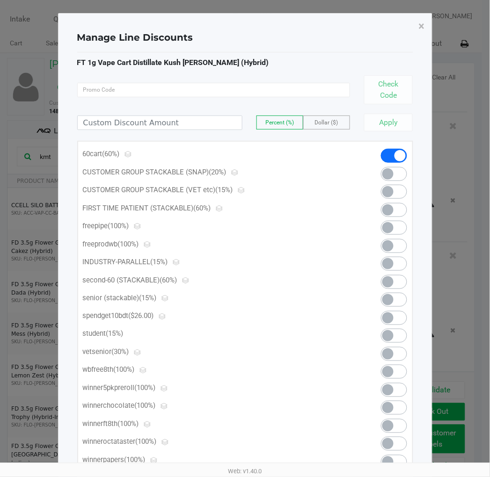
scroll to position [0, 0]
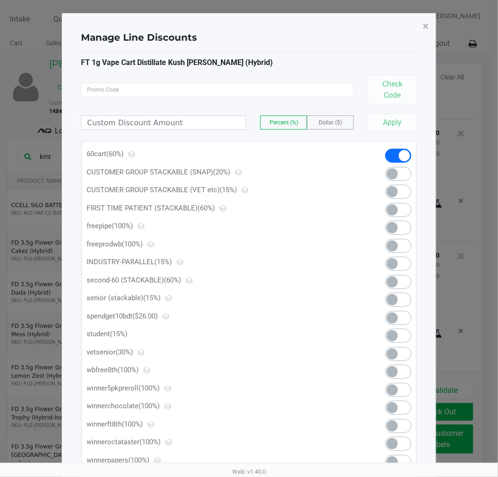
click at [389, 313] on span at bounding box center [391, 317] width 11 height 11
click at [422, 25] on button "×" at bounding box center [425, 26] width 21 height 26
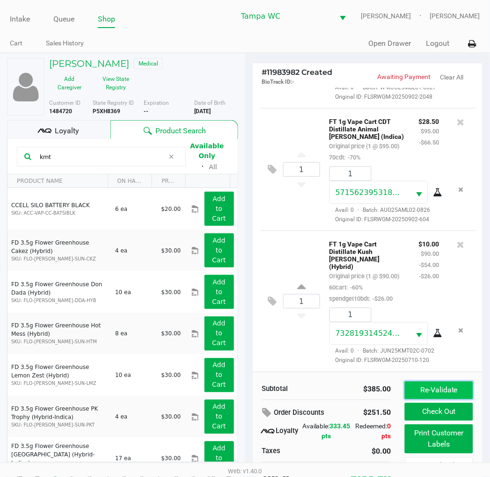
click at [434, 390] on button "Re-Validate" at bounding box center [439, 391] width 68 height 18
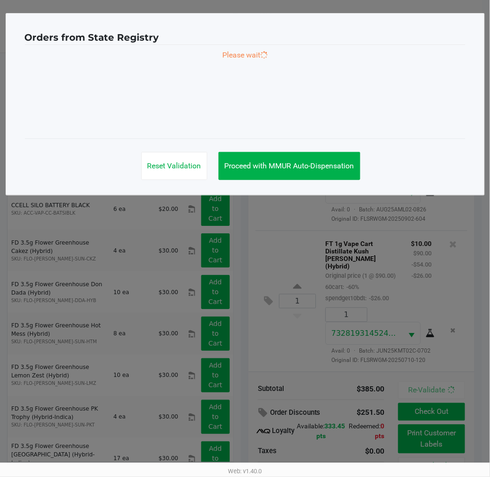
scroll to position [308, 0]
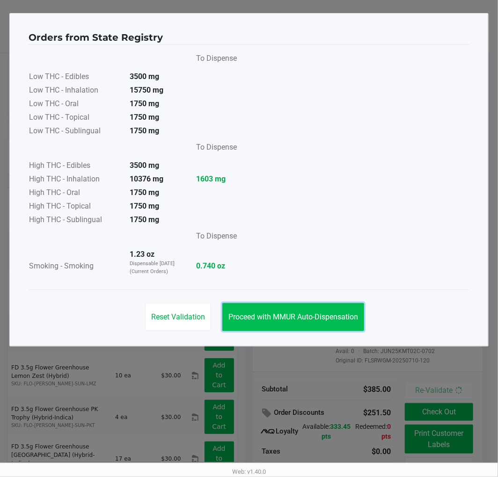
click at [317, 321] on span "Proceed with MMUR Auto-Dispensation" at bounding box center [293, 316] width 130 height 9
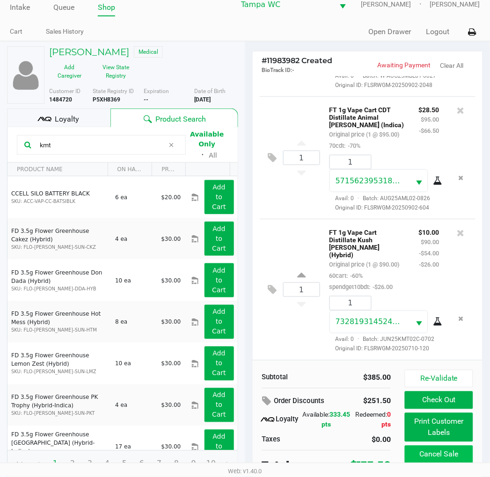
scroll to position [18, 0]
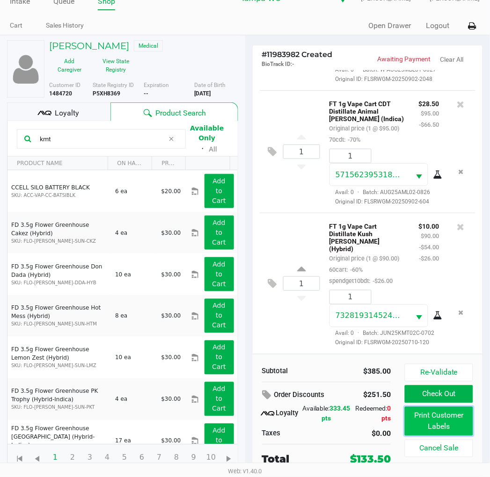
click at [455, 419] on button "Print Customer Labels" at bounding box center [439, 421] width 68 height 29
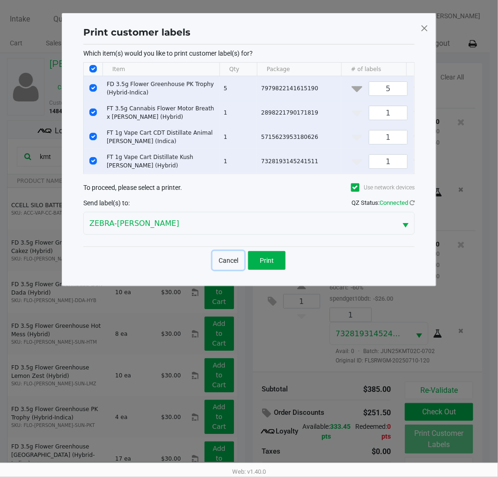
click at [235, 269] on button "Cancel" at bounding box center [228, 260] width 32 height 19
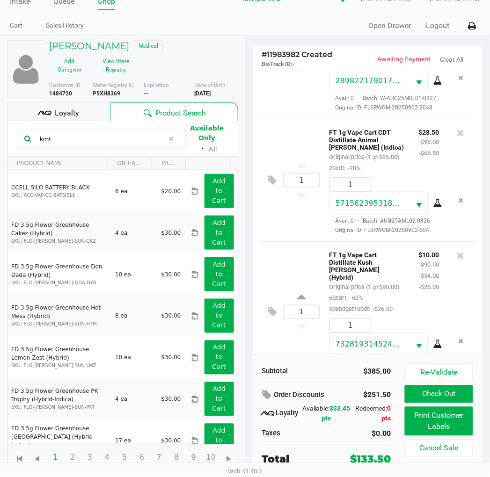
scroll to position [152, 0]
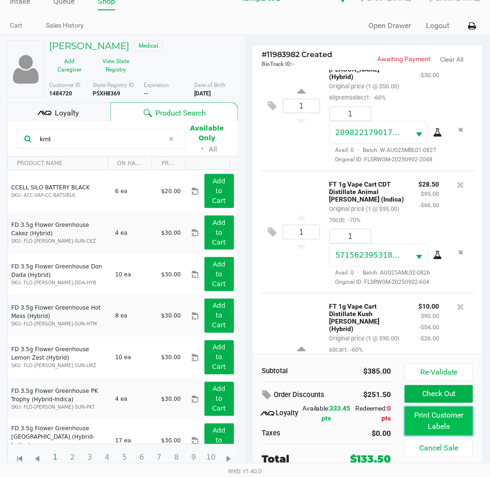
click at [428, 410] on button "Print Customer Labels" at bounding box center [439, 421] width 68 height 29
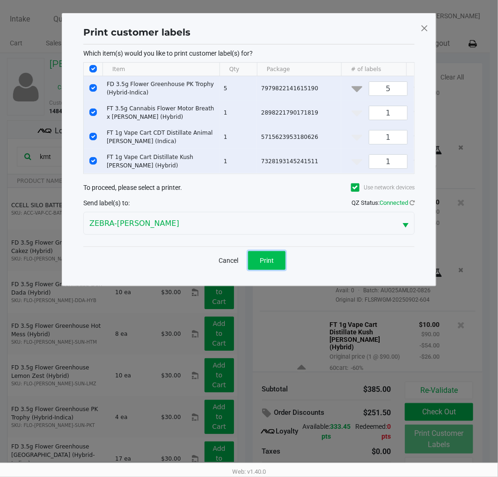
click at [269, 264] on span "Print" at bounding box center [267, 260] width 14 height 7
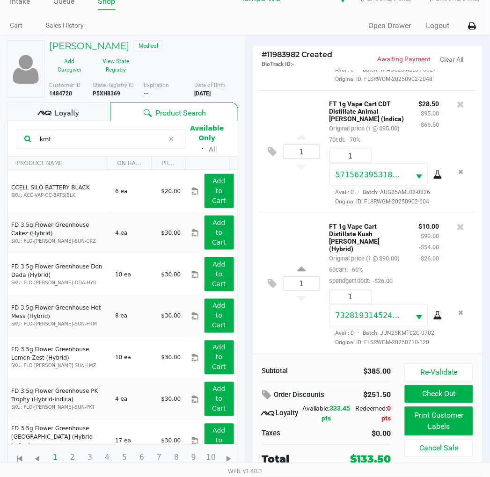
scroll to position [16, 0]
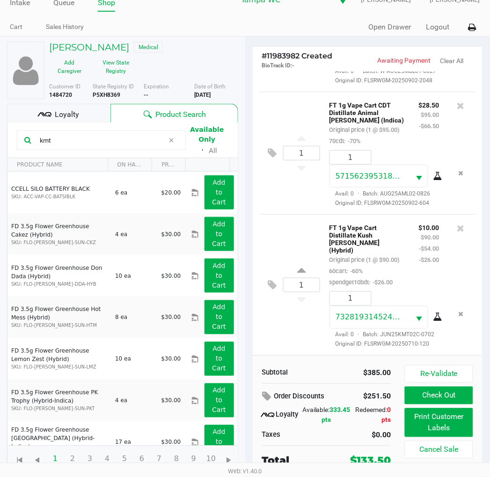
click at [447, 390] on button "Check Out" at bounding box center [439, 396] width 68 height 18
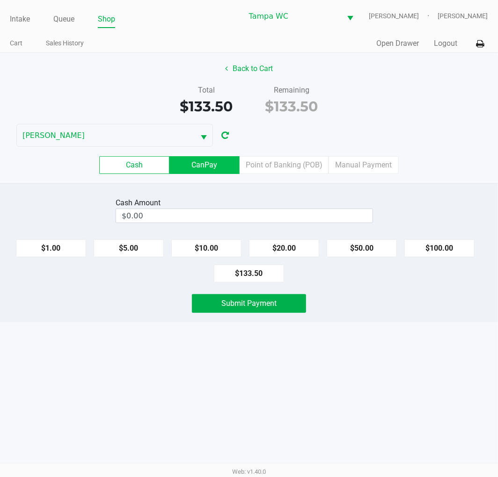
click at [223, 167] on label "CanPay" at bounding box center [204, 165] width 70 height 18
click at [0, 0] on 2 "CanPay" at bounding box center [0, 0] width 0 height 0
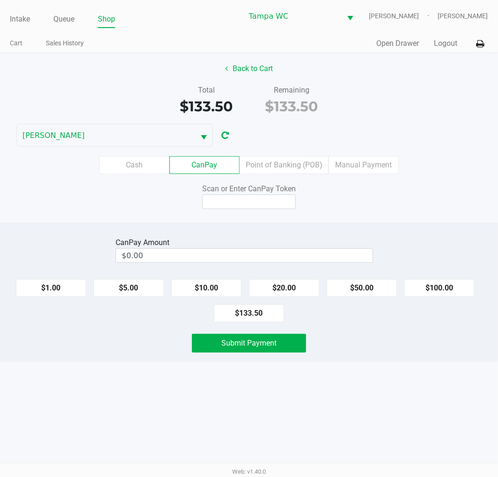
click at [254, 185] on div "Scan or Enter CanPay Token" at bounding box center [249, 188] width 114 height 11
click at [256, 207] on input at bounding box center [249, 202] width 94 height 15
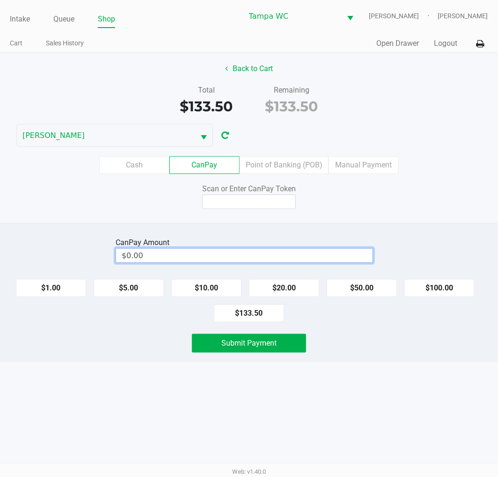
click at [269, 253] on input "$0.00" at bounding box center [244, 256] width 256 height 14
click at [270, 197] on input at bounding box center [249, 202] width 94 height 15
type input "$133.00"
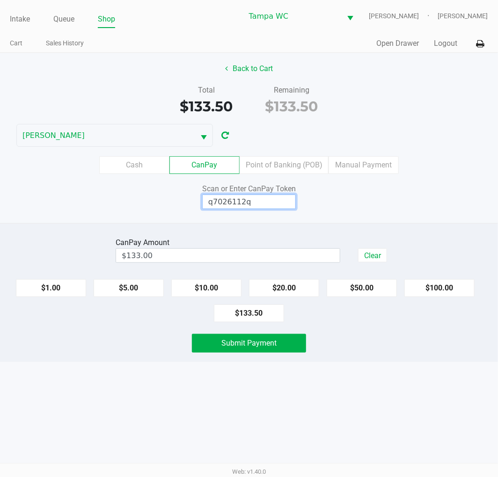
type input "q7026112q"
click at [297, 379] on div "Intake Queue Shop [GEOGRAPHIC_DATA] WC WILLOW-[PERSON_NAME] [PERSON_NAME] Cart …" at bounding box center [249, 238] width 498 height 477
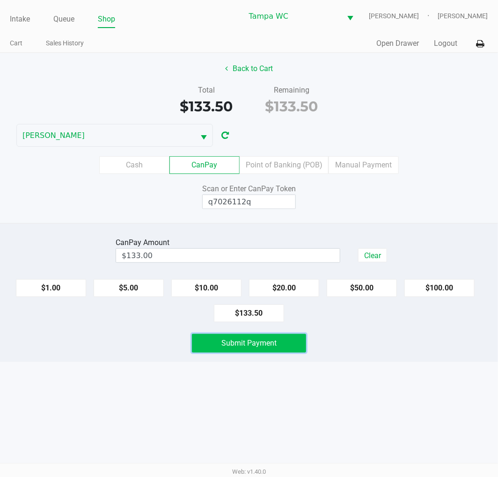
click at [258, 343] on span "Submit Payment" at bounding box center [248, 343] width 55 height 9
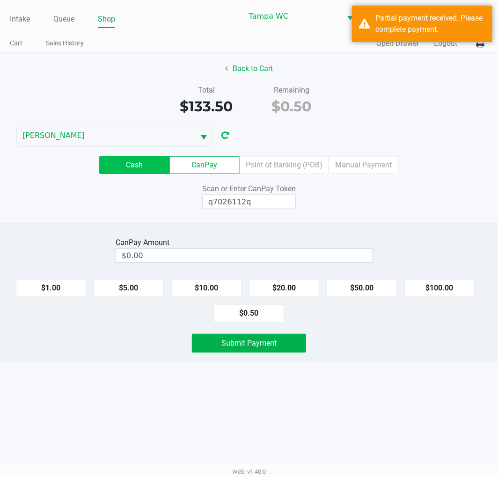
click at [130, 162] on label "Cash" at bounding box center [134, 165] width 70 height 18
click at [0, 0] on 0 "Cash" at bounding box center [0, 0] width 0 height 0
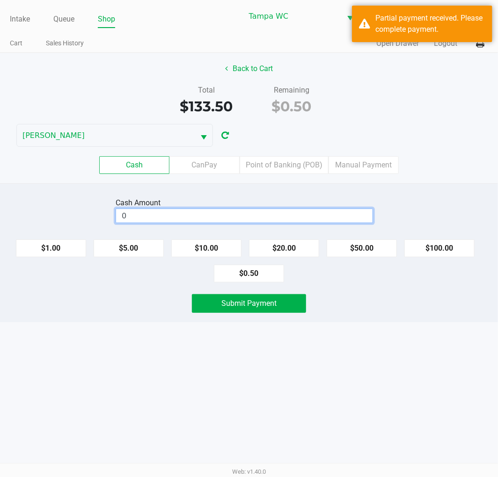
click at [256, 215] on input "0" at bounding box center [244, 216] width 256 height 14
type input "$0.50"
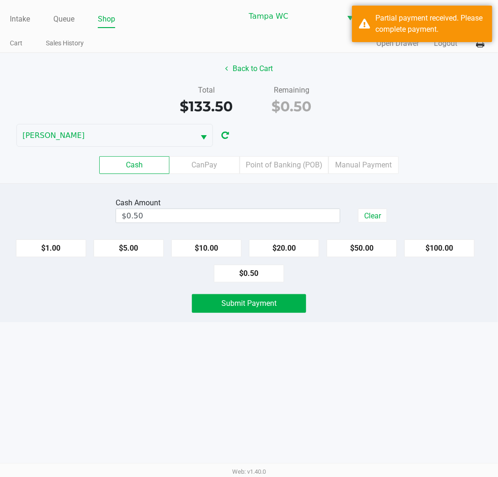
click at [418, 101] on div "Total $133.50 Remaining $0.50" at bounding box center [249, 101] width 512 height 32
drag, startPoint x: 352, startPoint y: 360, endPoint x: 289, endPoint y: 312, distance: 79.7
click at [352, 360] on div "Intake Queue Shop Tampa WC WILLOW-[PERSON_NAME] [PERSON_NAME] Cart Sales Histor…" at bounding box center [249, 238] width 498 height 477
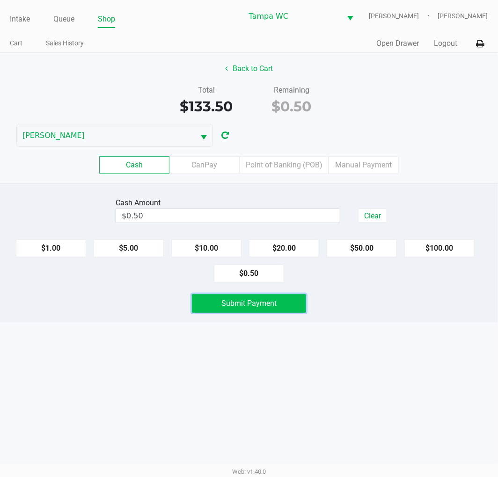
click at [267, 302] on span "Submit Payment" at bounding box center [248, 303] width 55 height 9
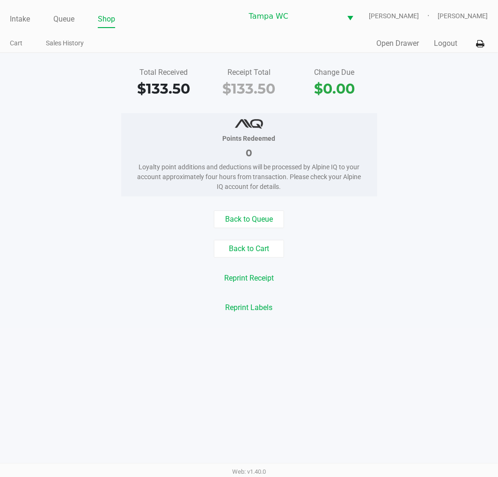
click at [28, 18] on link "Intake" at bounding box center [20, 19] width 20 height 13
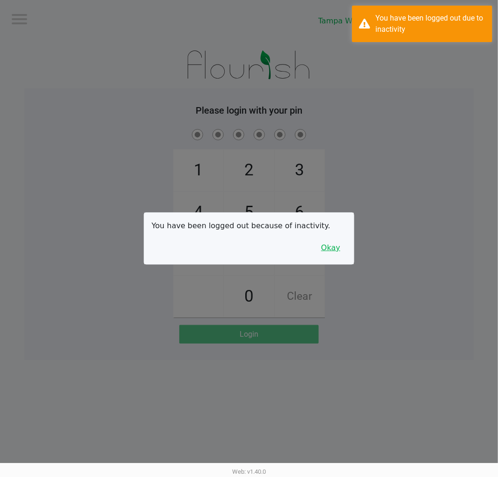
click at [324, 250] on button "Okay" at bounding box center [330, 248] width 31 height 18
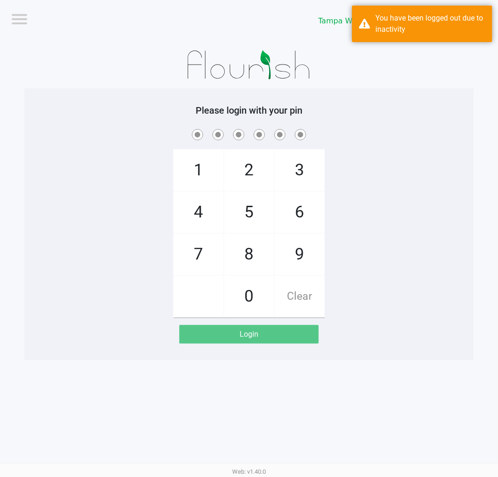
click at [360, 185] on div "1 4 7 2 5 8 0 3 6 9 Clear" at bounding box center [248, 222] width 449 height 190
checkbox input "true"
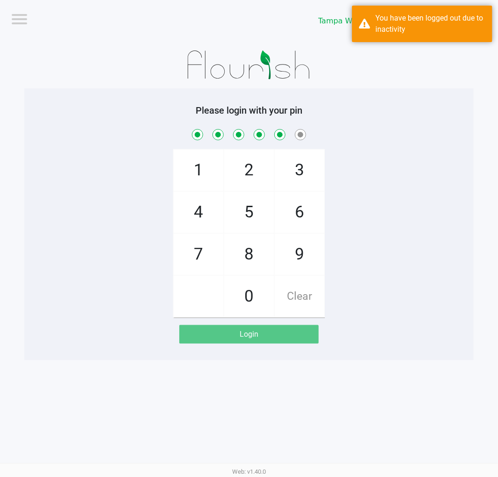
checkbox input "true"
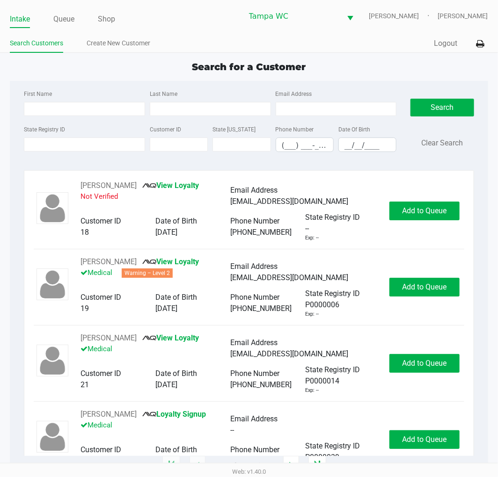
click at [31, 101] on div "First Name" at bounding box center [85, 102] width 126 height 28
click at [38, 110] on input "First Name" at bounding box center [84, 109] width 121 height 14
type input "[PERSON_NAME]"
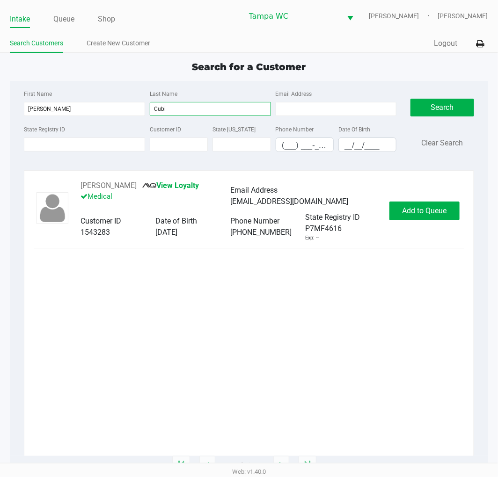
type input "Cubi"
click at [373, 296] on div "[PERSON_NAME] View Loyalty Medical Email Address [EMAIL_ADDRESS][DOMAIN_NAME] C…" at bounding box center [249, 318] width 430 height 276
click at [419, 208] on span "Add to Queue" at bounding box center [424, 210] width 44 height 9
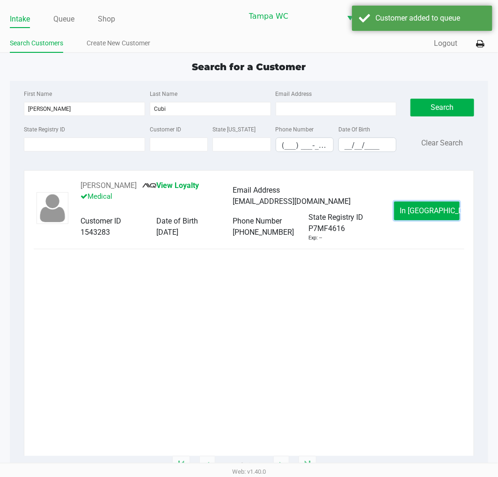
click at [409, 209] on button "In [GEOGRAPHIC_DATA]" at bounding box center [426, 211] width 65 height 19
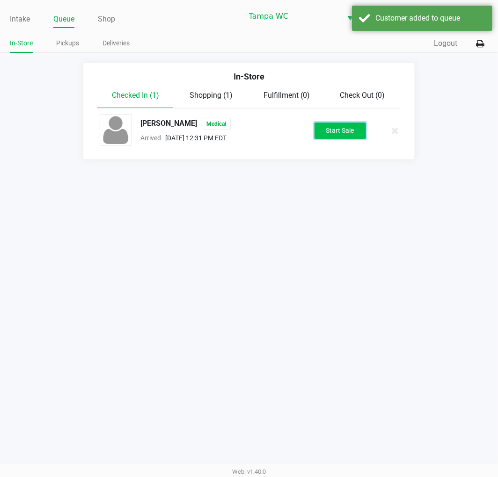
click at [334, 129] on button "Start Sale" at bounding box center [339, 131] width 51 height 16
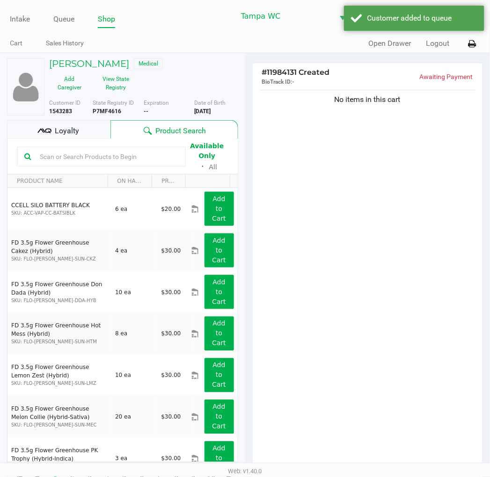
click at [349, 190] on div "No items in this cart" at bounding box center [368, 281] width 230 height 387
click at [137, 72] on button "View State Registry" at bounding box center [113, 83] width 47 height 23
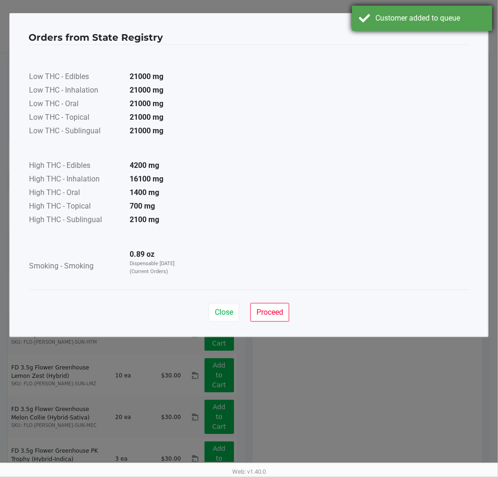
click at [419, 21] on div "Customer added to queue" at bounding box center [430, 18] width 110 height 11
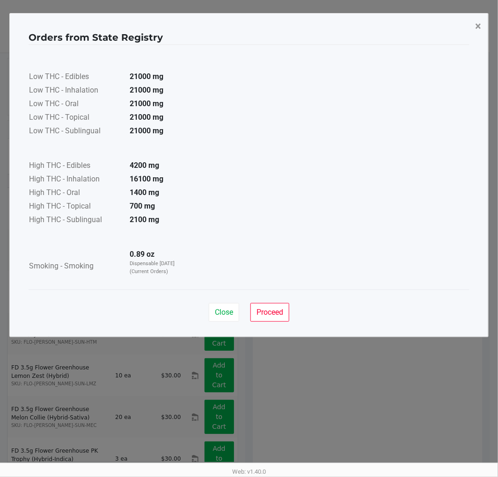
click at [473, 27] on button "×" at bounding box center [477, 26] width 21 height 26
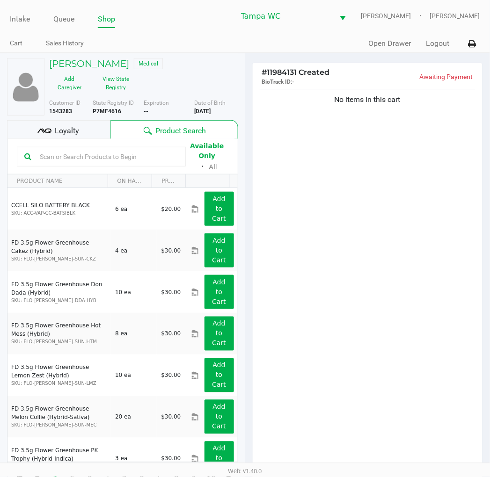
drag, startPoint x: 429, startPoint y: 148, endPoint x: 226, endPoint y: 101, distance: 208.8
click at [137, 72] on button "View State Registry" at bounding box center [113, 83] width 47 height 23
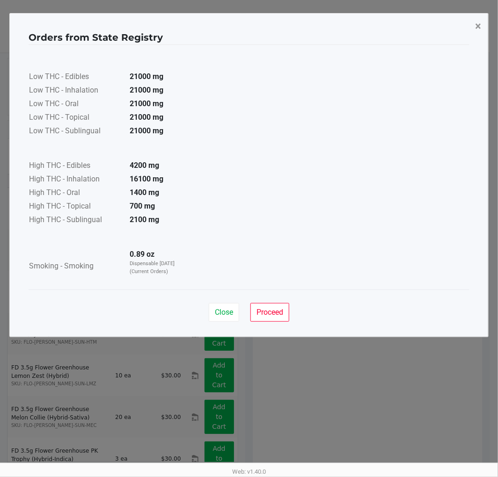
click at [484, 31] on button "×" at bounding box center [477, 26] width 21 height 26
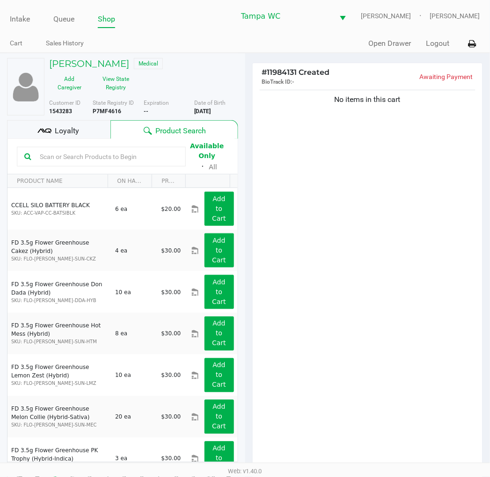
click at [79, 140] on div "Available Only ᛫ All" at bounding box center [122, 156] width 211 height 32
click at [82, 120] on div "Loyalty" at bounding box center [58, 129] width 103 height 19
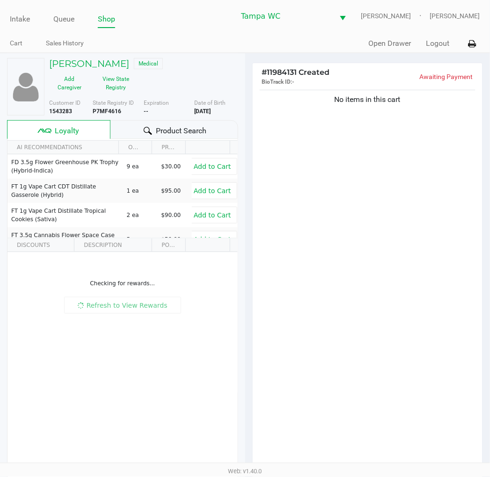
click at [139, 120] on div "Product Search" at bounding box center [173, 129] width 127 height 19
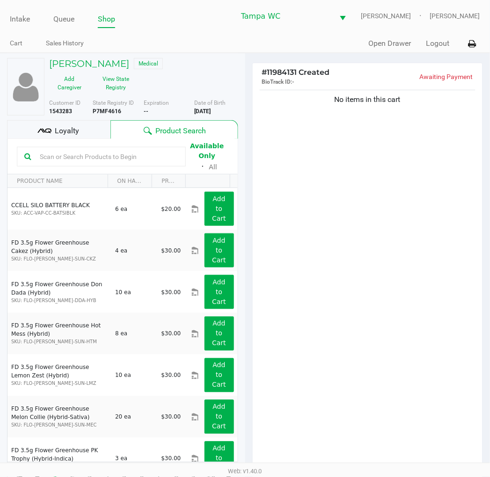
click at [95, 120] on div "Loyalty" at bounding box center [58, 129] width 103 height 19
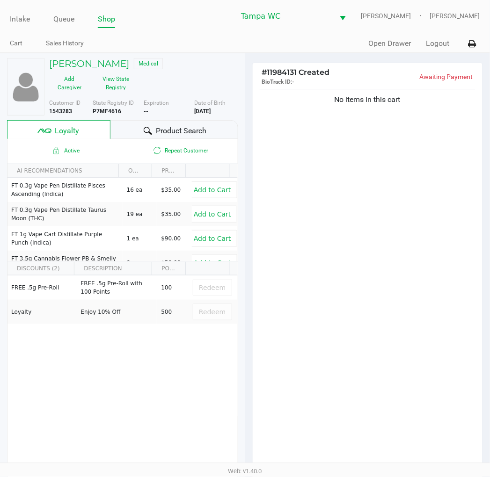
click at [96, 108] on div "[PERSON_NAME] Medical Add Caregiver View State Registry Customer ID 1543283 Sta…" at bounding box center [122, 273] width 231 height 441
click at [372, 180] on div "No items in this cart" at bounding box center [368, 281] width 230 height 387
drag, startPoint x: 303, startPoint y: 186, endPoint x: 269, endPoint y: 137, distance: 59.8
click at [303, 185] on div "No items in this cart" at bounding box center [368, 281] width 230 height 387
click at [306, 153] on div "No items in this cart" at bounding box center [368, 281] width 230 height 387
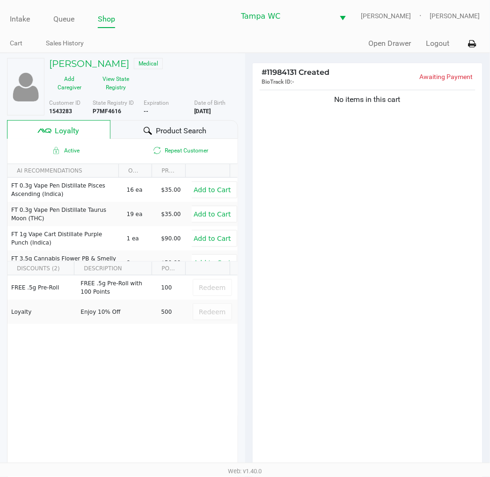
click at [156, 125] on span "Product Search" at bounding box center [181, 130] width 51 height 11
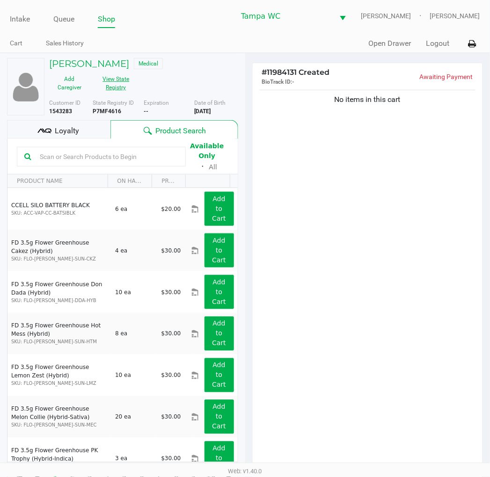
click at [137, 72] on button "View State Registry" at bounding box center [113, 83] width 47 height 23
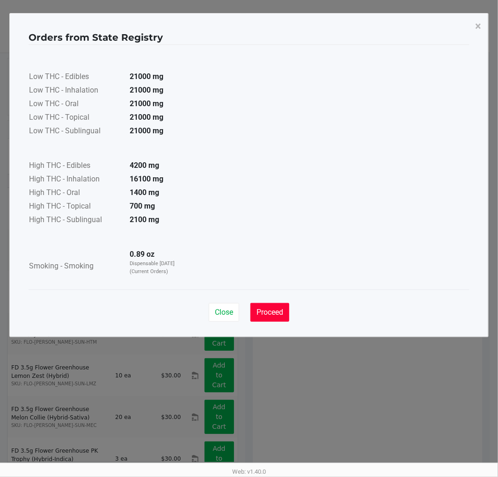
click at [272, 309] on span "Proceed" at bounding box center [269, 312] width 27 height 9
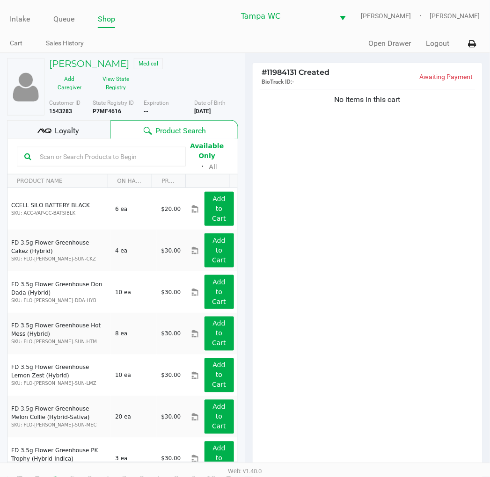
click at [368, 208] on div "No items in this cart" at bounding box center [368, 281] width 230 height 387
click at [145, 150] on input "text" at bounding box center [107, 157] width 142 height 14
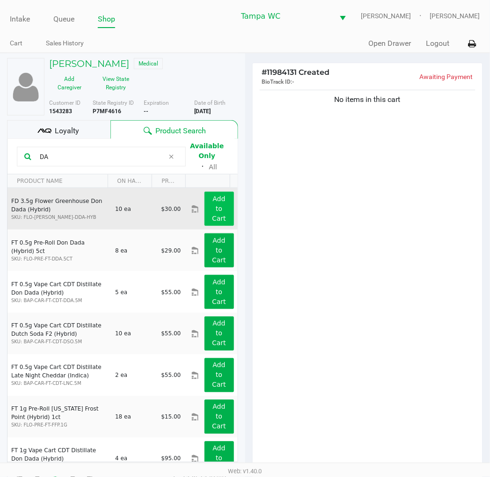
type input "DA"
click at [212, 195] on app-button-loader "Add to Cart" at bounding box center [219, 208] width 14 height 27
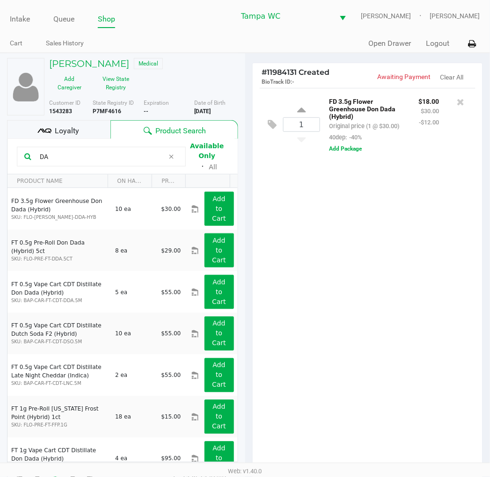
click at [346, 203] on div "1 FD 3.5g Flower Greenhouse Don Dada (Hybrid) Original price (1 @ $30.00) 40dep…" at bounding box center [368, 281] width 230 height 387
click at [417, 247] on div "1 FD 3.5g Flower Greenhouse Don Dada (Hybrid) Original price (1 @ $30.00) 40dep…" at bounding box center [368, 281] width 230 height 387
click at [397, 309] on div "1 FD 3.5g Flower Greenhouse Don Dada (Hybrid) Original price (1 @ $30.00) 40dep…" at bounding box center [368, 281] width 230 height 387
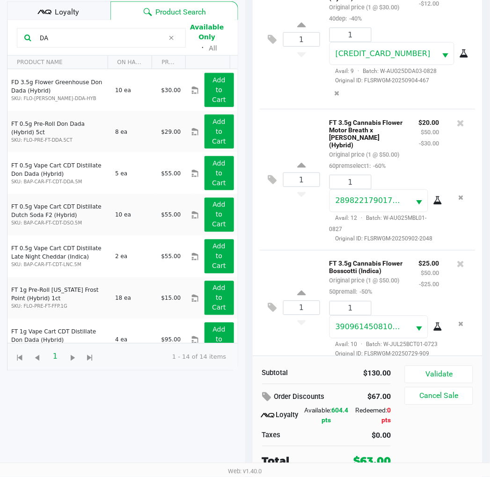
scroll to position [121, 0]
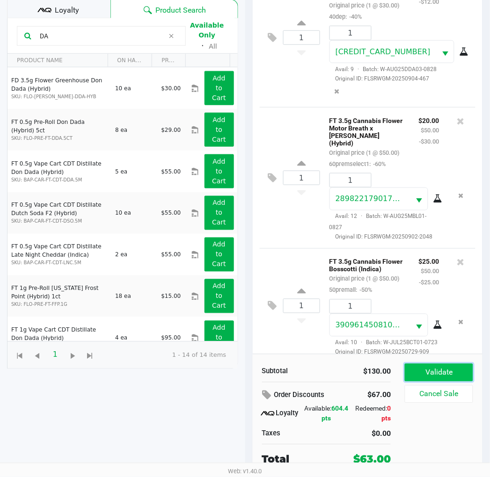
click at [456, 375] on button "Validate" at bounding box center [439, 373] width 68 height 18
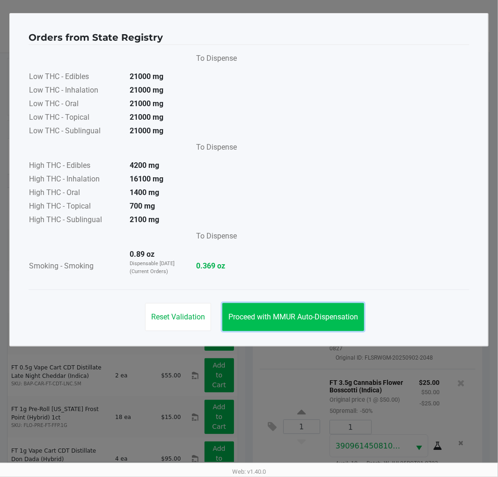
click at [291, 312] on span "Proceed with MMUR Auto-Dispensation" at bounding box center [293, 316] width 130 height 9
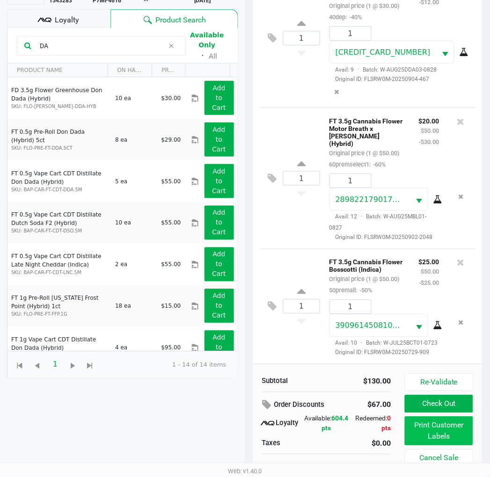
scroll to position [121, 0]
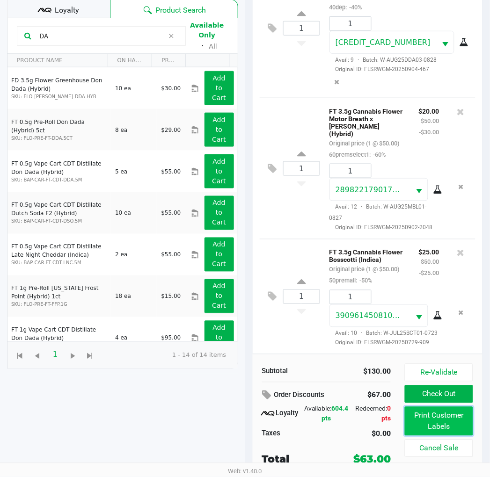
click at [442, 420] on button "Print Customer Labels" at bounding box center [439, 421] width 68 height 29
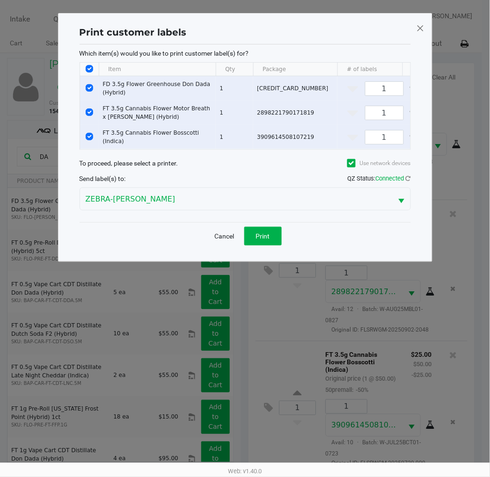
scroll to position [0, 0]
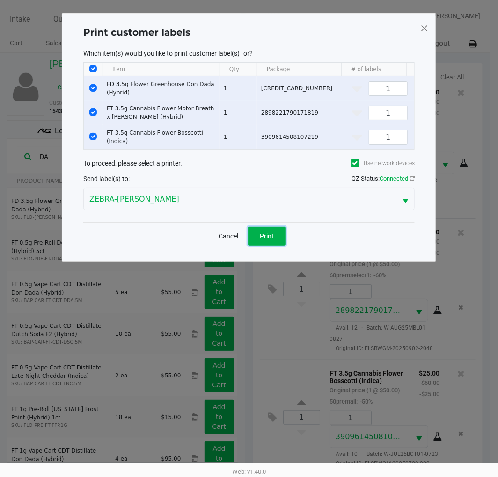
click at [256, 244] on button "Print" at bounding box center [266, 236] width 37 height 19
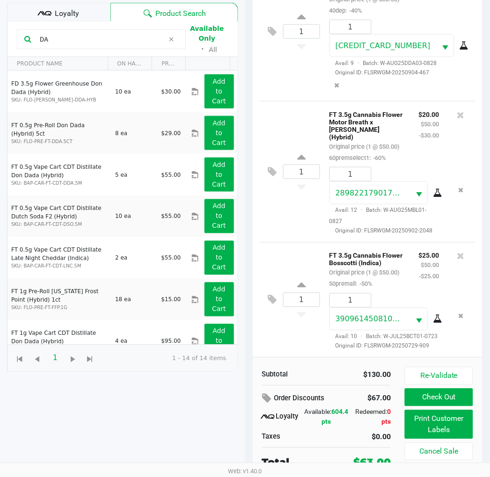
scroll to position [121, 0]
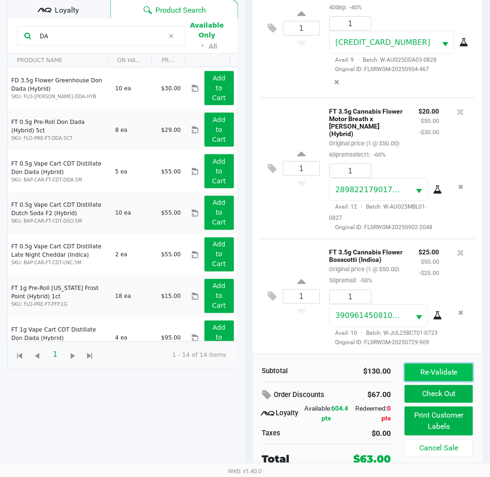
click at [468, 365] on button "Re-Validate" at bounding box center [439, 373] width 68 height 18
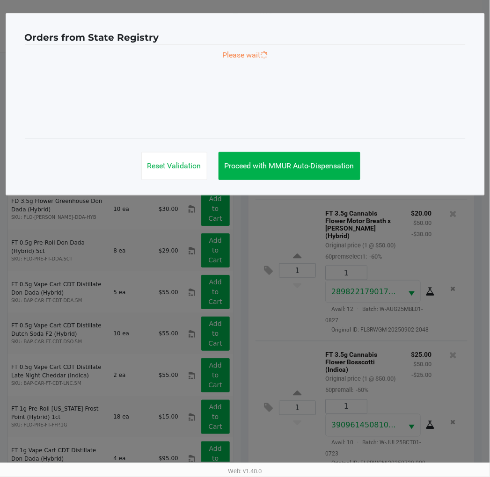
scroll to position [0, 0]
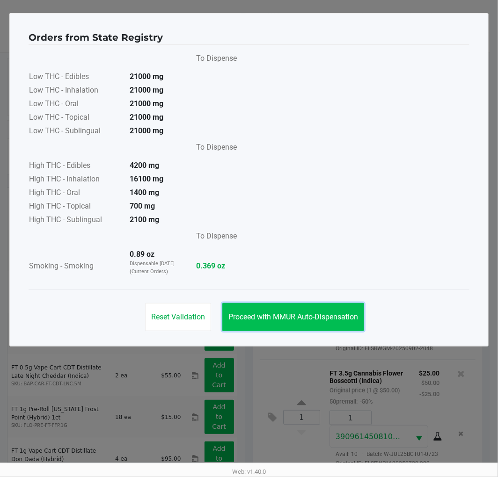
click at [247, 321] on span "Proceed with MMUR Auto-Dispensation" at bounding box center [293, 316] width 130 height 9
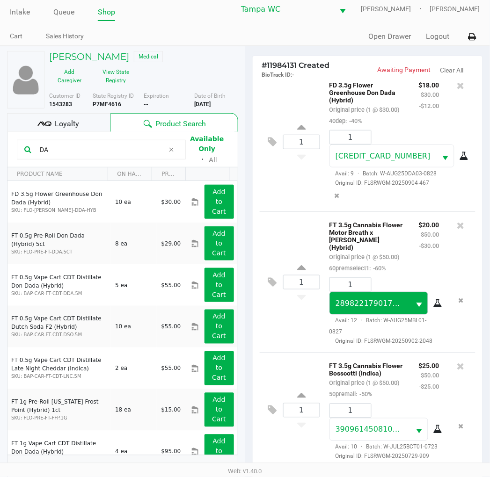
scroll to position [121, 0]
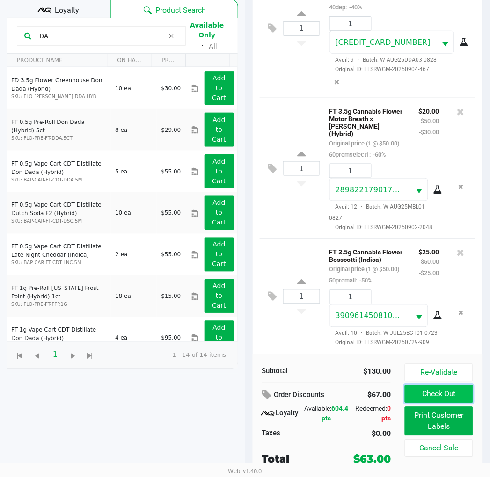
click at [451, 391] on button "Check Out" at bounding box center [439, 394] width 68 height 18
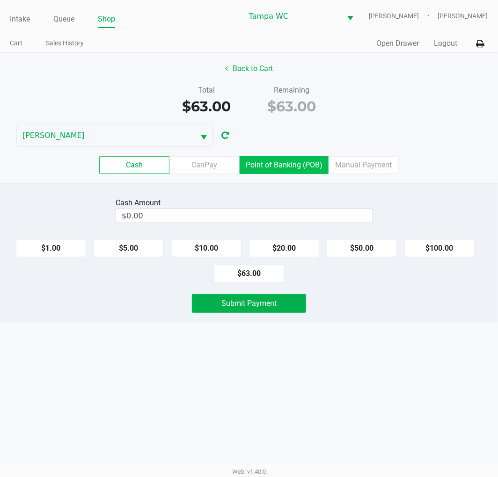
click at [298, 157] on label "Point of Banking (POB)" at bounding box center [284, 165] width 89 height 18
click at [0, 0] on 7 "Point of Banking (POB)" at bounding box center [0, 0] width 0 height 0
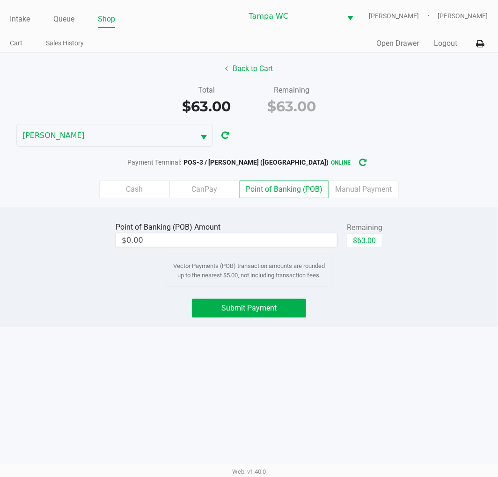
click at [386, 127] on div "Back to Cart Total $63.00 Remaining $63.00 WILLOW-[PERSON_NAME] Payment Termina…" at bounding box center [249, 130] width 498 height 155
click at [445, 215] on div "Point of Banking (POB) Amount $0.00 Remaining $63.00 Vector Payments (POB) tran…" at bounding box center [249, 267] width 498 height 119
click at [369, 249] on div "$63.00" at bounding box center [365, 243] width 36 height 21
click at [369, 239] on button "$63.00" at bounding box center [365, 240] width 36 height 14
type input "$63.00"
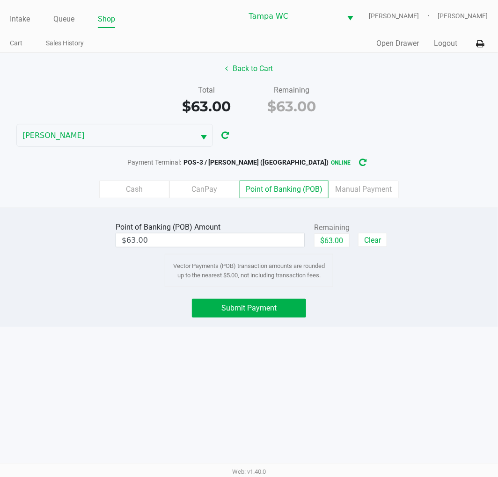
click at [362, 292] on div "Point of Banking (POB) Amount $63.00 Remaining $63.00 Clear Vector Payments (PO…" at bounding box center [249, 267] width 498 height 119
click at [253, 312] on span "Submit Payment" at bounding box center [248, 308] width 55 height 9
click at [405, 142] on div "Back to Cart Total $63.00 Remaining $63.00 WILLOW-[PERSON_NAME] Payment Termina…" at bounding box center [249, 130] width 498 height 155
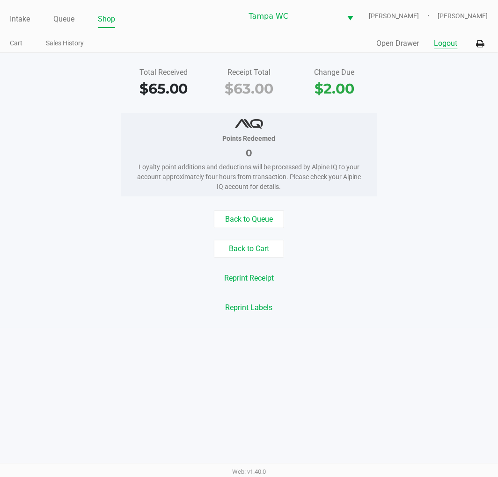
click at [447, 40] on button "Logout" at bounding box center [445, 43] width 23 height 11
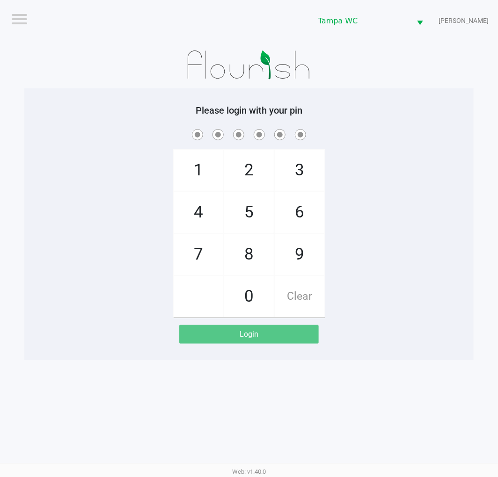
drag, startPoint x: 420, startPoint y: 142, endPoint x: 419, endPoint y: 136, distance: 5.7
click at [419, 138] on span at bounding box center [248, 134] width 435 height 15
checkbox input "true"
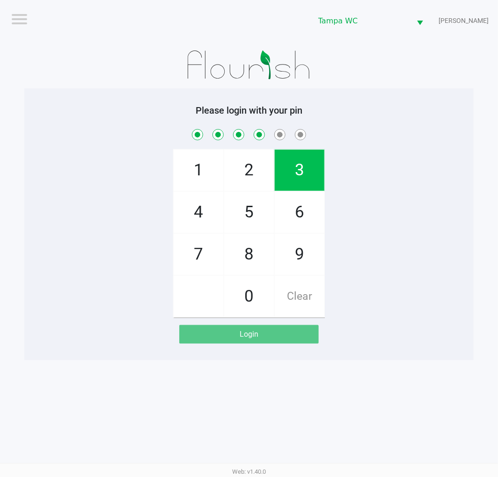
checkbox input "true"
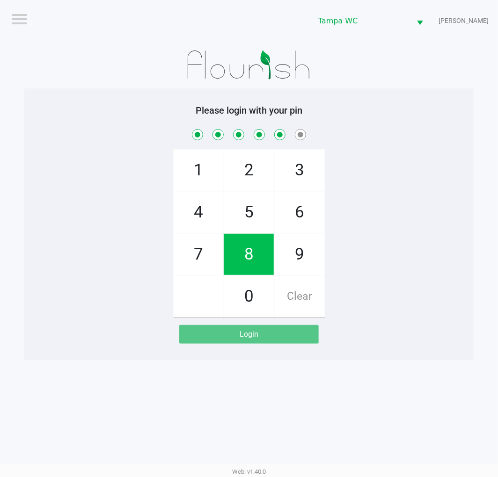
checkbox input "true"
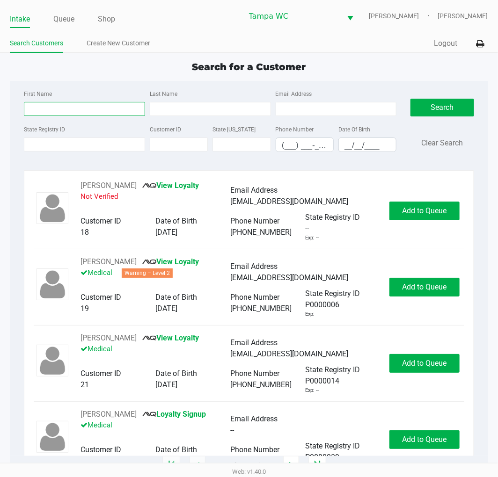
click at [41, 105] on input "First Name" at bounding box center [84, 109] width 121 height 14
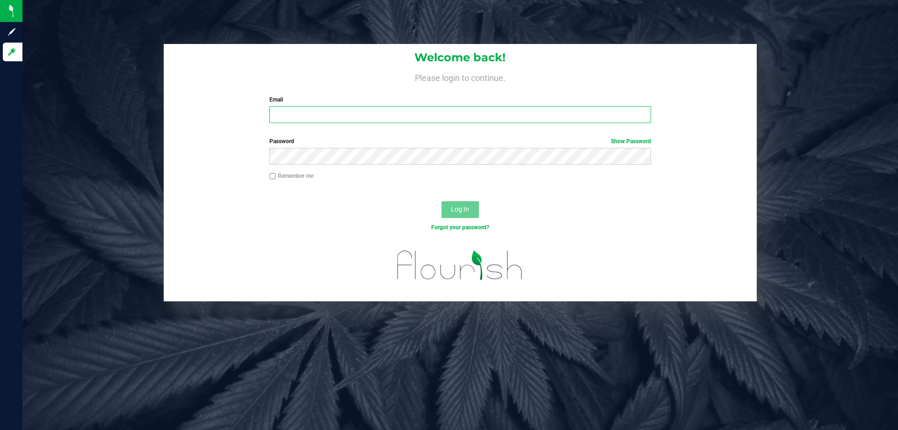
click at [305, 111] on input "Email" at bounding box center [459, 114] width 381 height 17
type input "[EMAIL_ADDRESS][DOMAIN_NAME]"
click at [442, 201] on button "Log In" at bounding box center [460, 209] width 37 height 17
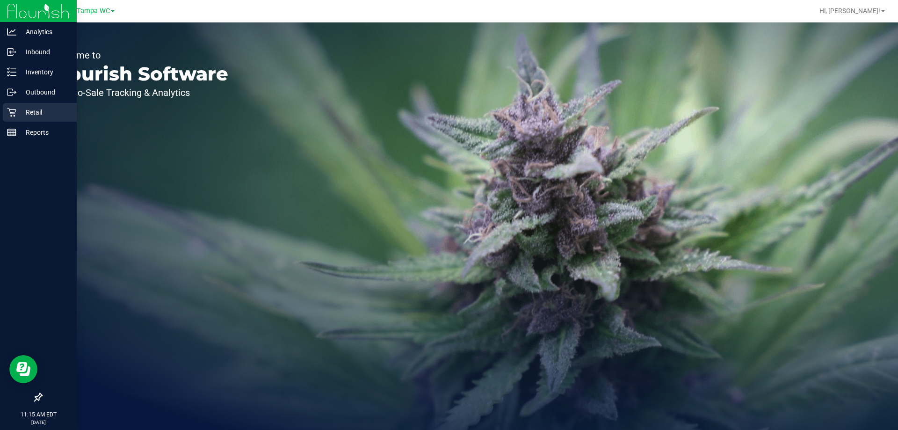
click at [22, 116] on p "Retail" at bounding box center [44, 112] width 56 height 11
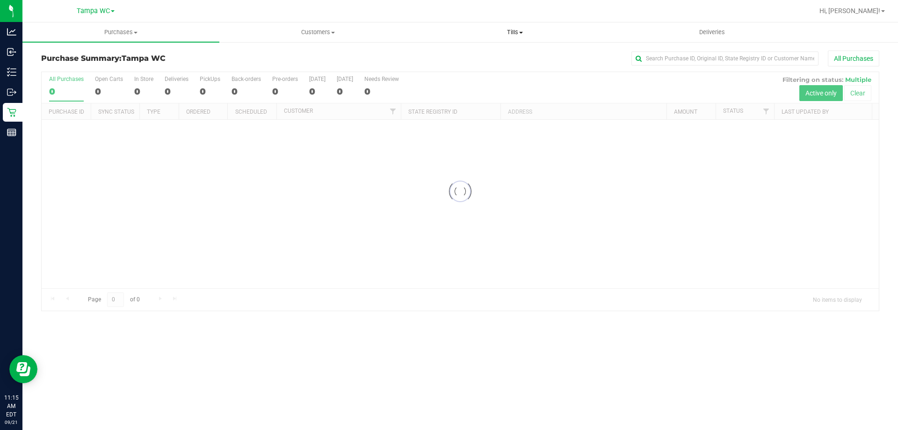
click at [473, 24] on uib-tab-heading "Tills Manage tills Reconcile e-payments" at bounding box center [515, 32] width 196 height 19
click at [471, 57] on span "Manage tills" at bounding box center [447, 56] width 63 height 8
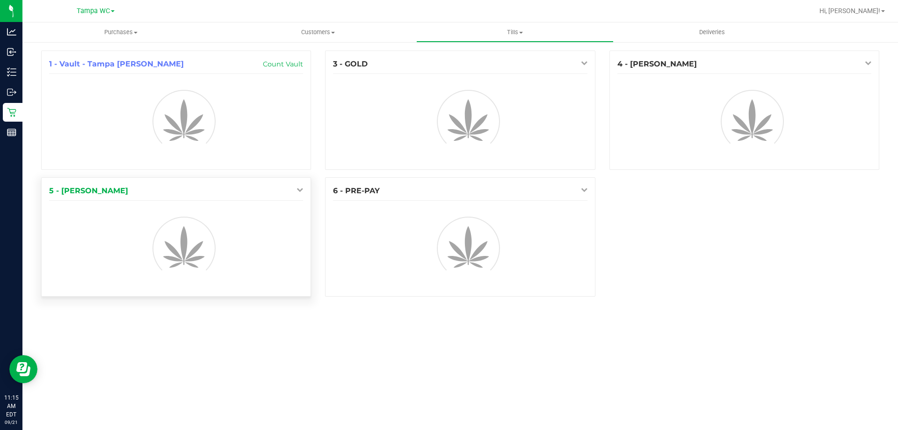
click at [302, 192] on div "1 - Vault - Tampa Fowler Count Vault 3 - GOLD 4 - DAVID-BISBAL 5 - WILLOW-SMITH…" at bounding box center [460, 178] width 852 height 254
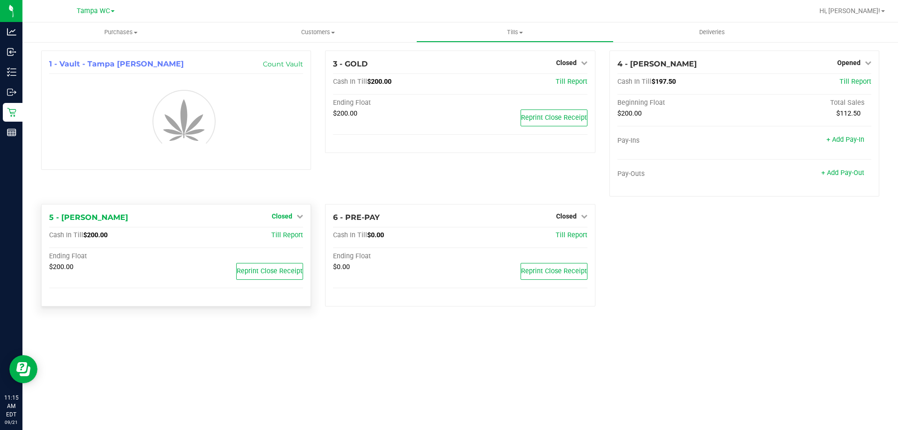
click at [287, 216] on span "Closed" at bounding box center [282, 215] width 21 height 7
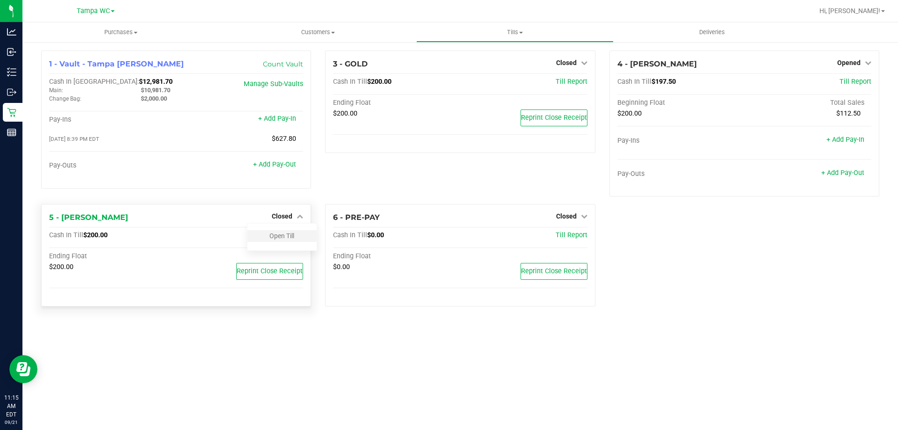
click at [276, 230] on div "Open Till" at bounding box center [281, 236] width 69 height 12
click at [276, 234] on link "Open Till" at bounding box center [281, 235] width 25 height 7
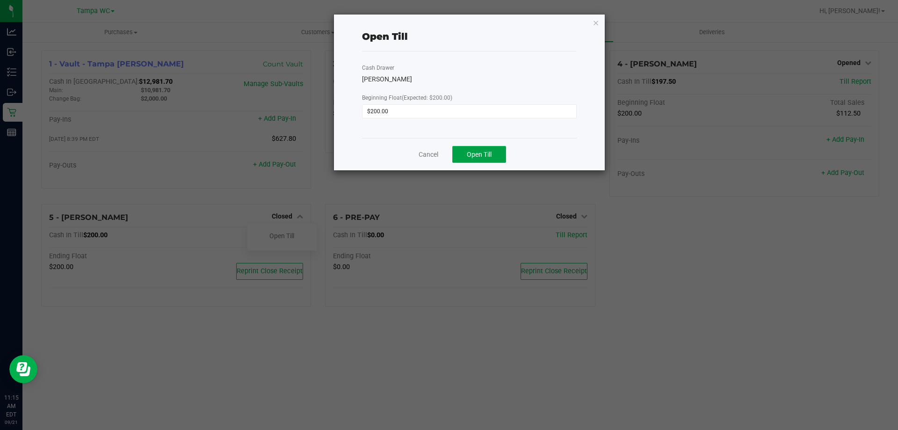
click at [467, 150] on button "Open Till" at bounding box center [479, 154] width 54 height 17
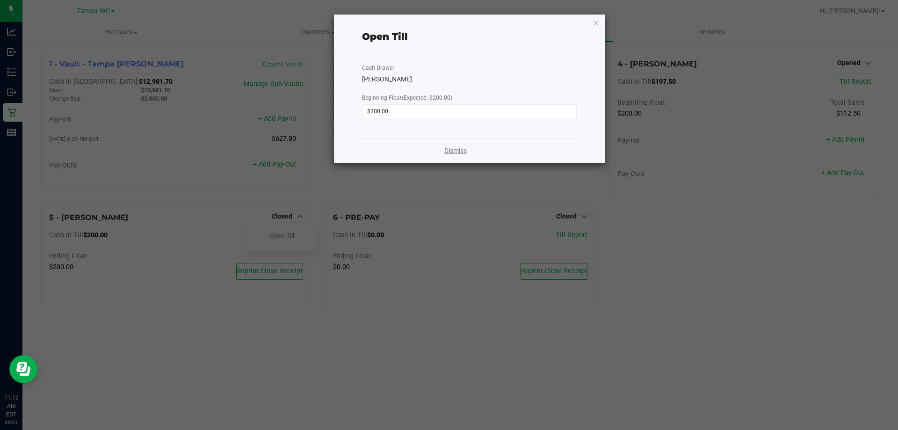
click at [453, 148] on link "Dismiss" at bounding box center [455, 151] width 22 height 10
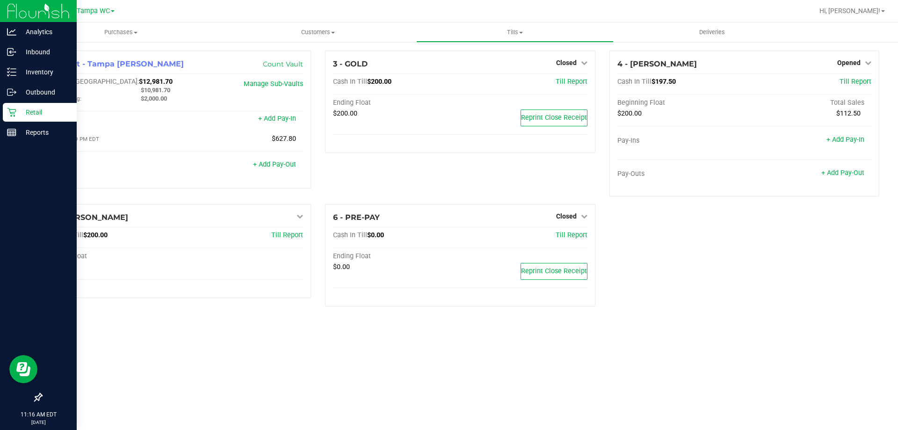
click at [19, 106] on div "Retail" at bounding box center [40, 112] width 74 height 19
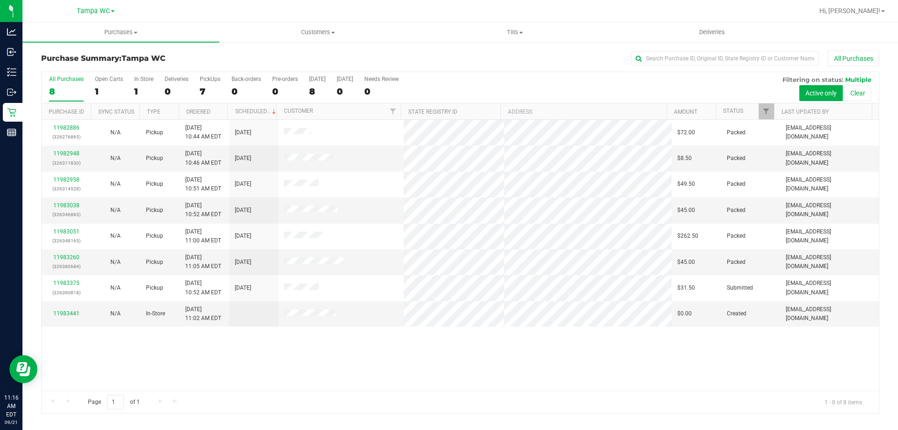
click at [180, 366] on div "11982886 (326276865) N/A Pickup 9/21/2025 10:44 AM EDT 9/21/2025 $72.00 Packed …" at bounding box center [460, 255] width 837 height 271
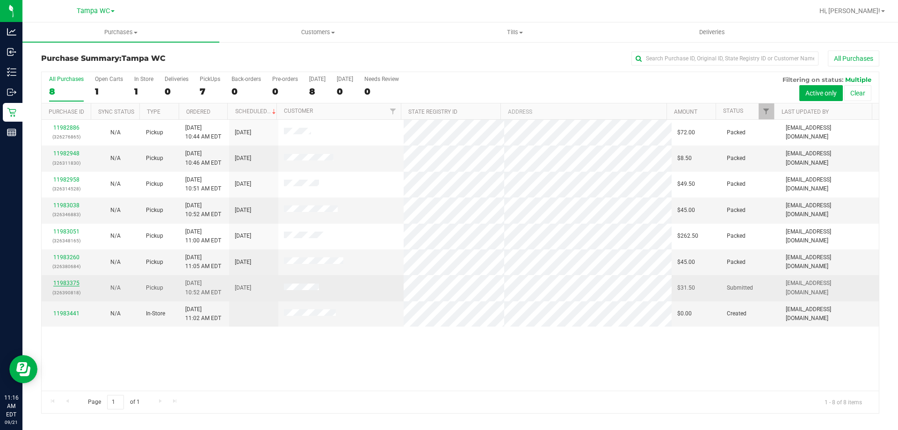
click at [68, 286] on link "11983375" at bounding box center [66, 283] width 26 height 7
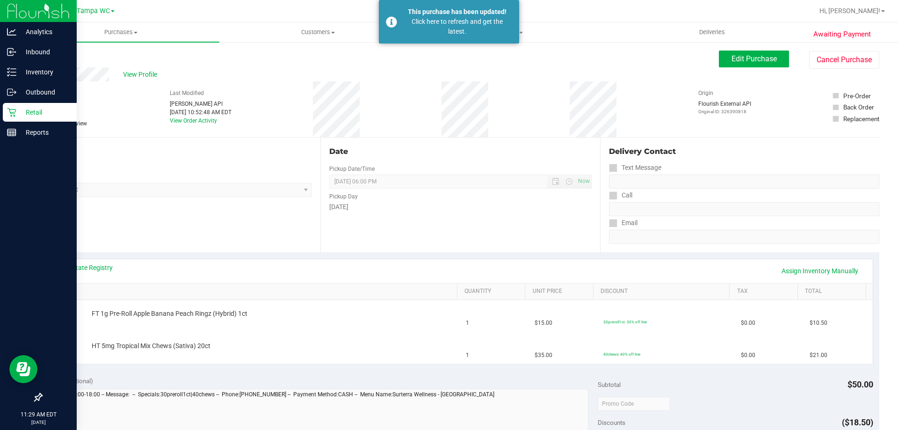
click at [26, 113] on p "Retail" at bounding box center [44, 112] width 56 height 11
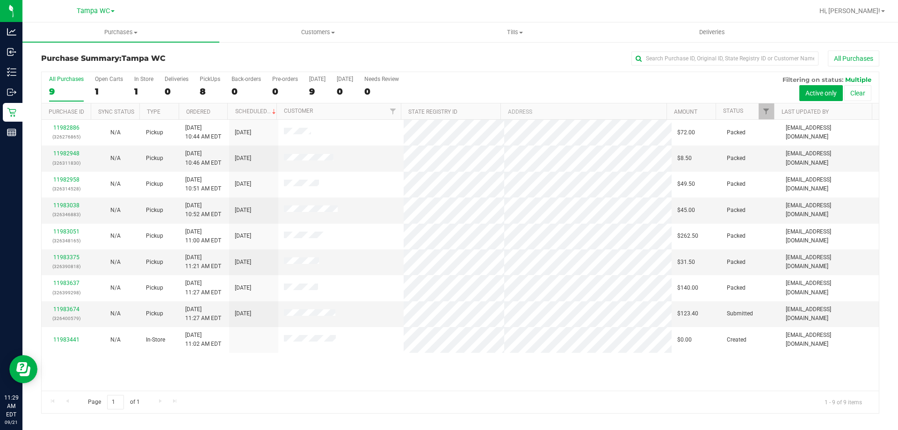
click at [480, 354] on div "11982886 (326276865) N/A Pickup 9/21/2025 10:44 AM EDT 9/21/2025 $72.00 Packed …" at bounding box center [460, 255] width 837 height 271
click at [74, 306] on link "11983674" at bounding box center [66, 309] width 26 height 7
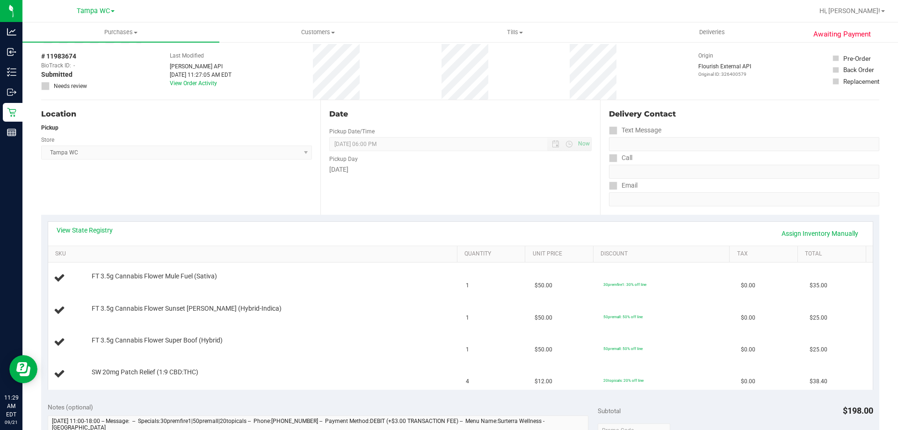
scroll to position [47, 0]
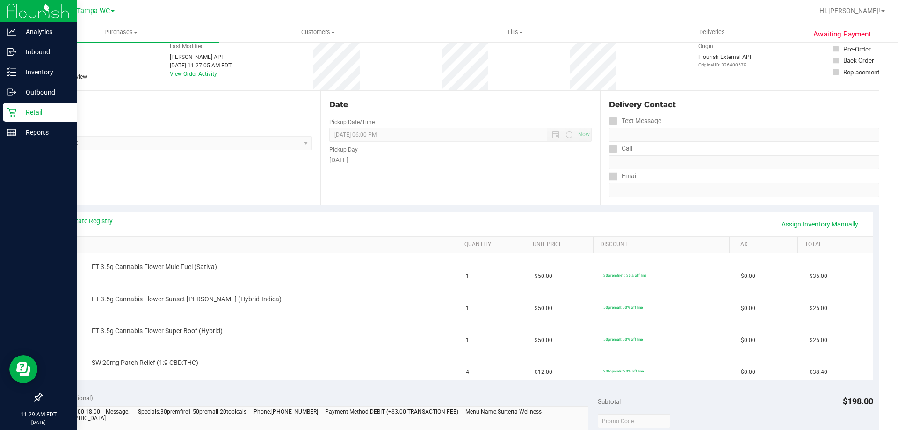
click at [12, 109] on icon at bounding box center [11, 112] width 9 height 9
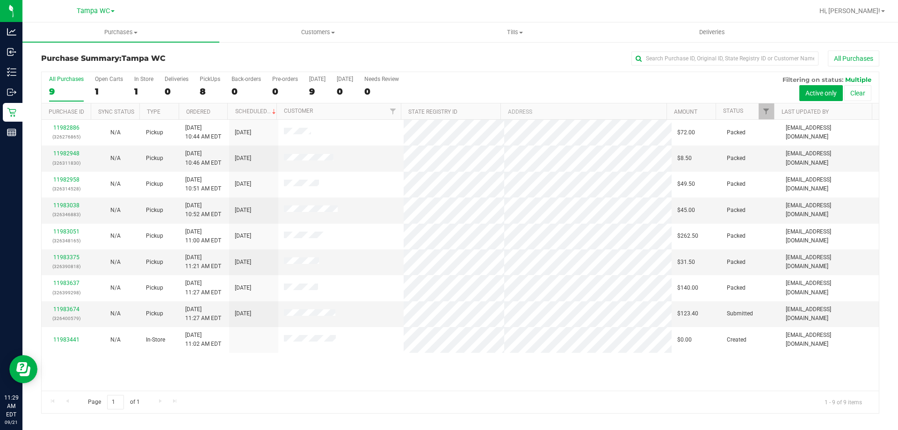
drag, startPoint x: 406, startPoint y: 379, endPoint x: 408, endPoint y: 364, distance: 15.6
click at [406, 376] on div "11982886 (326276865) N/A Pickup 9/21/2025 10:44 AM EDT 9/21/2025 $72.00 Packed …" at bounding box center [460, 255] width 837 height 271
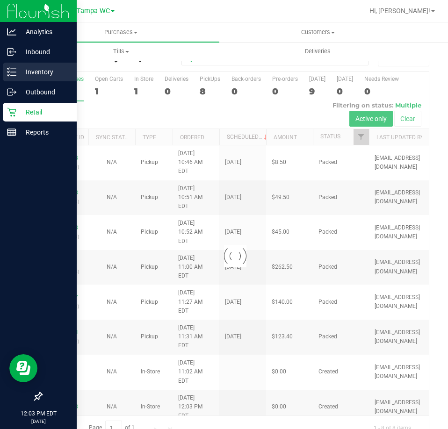
click at [20, 64] on div "Inventory" at bounding box center [40, 72] width 74 height 19
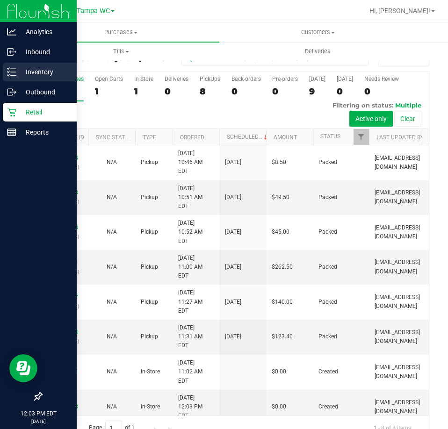
click at [7, 72] on icon at bounding box center [11, 71] width 9 height 9
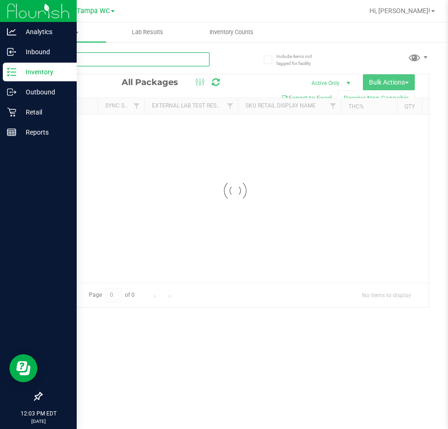
click at [97, 57] on input "text" at bounding box center [125, 59] width 168 height 14
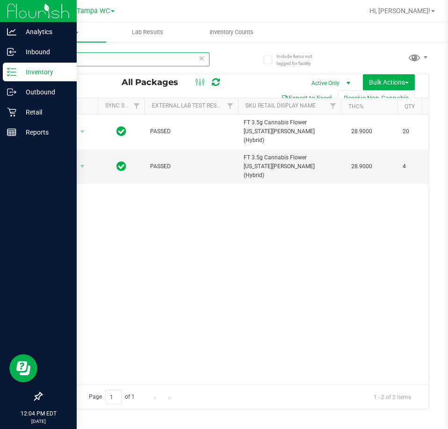
type input "GRZ"
click at [163, 245] on div "Action Action Edit attributes Global inventory Locate package Package audit log…" at bounding box center [235, 250] width 387 height 270
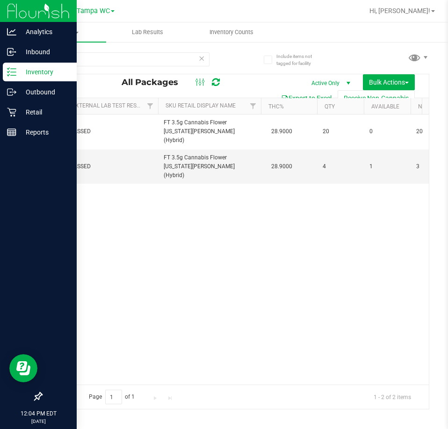
scroll to position [0, 90]
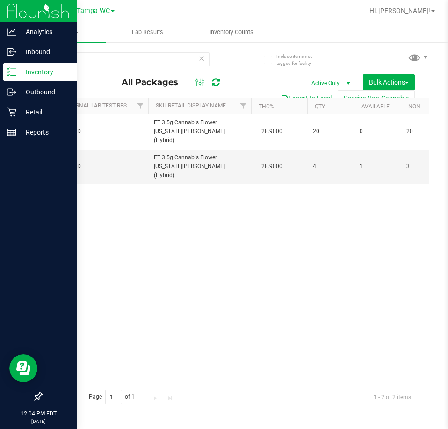
click at [87, 363] on div "Action Action Edit attributes Global inventory Locate package Package audit log…" at bounding box center [235, 250] width 387 height 270
click at [207, 225] on div "Action Action Edit attributes Global inventory Locate package Package audit log…" at bounding box center [235, 250] width 387 height 270
click at [165, 182] on div "Action Action Edit attributes Global inventory Locate package Package audit log…" at bounding box center [235, 250] width 387 height 270
click at [305, 241] on div "Action Action Edit attributes Global inventory Locate package Package audit log…" at bounding box center [235, 250] width 387 height 270
